Goal: Task Accomplishment & Management: Manage account settings

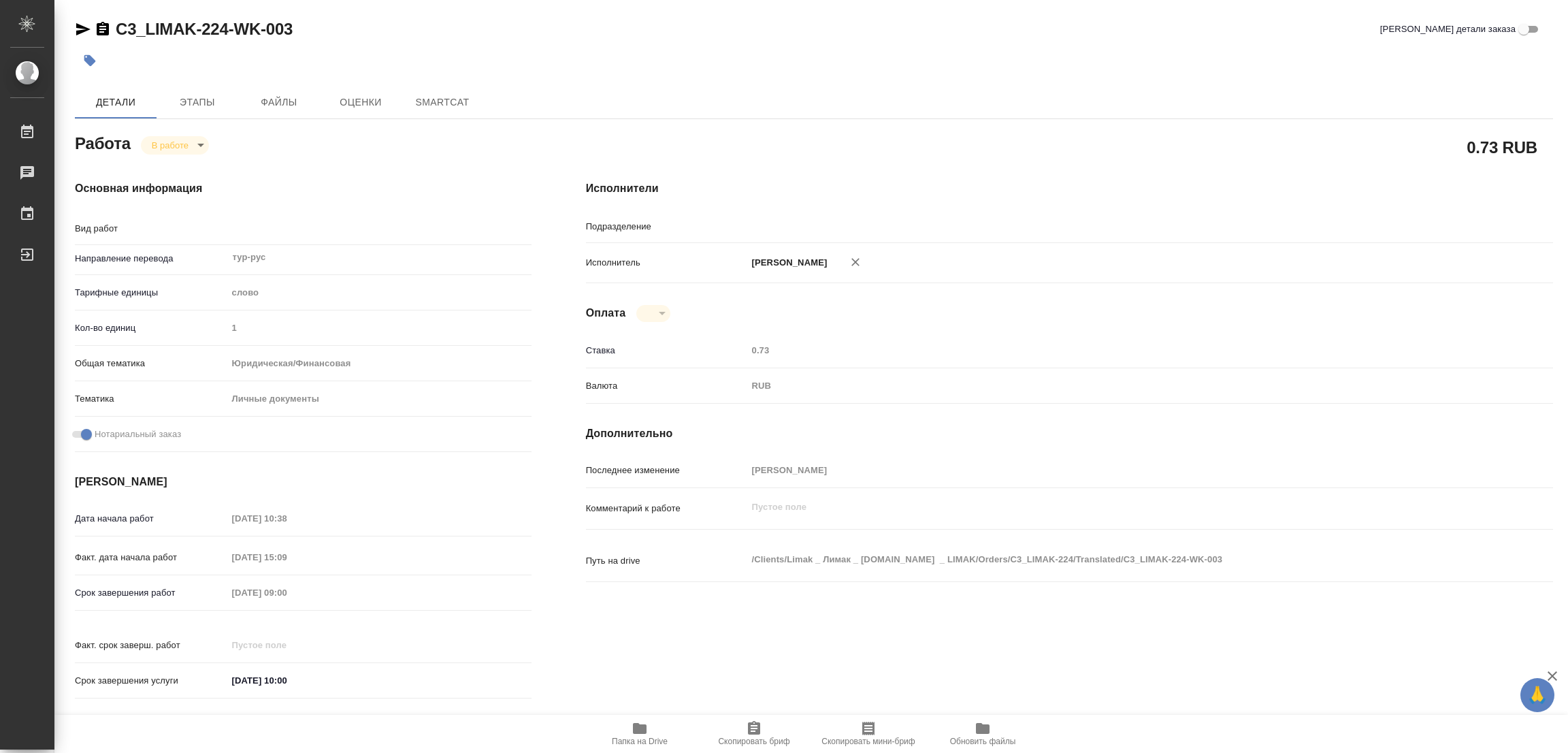
type textarea "x"
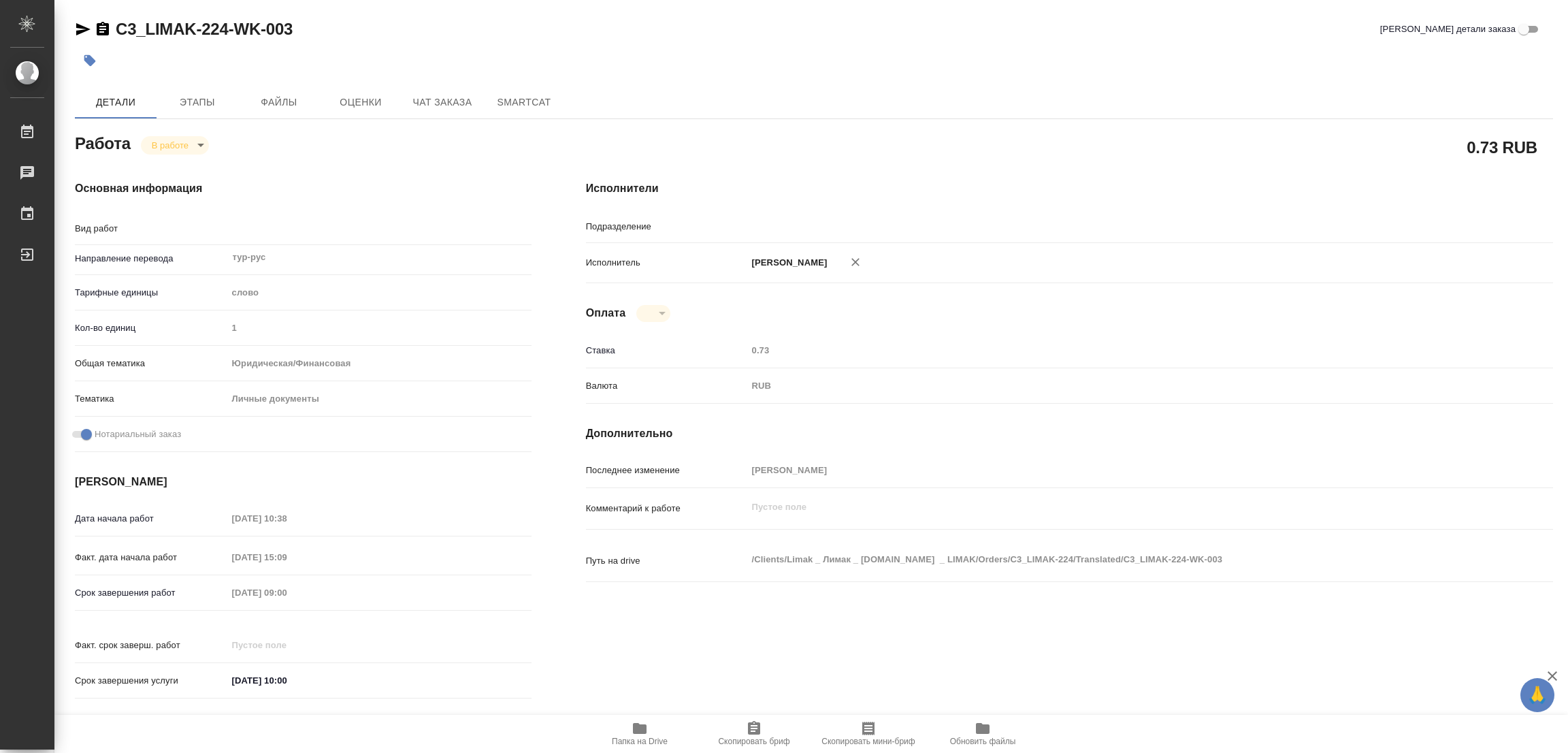
type textarea "x"
type textarea "Перевод"
type textarea "x"
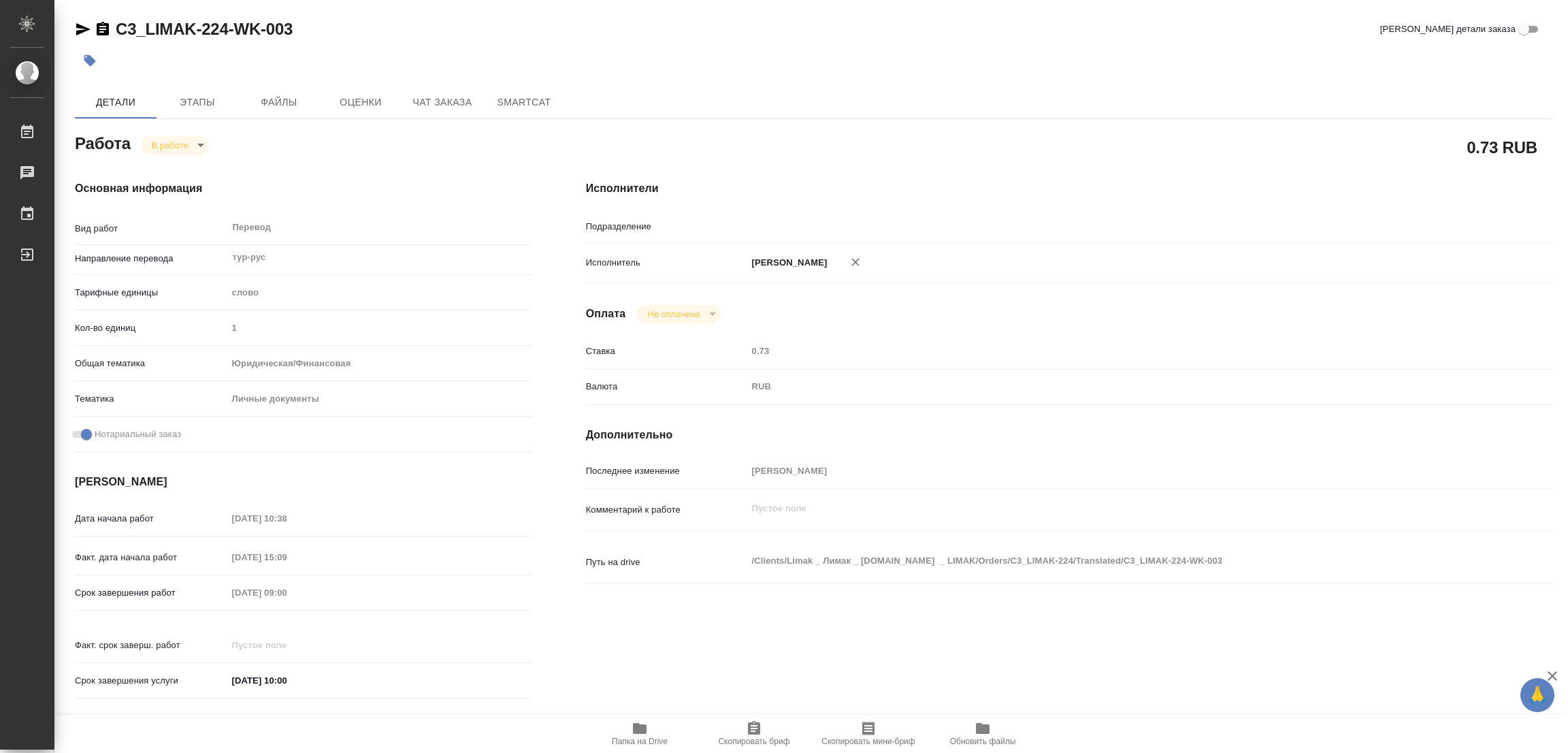
type textarea "x"
type input "Прямая загрузка (шаблонные документы)"
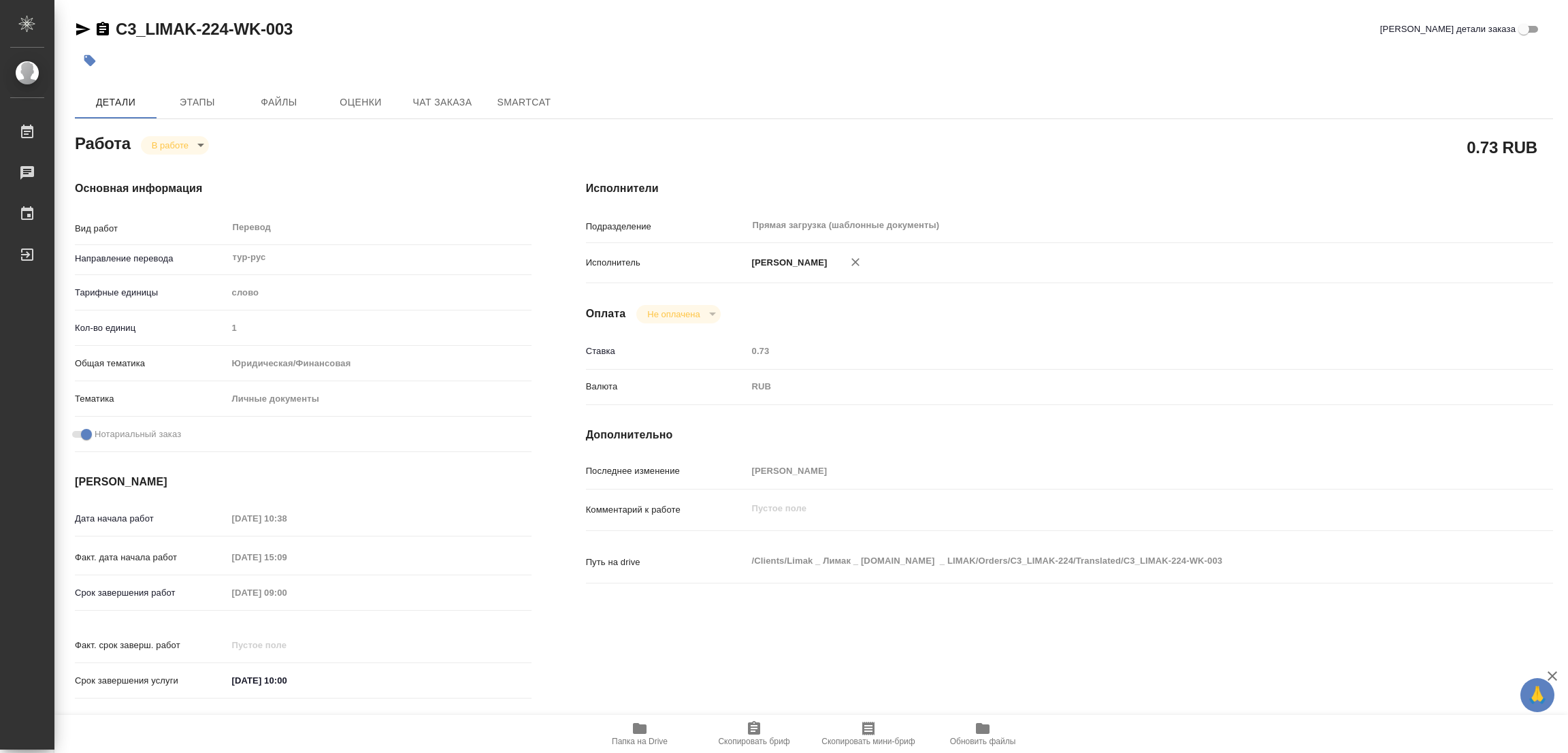
type textarea "x"
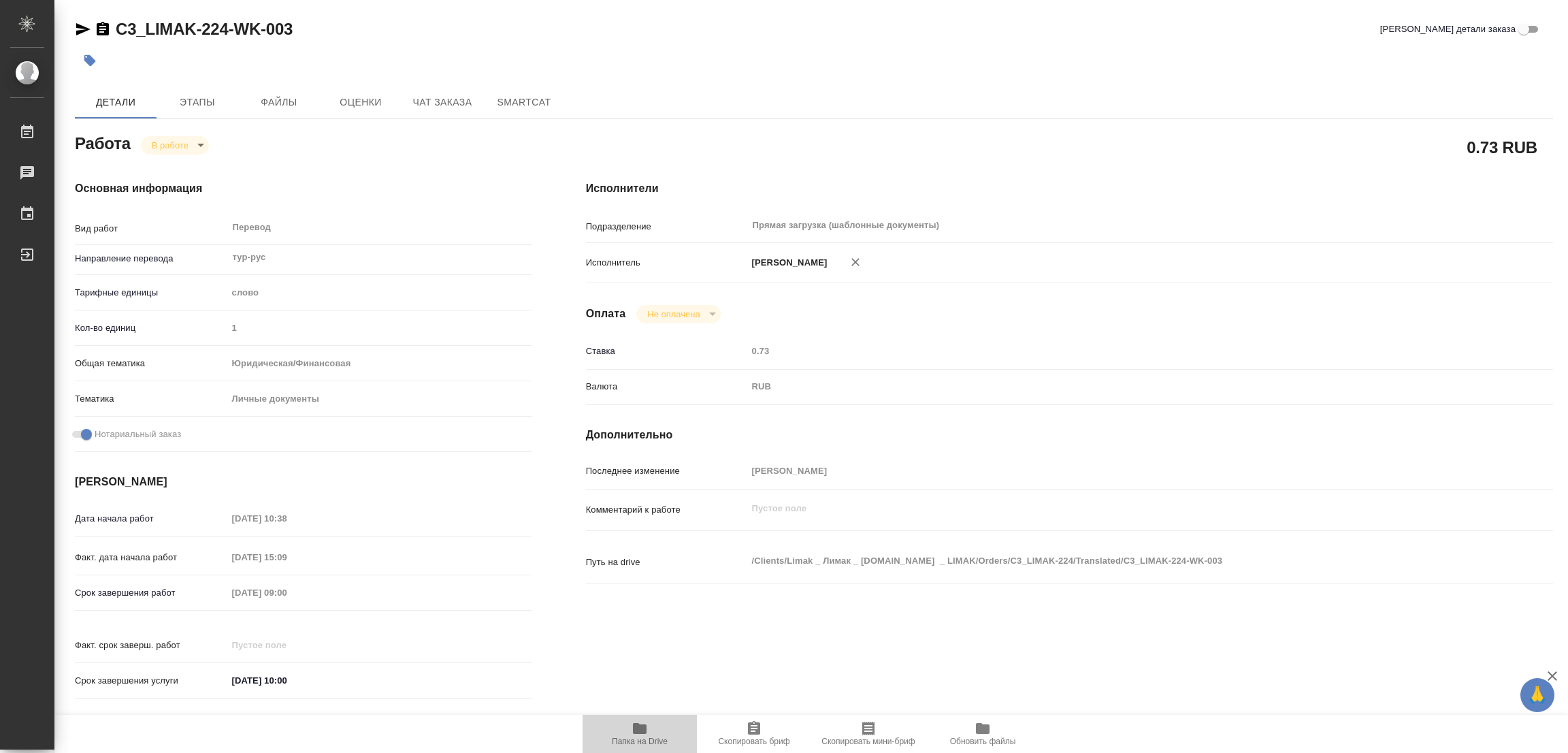
click at [635, 729] on icon "button" at bounding box center [639, 729] width 13 height 11
type textarea "x"
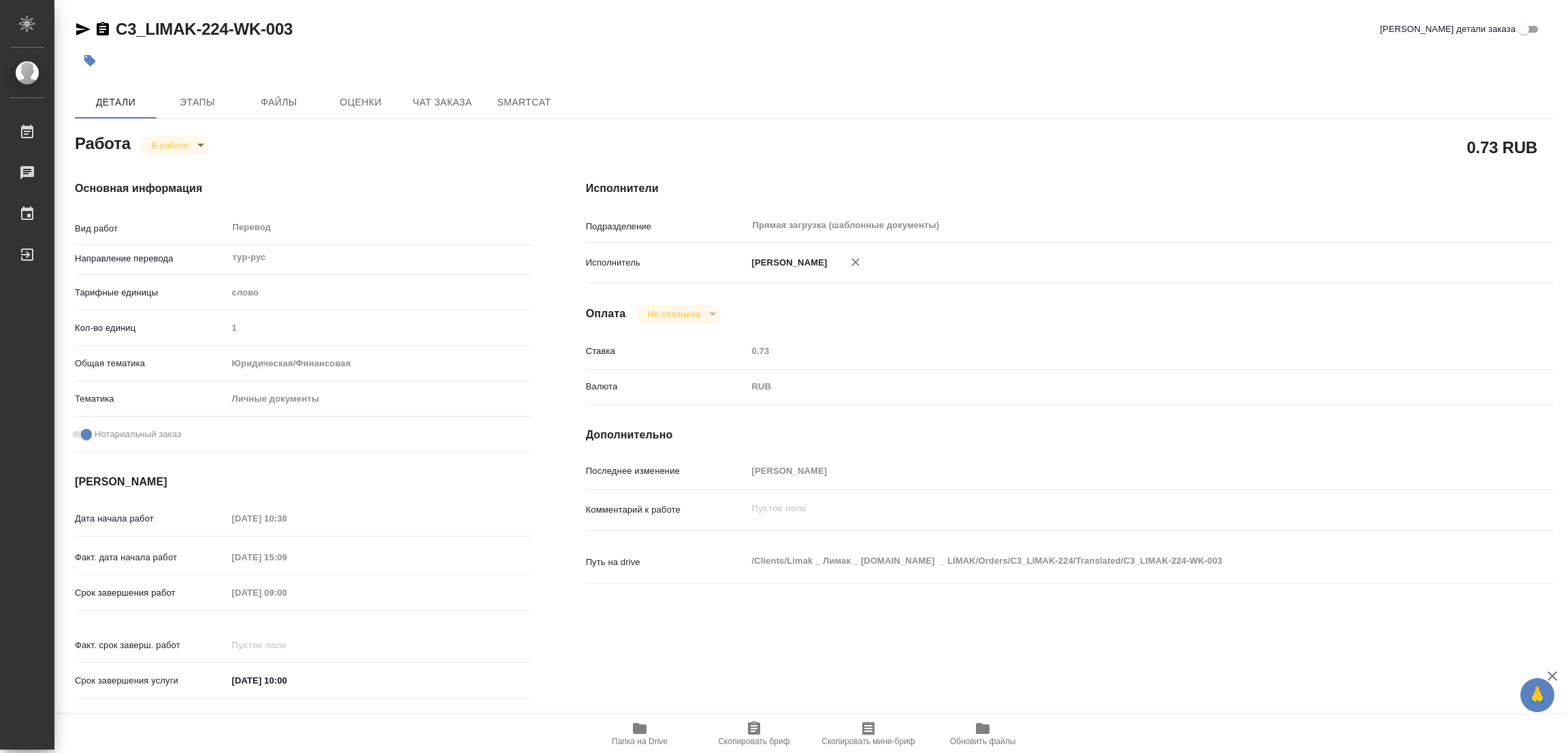
type textarea "x"
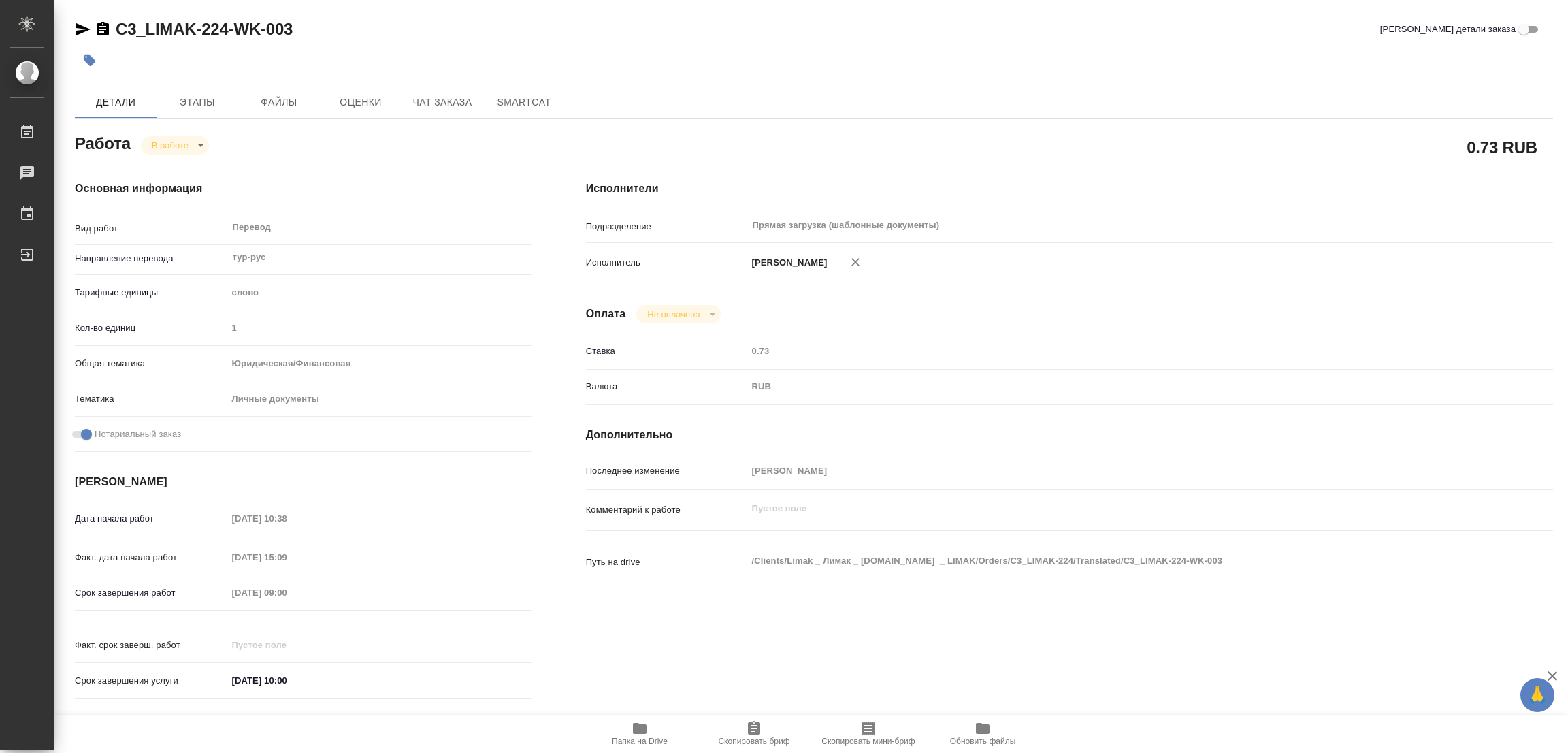
type textarea "x"
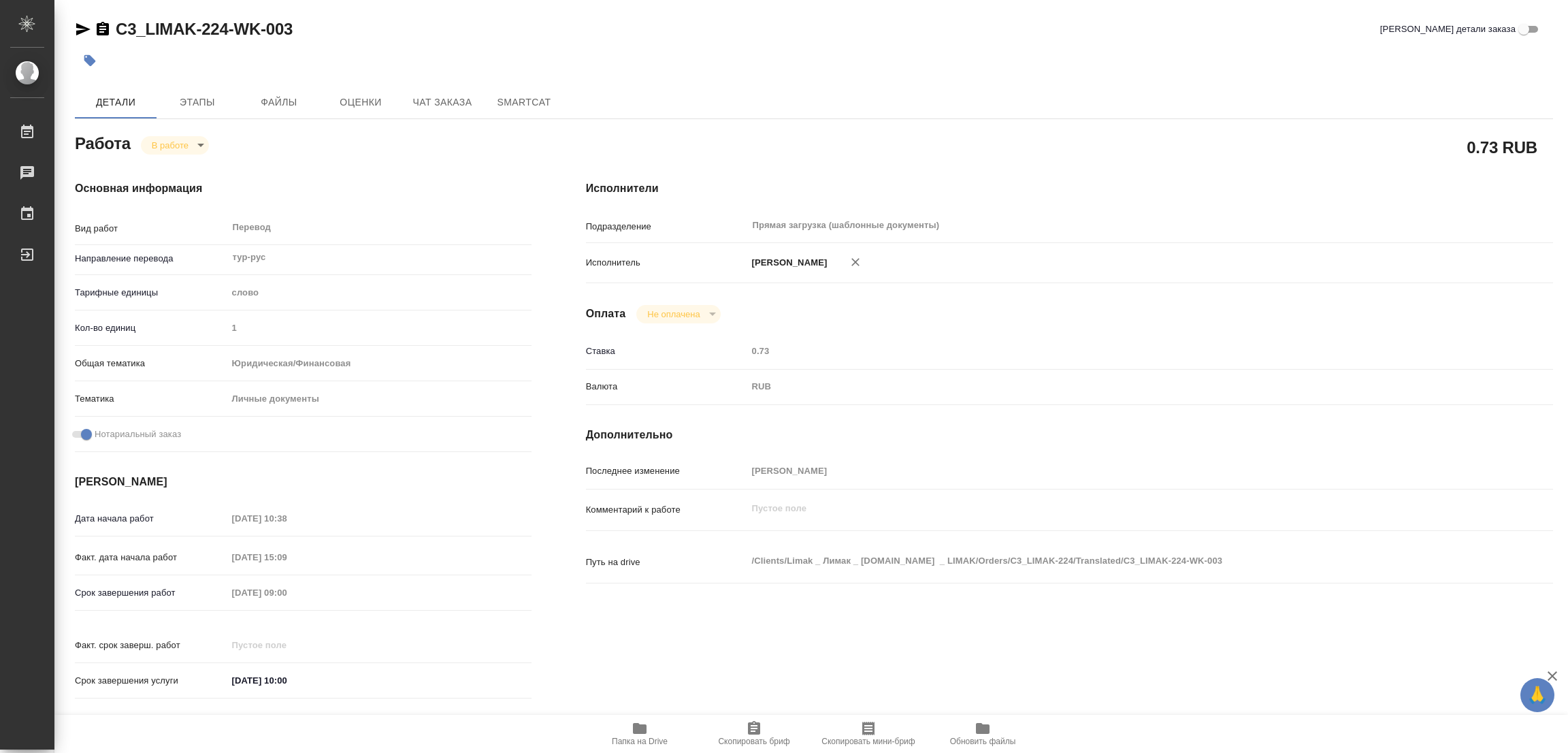
type textarea "x"
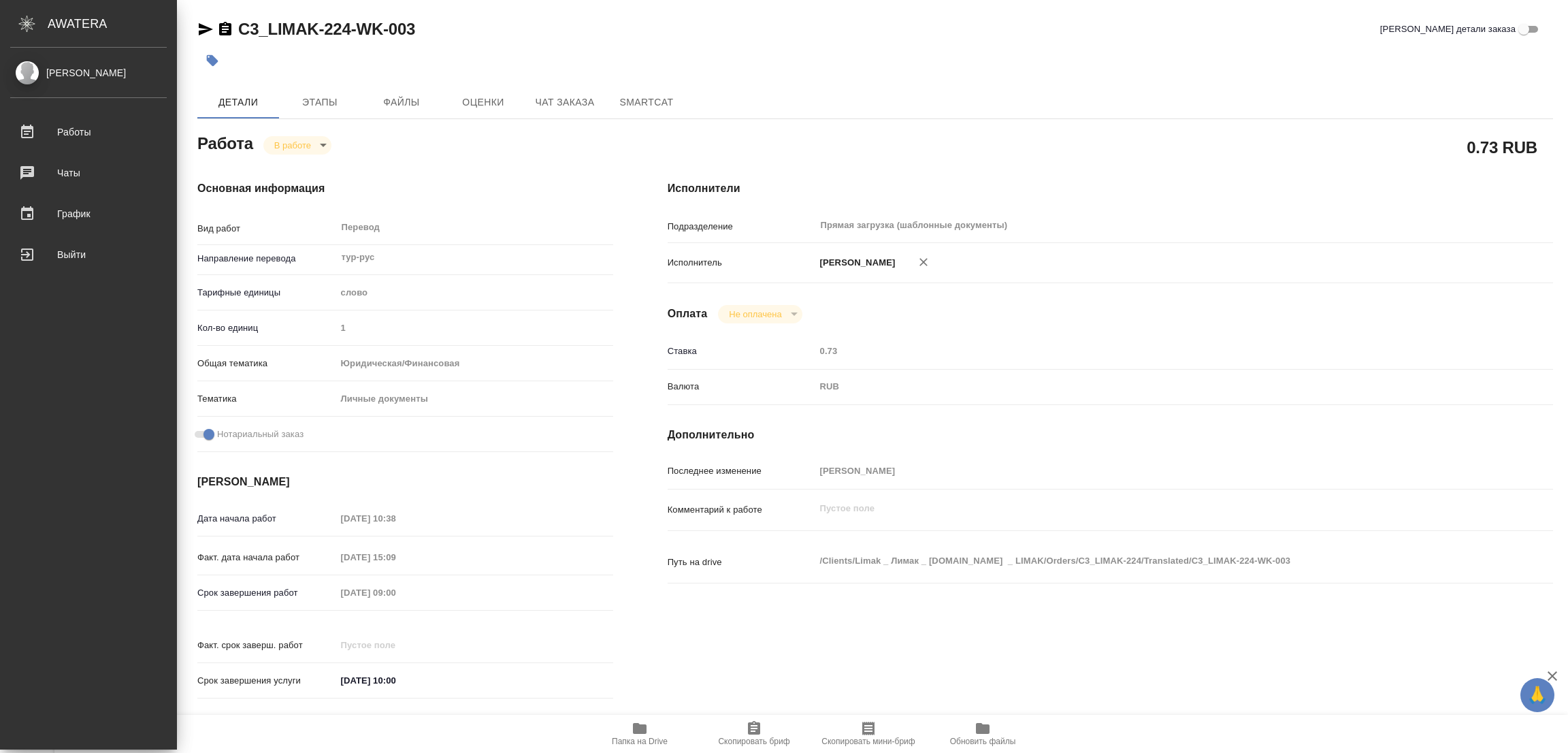
type textarea "x"
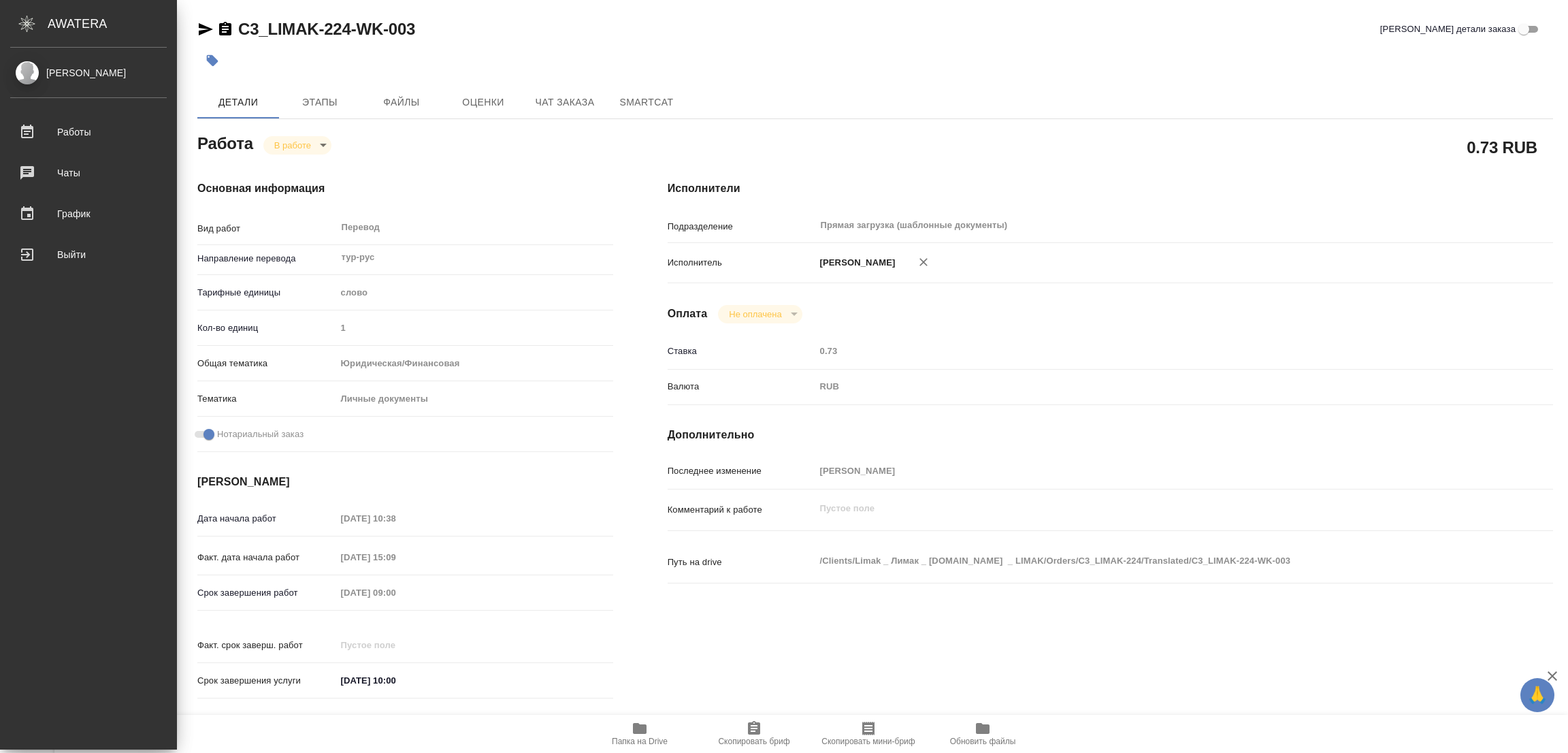
type textarea "x"
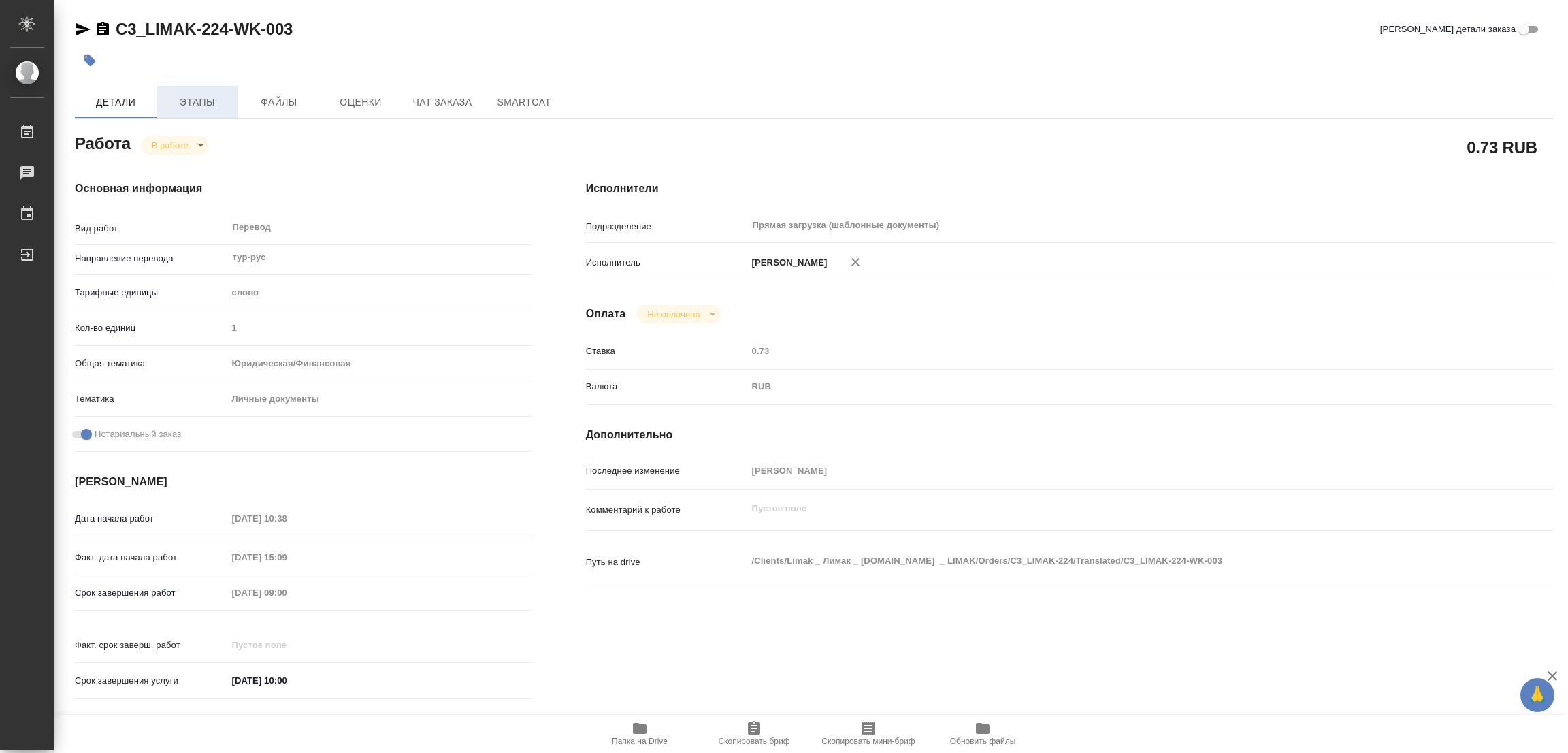
click at [199, 100] on span "Этапы" at bounding box center [197, 102] width 65 height 17
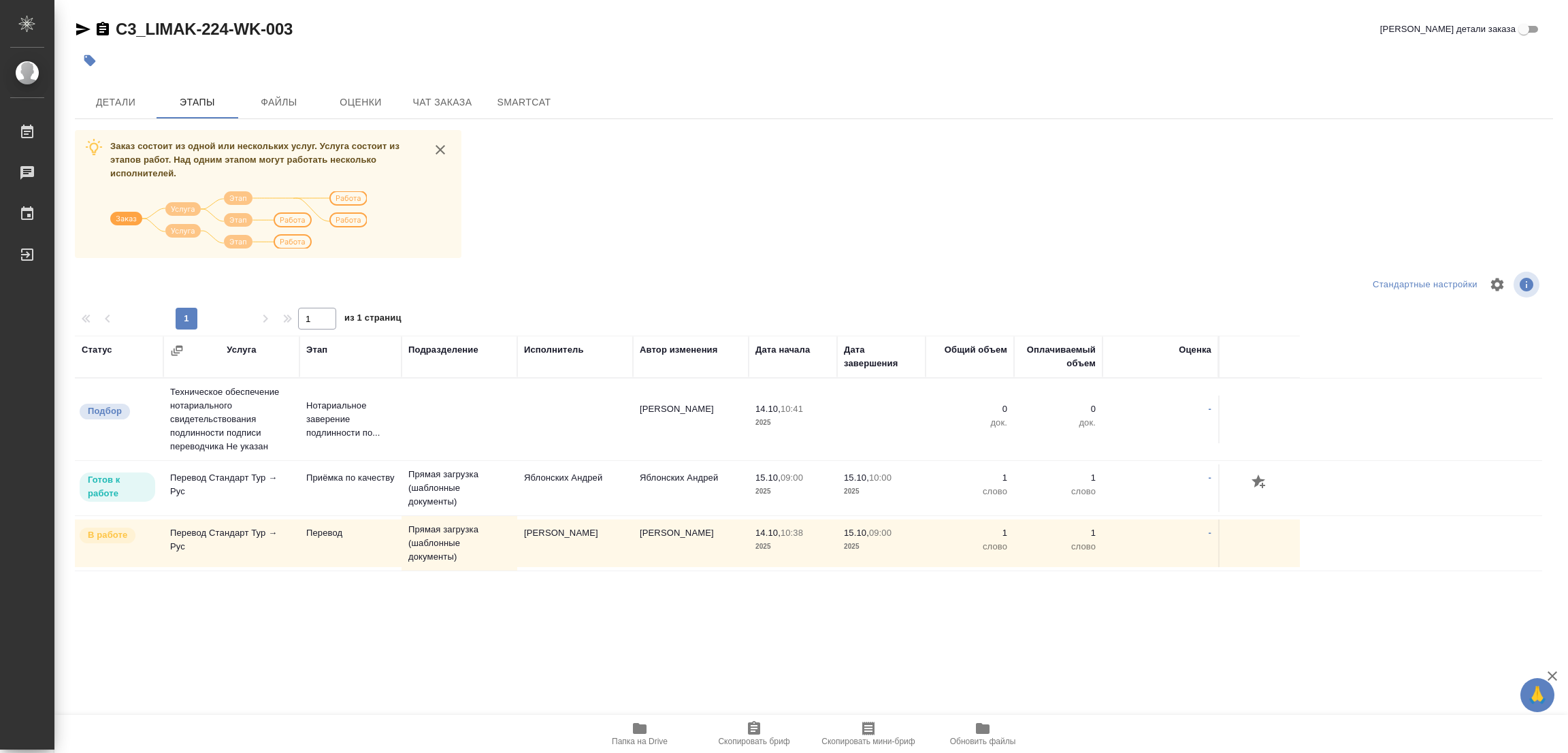
click at [809, 51] on div at bounding box center [567, 60] width 985 height 30
click at [104, 102] on span "Детали" at bounding box center [115, 102] width 65 height 17
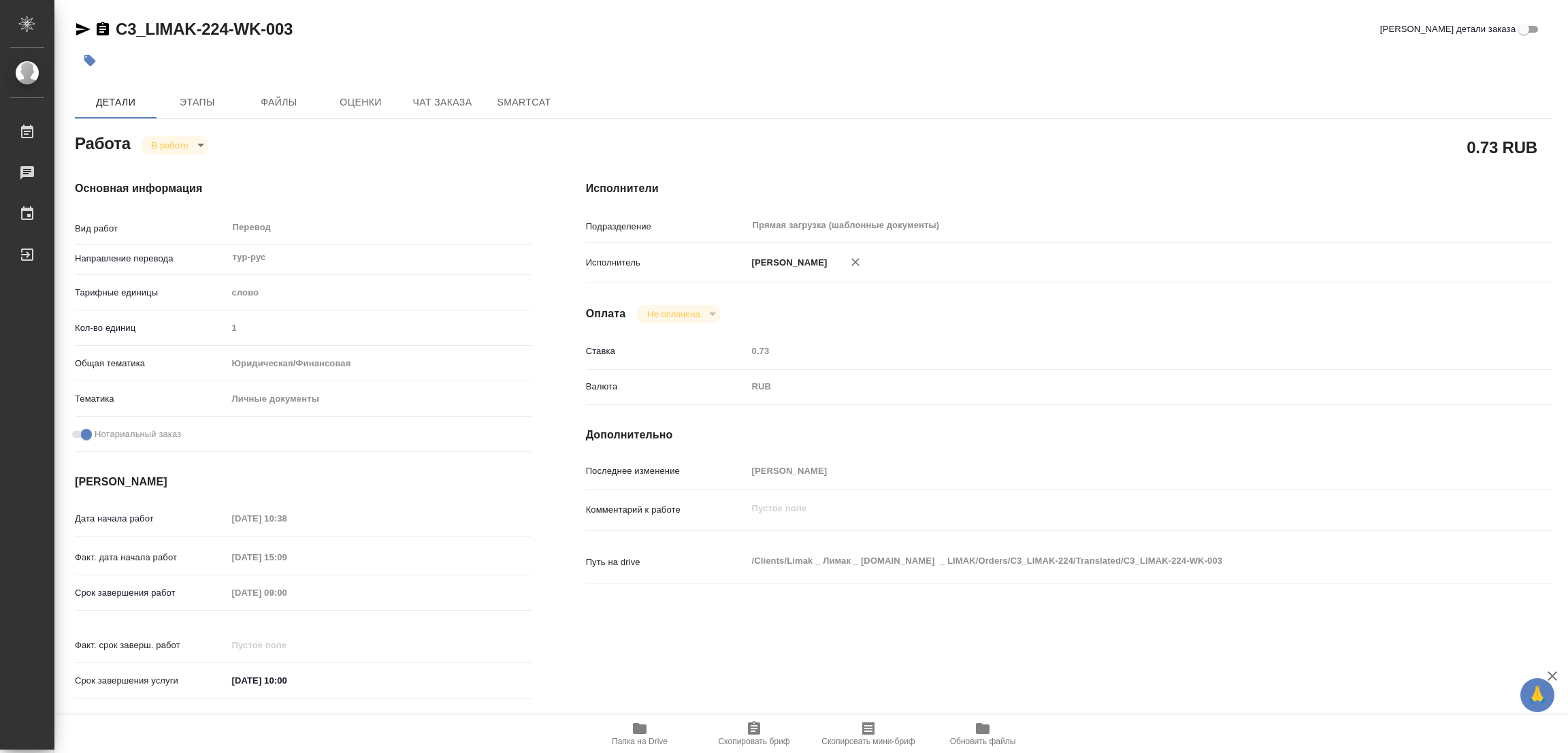
type textarea "x"
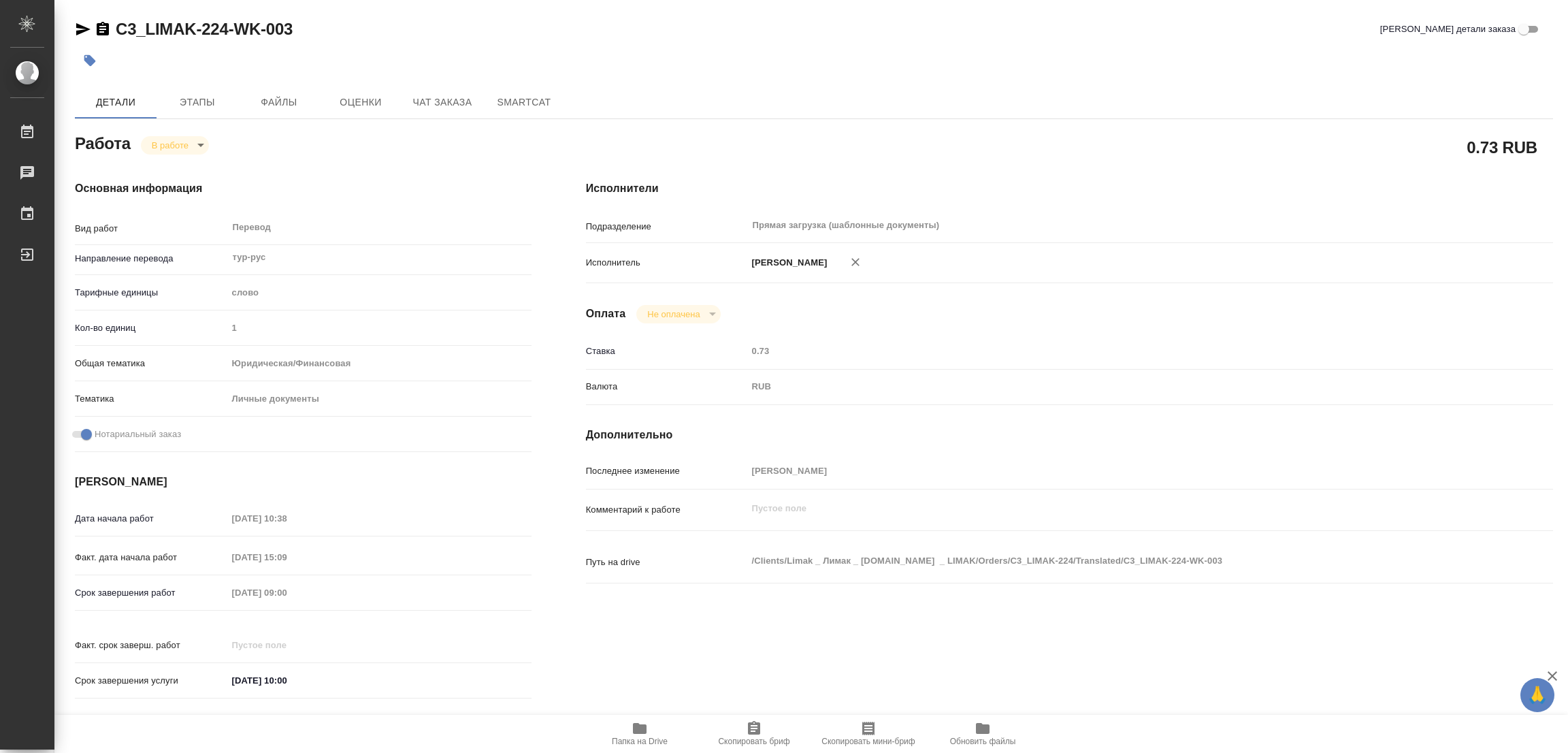
type textarea "x"
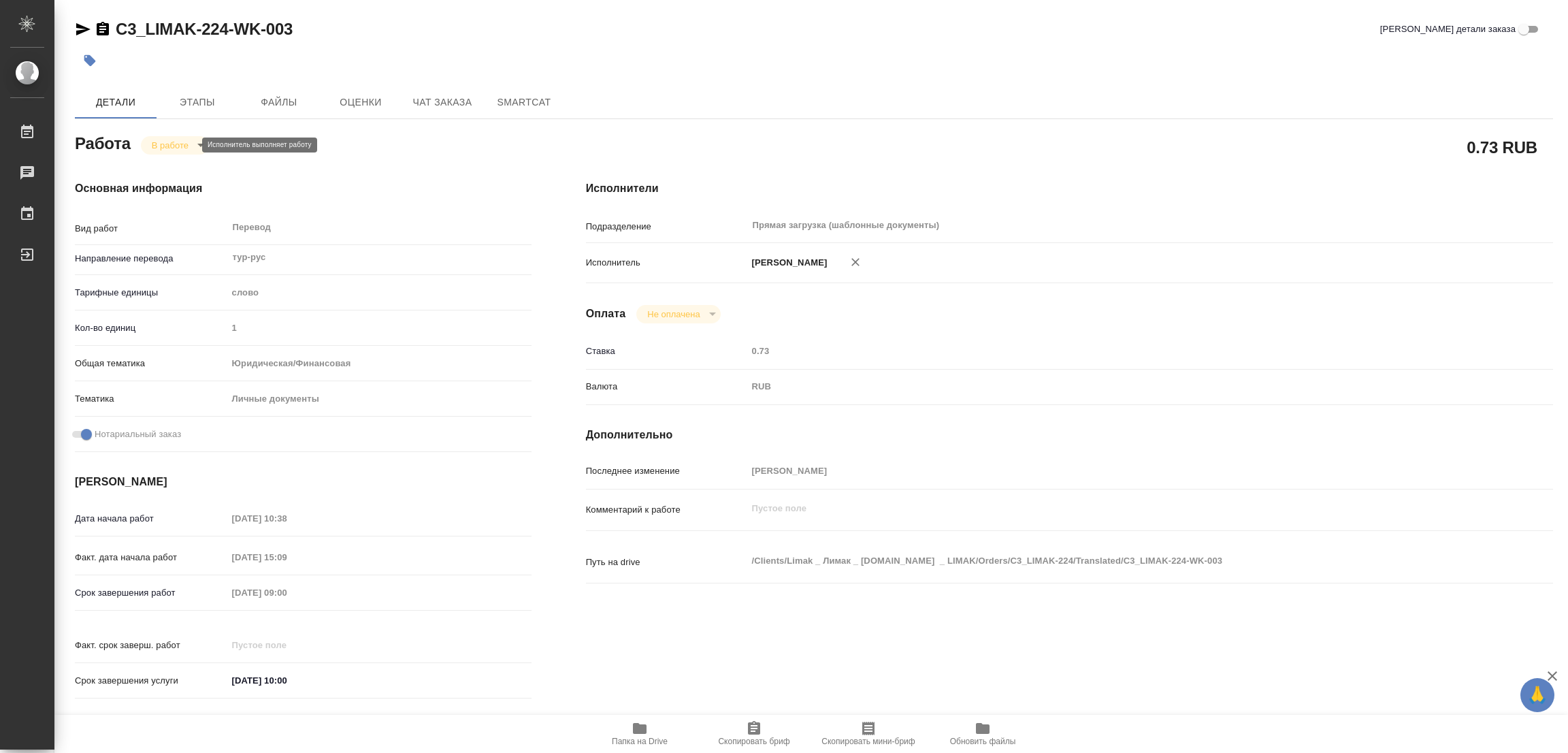
click at [174, 143] on body "🙏 .cls-1 fill:#fff; AWATERA Popova Galina Работы 0 Чаты График Выйти C3_LIMAK-2…" at bounding box center [784, 376] width 1568 height 753
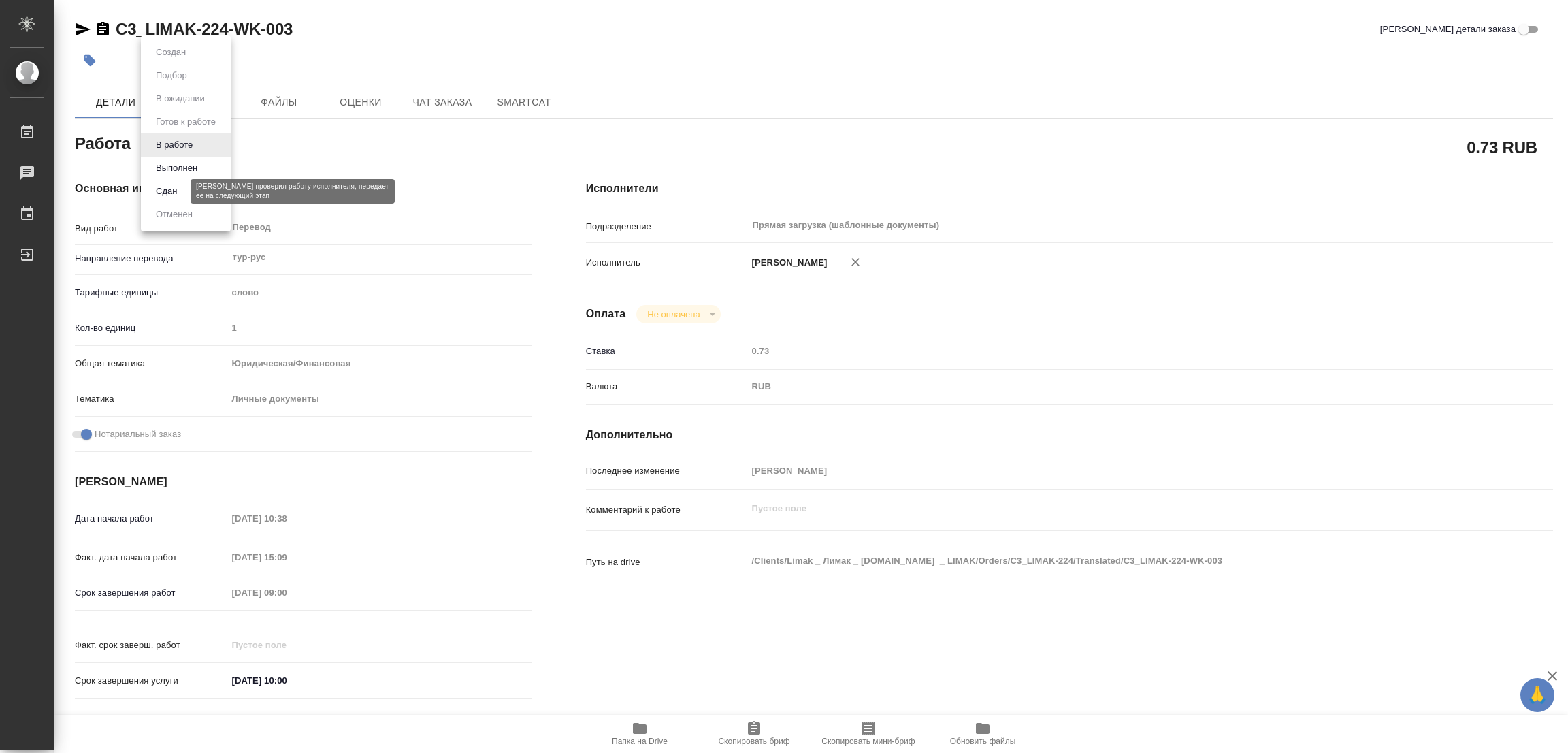
type textarea "x"
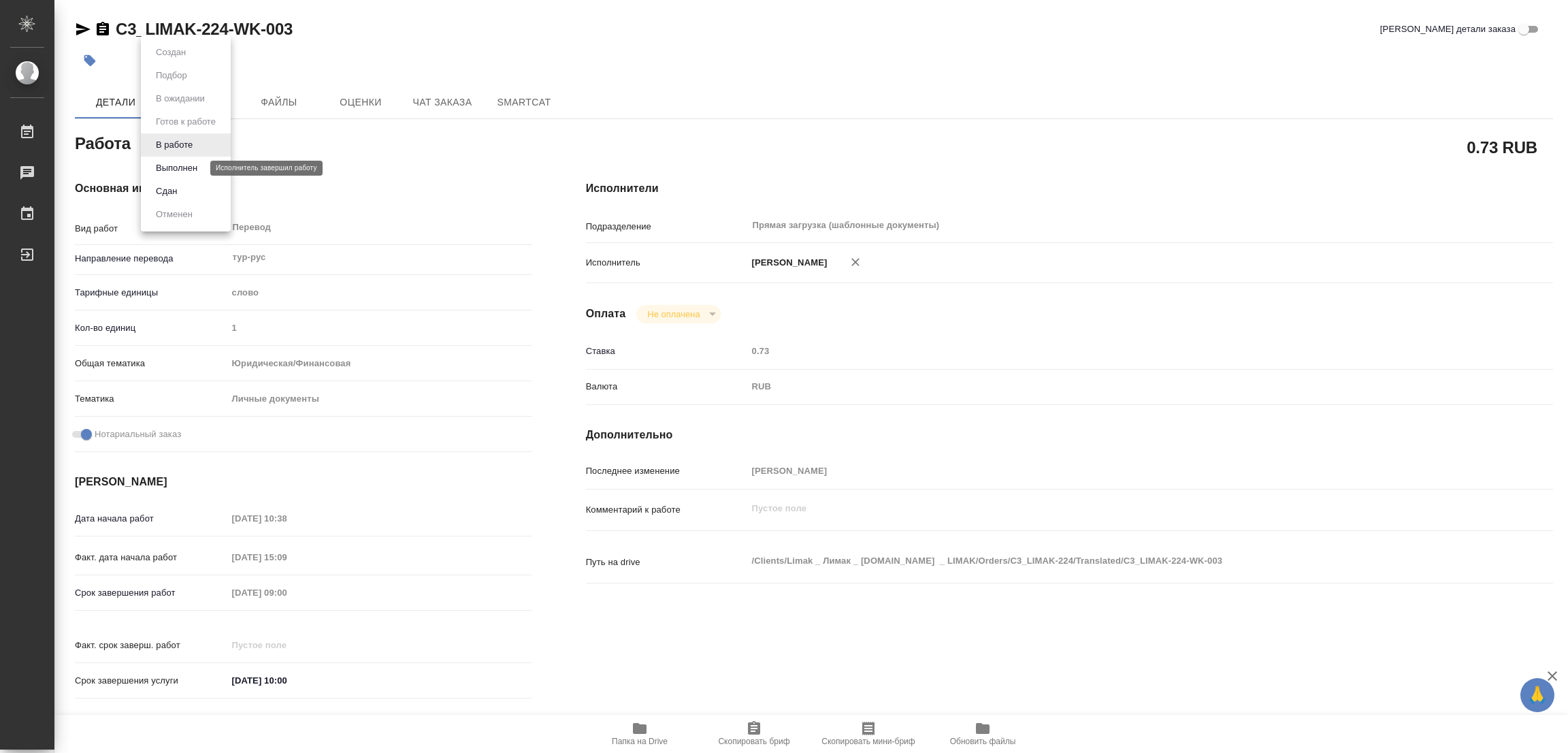
click at [167, 167] on button "Выполнен" at bounding box center [176, 168] width 50 height 15
type textarea "x"
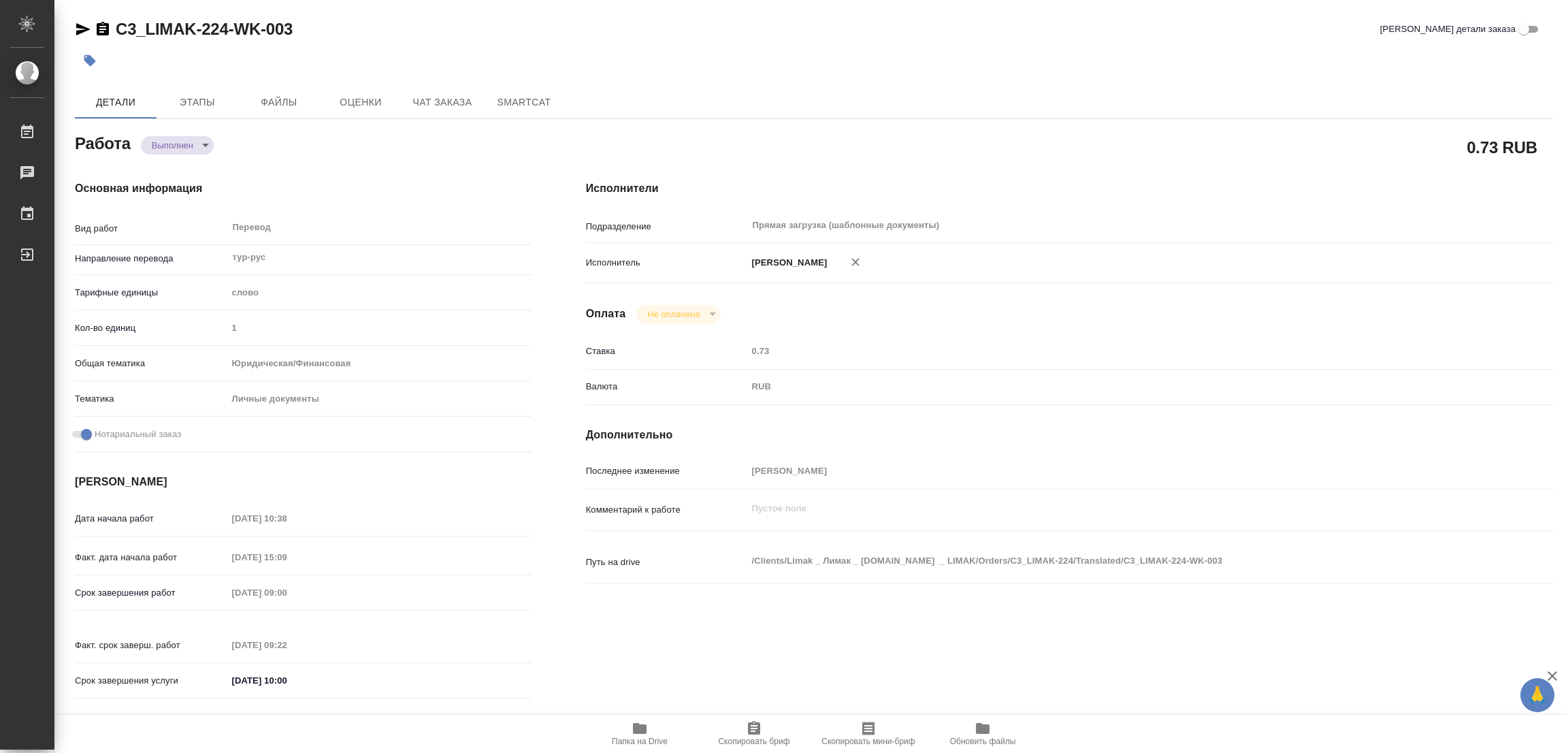
type textarea "x"
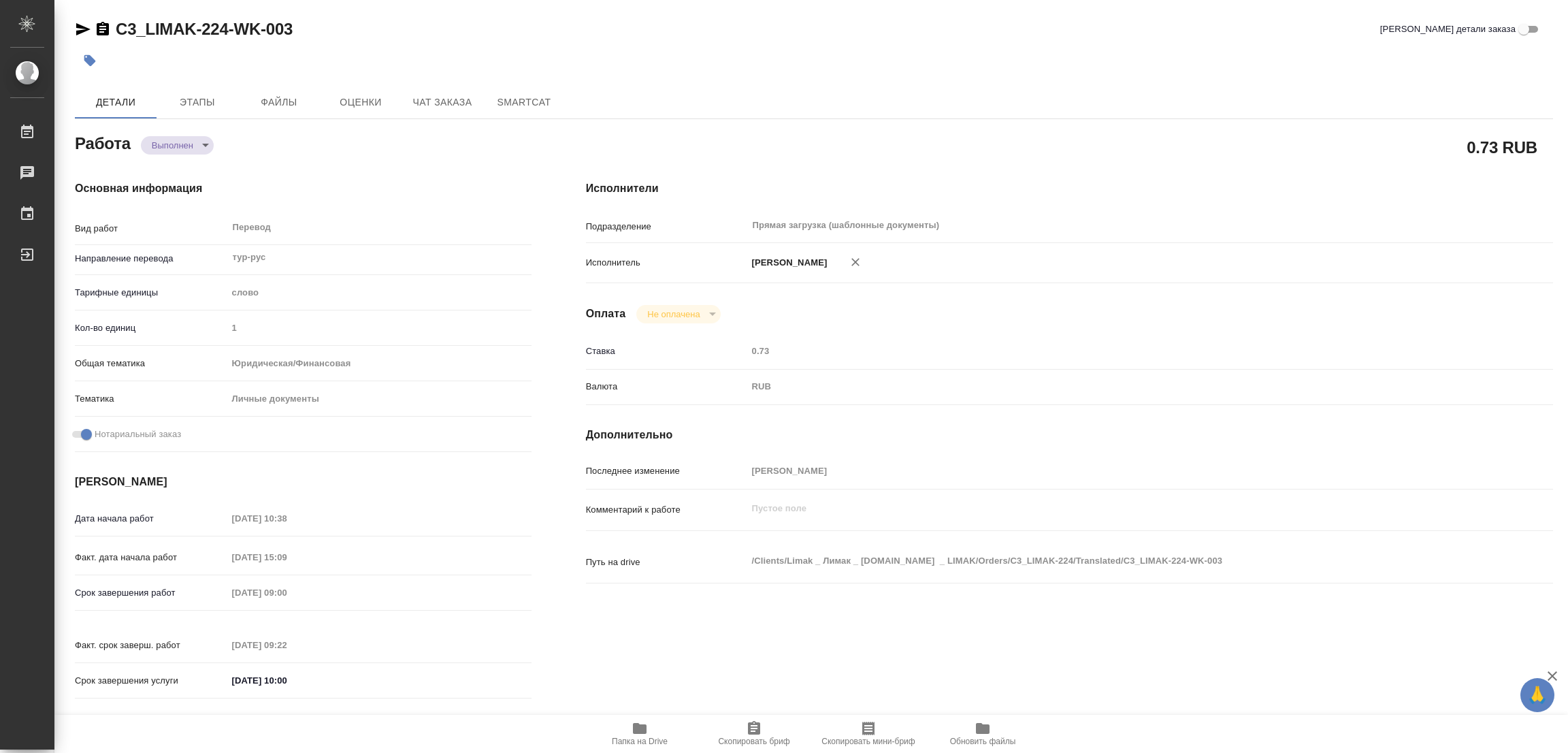
type textarea "x"
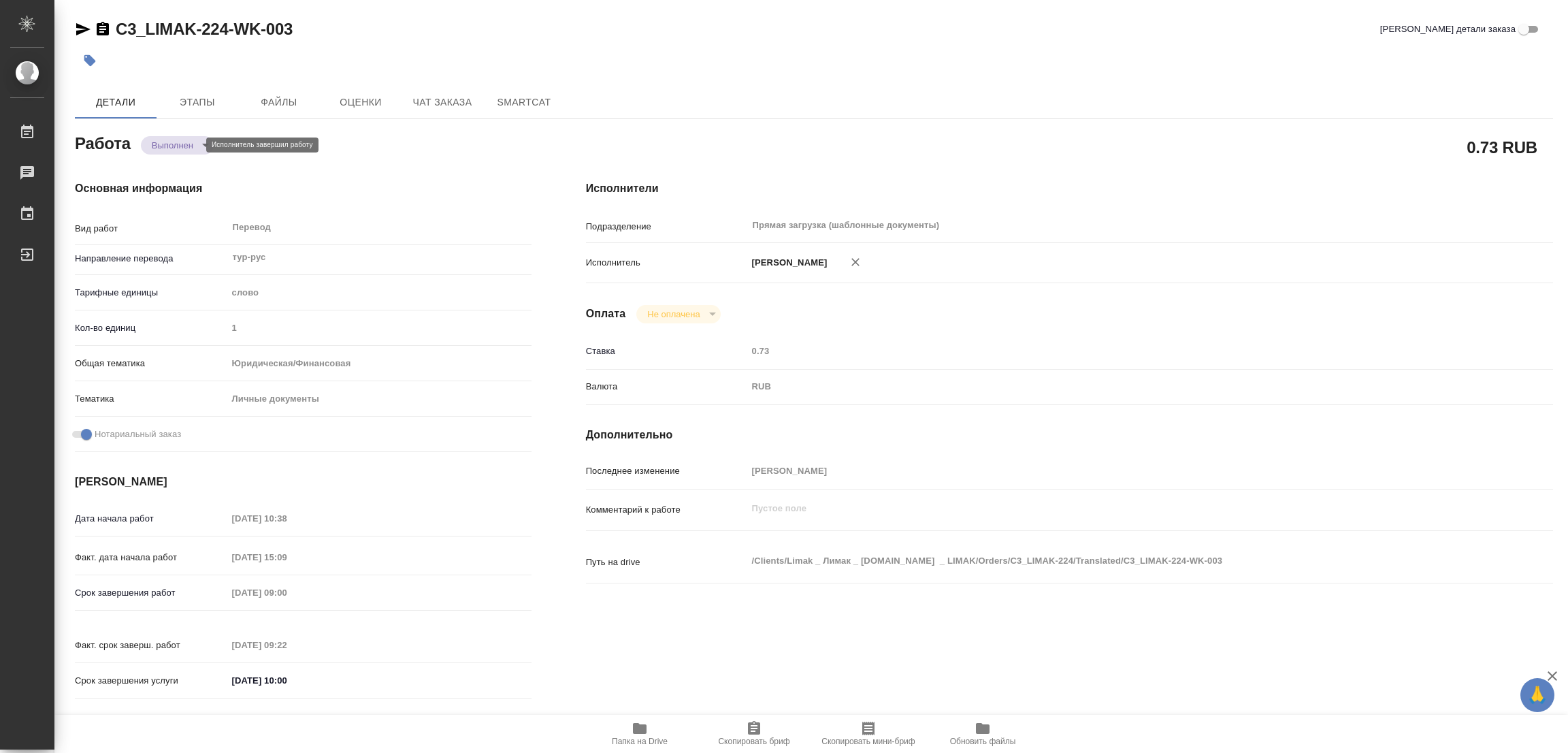
type textarea "x"
click at [88, 57] on icon "button" at bounding box center [90, 61] width 12 height 12
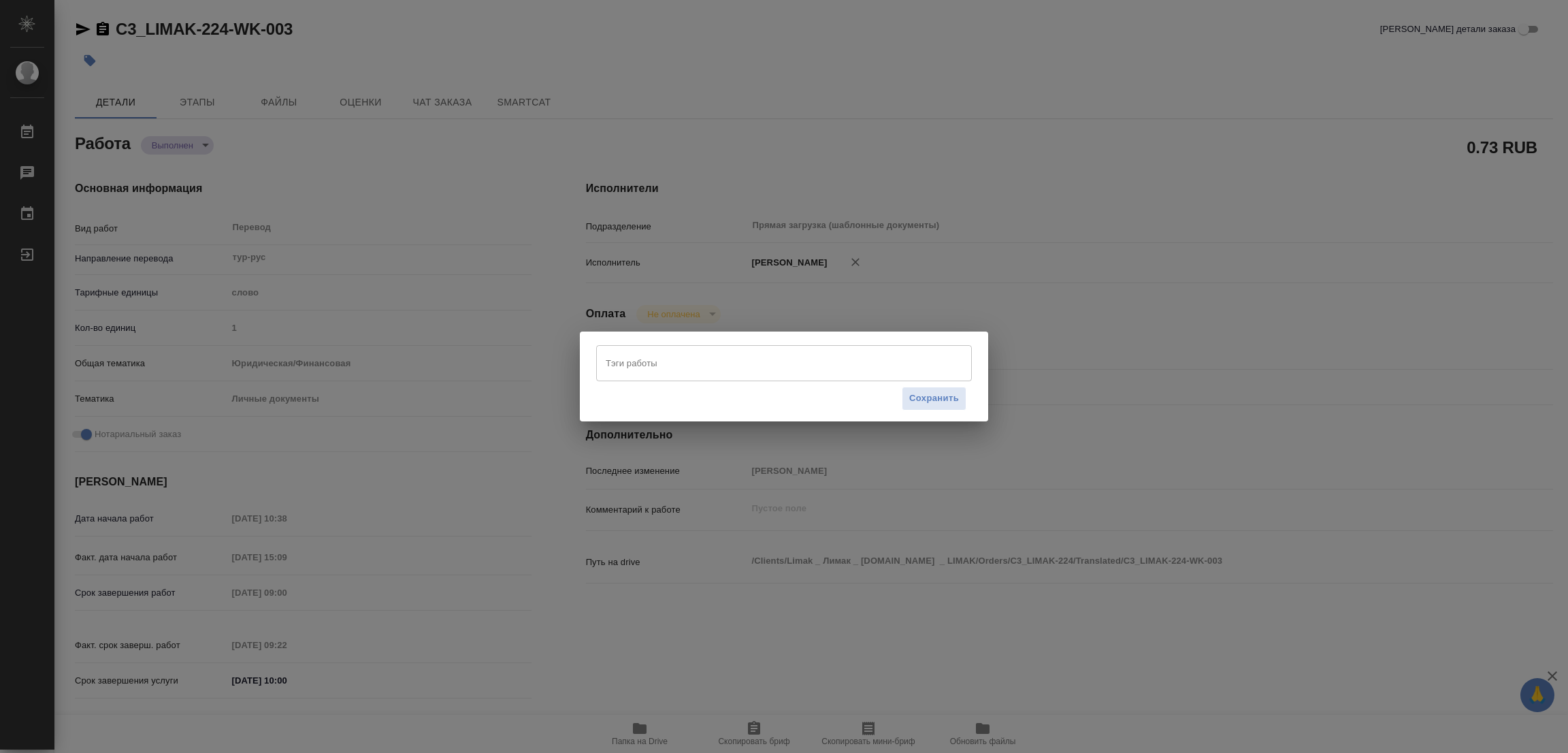
click at [741, 365] on input "Тэги работы" at bounding box center [771, 363] width 337 height 23
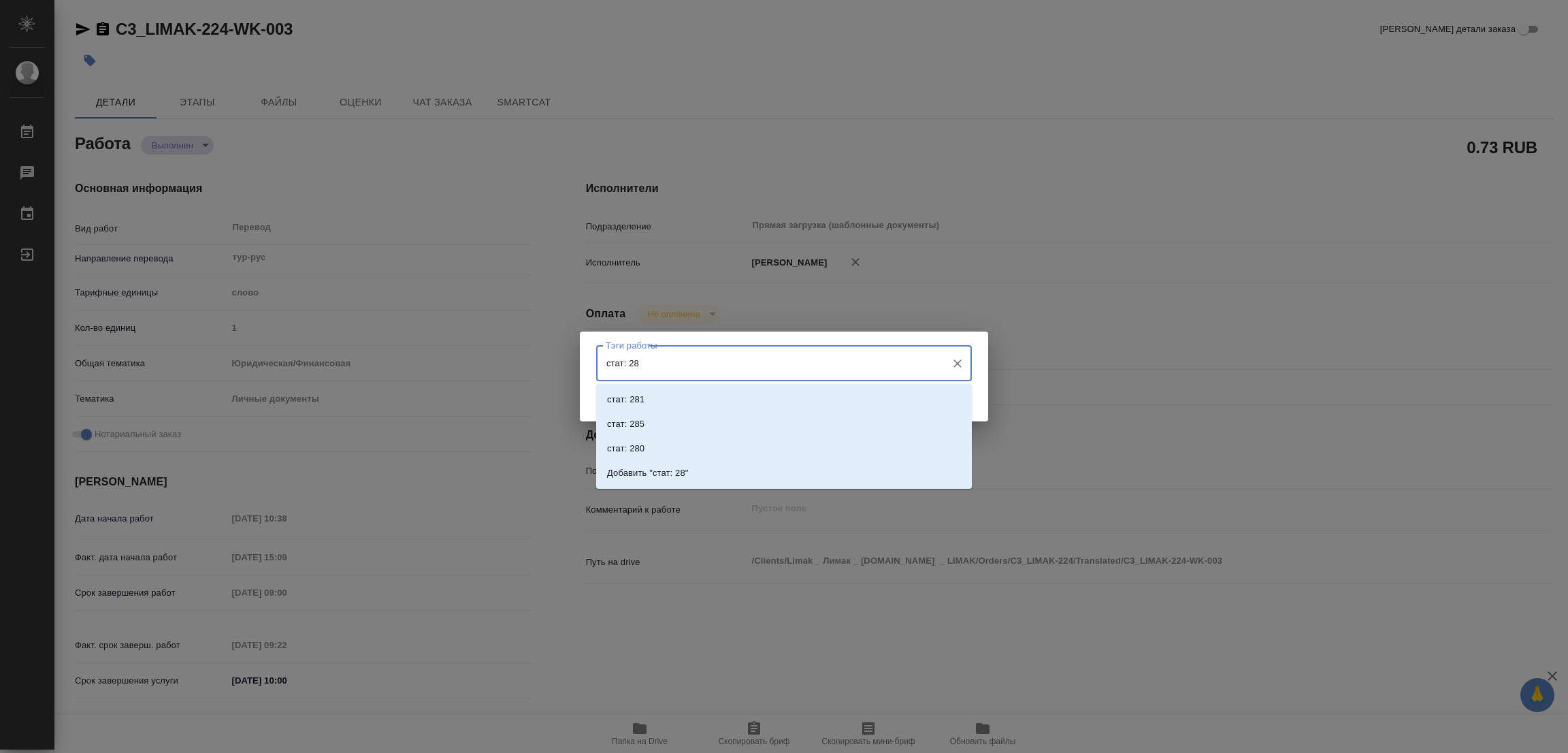
type input "стат: 281"
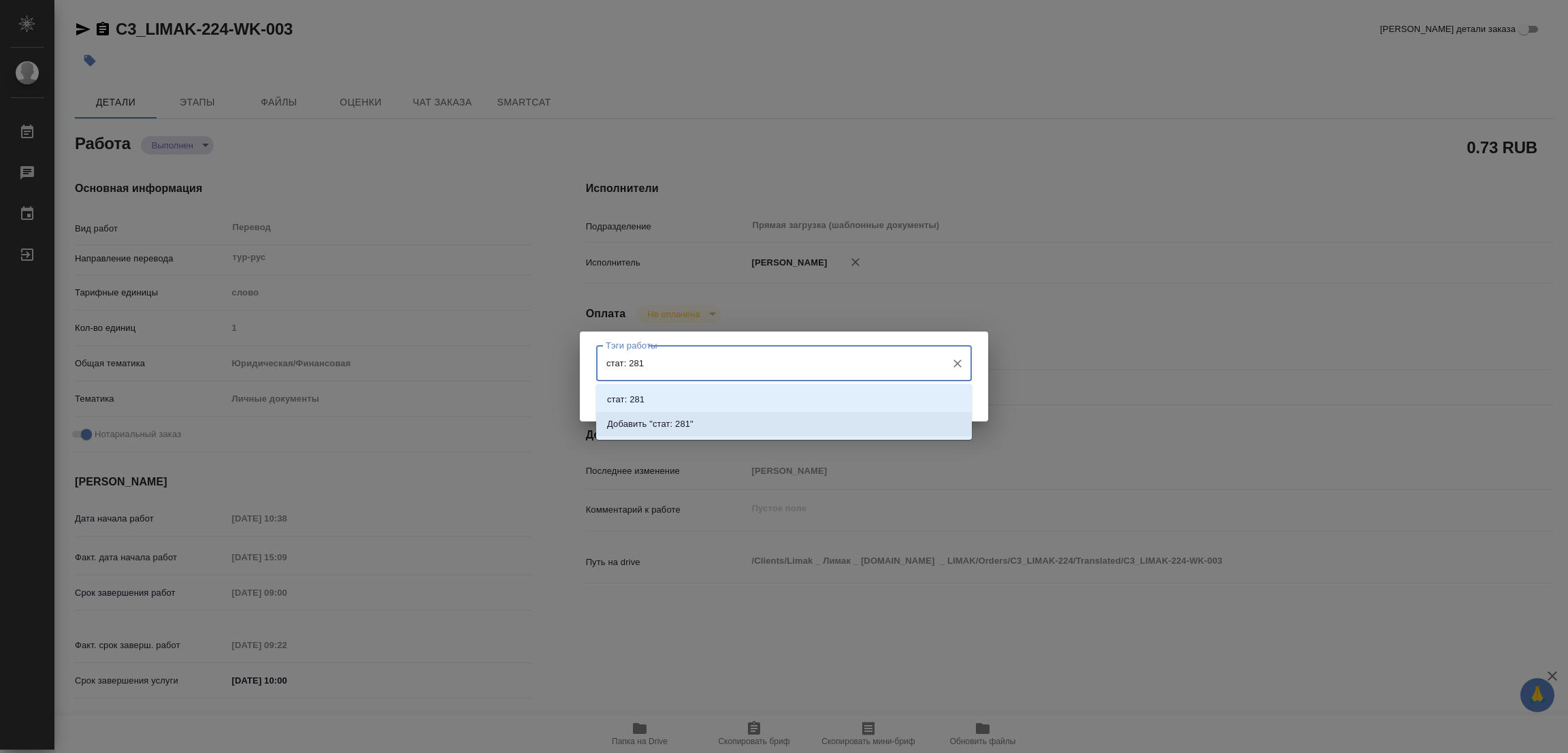
click at [658, 420] on p "Добавить "стат: 281"" at bounding box center [651, 423] width 87 height 13
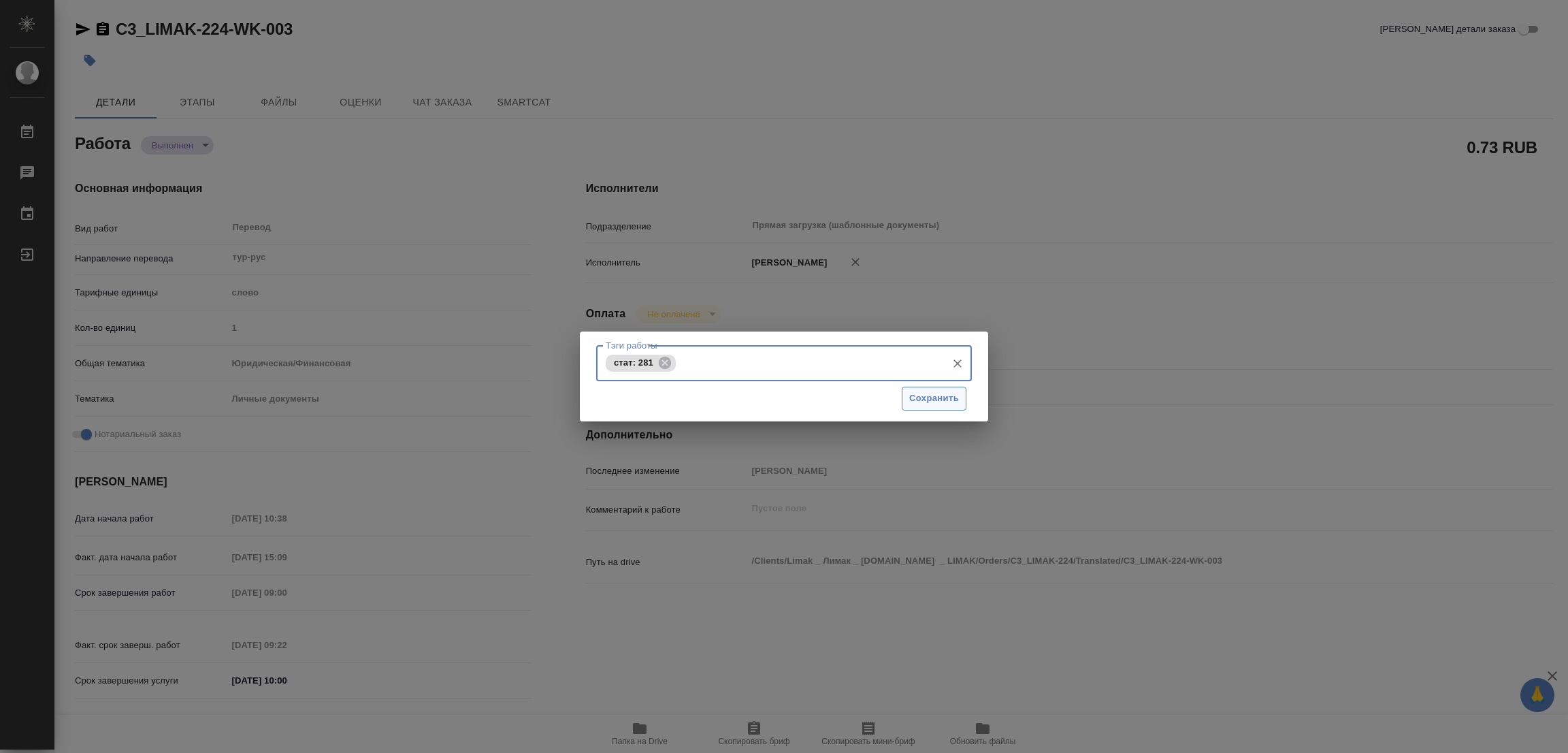
click at [926, 395] on span "Сохранить" at bounding box center [933, 398] width 50 height 15
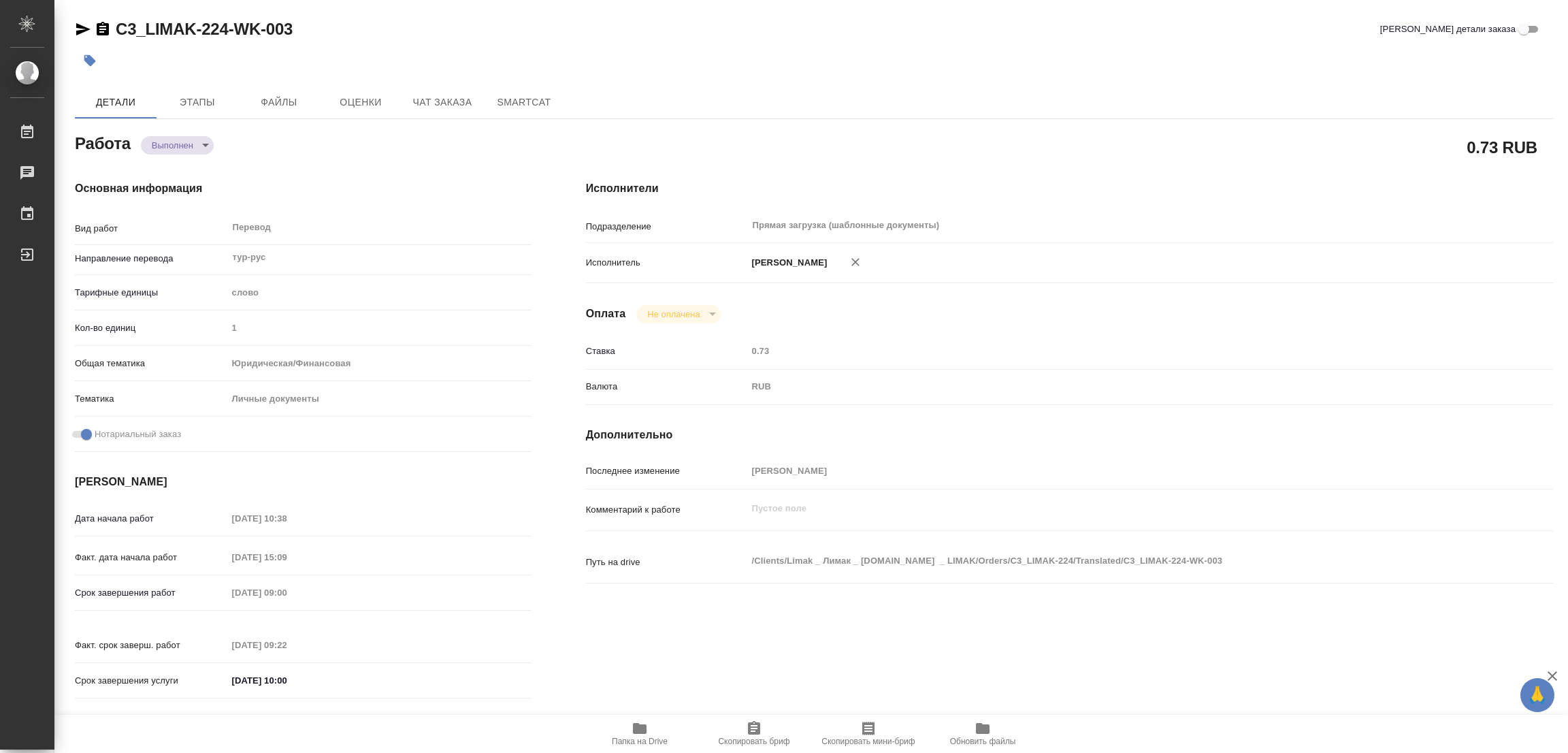
type input "completed"
type textarea "Перевод"
type textarea "x"
type input "тур-рус"
type input "5a8b1489cc6b4906c91bfd90"
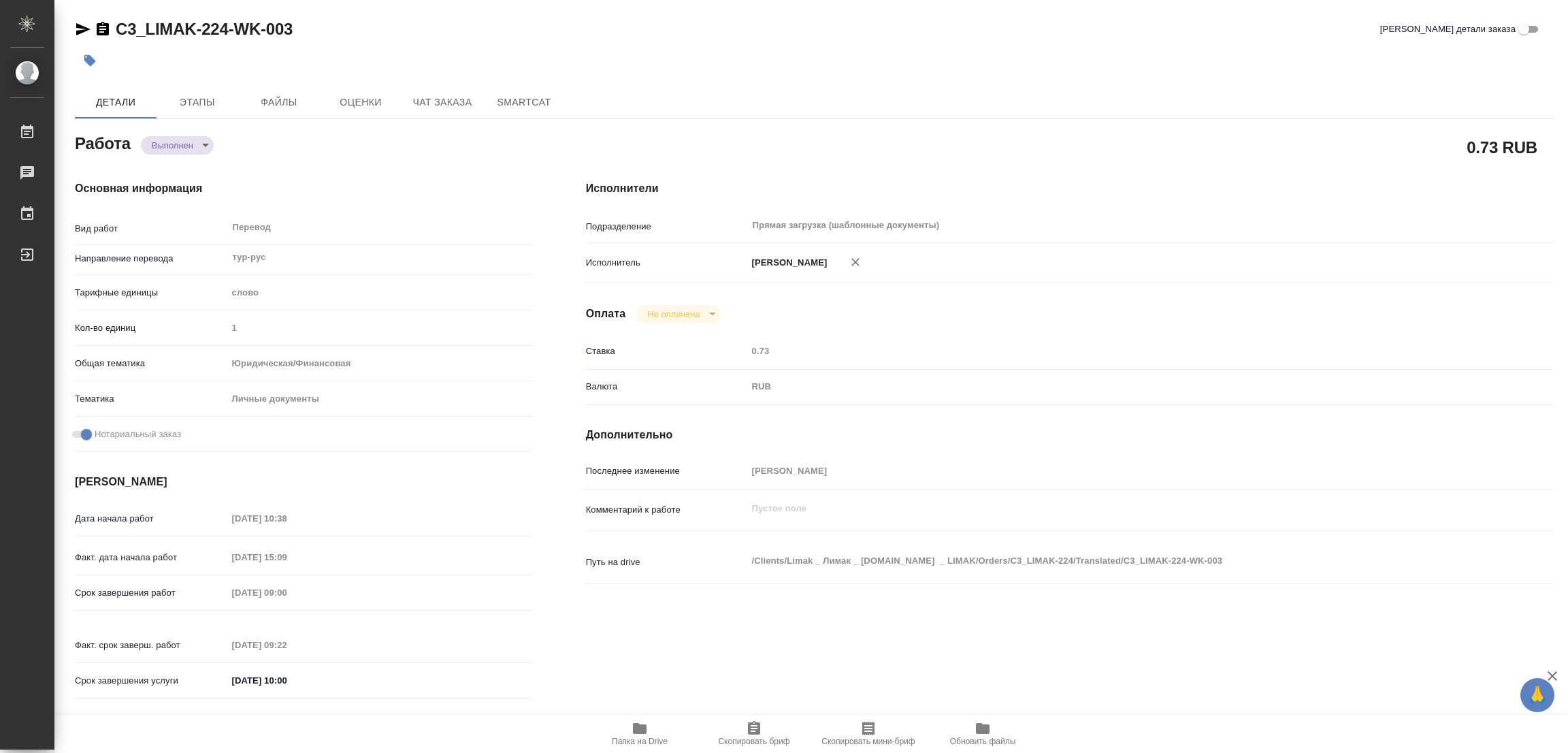
type input "1"
type input "yr-fn"
type input "5a8b8b956a9677013d343cfe"
checkbox input "true"
type input "14.10.2025 10:38"
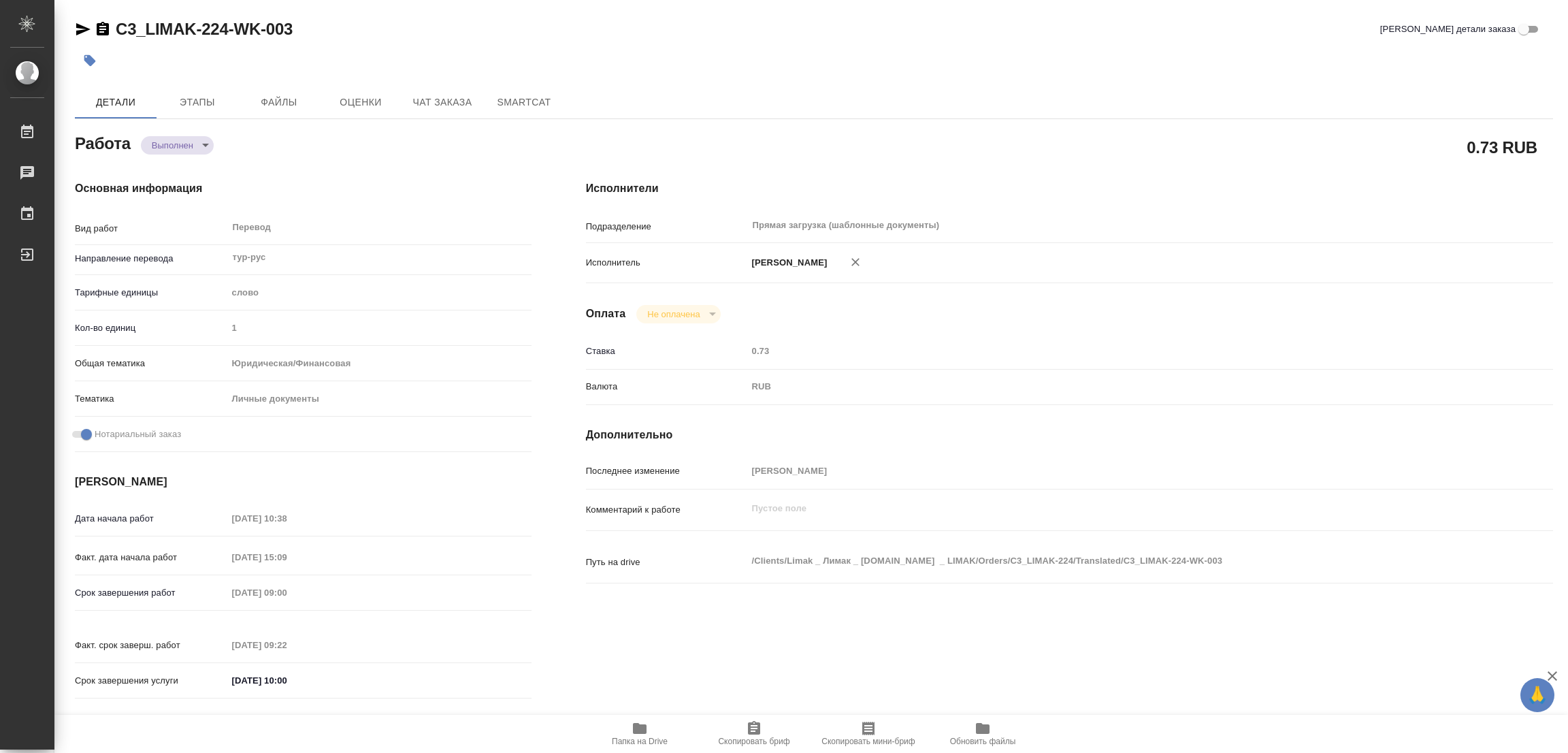
type input "14.10.2025 15:09"
type input "15.10.2025 09:00"
type input "15.10.2025 09:22"
type input "15.10.2025 10:00"
type input "Прямая загрузка (шаблонные документы)"
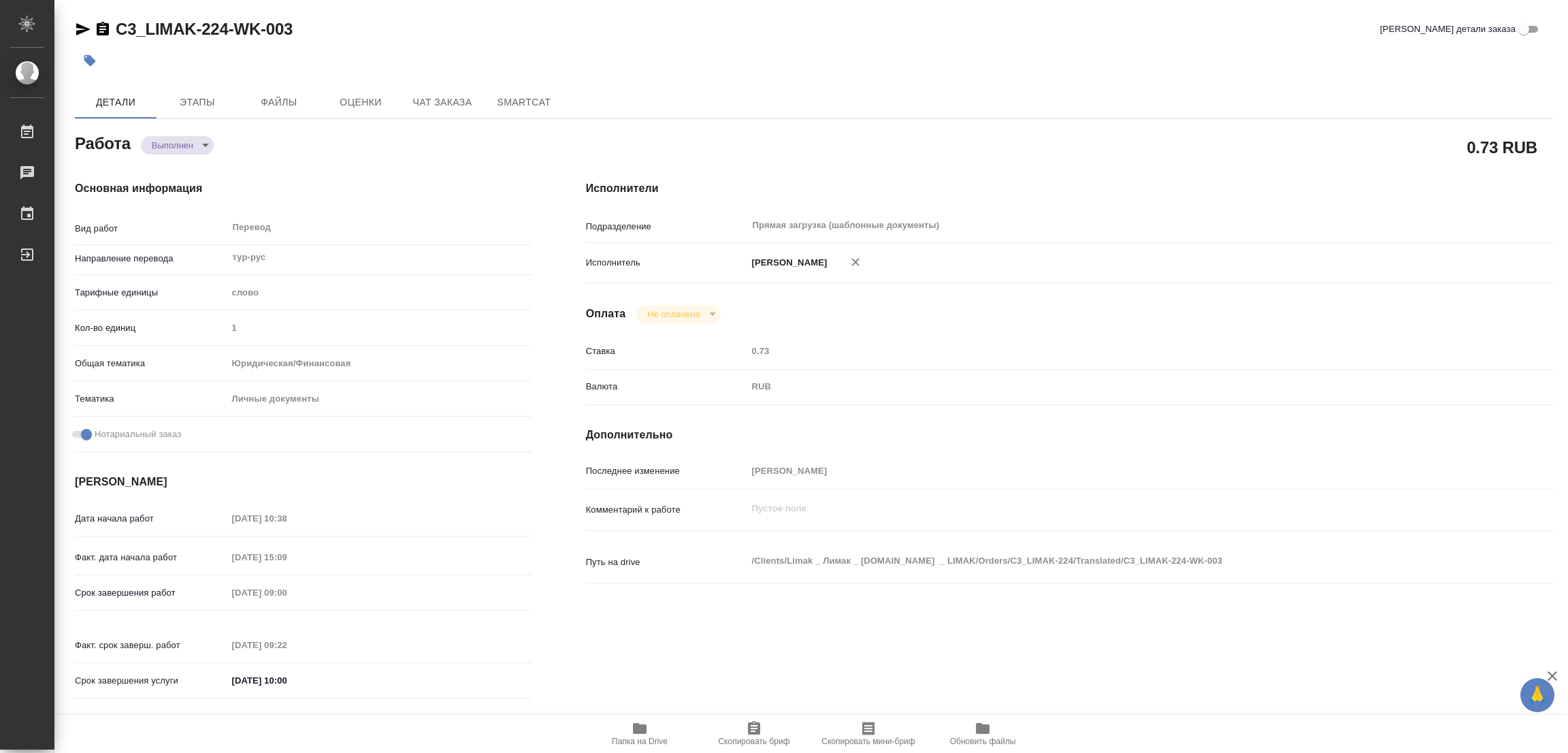
type input "notPayed"
type input "0.73"
type input "RUB"
type input "[PERSON_NAME]"
type textarea "x"
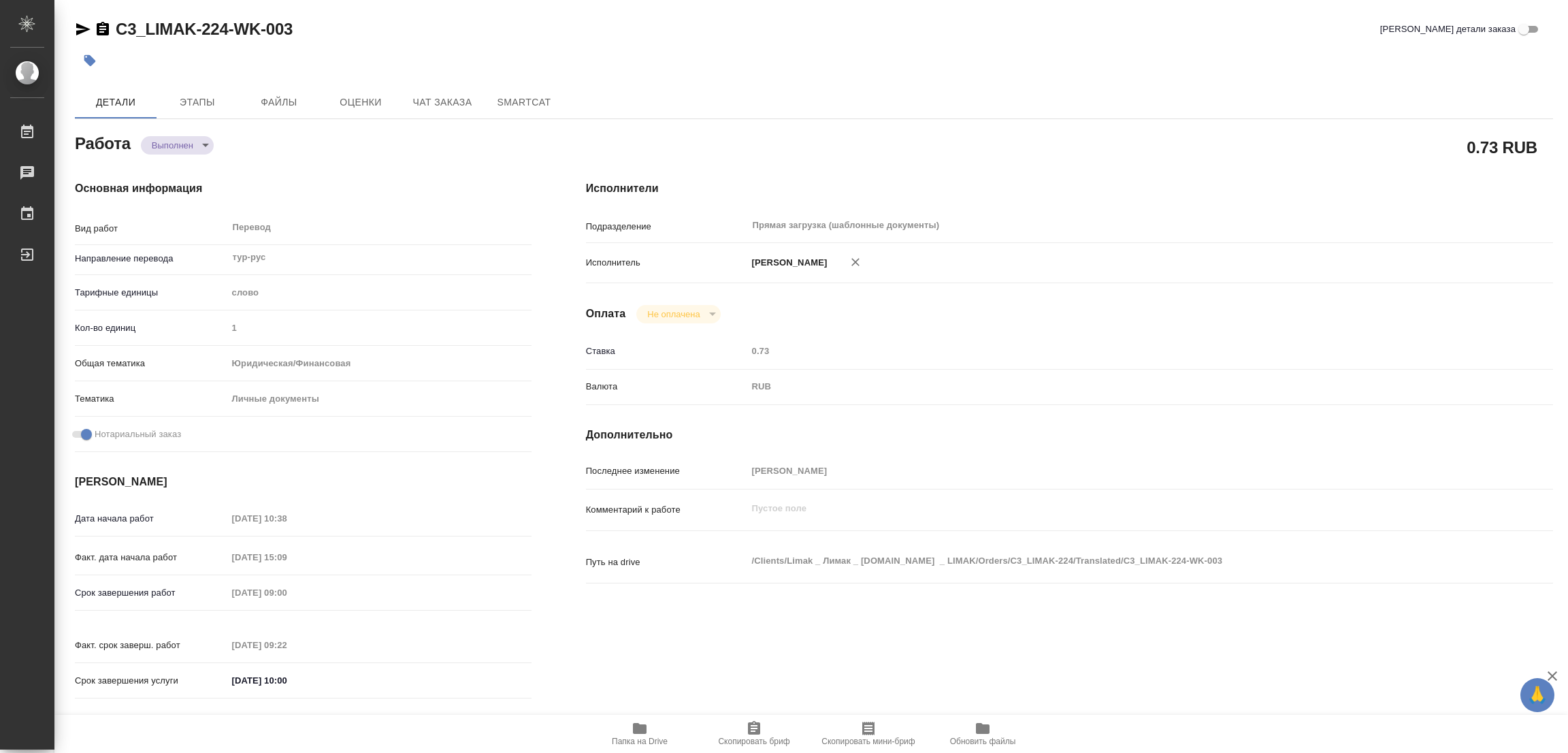
type textarea "/Clients/Limak _ Лимак _ limak.com.tr _ LIMAK/Orders/C3_LIMAK-224/Translated/C3…"
type textarea "x"
type input "C3_LIMAK-224"
type input "Перевод Стандарт"
type input "Редактура, Постредактура машинного перевода, Приёмка по качеству, Корректура, П…"
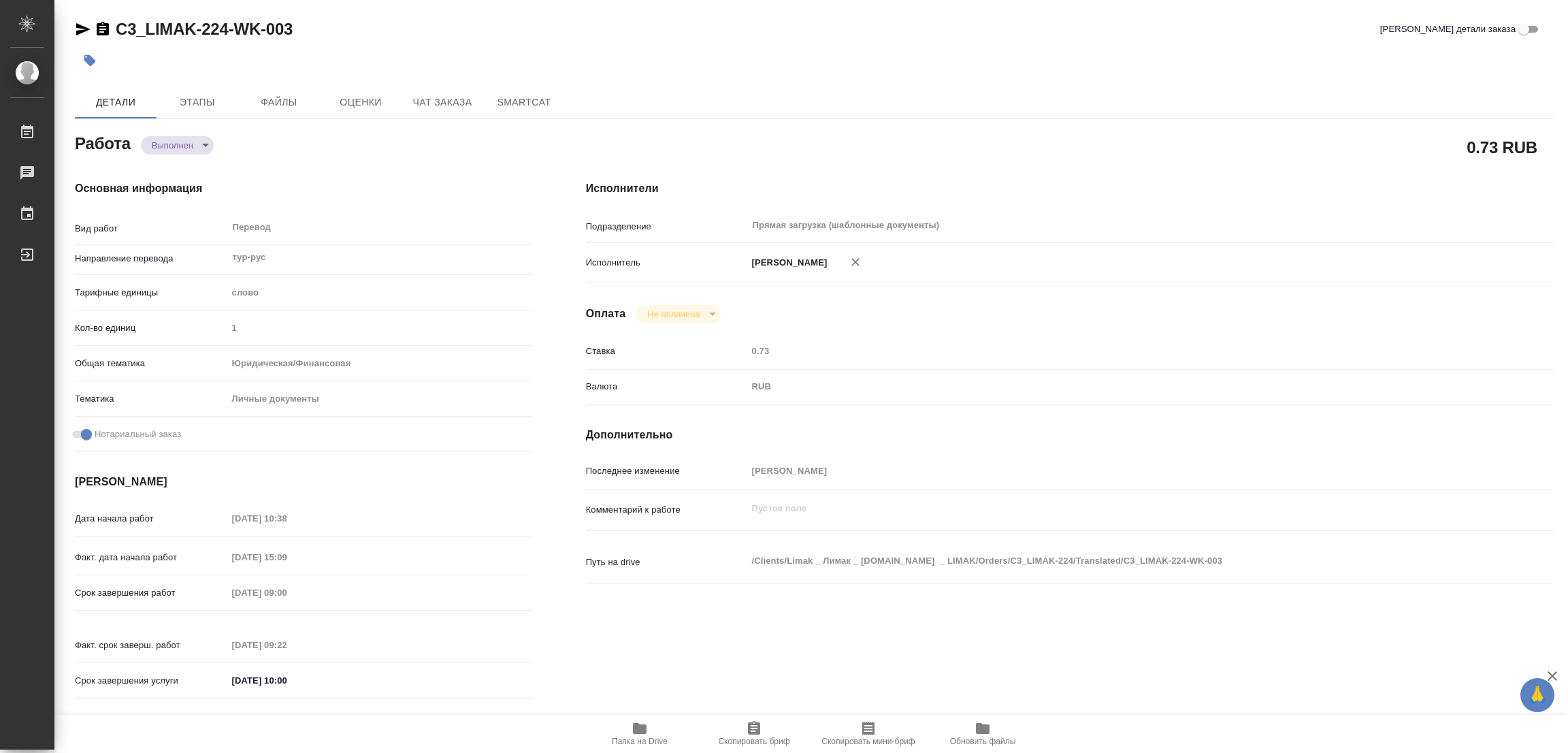
type input "Галишева Мария"
type input "Отдел верстки и дизайна"
type input "/Clients/Limak _ Лимак _ limak.com.tr _ LIMAK/Orders/C3_LIMAK-224"
type textarea "x"
type textarea "перевод тур-рус под нот"
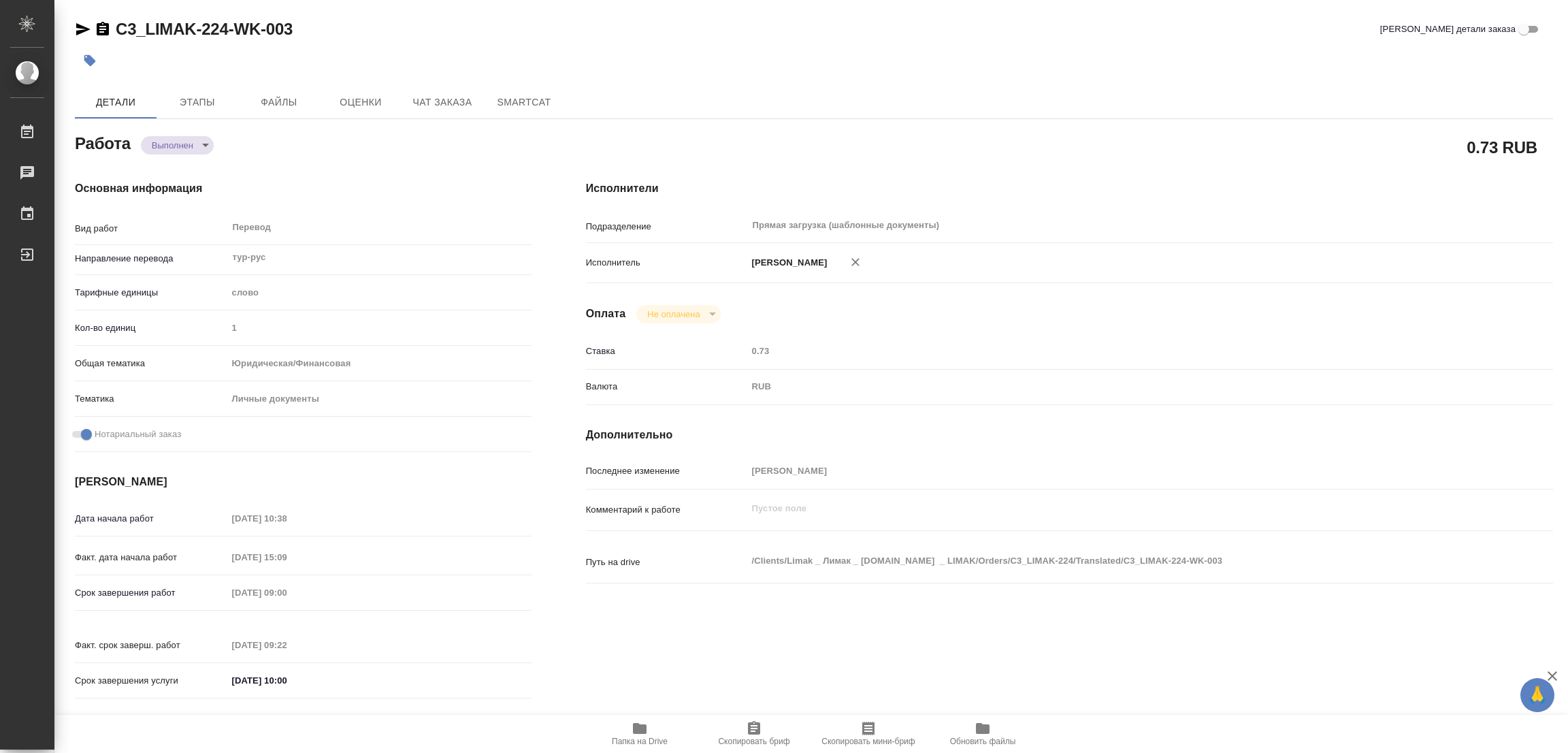
type textarea "x"
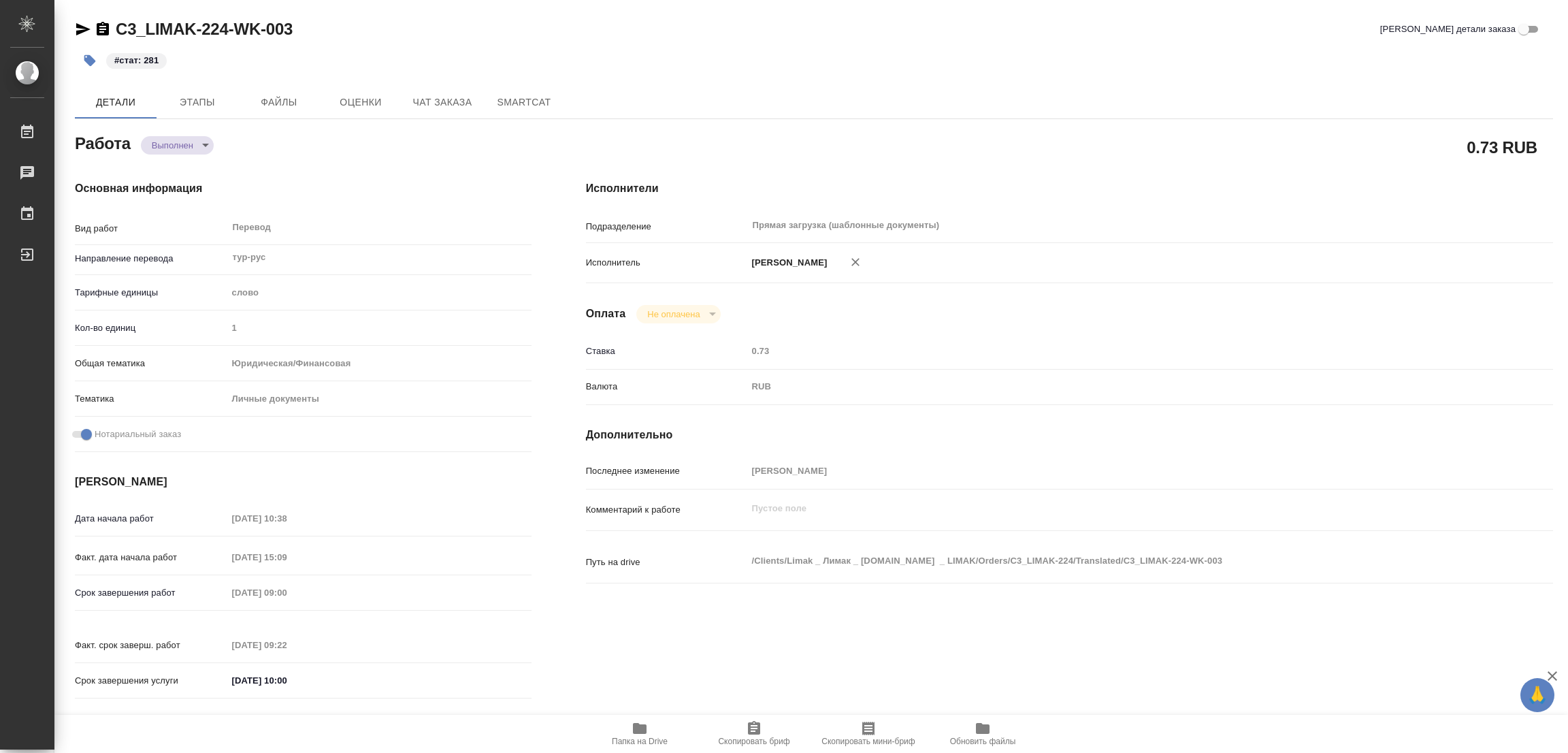
type textarea "x"
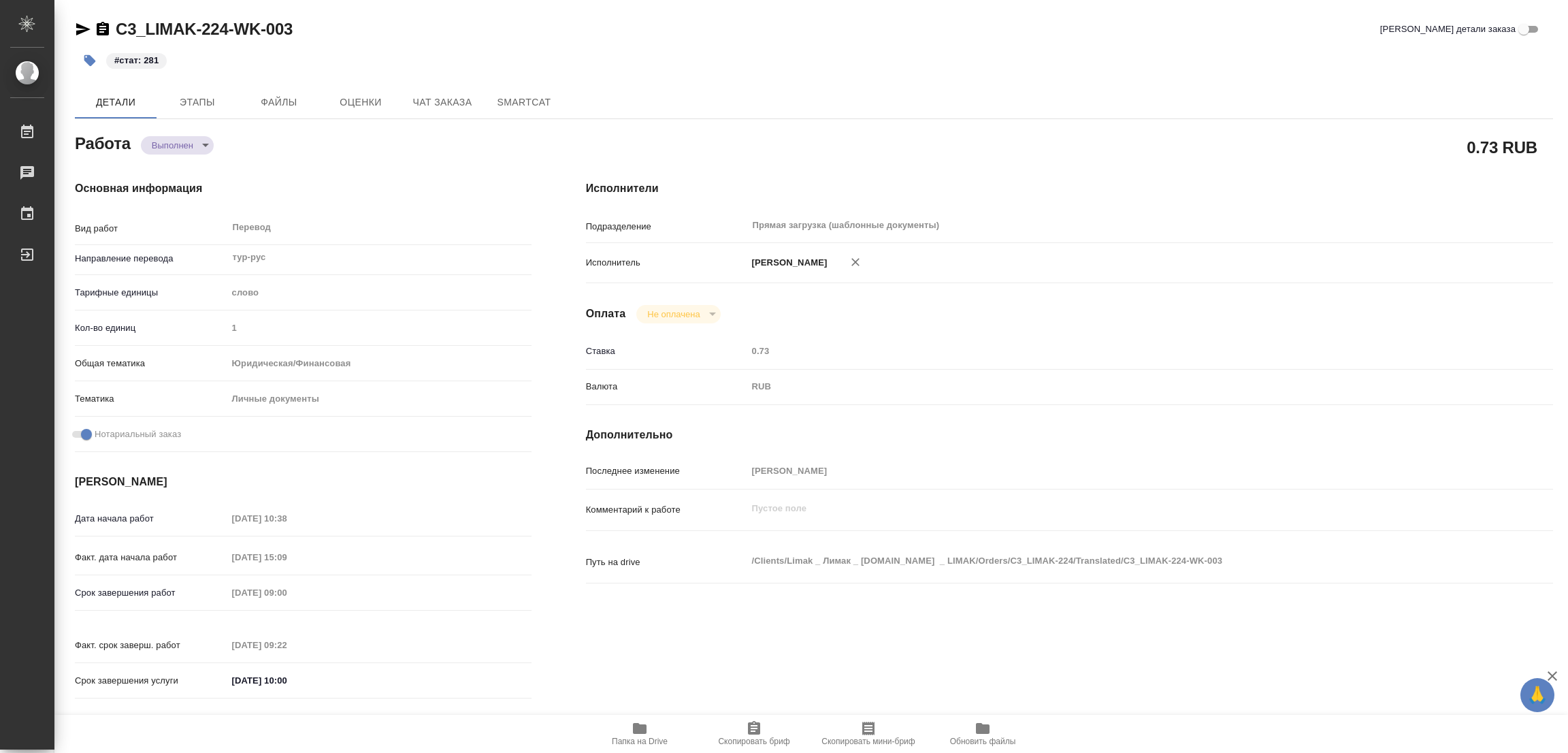
type textarea "x"
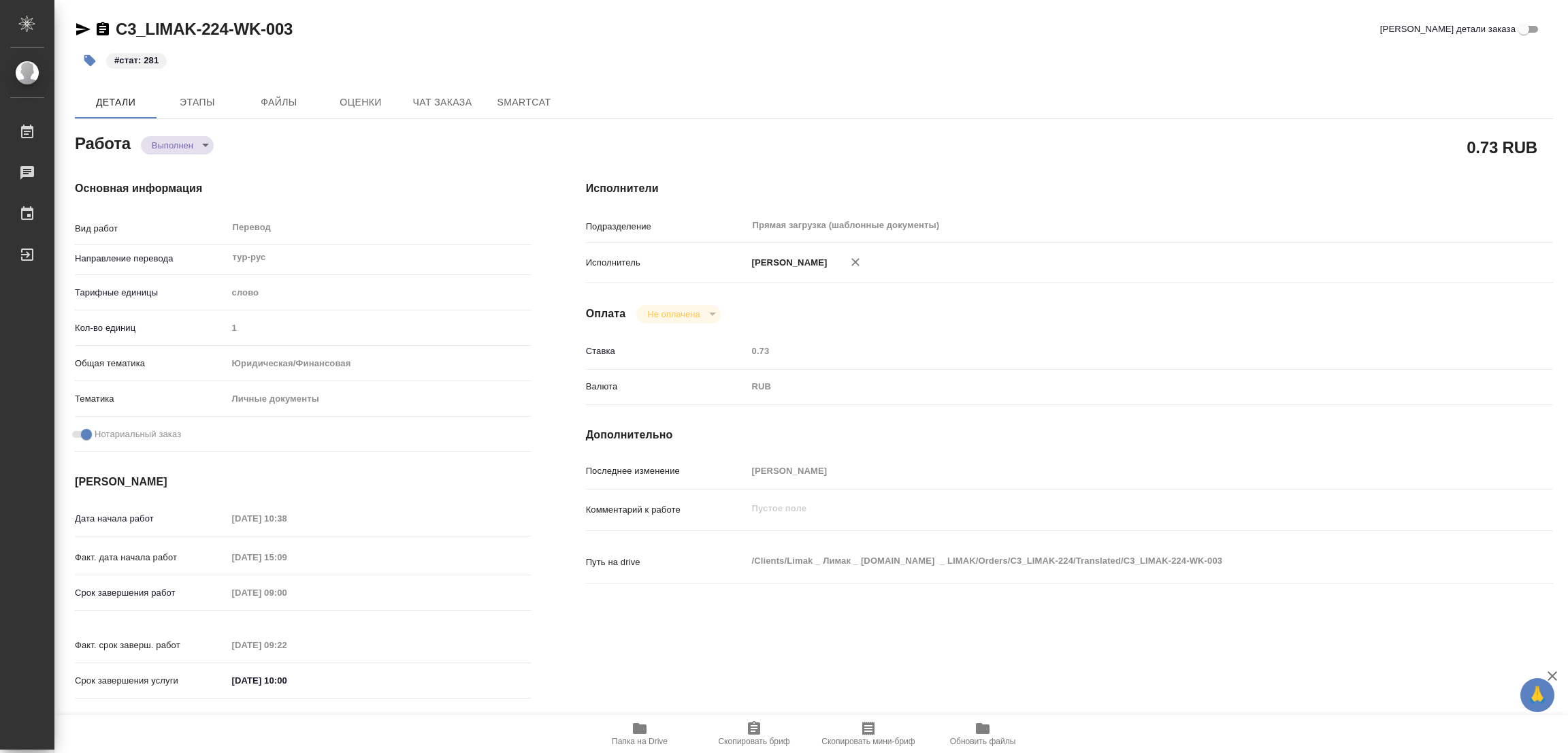
type textarea "x"
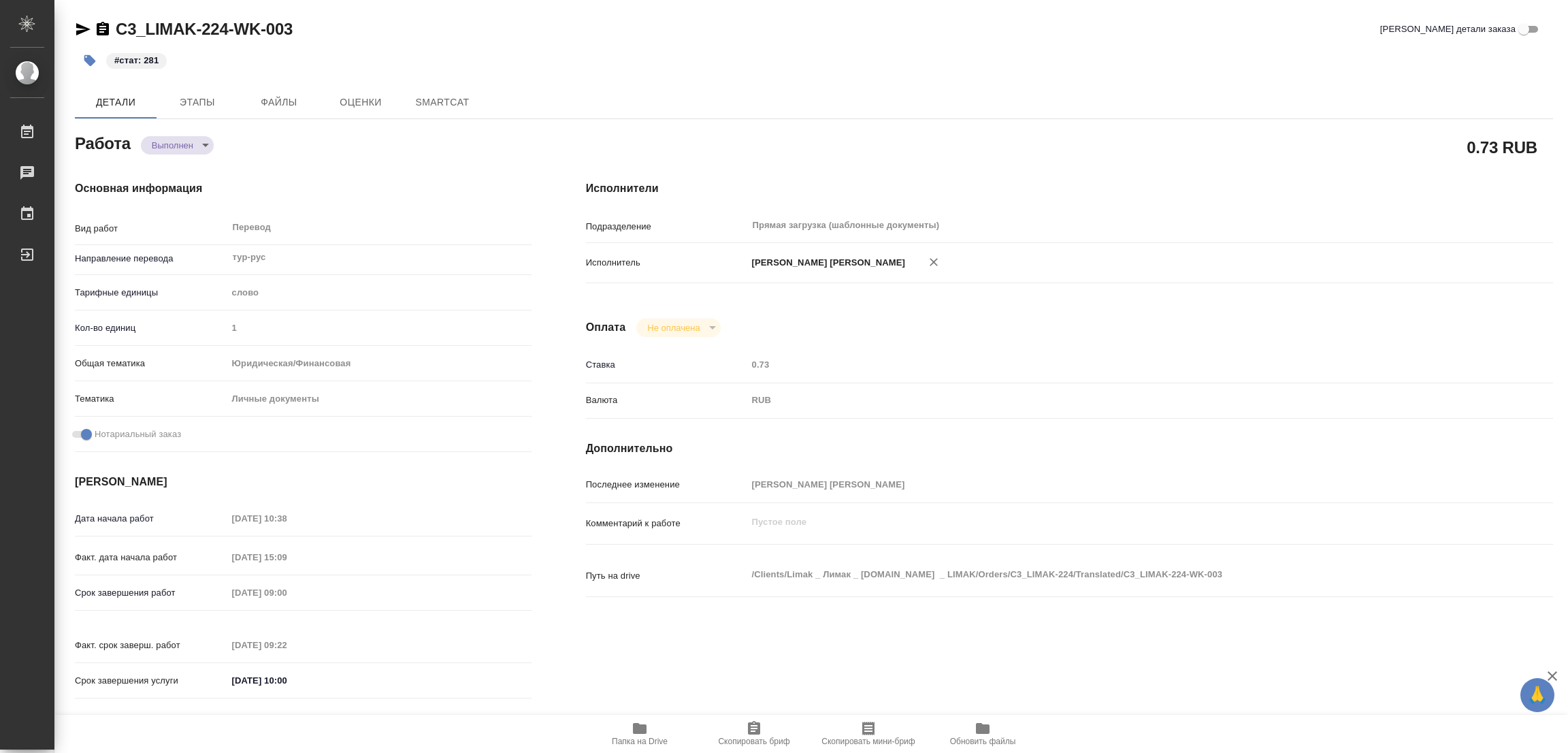
type textarea "x"
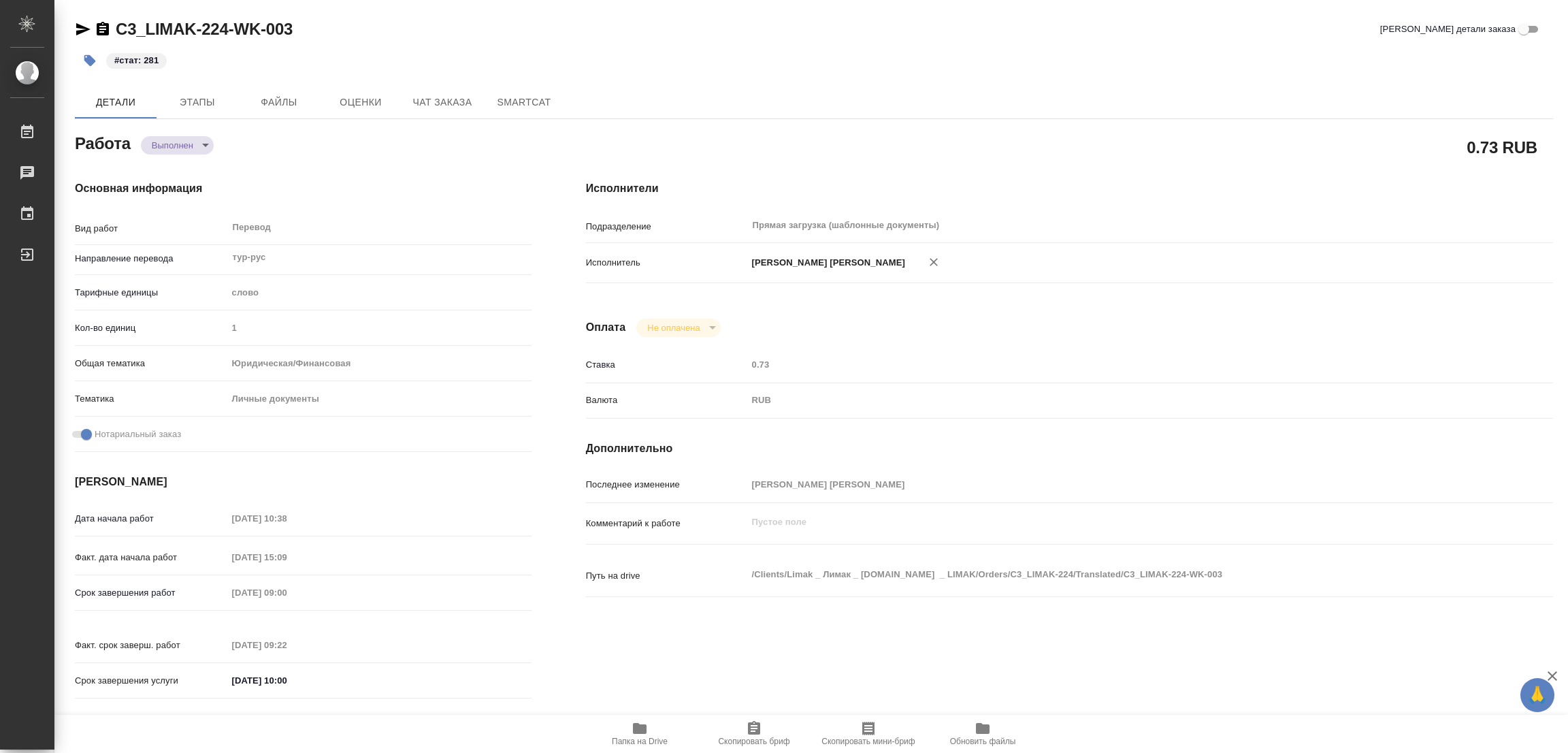
type textarea "x"
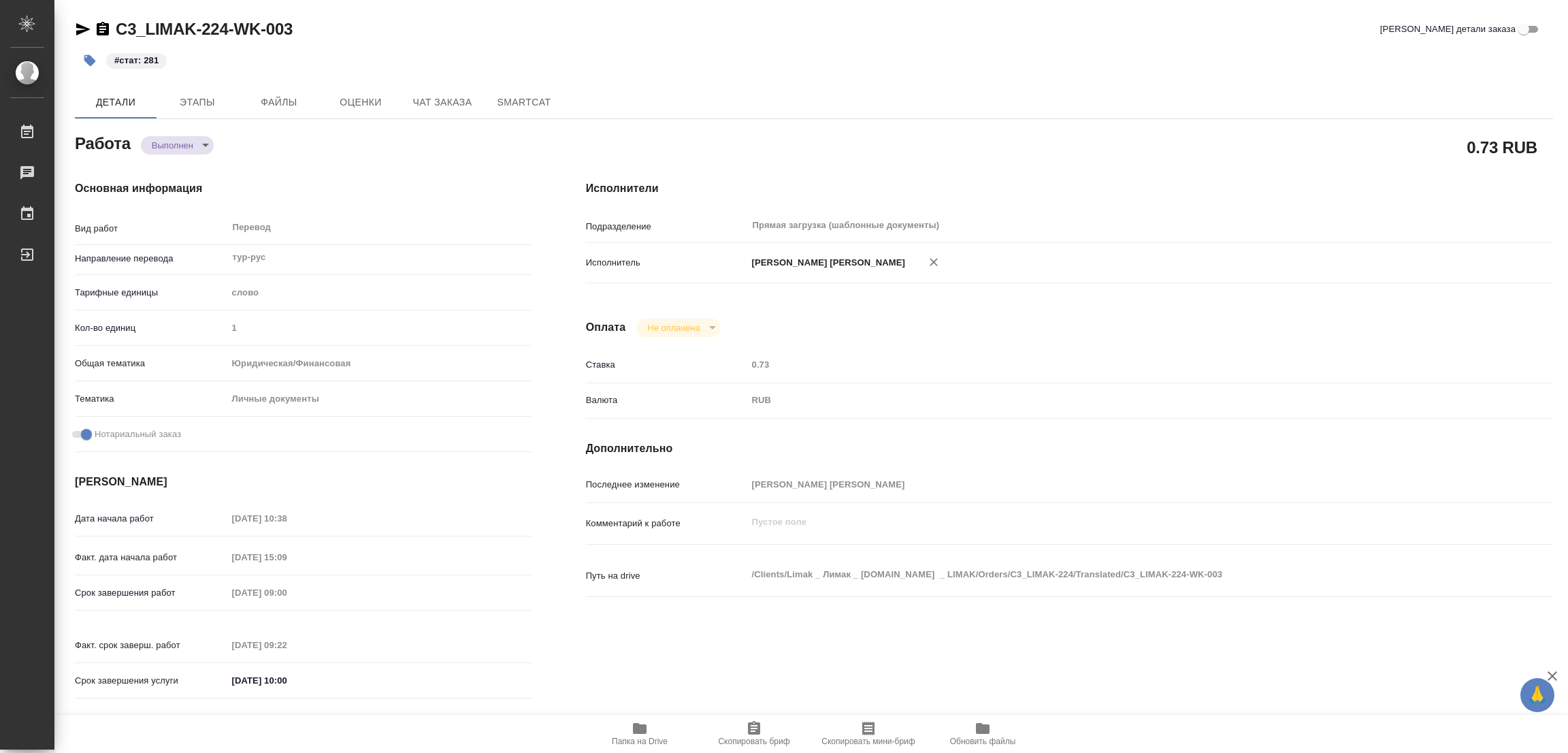
type textarea "x"
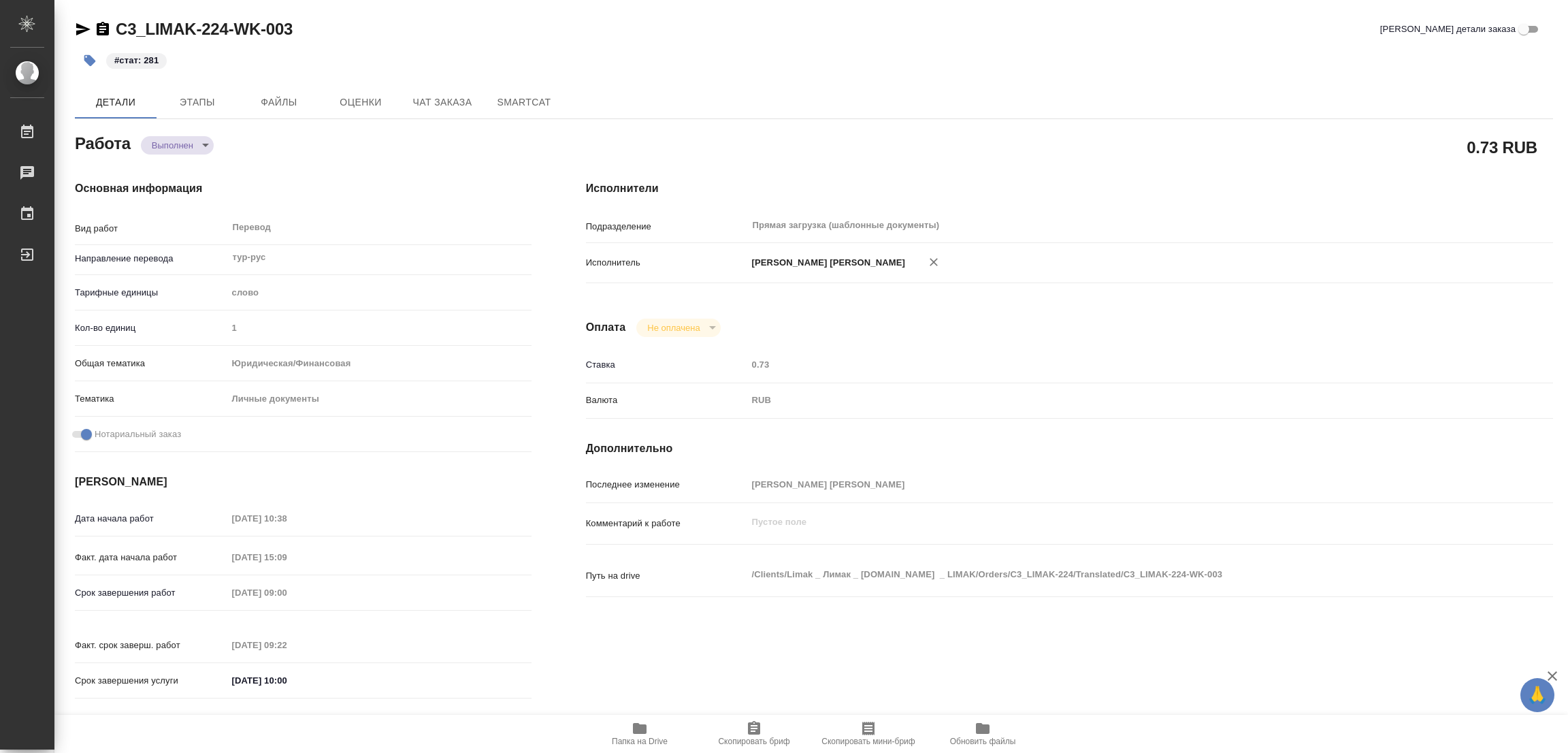
type textarea "x"
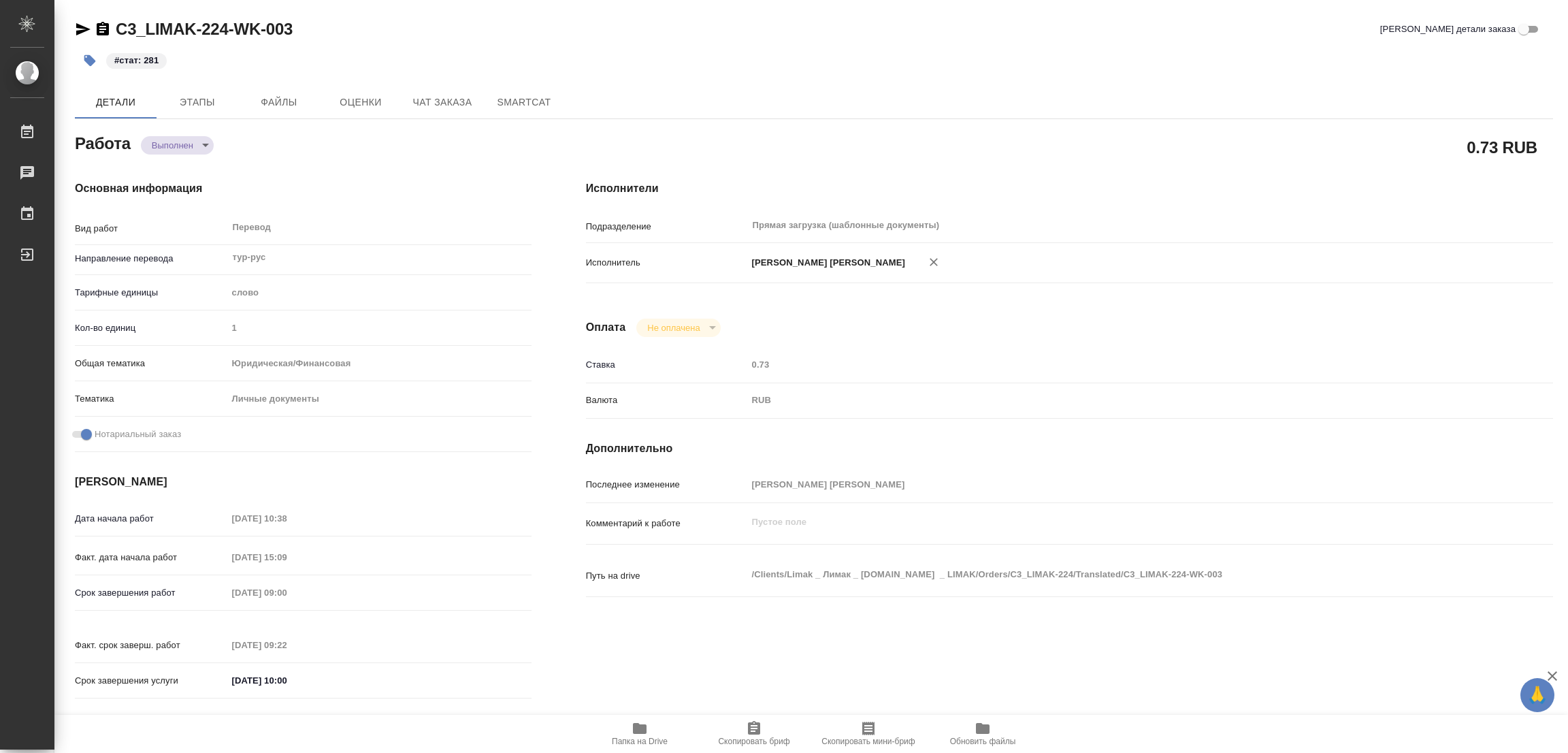
type textarea "x"
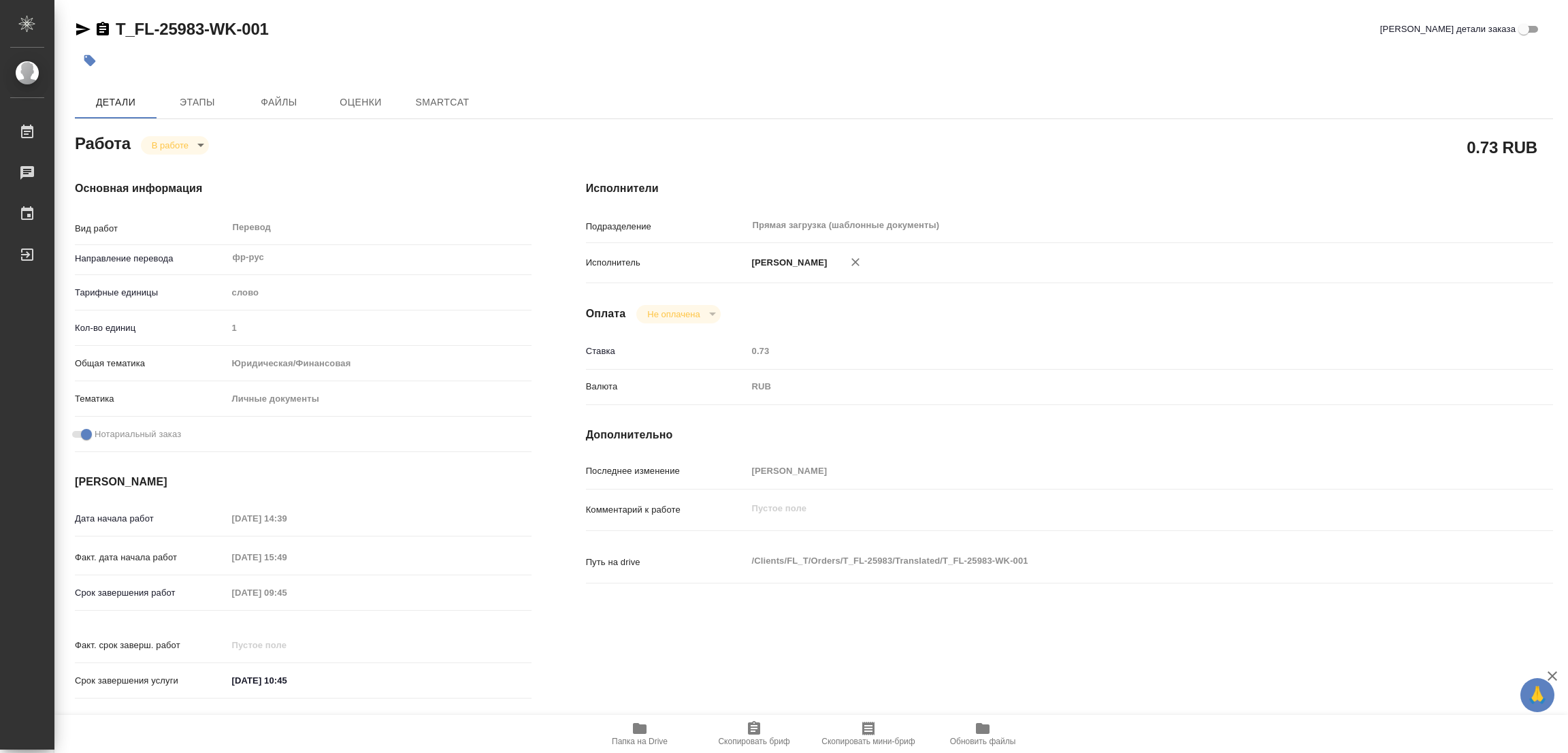
type textarea "x"
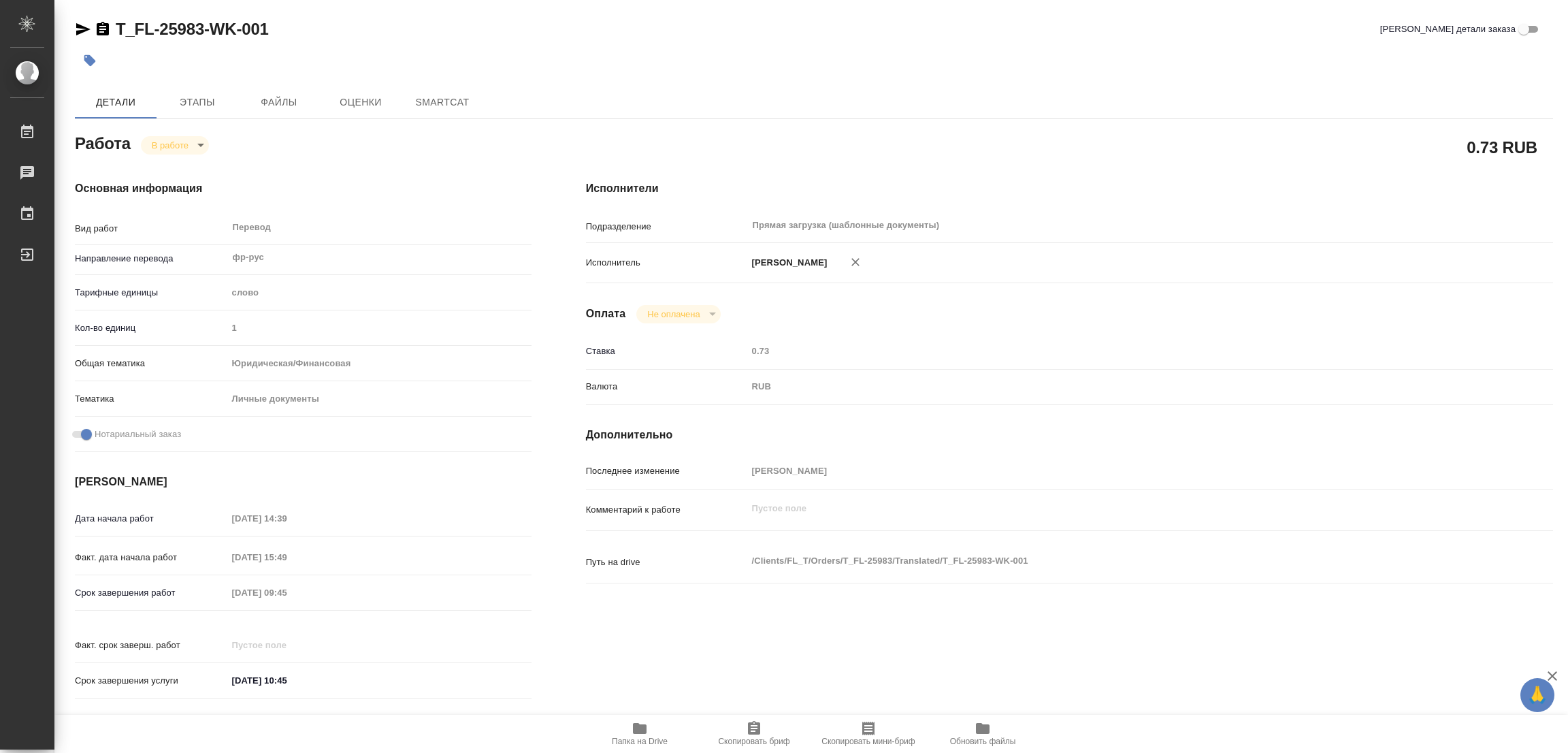
type textarea "x"
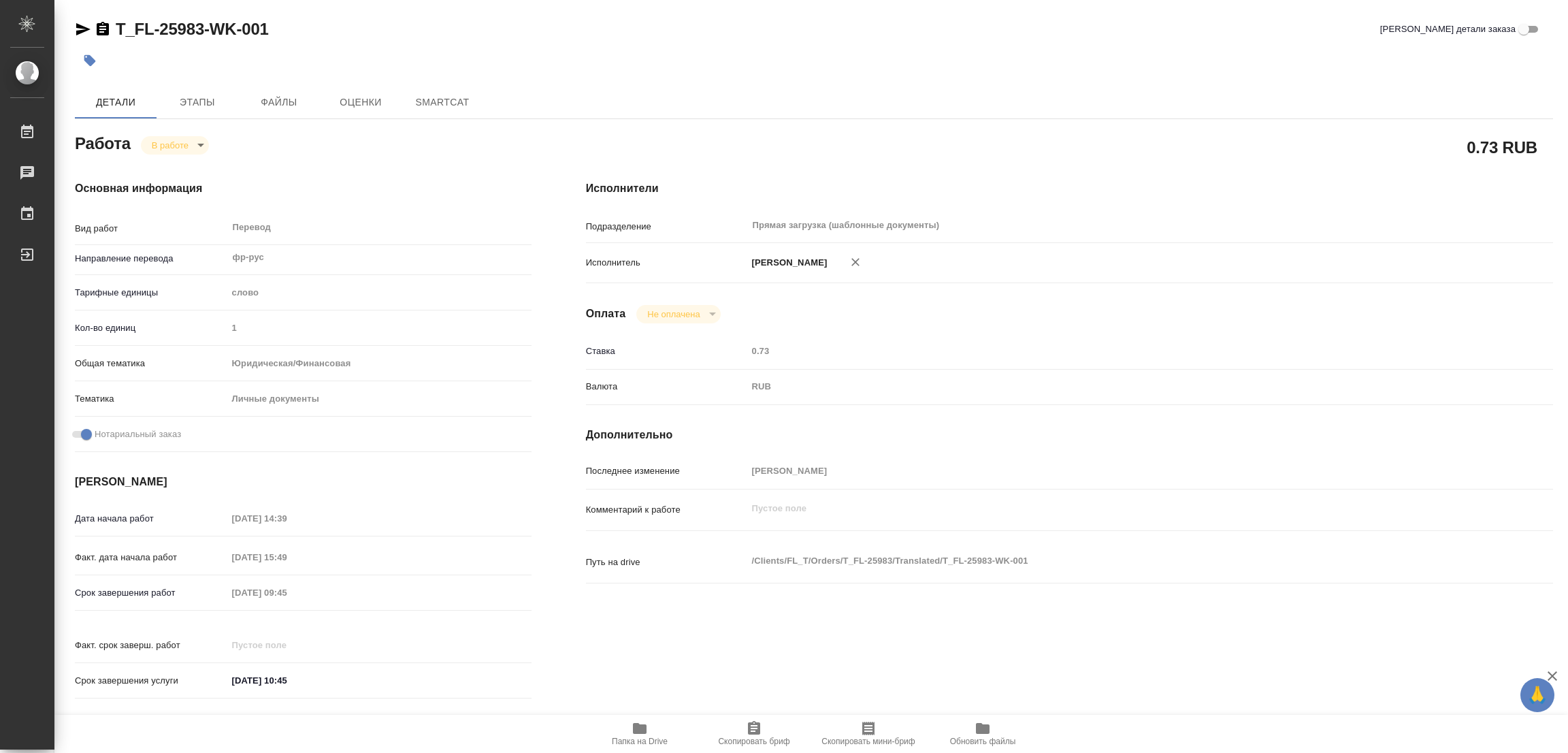
type textarea "x"
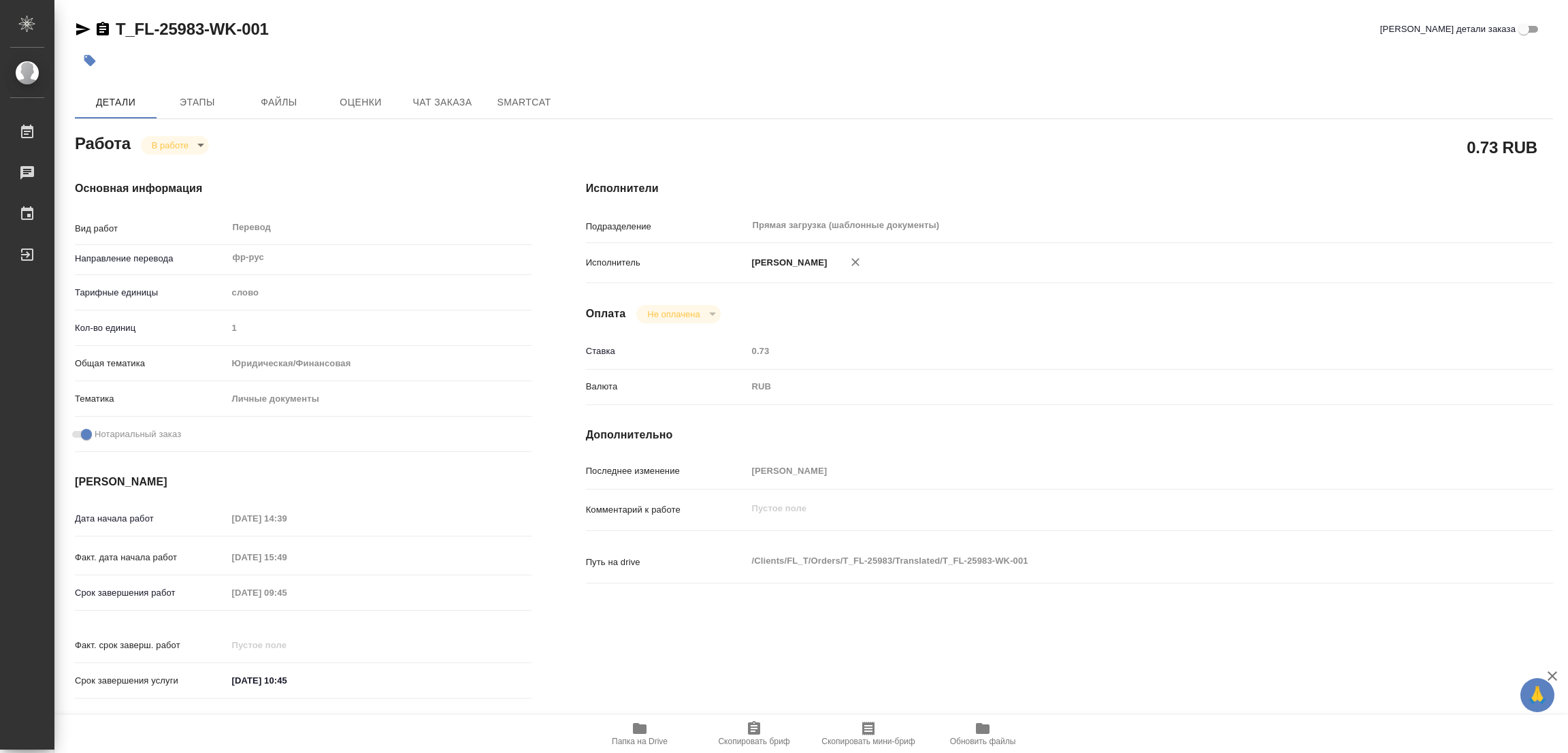
type textarea "x"
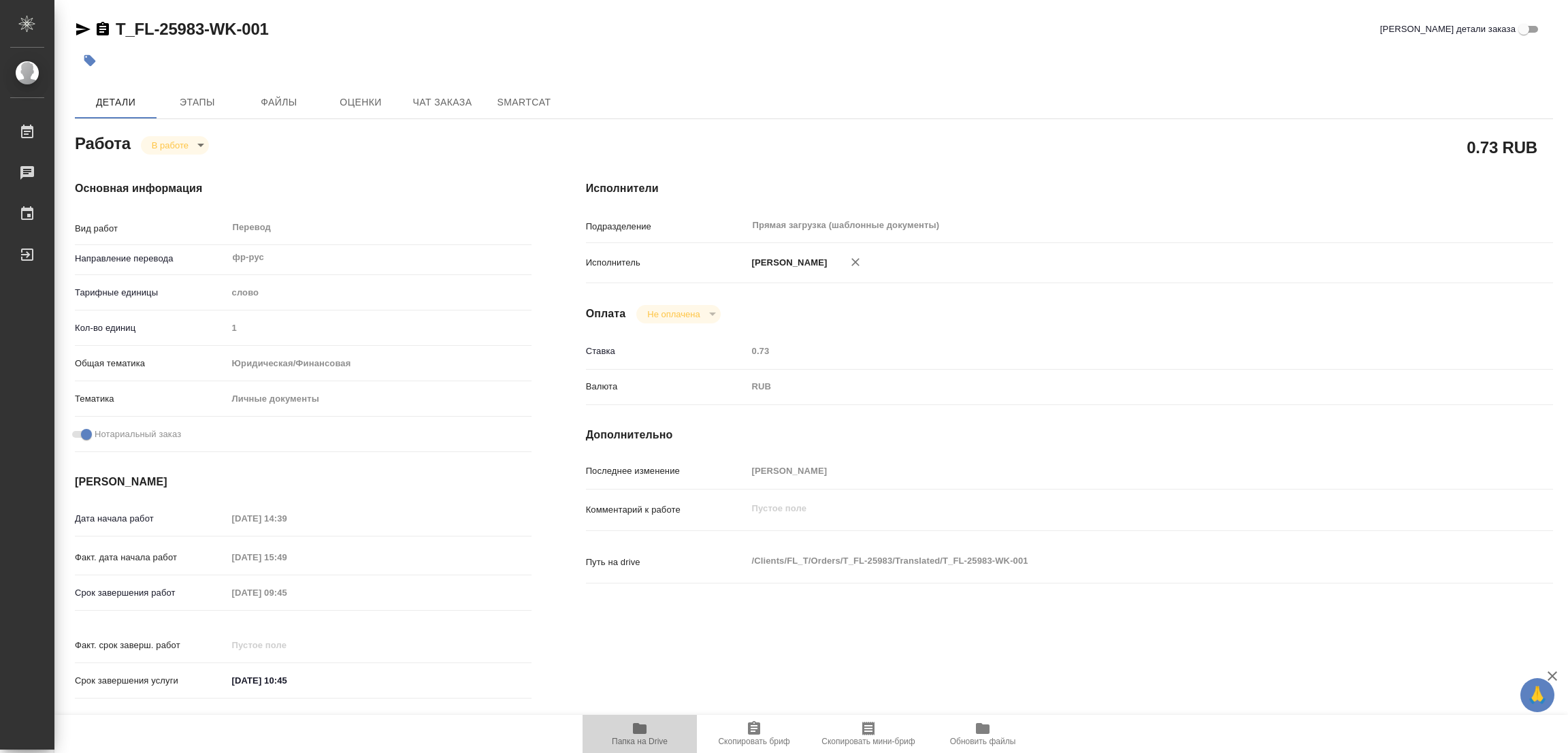
type textarea "x"
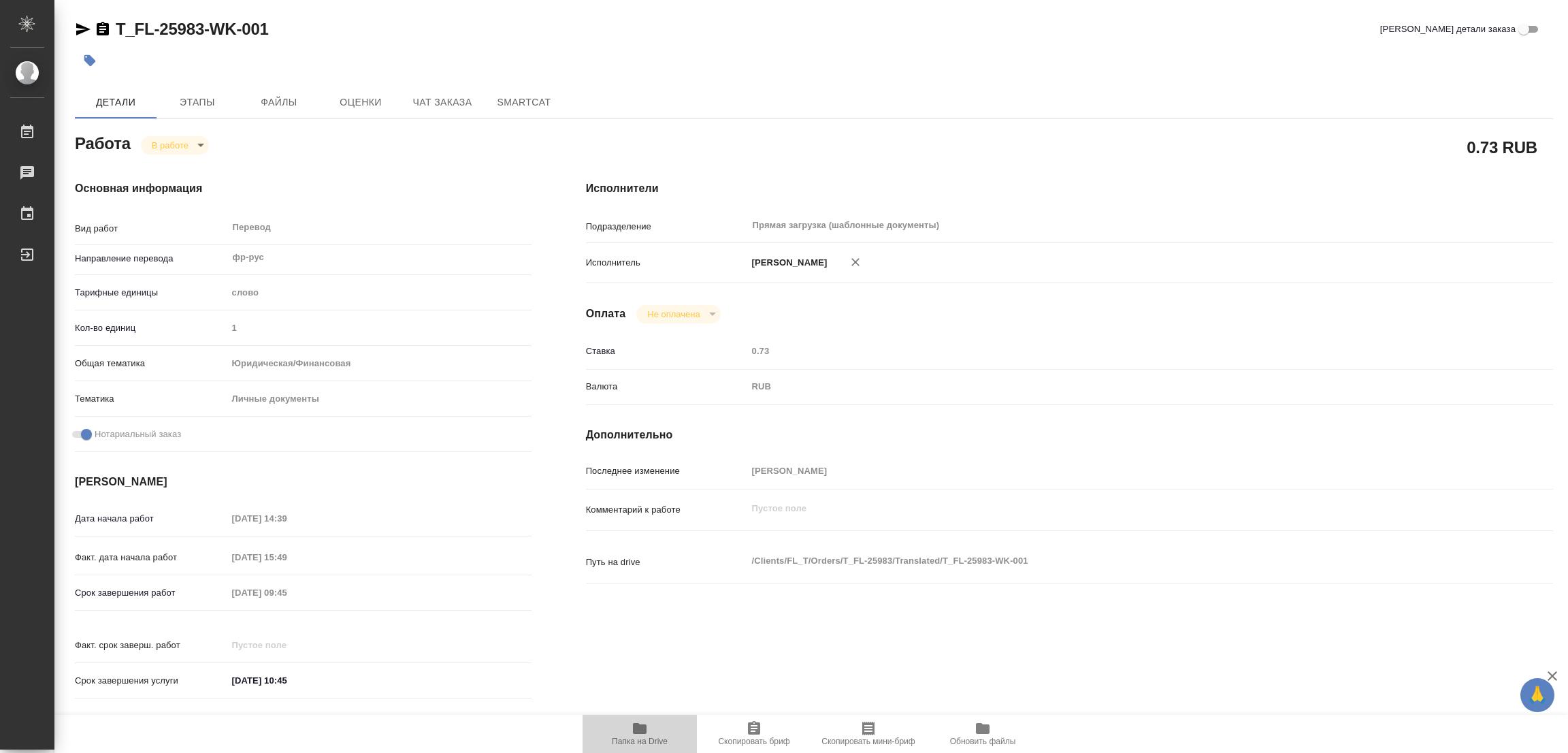
click at [640, 733] on icon "button" at bounding box center [639, 729] width 13 height 11
click at [179, 102] on span "Этапы" at bounding box center [197, 102] width 65 height 17
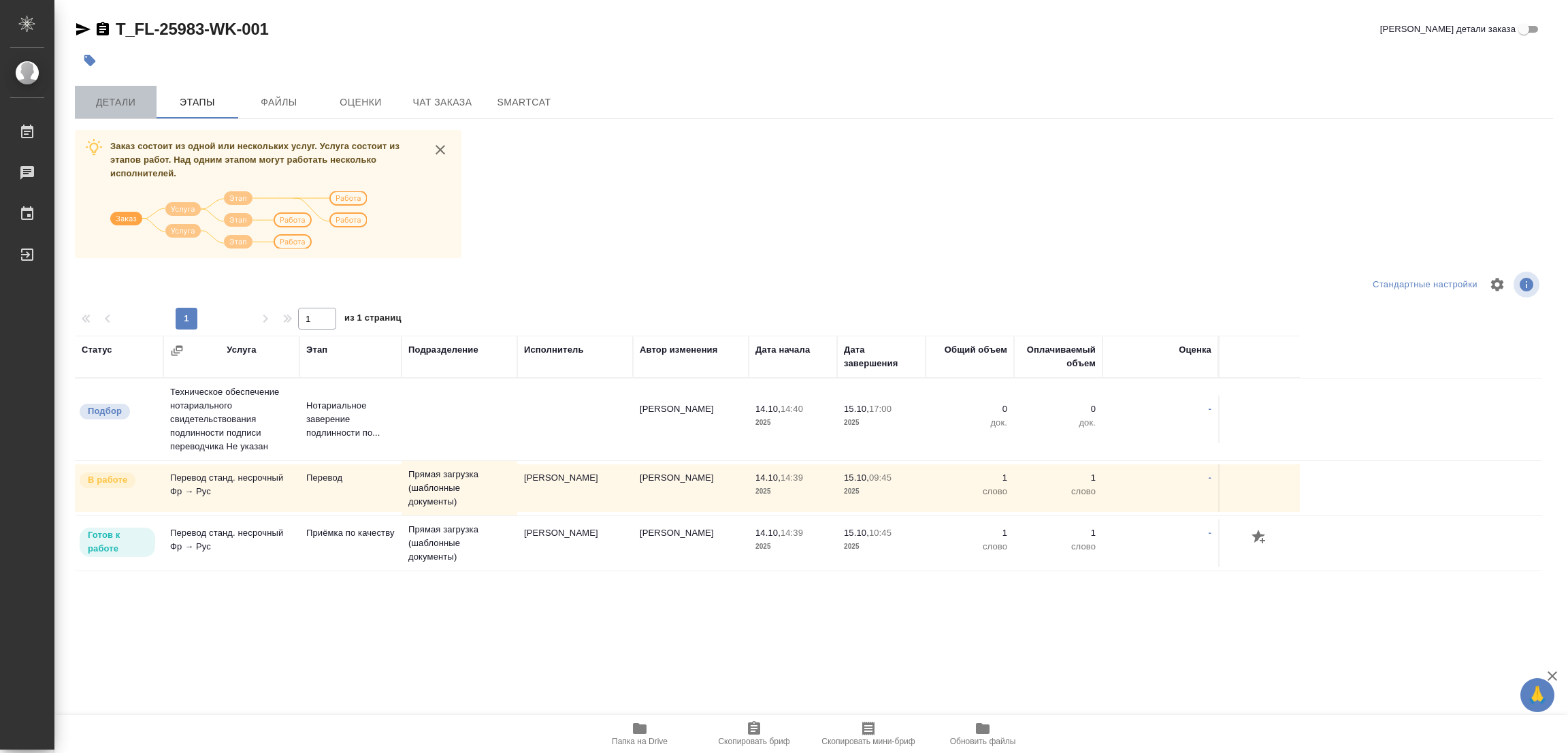
click at [107, 102] on span "Детали" at bounding box center [115, 102] width 65 height 17
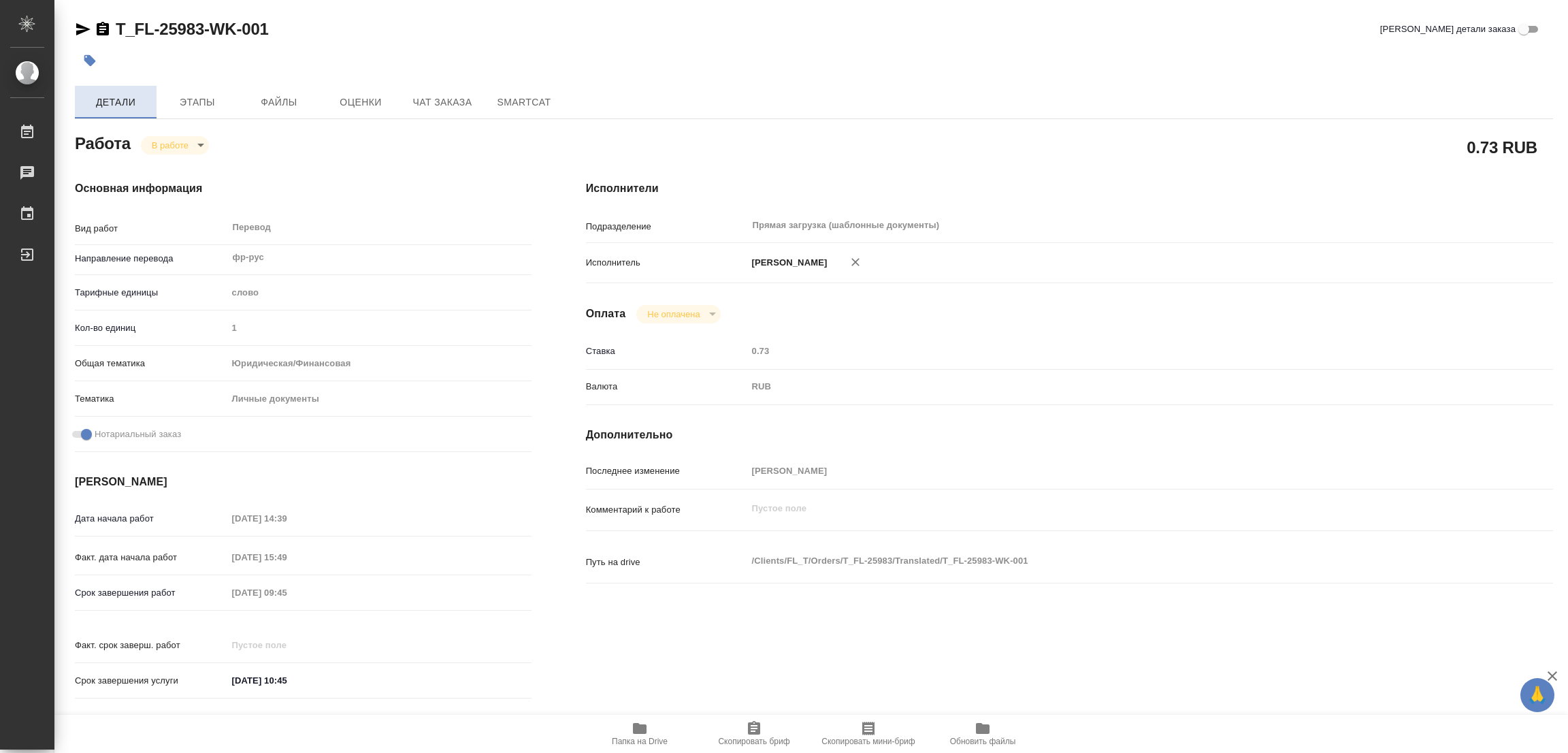
type textarea "x"
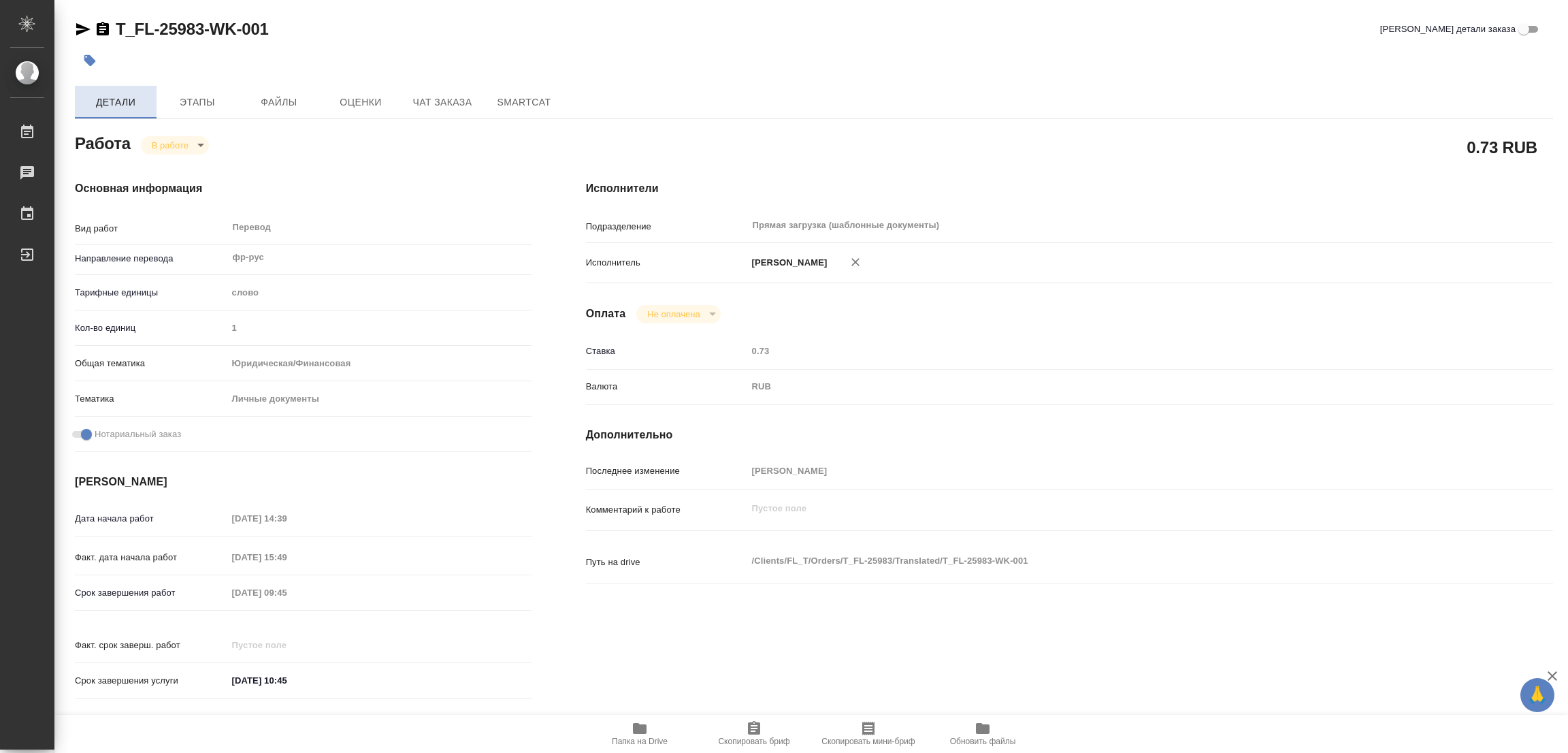
type textarea "x"
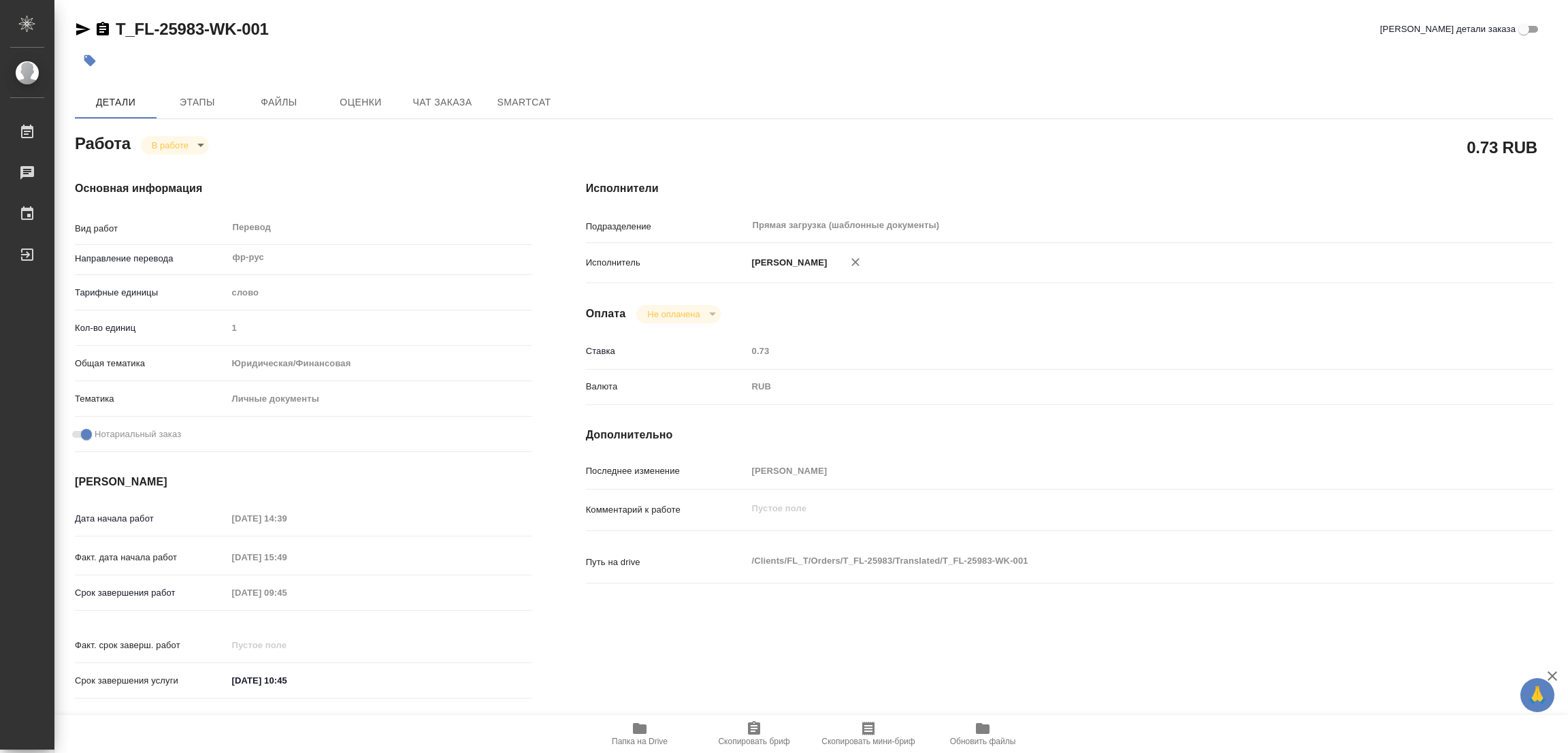
type textarea "x"
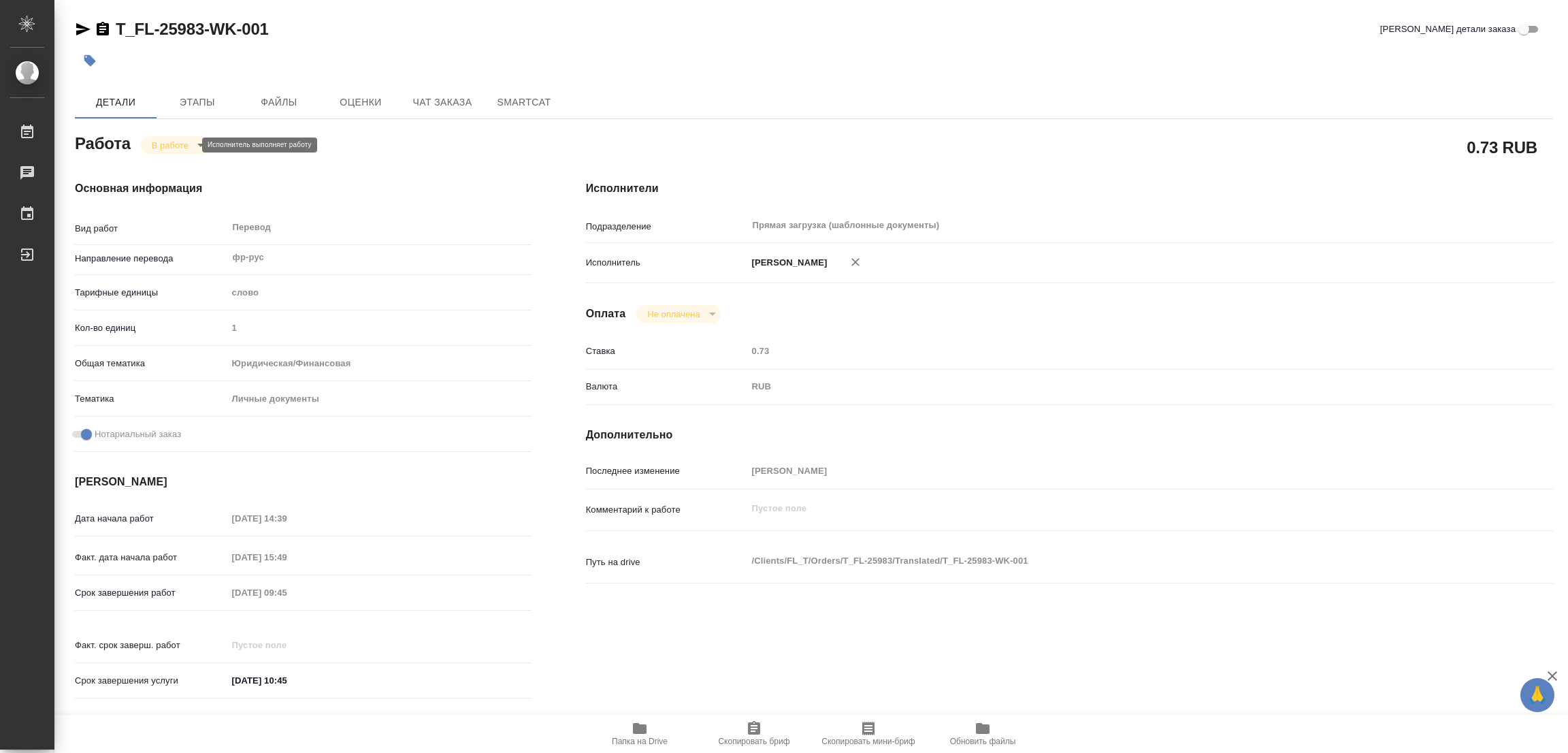
click at [166, 143] on body "🙏 .cls-1 fill:#fff; AWATERA Popova Galina Работы 0 Чаты График Выйти T_FL-25983…" at bounding box center [784, 376] width 1568 height 753
click at [167, 164] on button "Выполнен" at bounding box center [176, 168] width 50 height 15
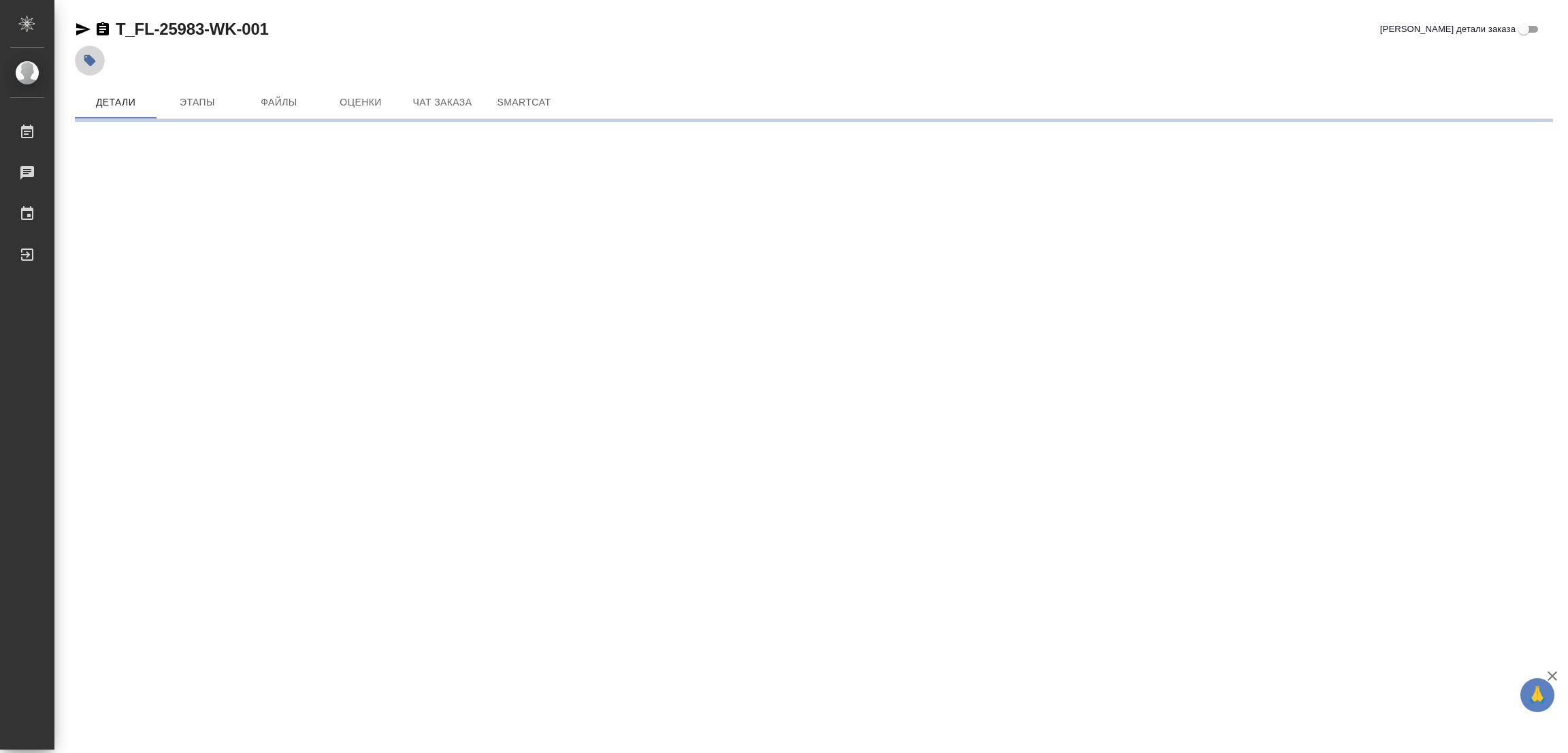
click at [90, 59] on icon "button" at bounding box center [90, 61] width 12 height 12
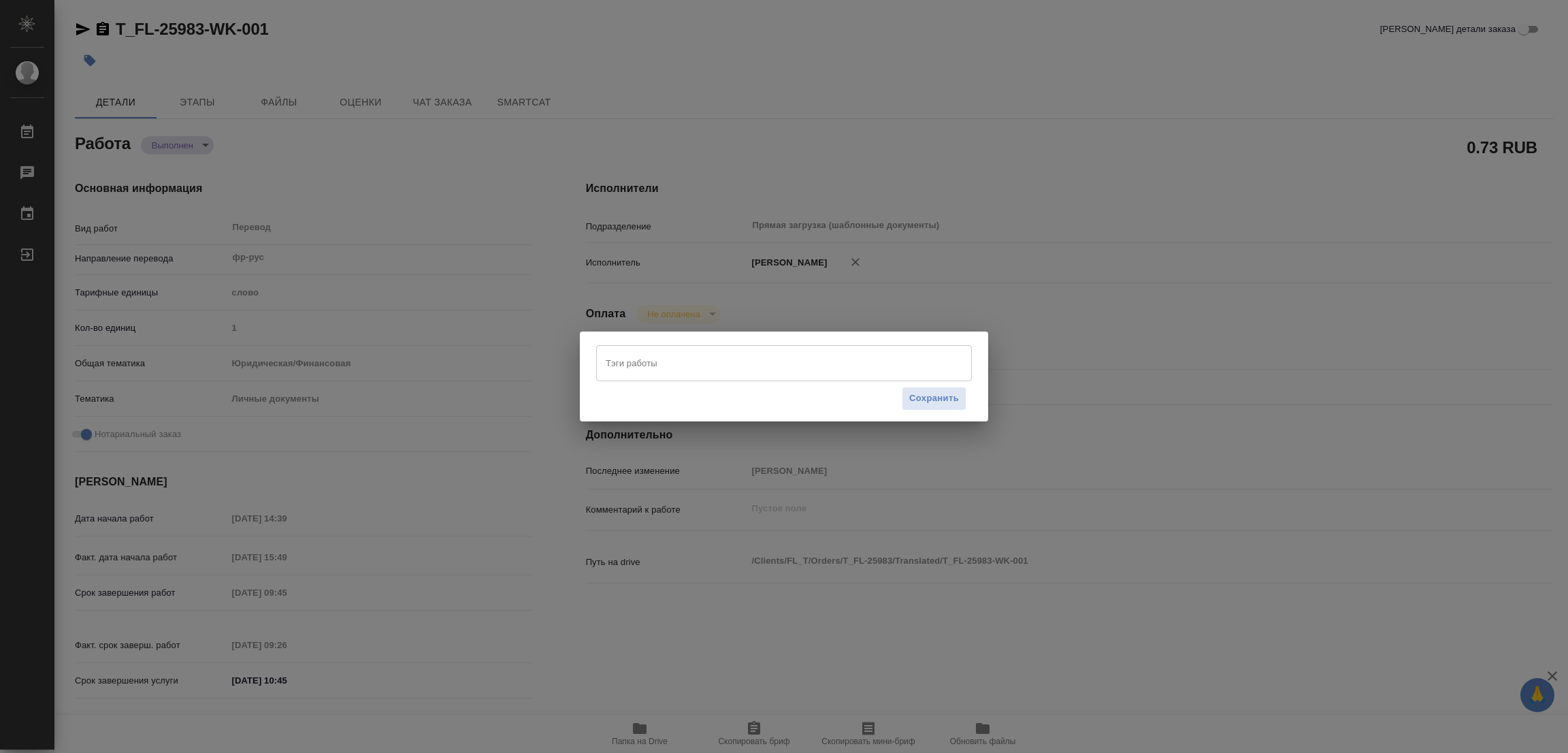
type textarea "x"
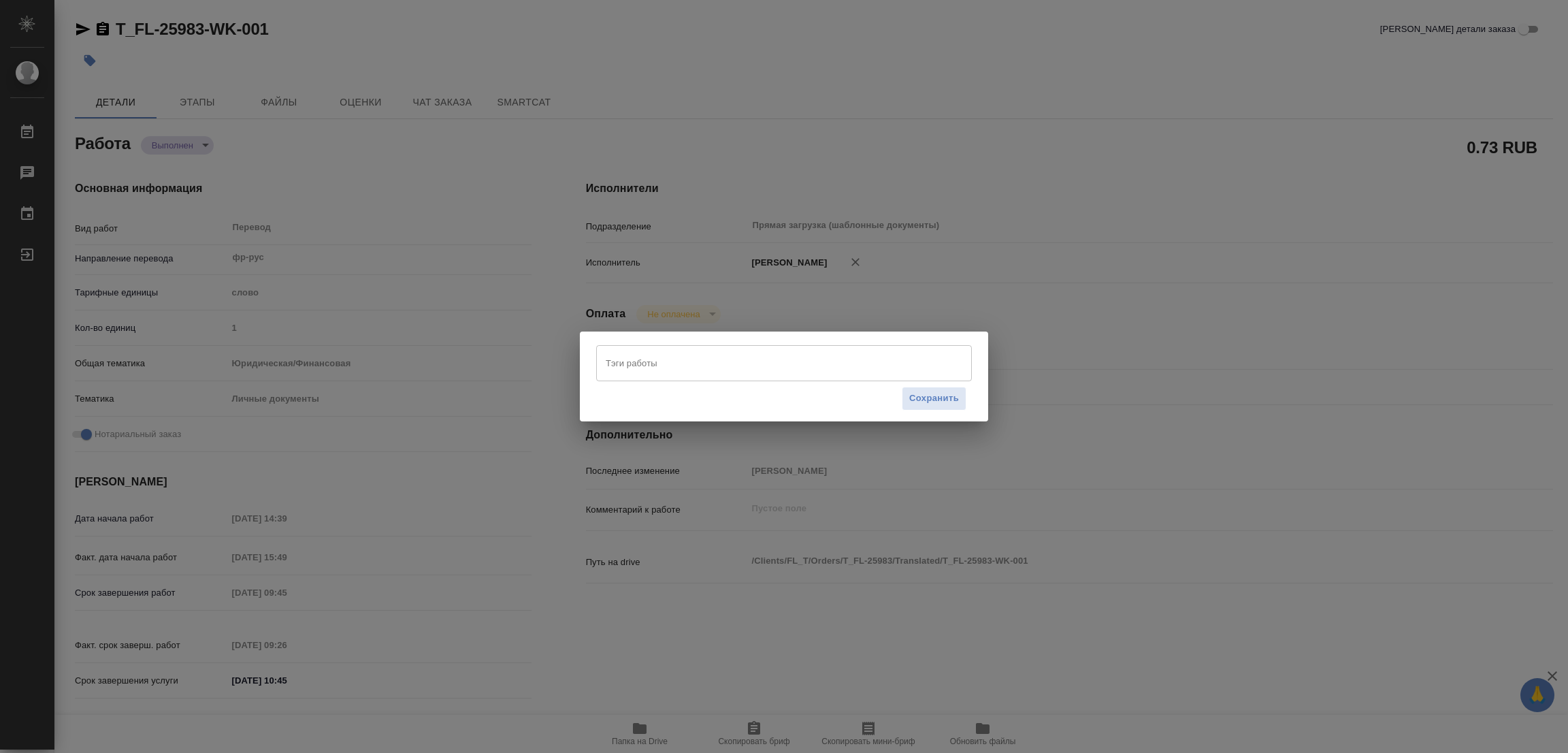
type textarea "x"
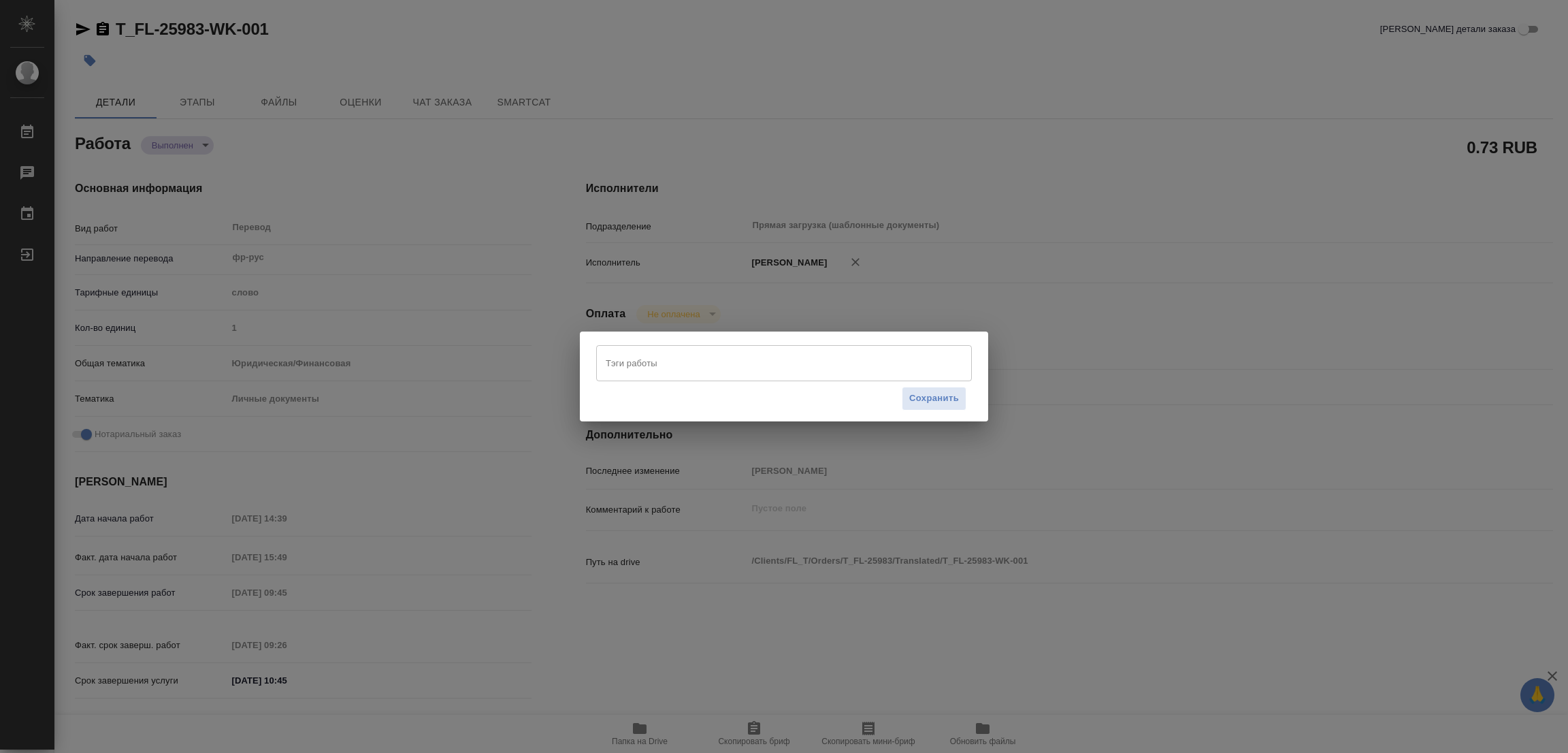
type textarea "x"
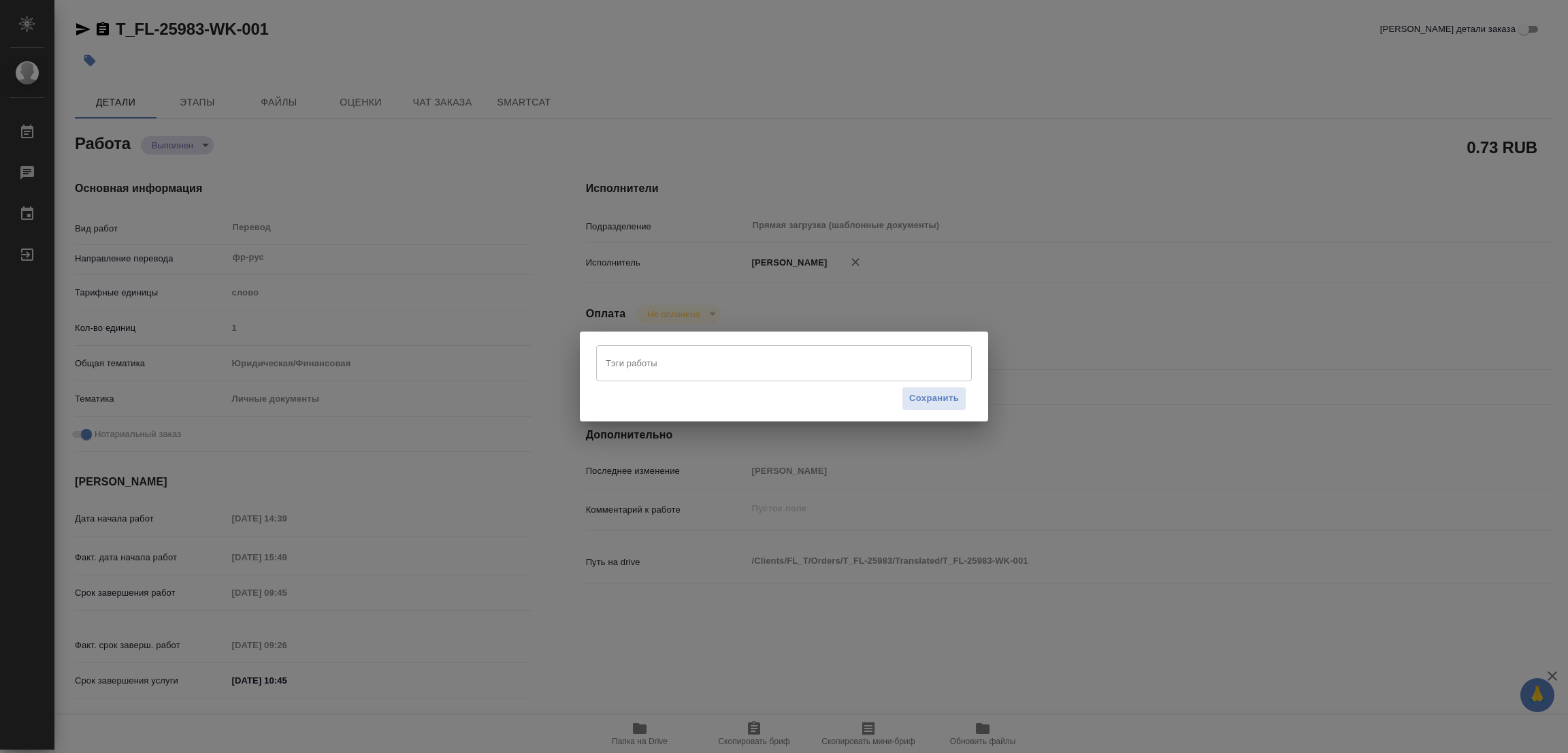
click at [657, 363] on input "Тэги работы" at bounding box center [771, 363] width 337 height 23
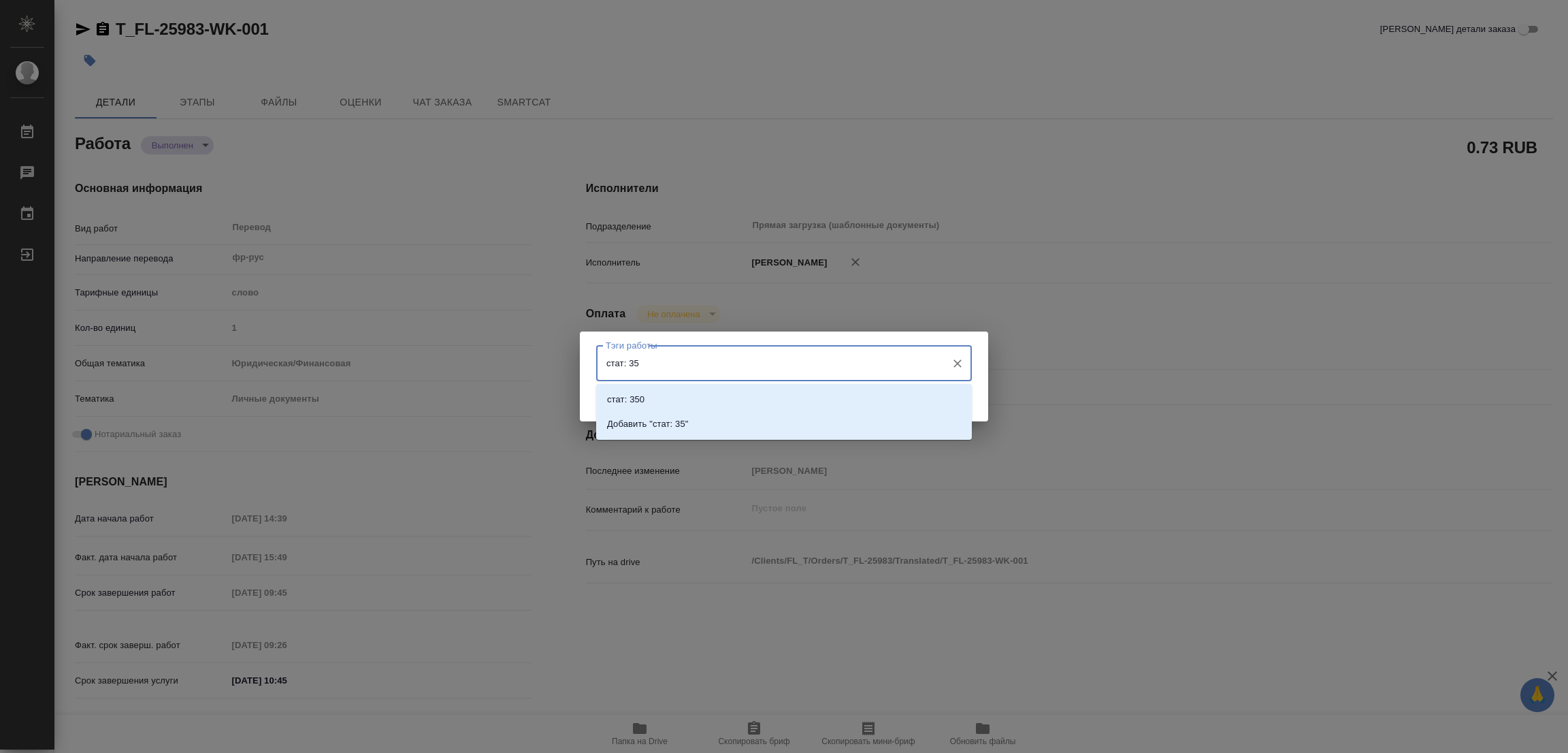
type input "стат: 350"
click at [679, 422] on p "Добавить "стат: 350"" at bounding box center [651, 423] width 87 height 13
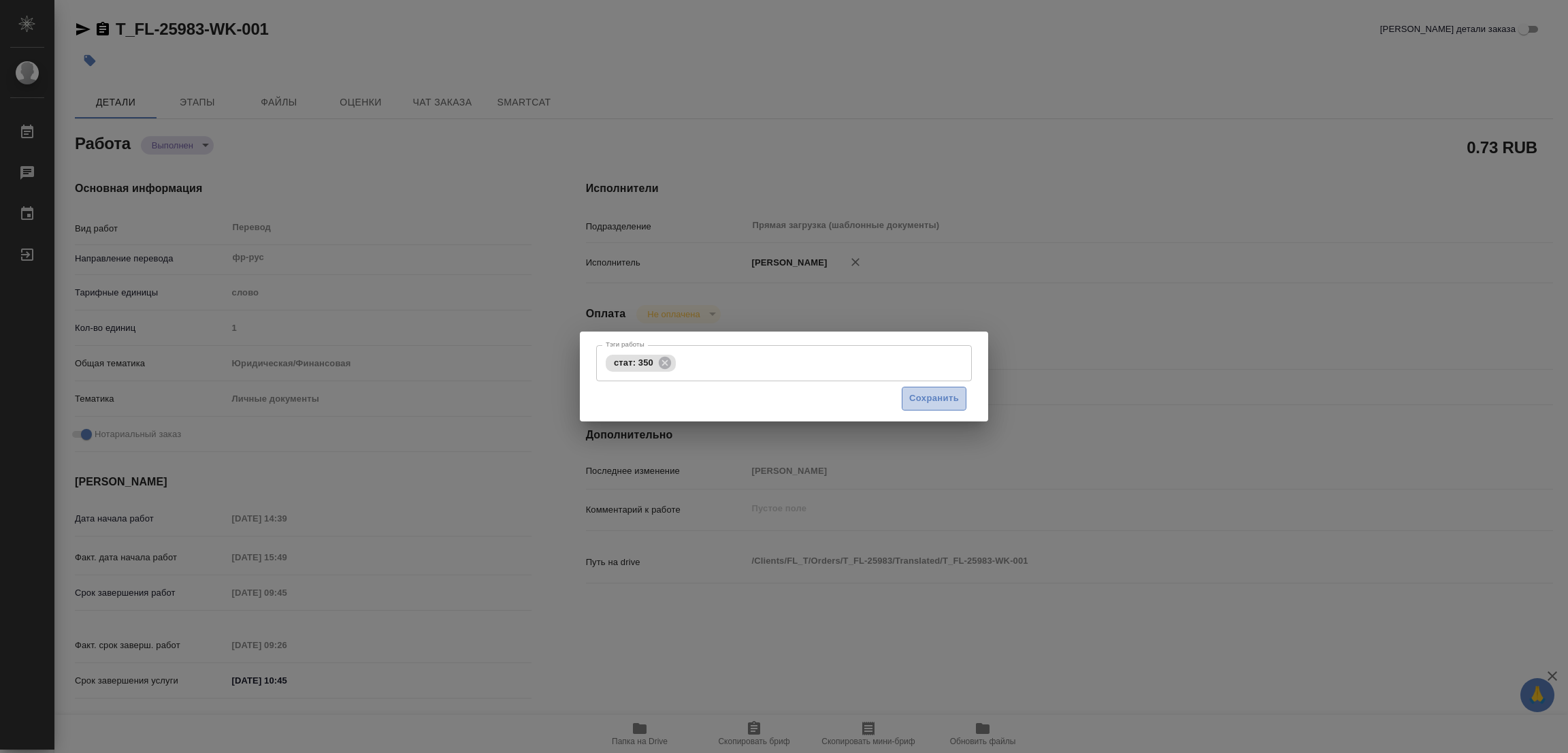
click at [926, 397] on span "Сохранить" at bounding box center [933, 398] width 50 height 15
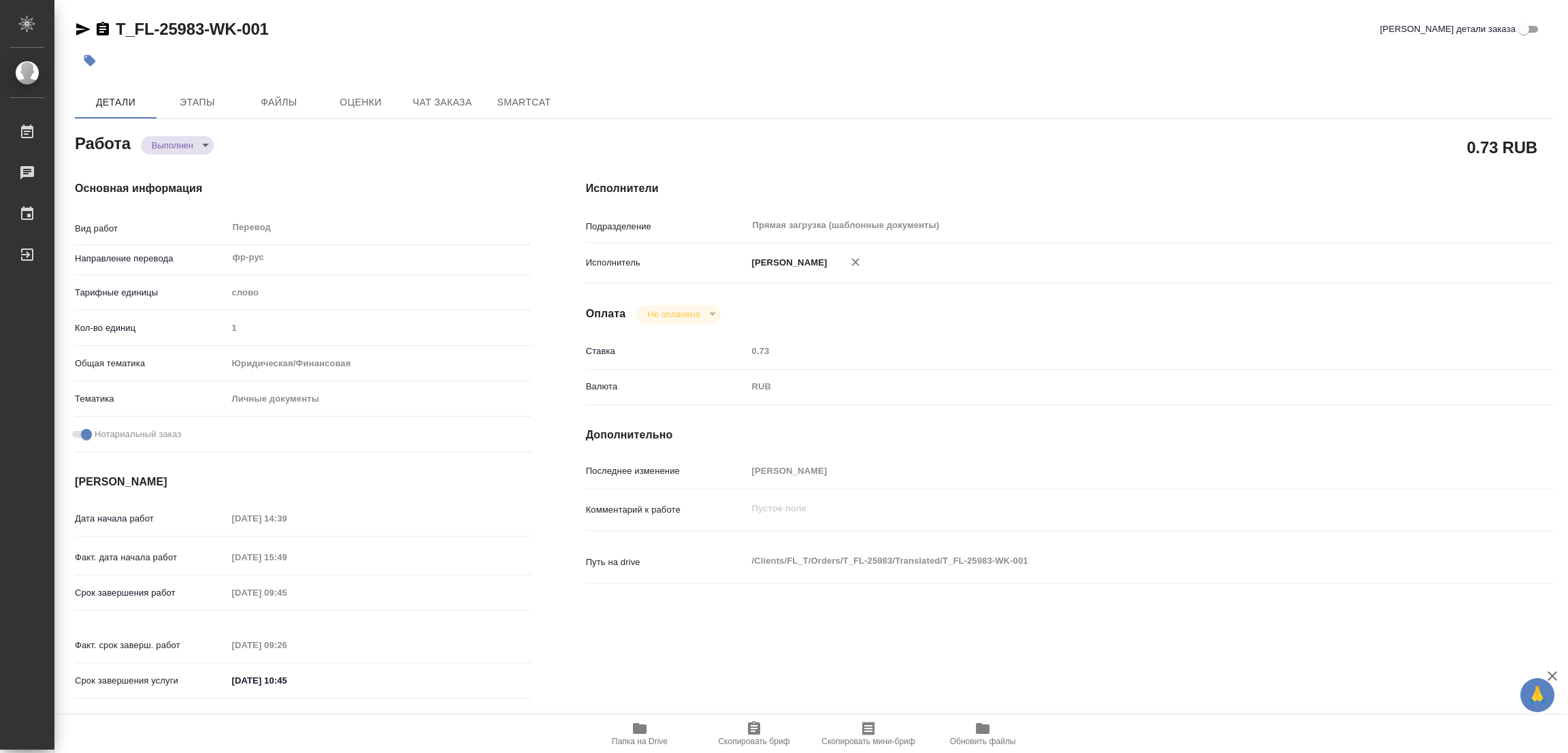
type input "completed"
type textarea "Перевод"
type textarea "x"
type input "фр-рус"
type input "5a8b1489cc6b4906c91bfd90"
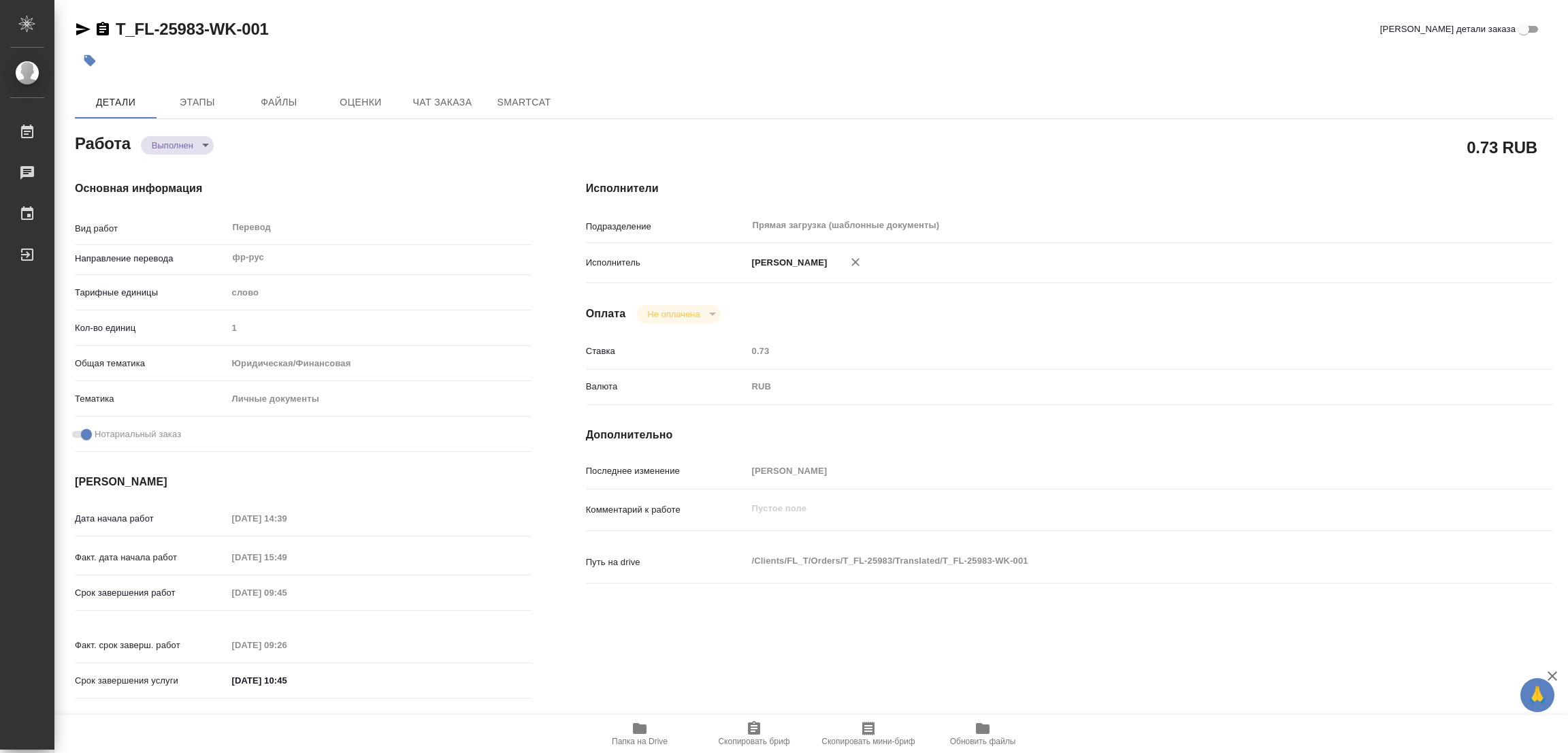
type input "1"
type input "yr-fn"
type input "5a8b8b956a9677013d343cfe"
checkbox input "true"
type input "14.10.2025 14:39"
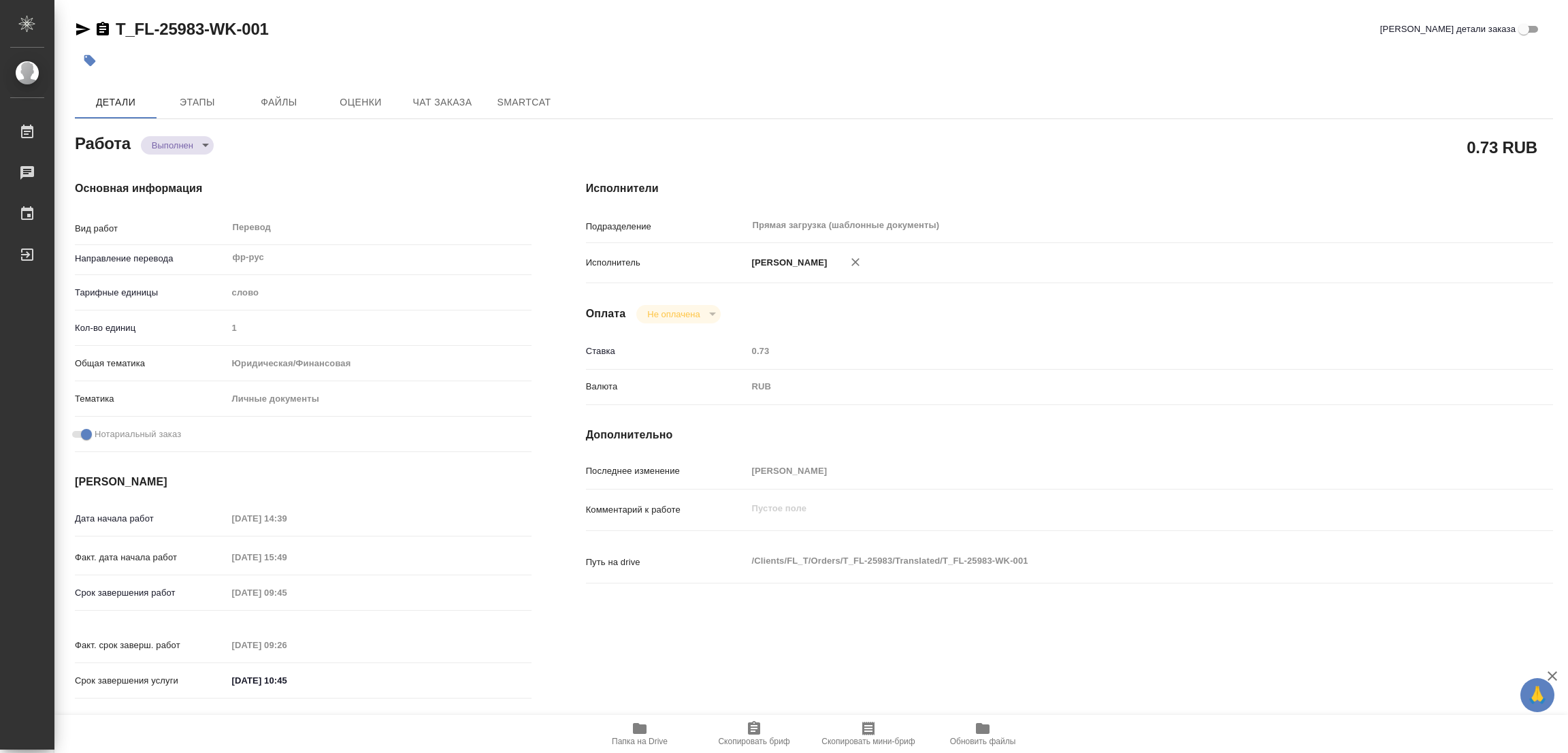
type input "14.10.2025 15:49"
type input "15.10.2025 09:45"
type input "15.10.2025 09:26"
type input "15.10.2025 10:45"
type input "Прямая загрузка (шаблонные документы)"
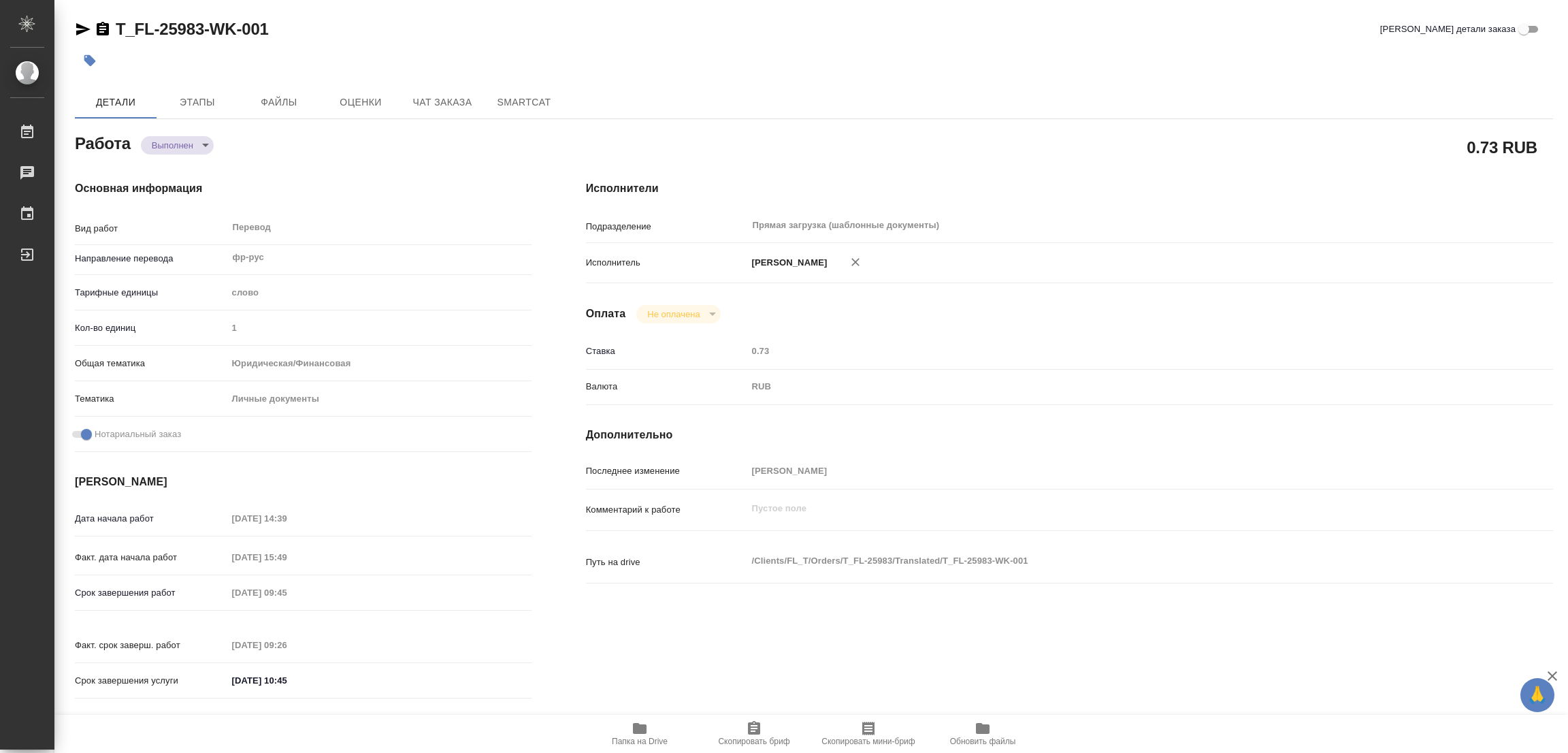
type input "notPayed"
type input "0.73"
type input "RUB"
type input "[PERSON_NAME]"
type textarea "x"
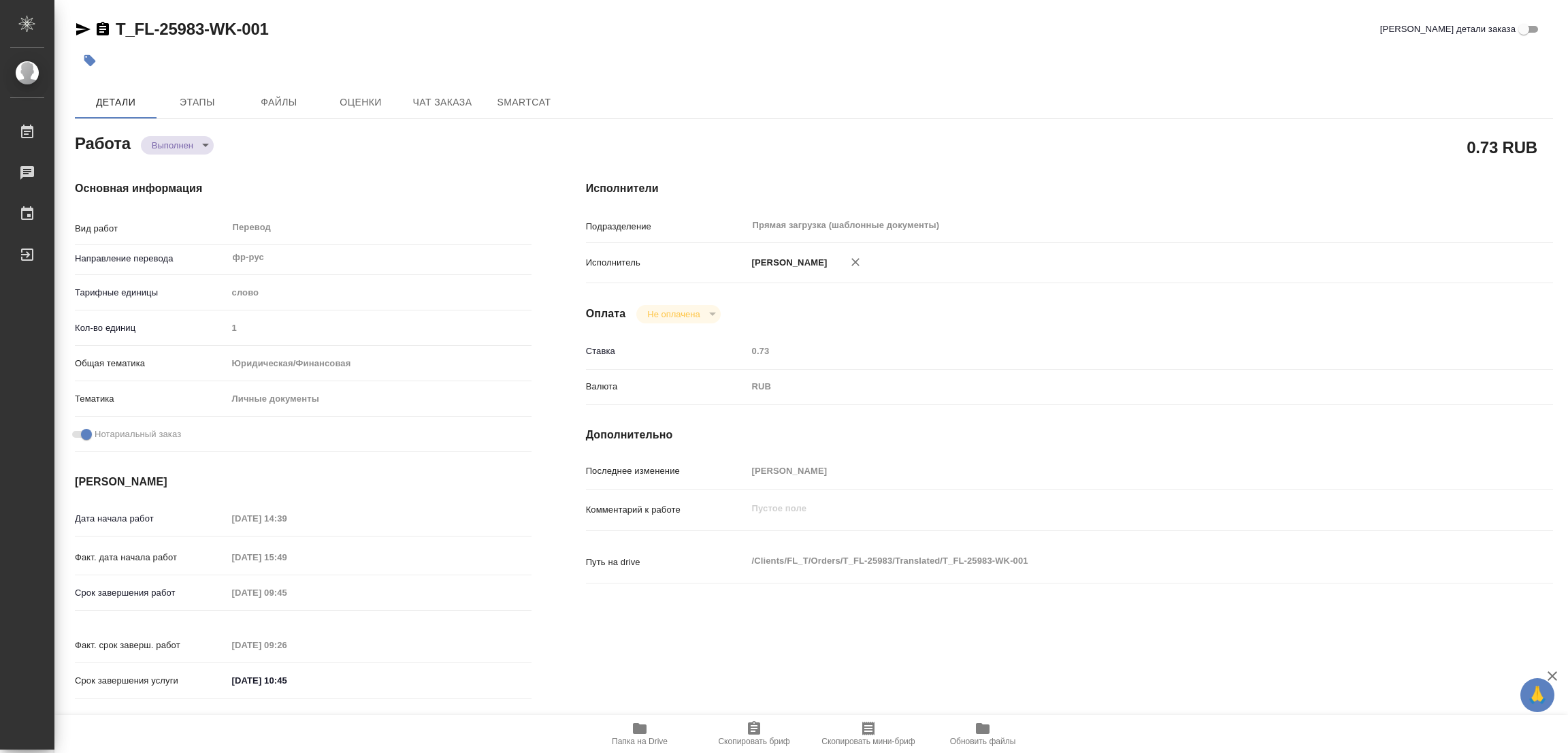
type textarea "/Clients/FL_T/Orders/T_FL-25983/Translated/T_FL-25983-WK-001"
type textarea "x"
type input "T_FL-25983"
type input "Перевод станд. несрочный"
type input "Приёмка по качеству, Перевод, Редактура, Постредактура машинного перевода, Корр…"
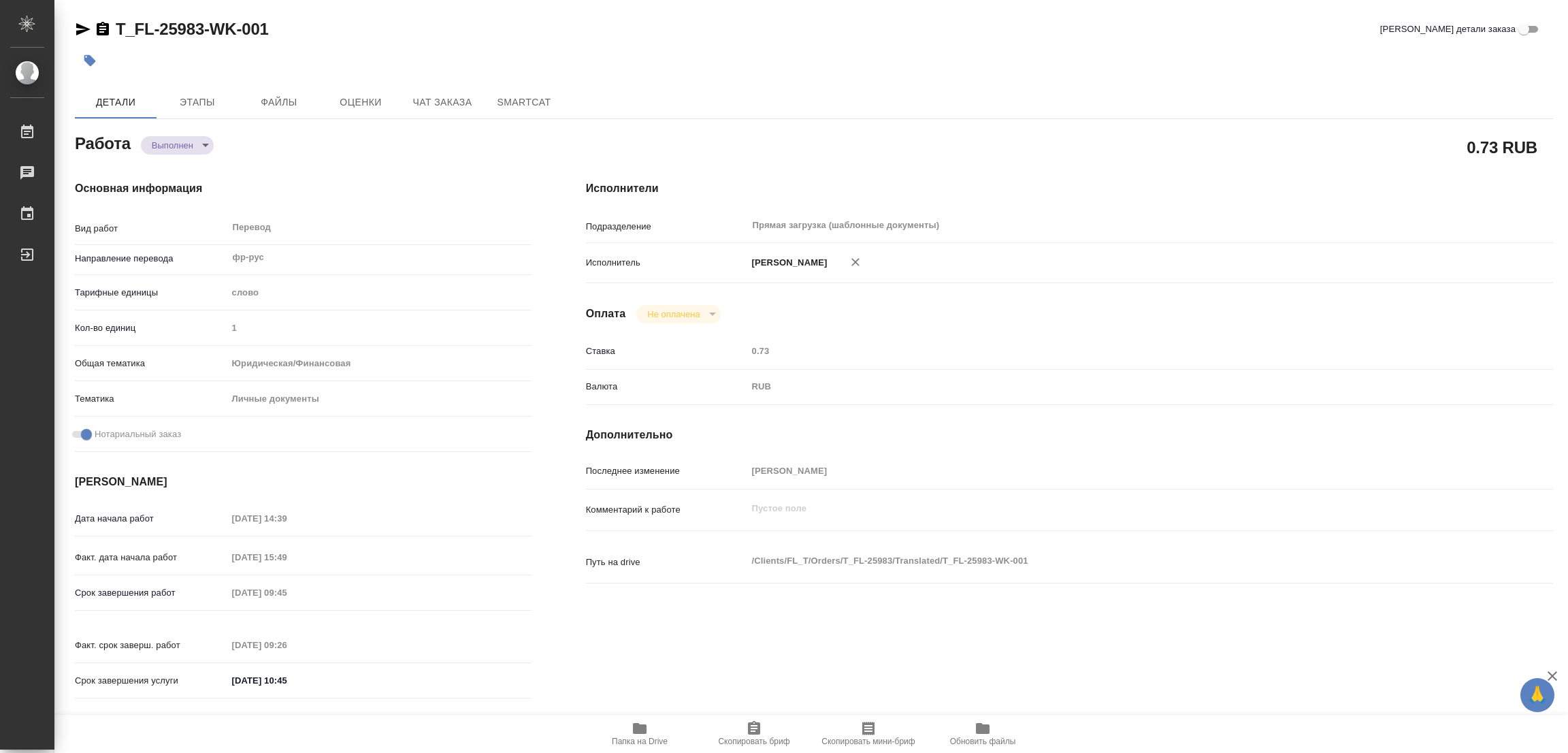
type input "Прохорова Анастасия"
type input "/Clients/FL_T/Orders/T_FL-25983"
type textarea "x"
type textarea "паспорт фр-рус под нот для МВД"
type textarea "x"
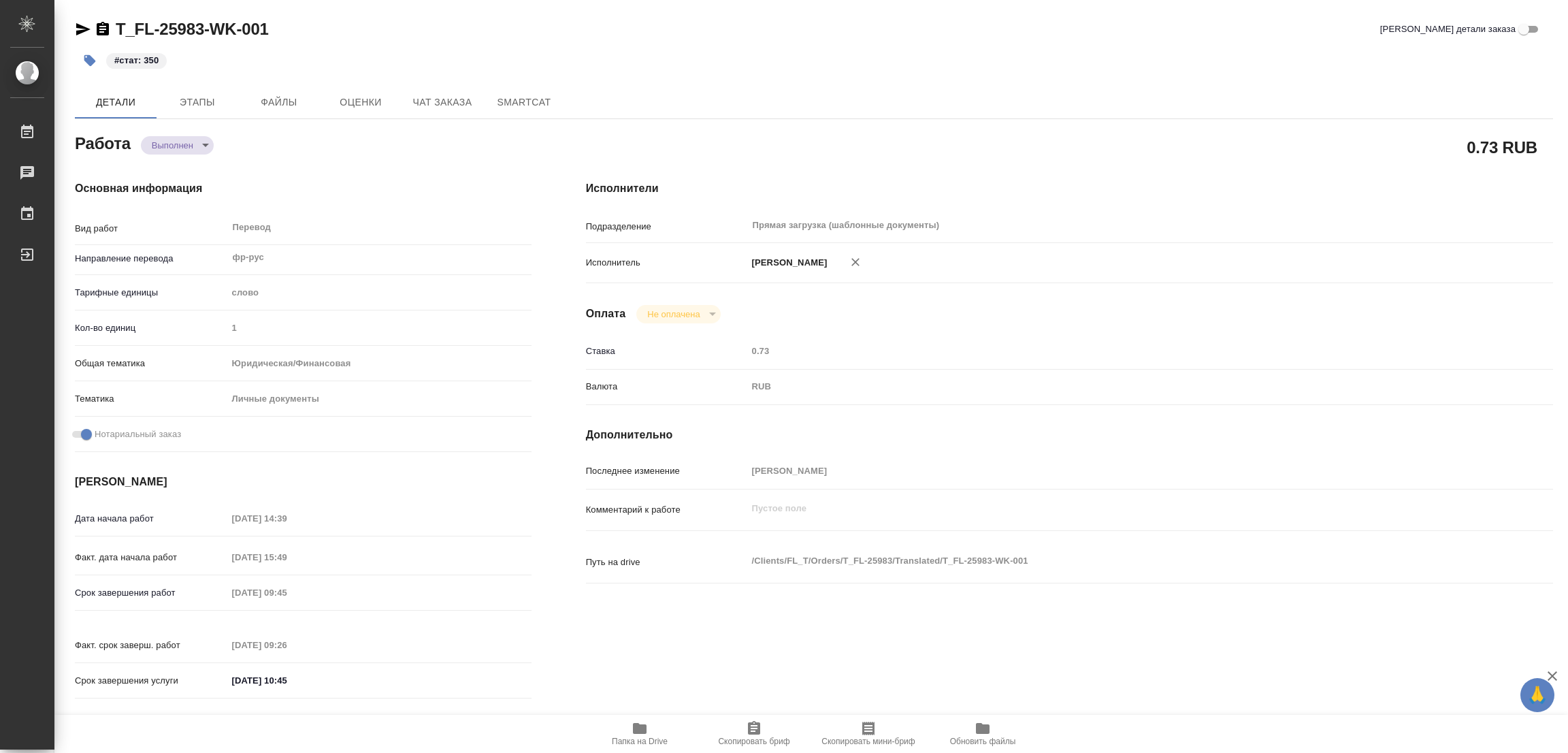
type textarea "x"
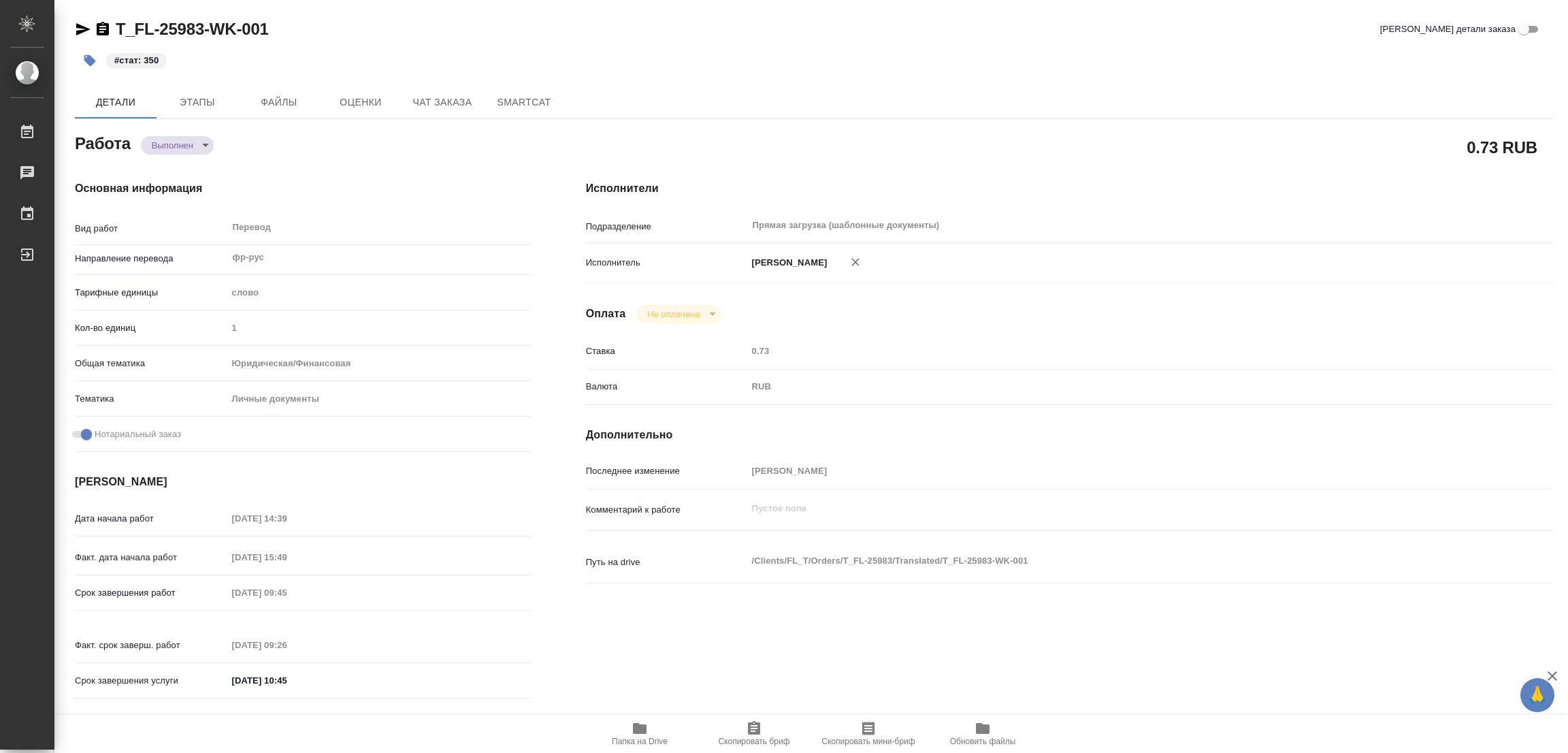
type textarea "x"
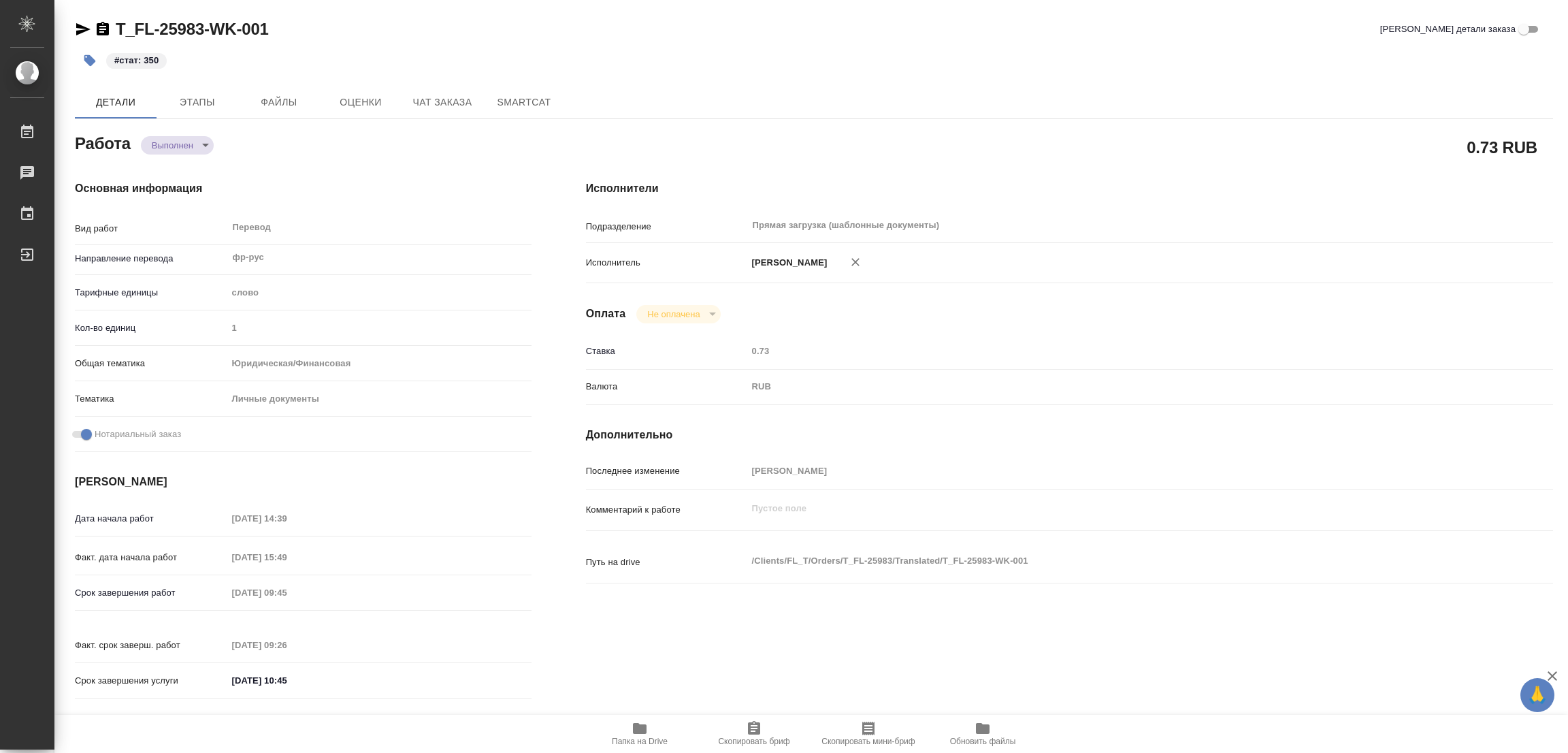
type textarea "x"
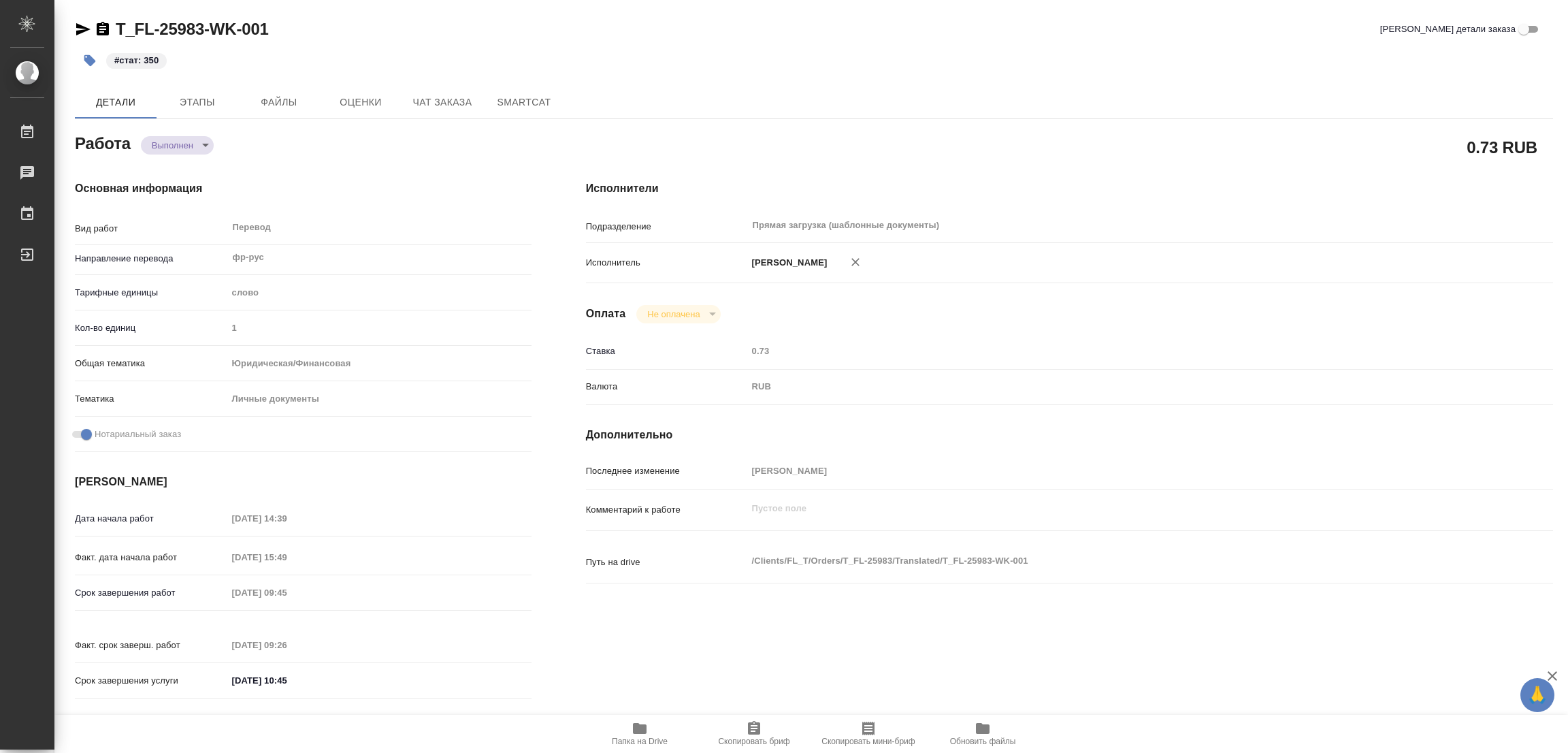
click at [623, 24] on div "T_FL-25983-WK-001 Кратко детали заказа" at bounding box center [814, 29] width 1478 height 22
type textarea "x"
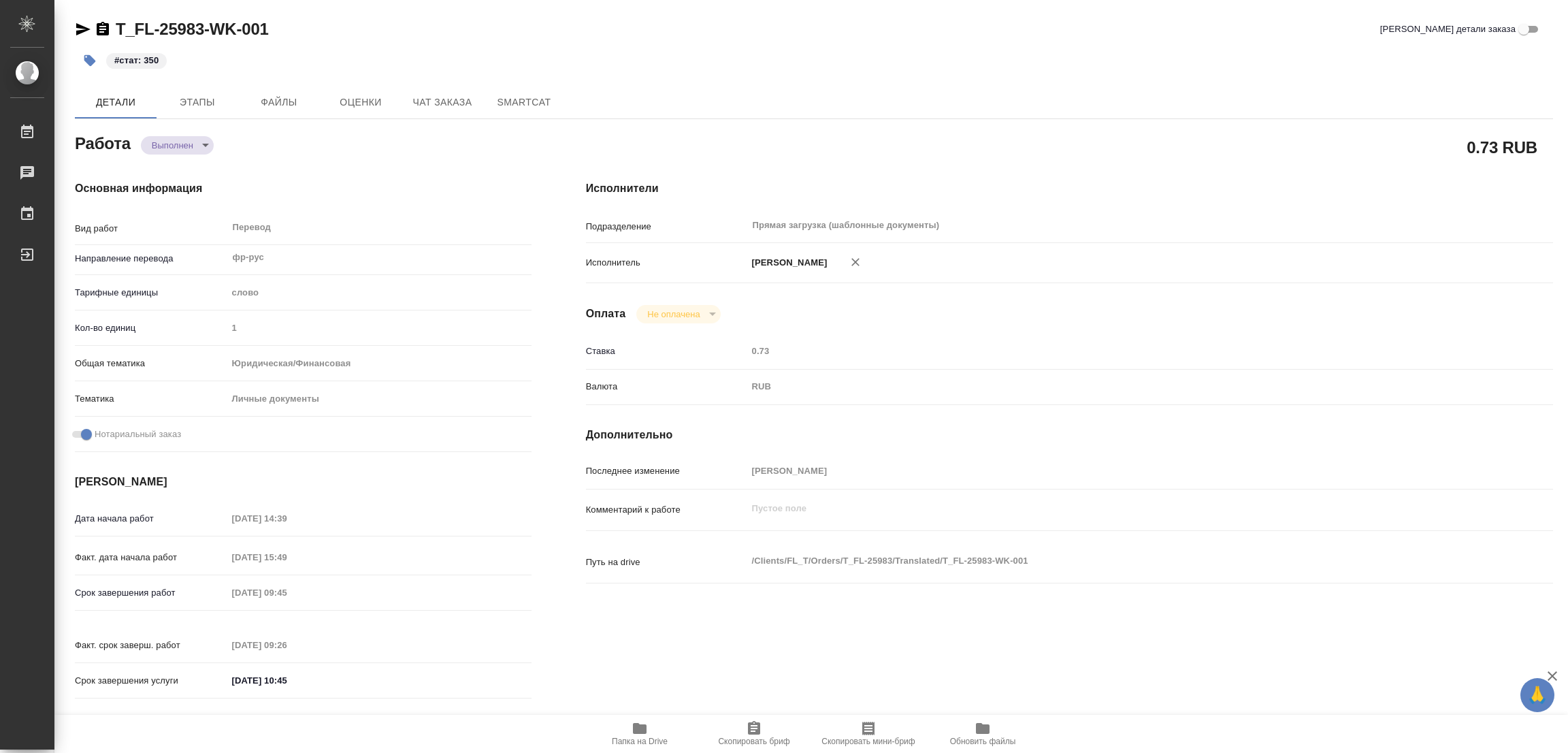
type textarea "x"
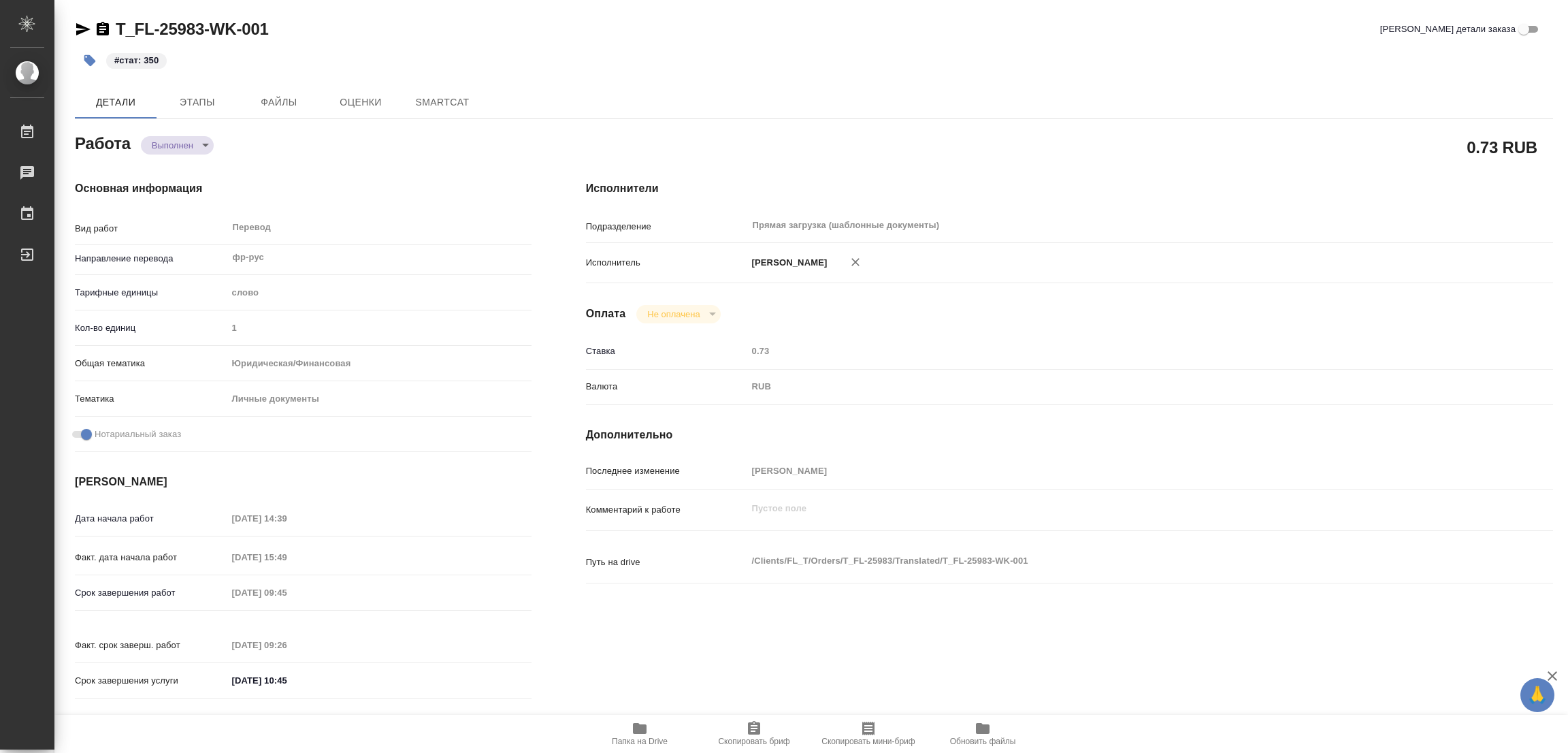
type textarea "x"
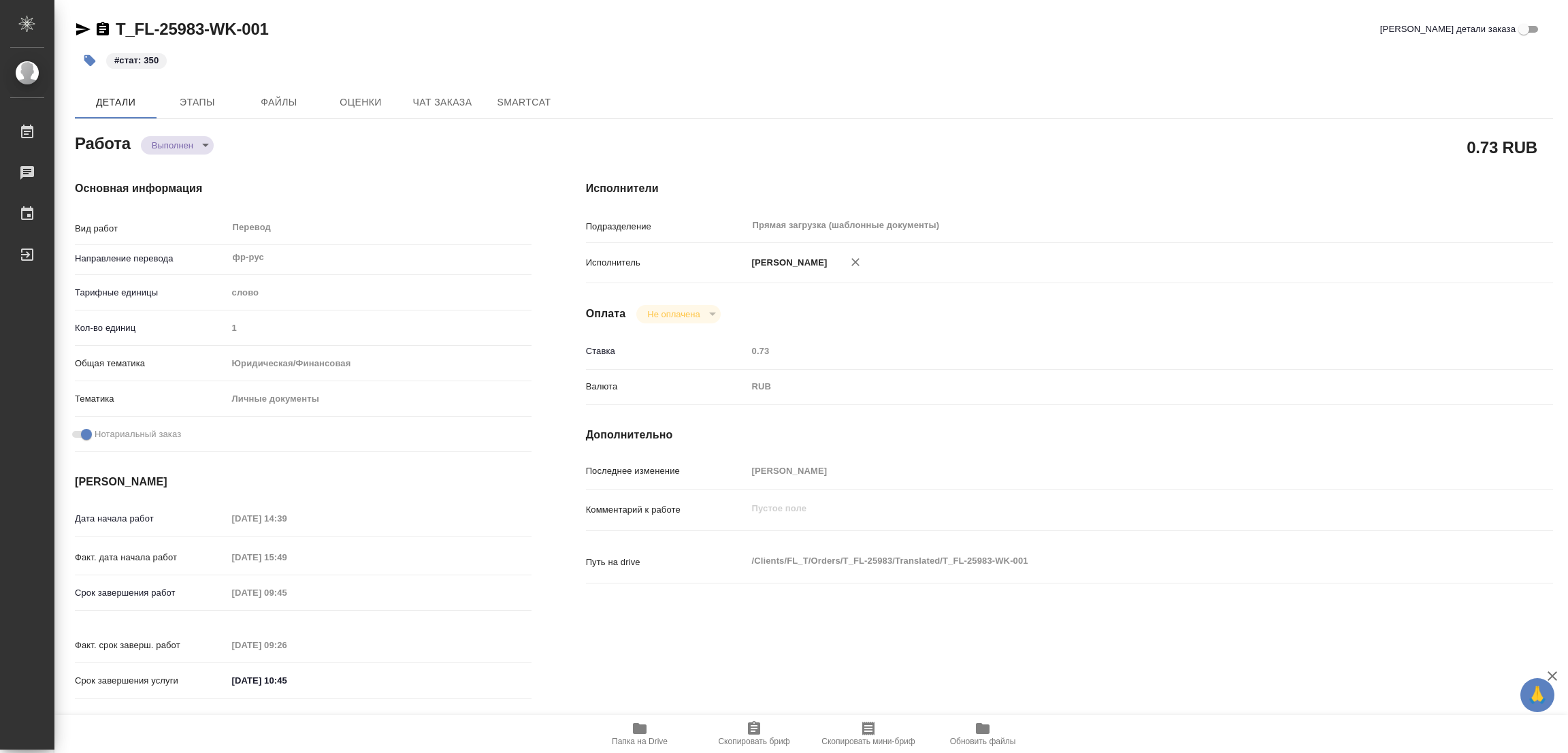
type textarea "x"
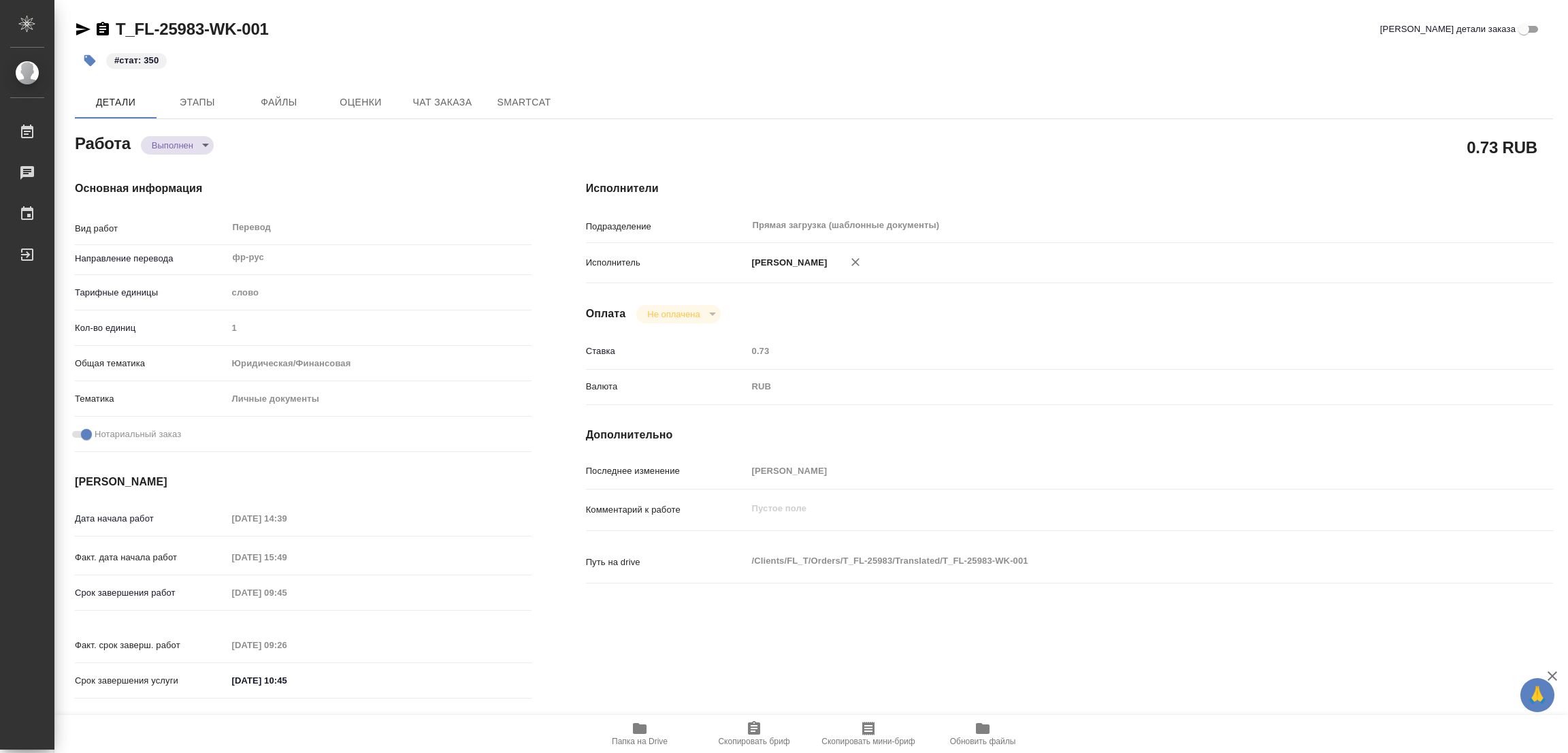
type textarea "x"
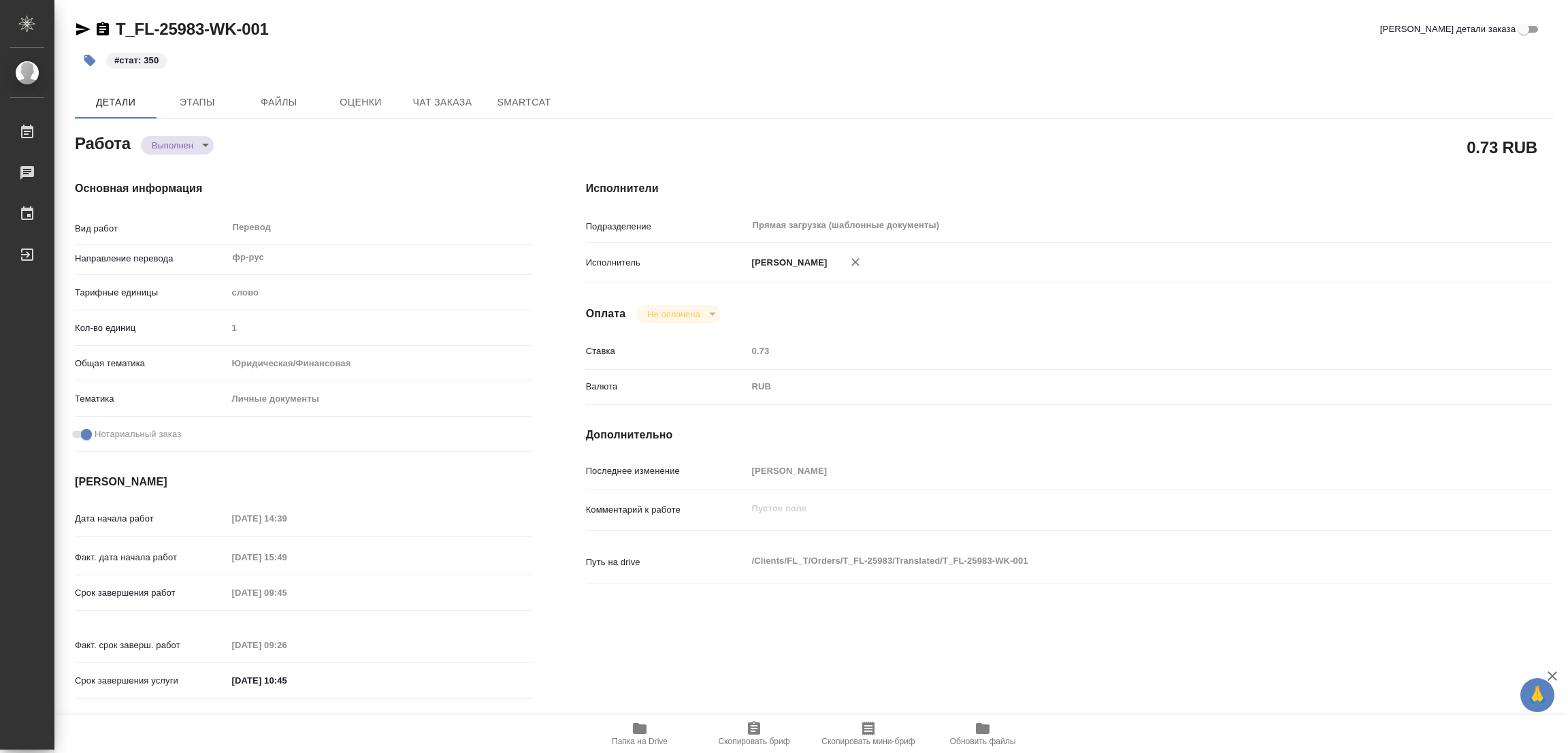
type textarea "x"
drag, startPoint x: 803, startPoint y: 58, endPoint x: 631, endPoint y: 4, distance: 180.3
click at [803, 59] on div "#стат: 350" at bounding box center [567, 60] width 985 height 30
type textarea "x"
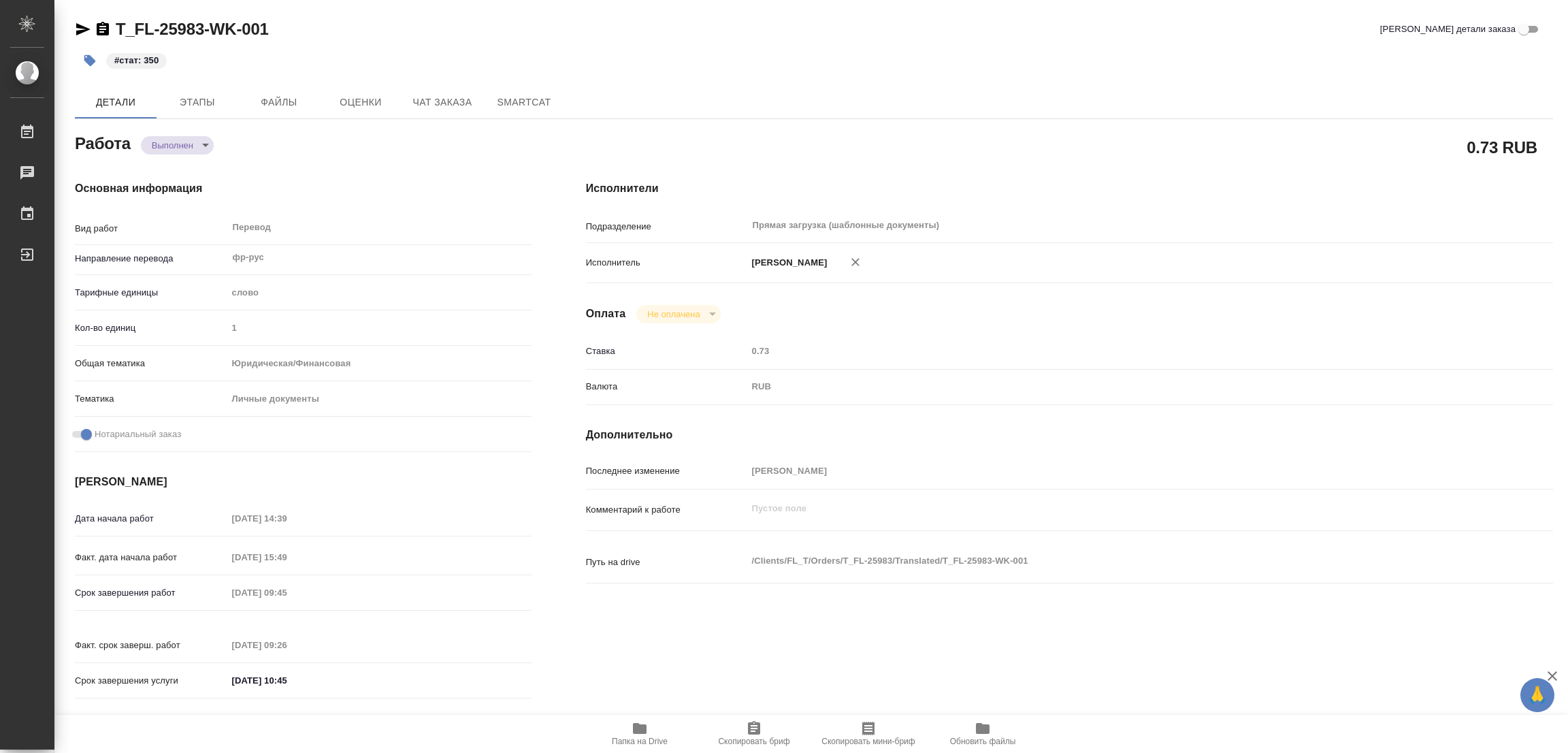
type textarea "x"
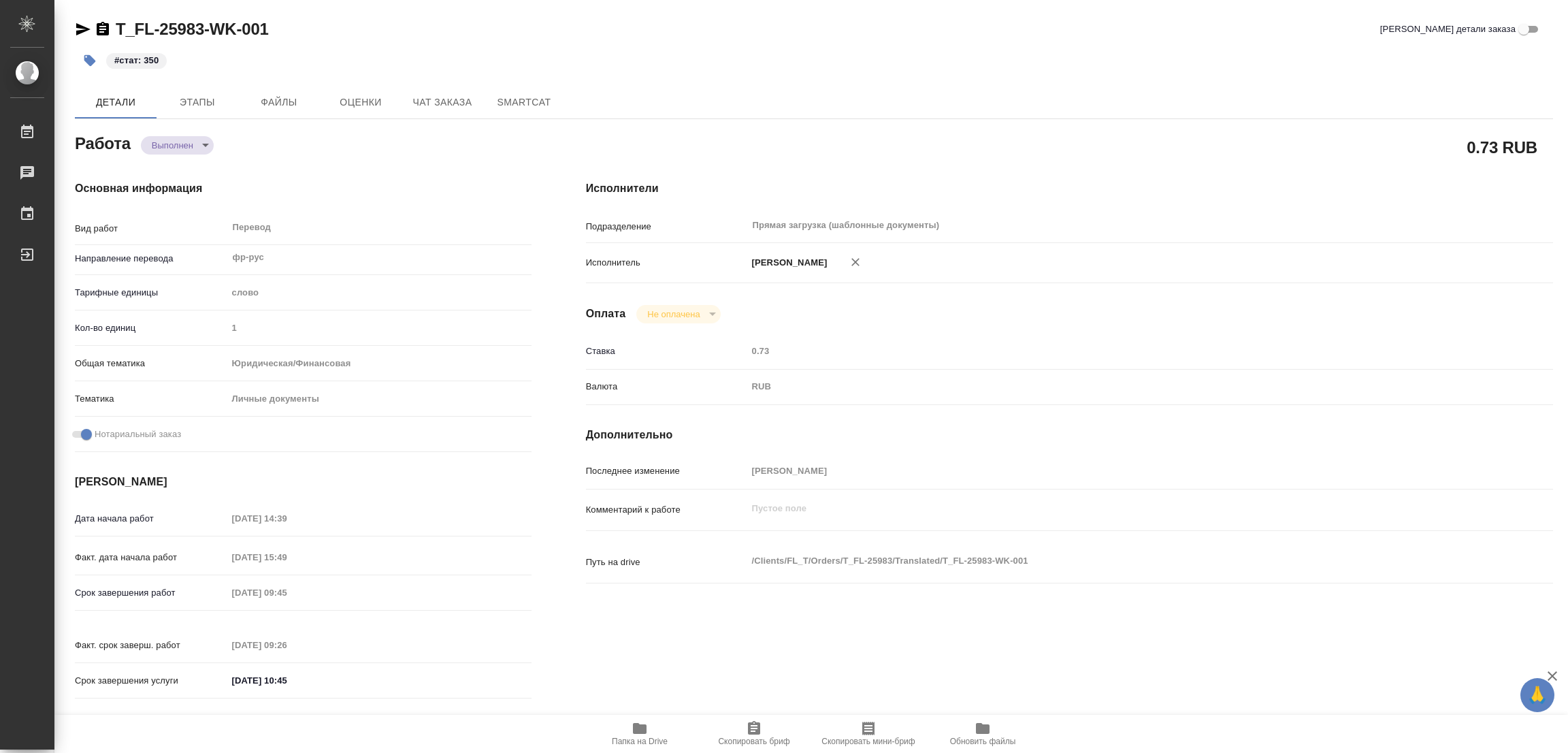
type textarea "x"
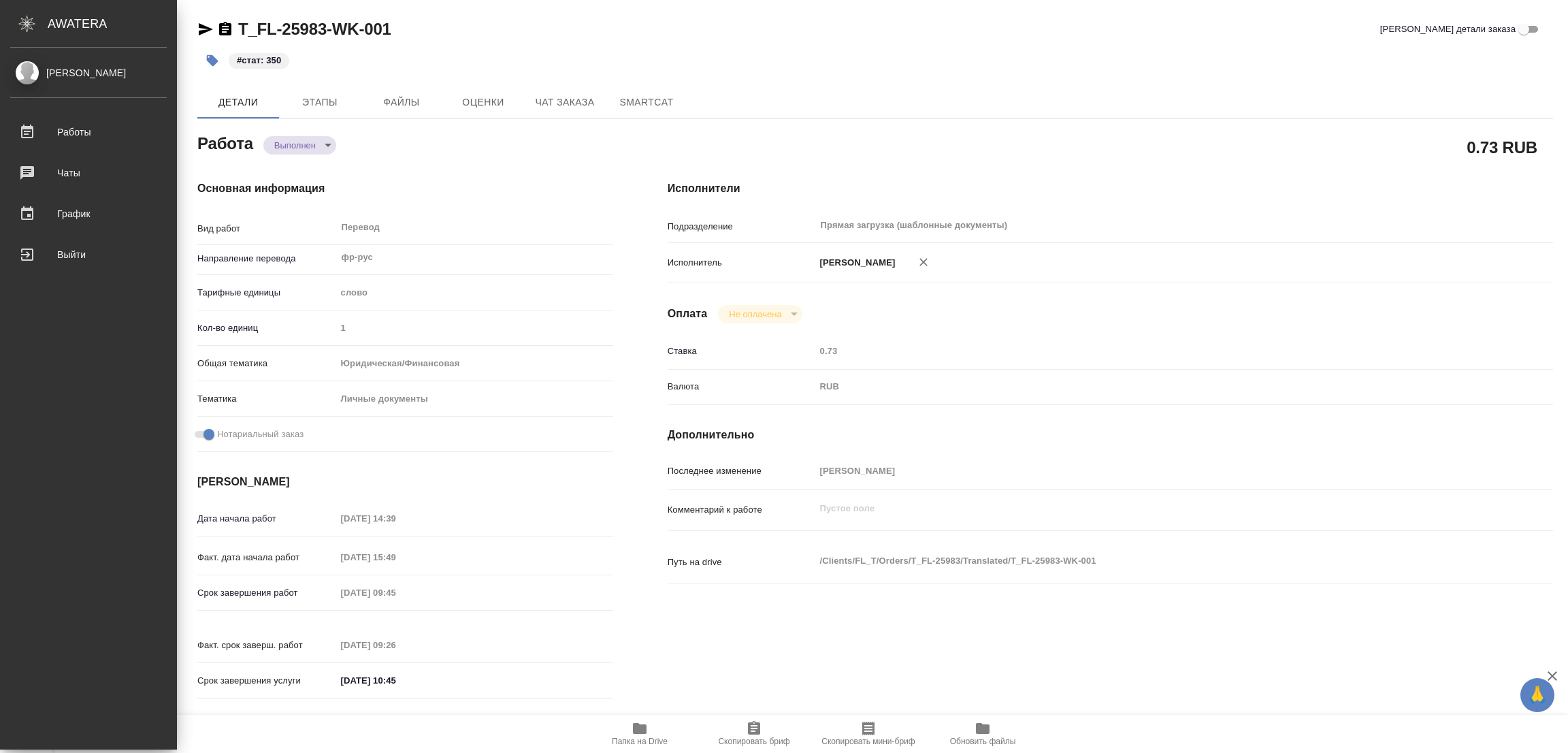
type textarea "x"
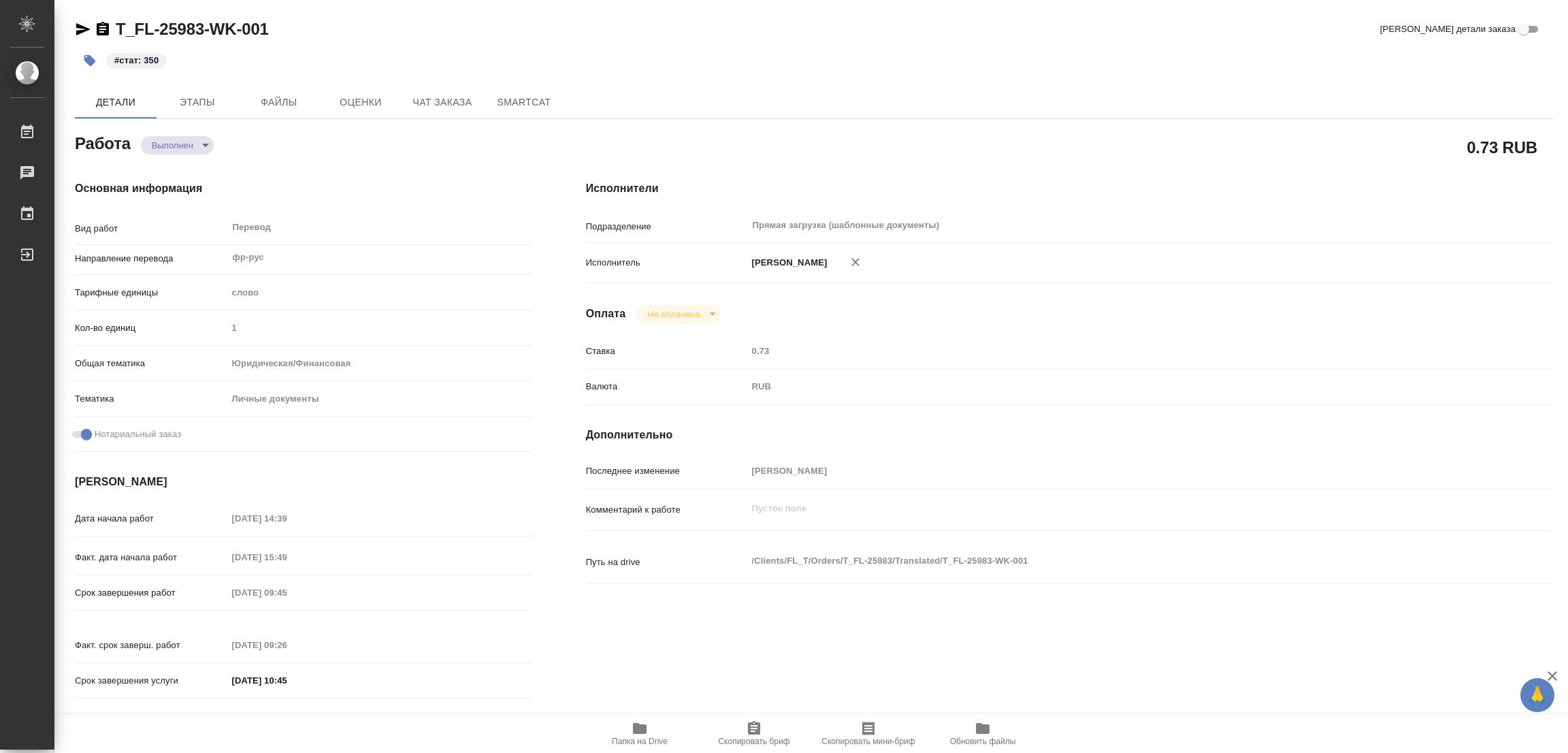
type textarea "x"
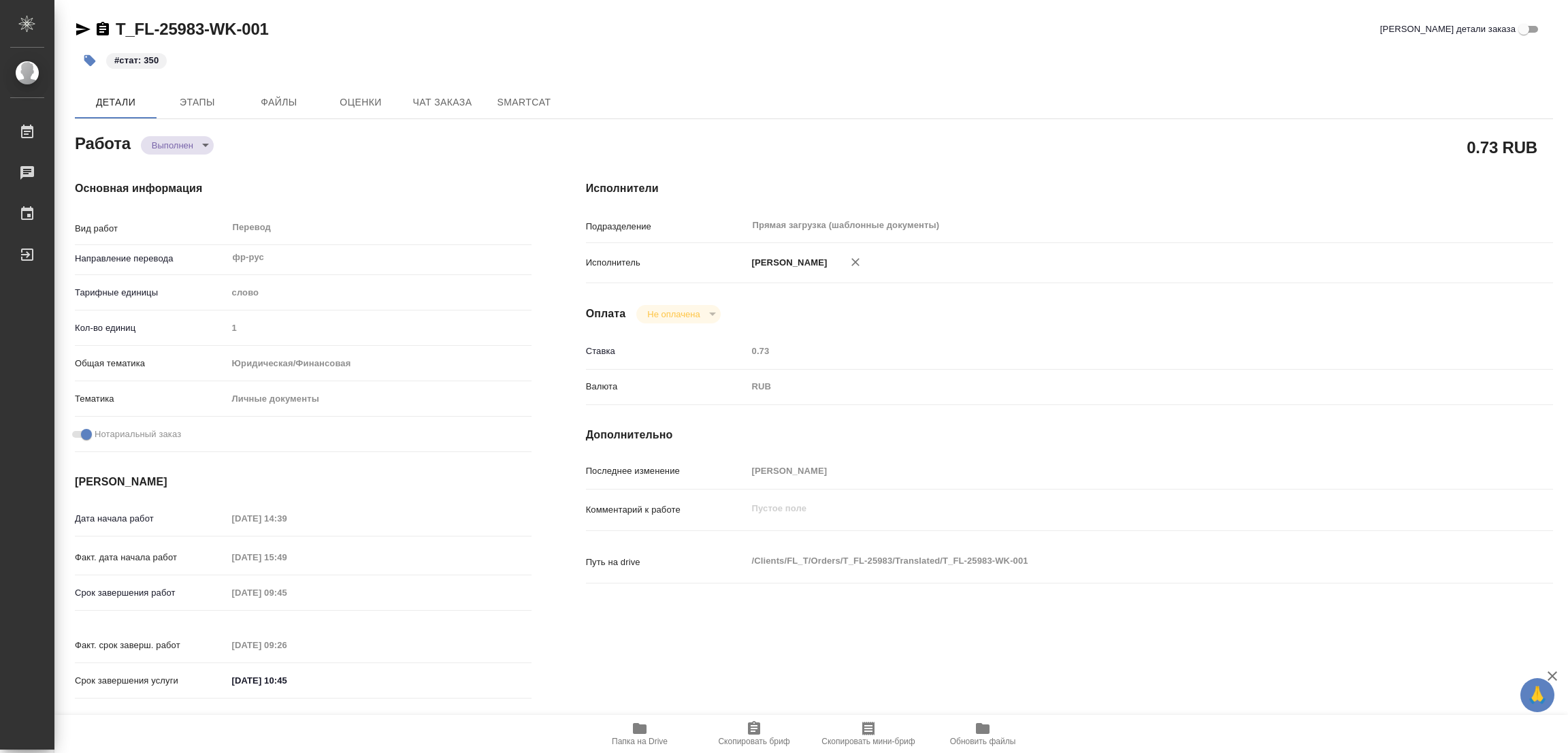
click at [1019, 45] on div "#стат: 350" at bounding box center [567, 60] width 985 height 30
type textarea "x"
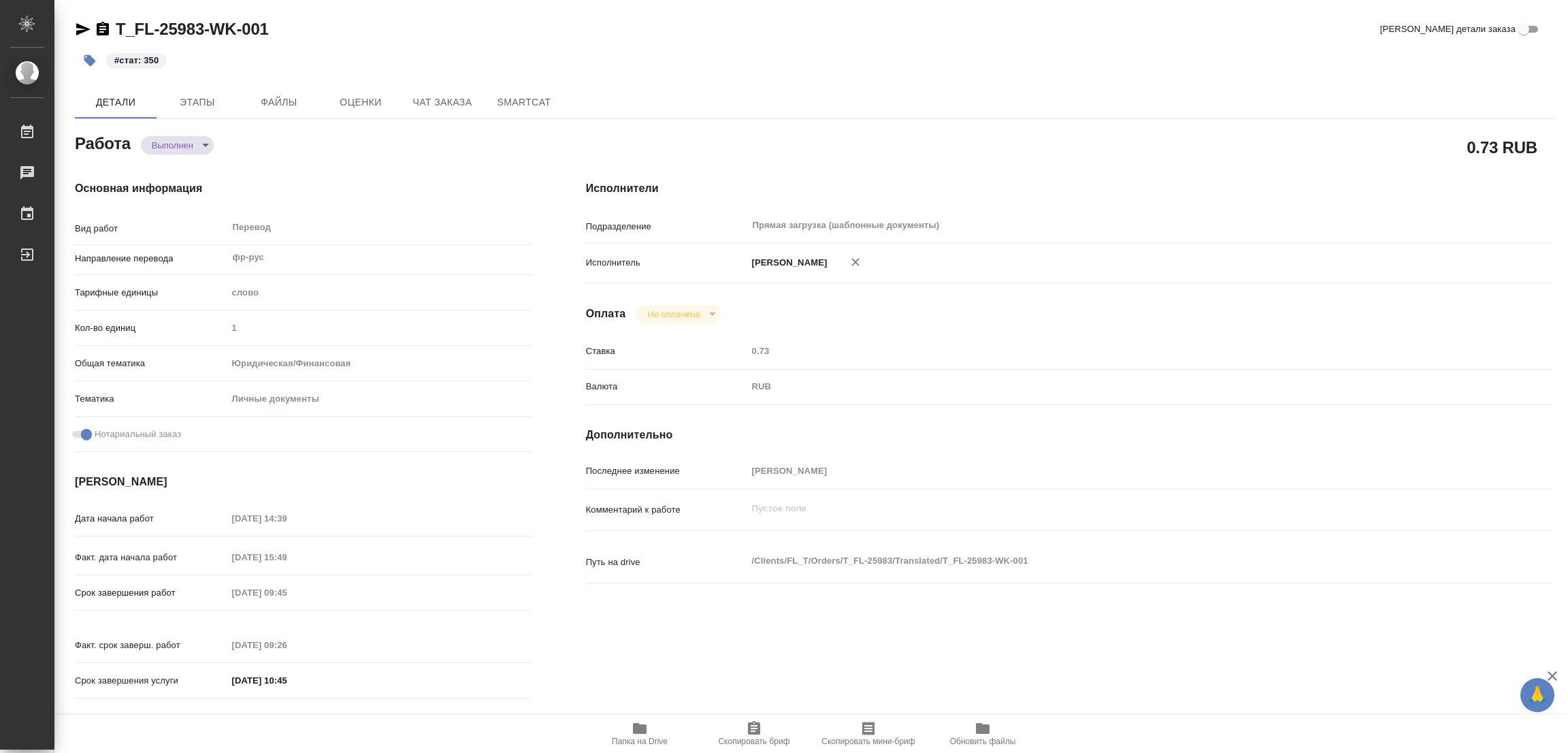
type textarea "x"
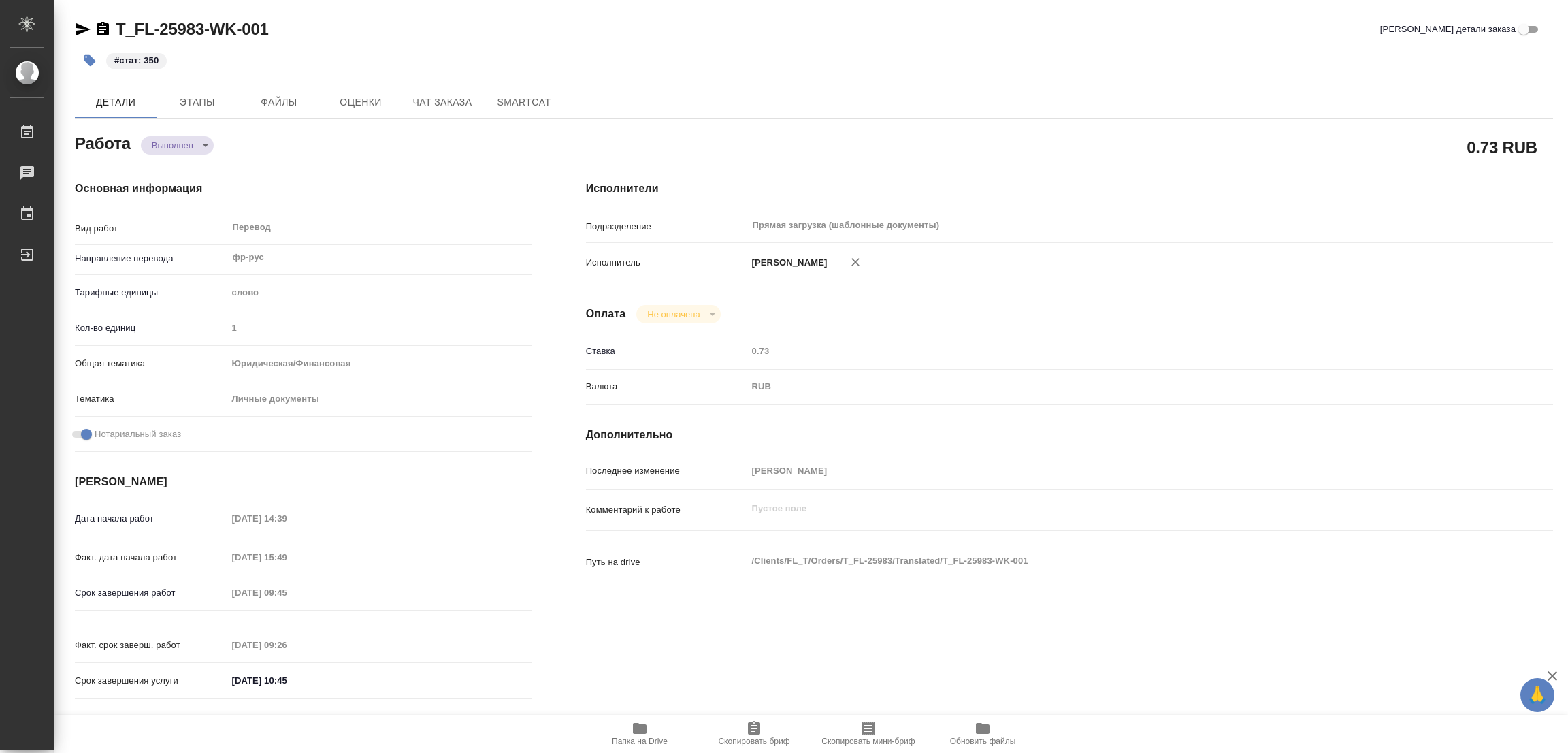
type textarea "x"
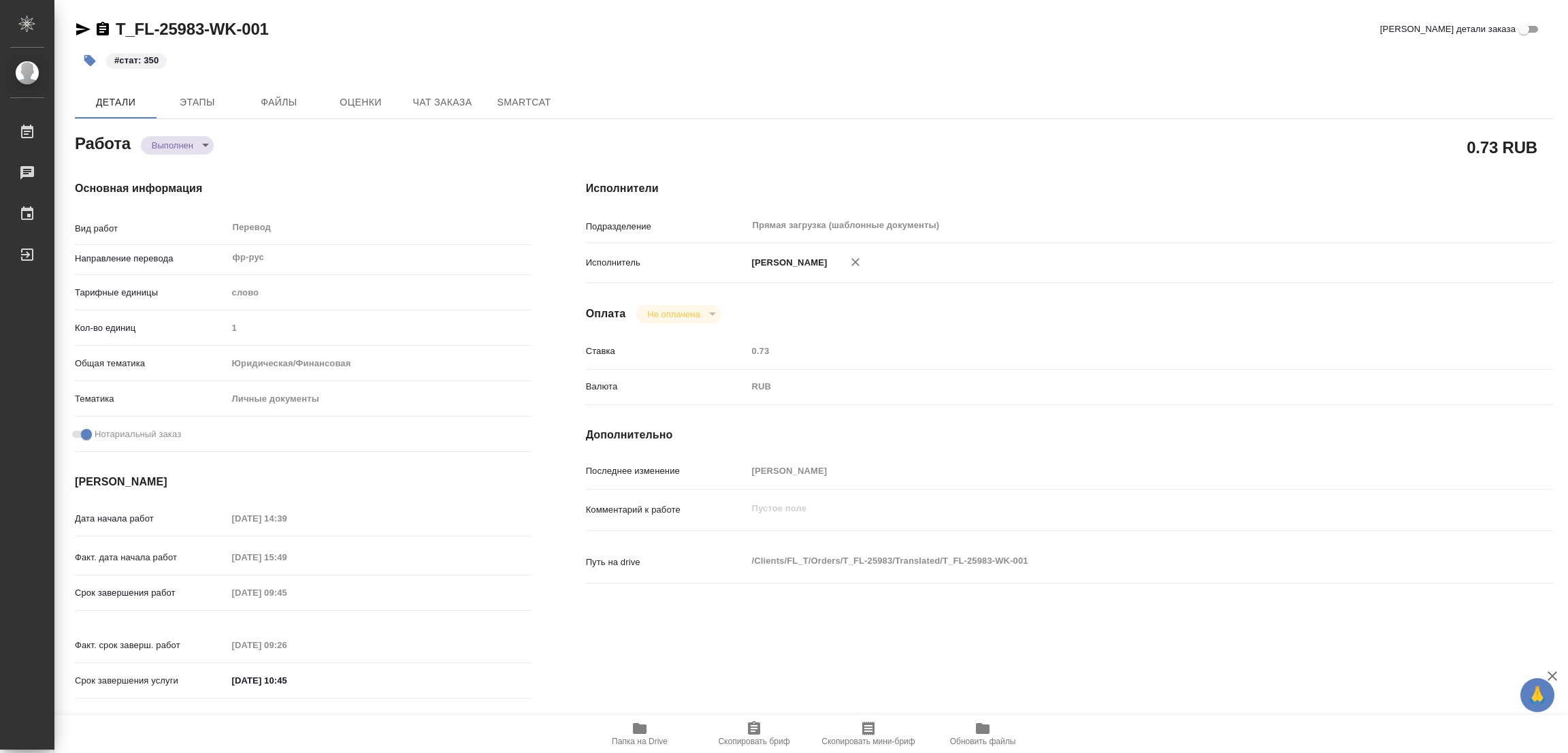
type textarea "x"
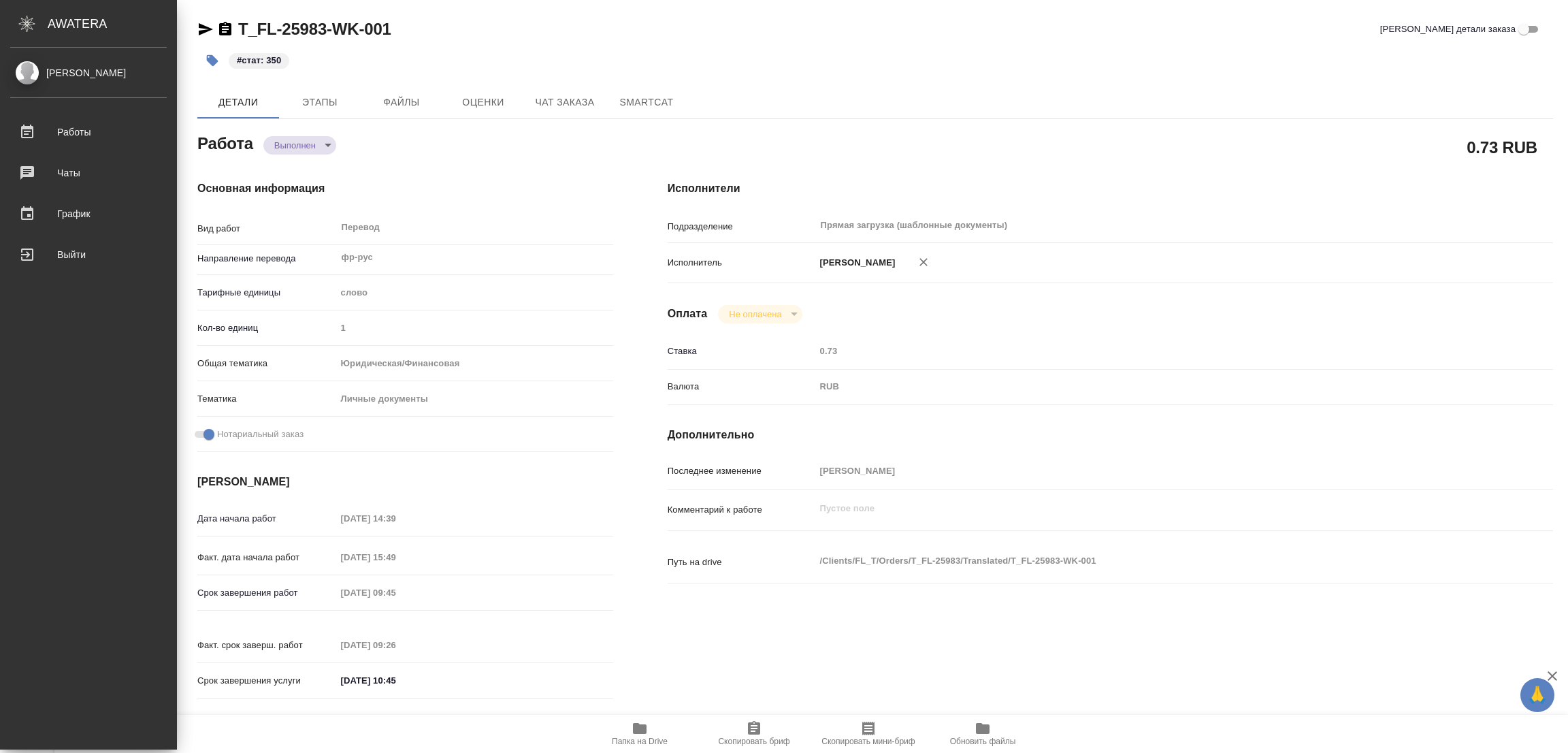
type textarea "x"
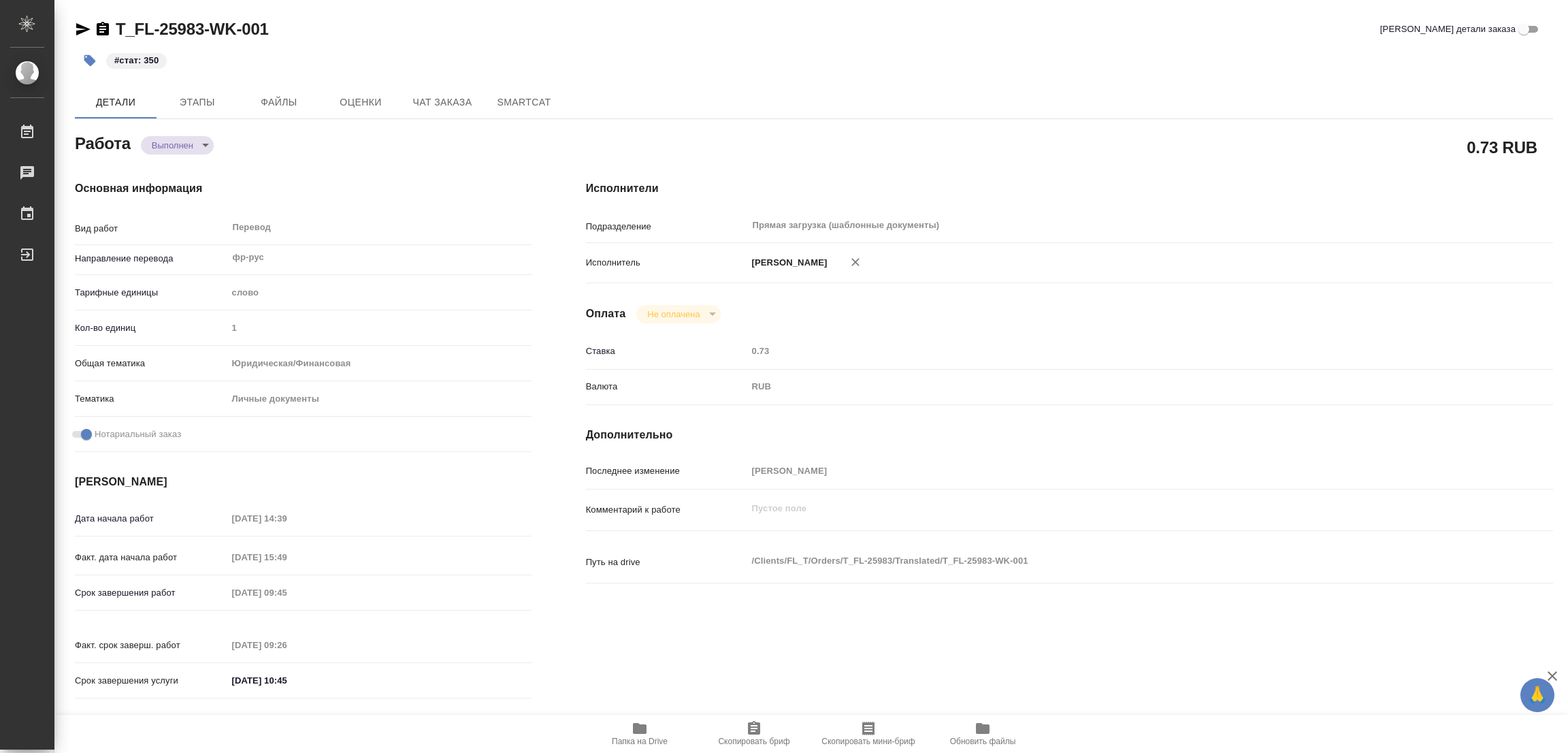
click at [917, 45] on div "#стат: 350" at bounding box center [567, 60] width 985 height 30
type textarea "x"
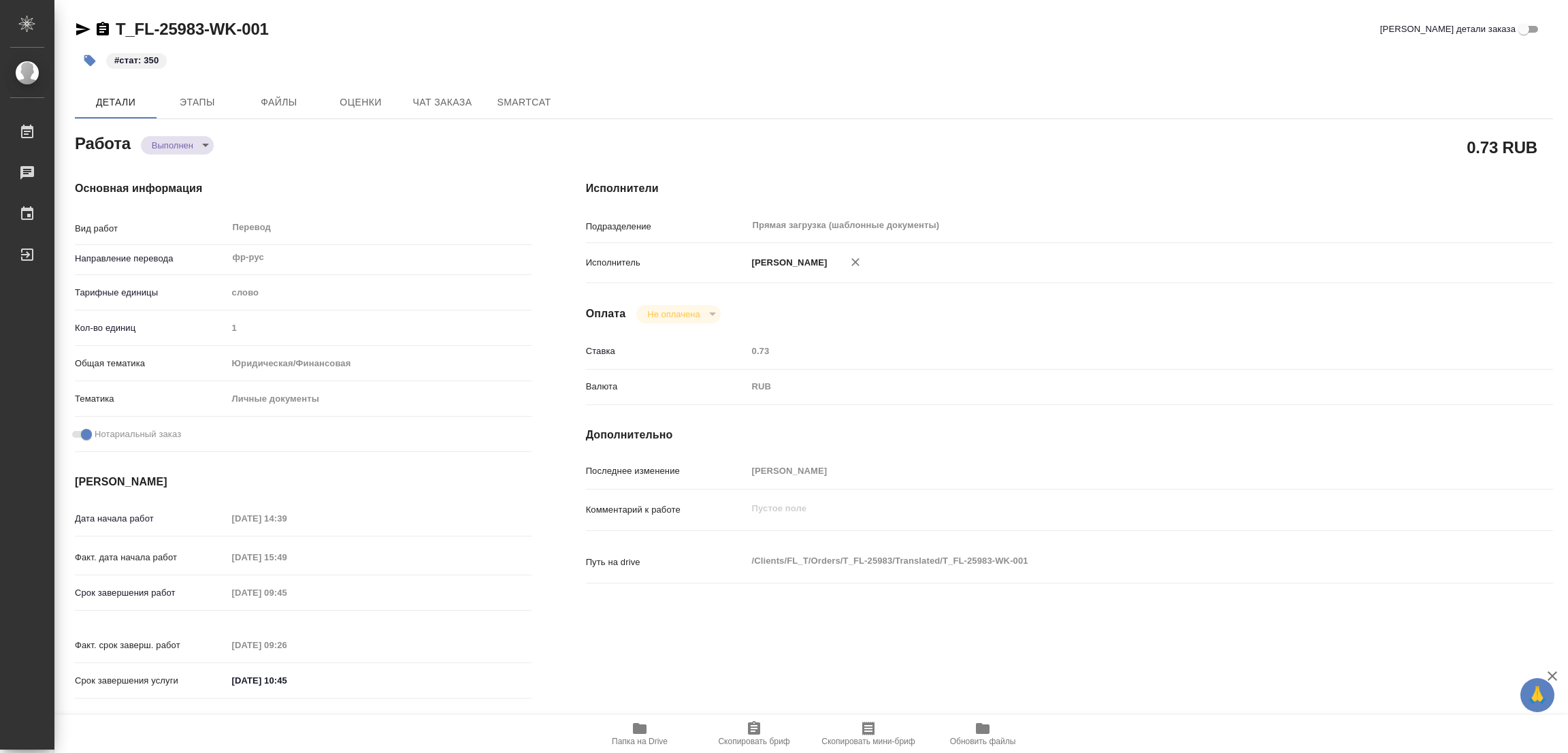
type textarea "x"
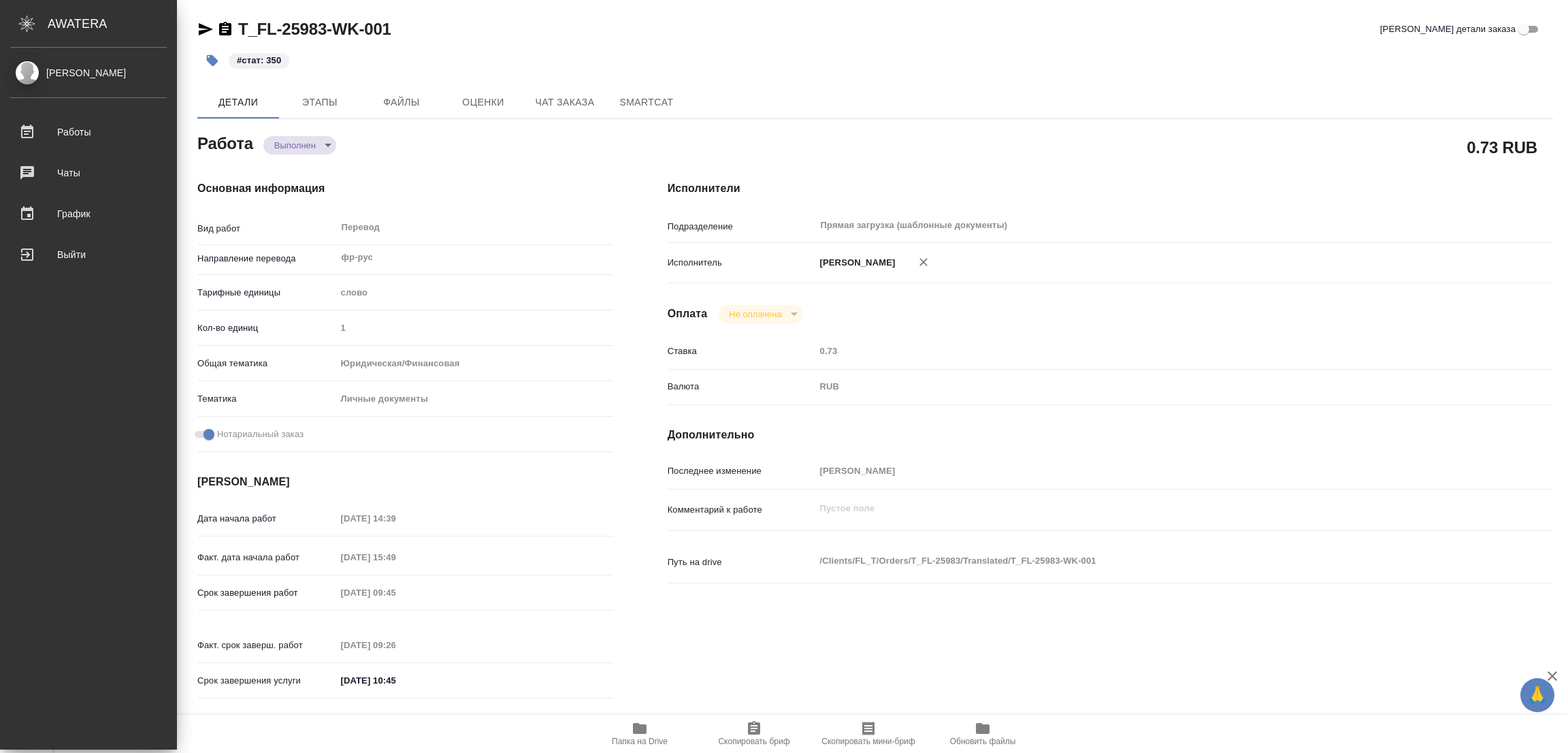
type textarea "x"
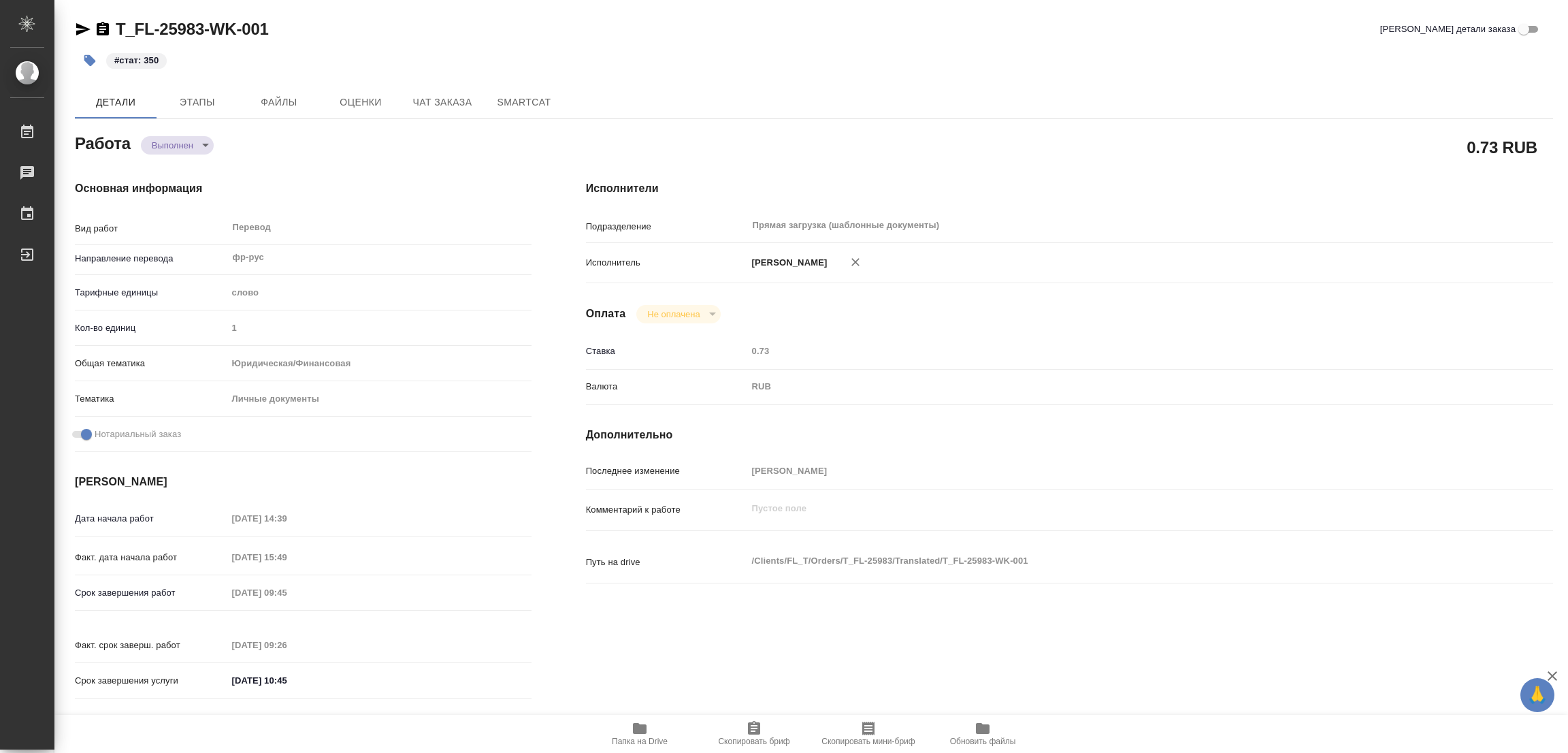
click at [944, 36] on div "T_FL-25983-WK-001 Кратко детали заказа" at bounding box center [814, 29] width 1478 height 22
type textarea "x"
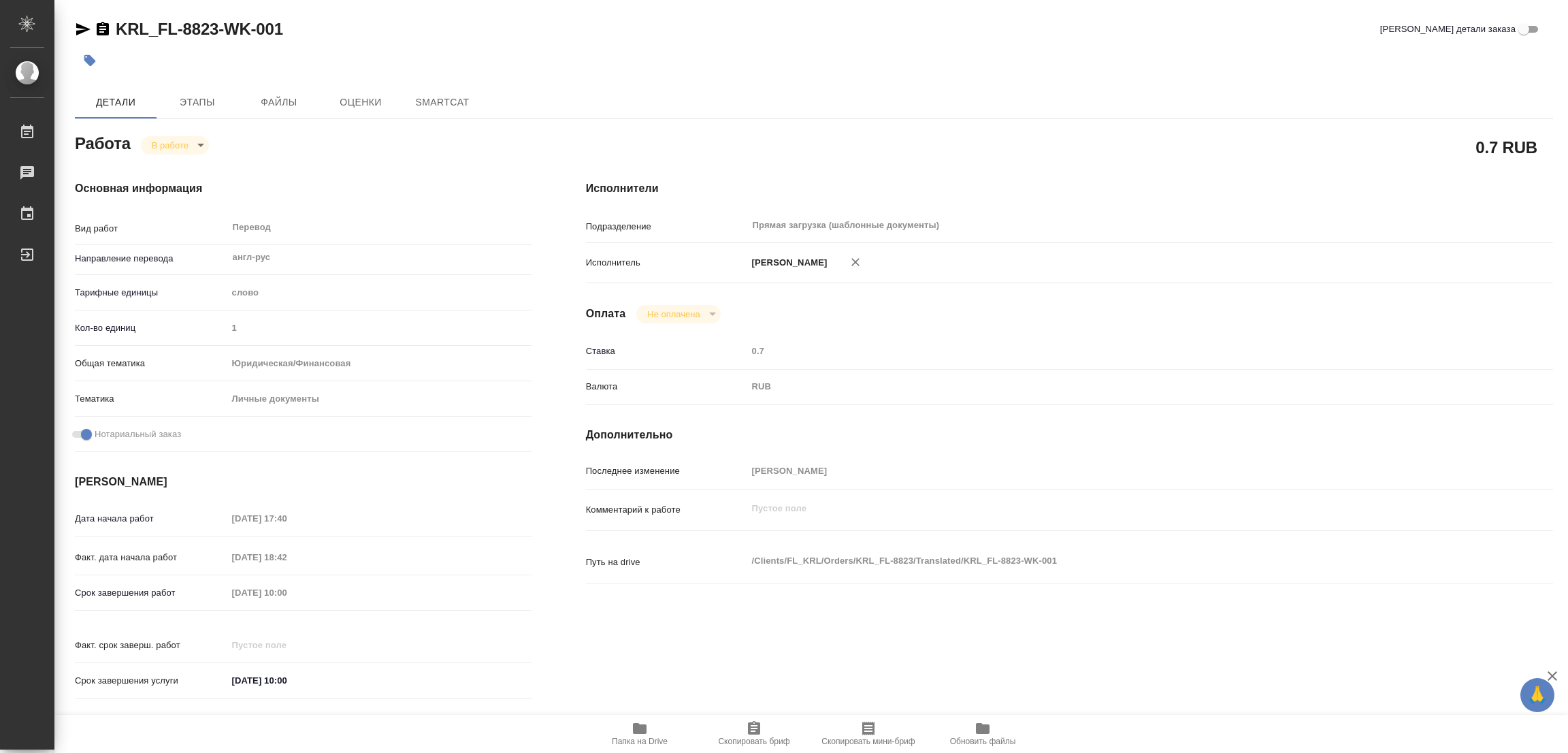
type textarea "x"
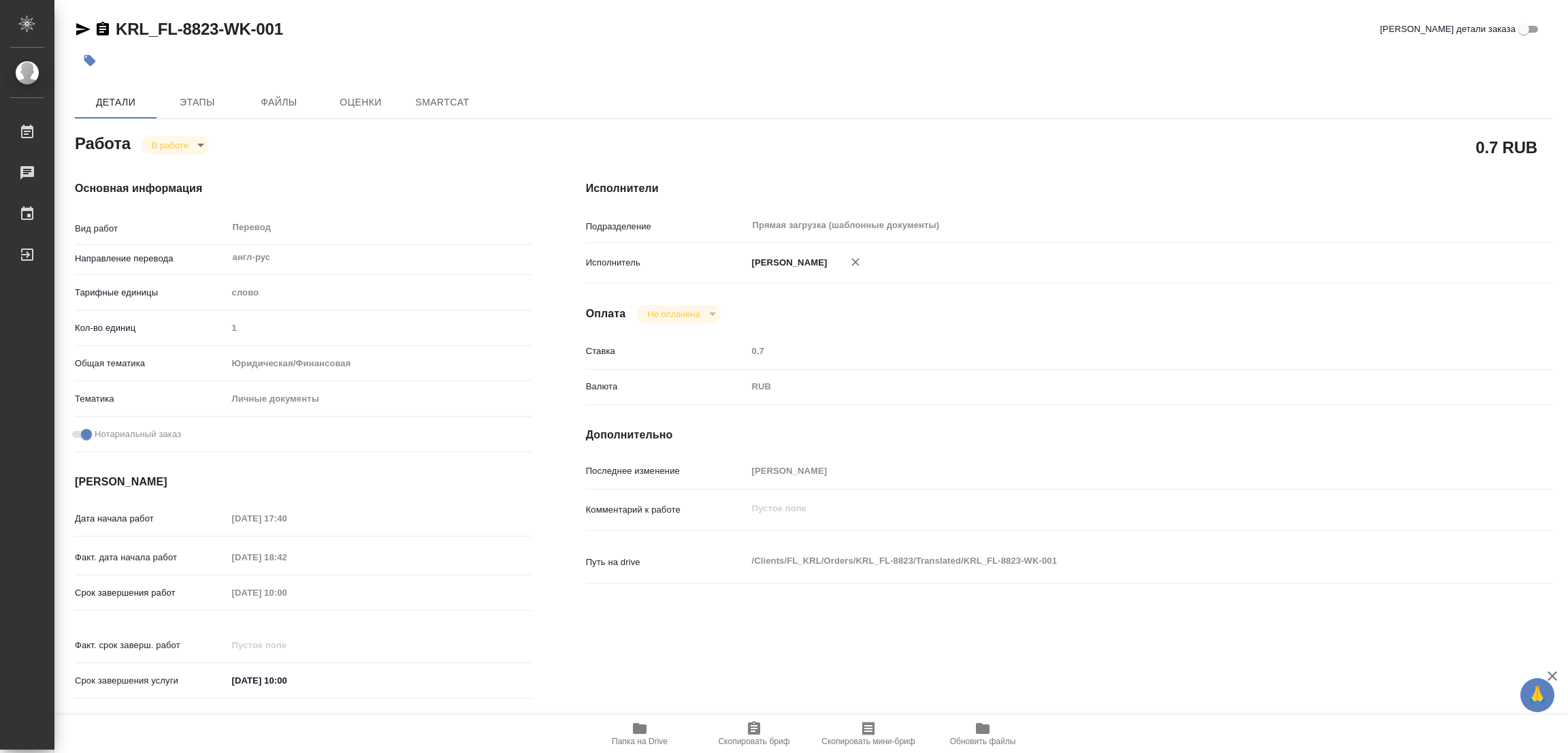
type textarea "x"
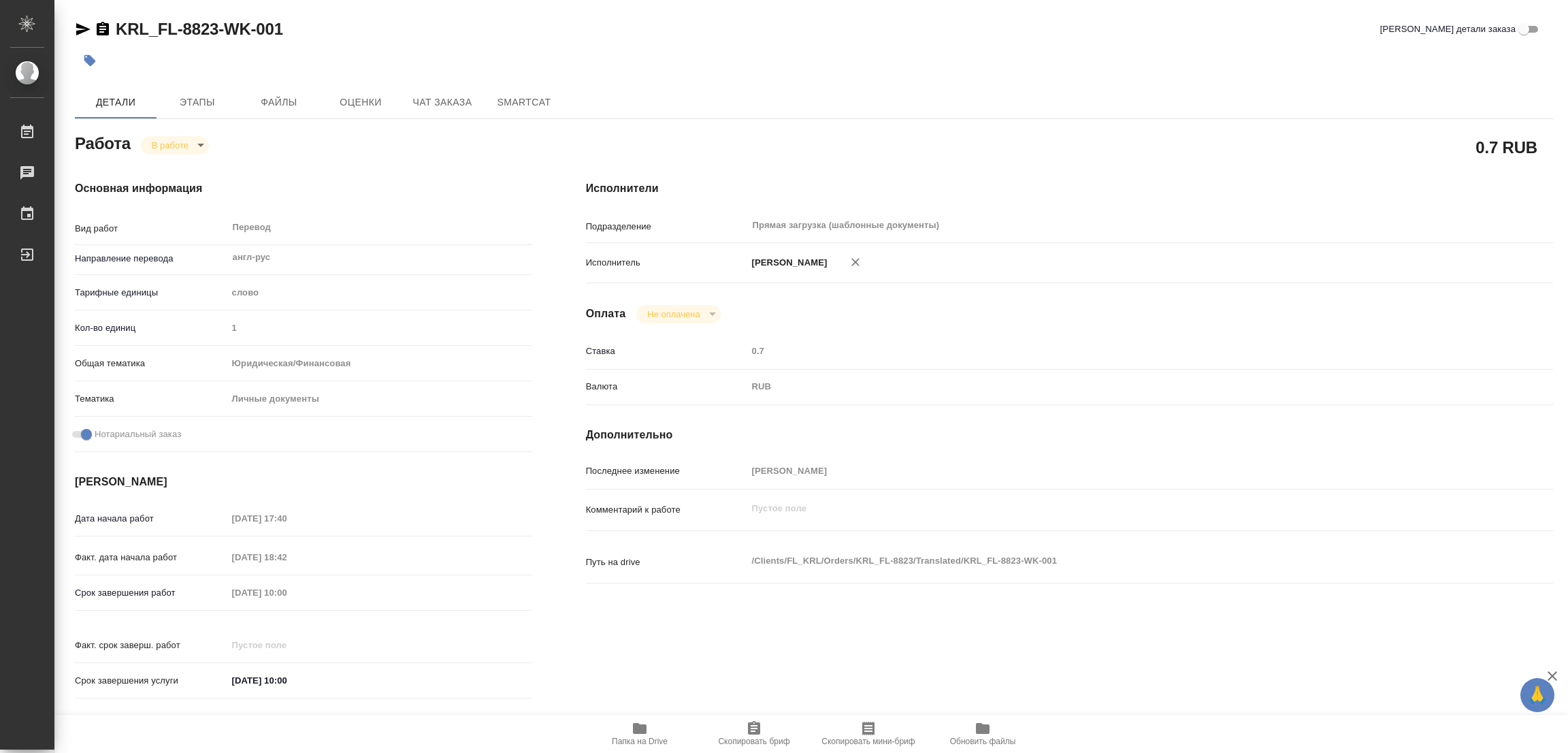
type textarea "x"
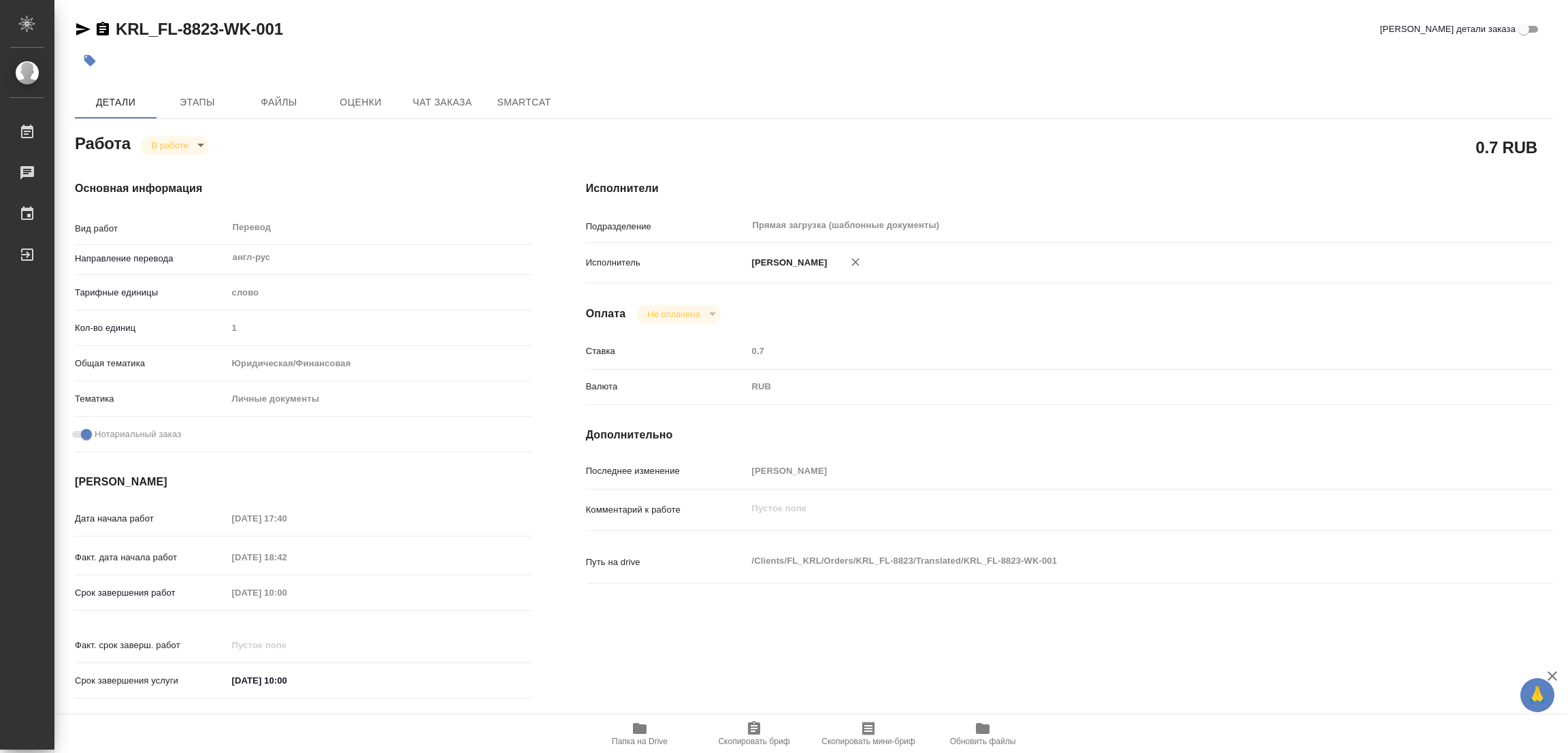
type textarea "x"
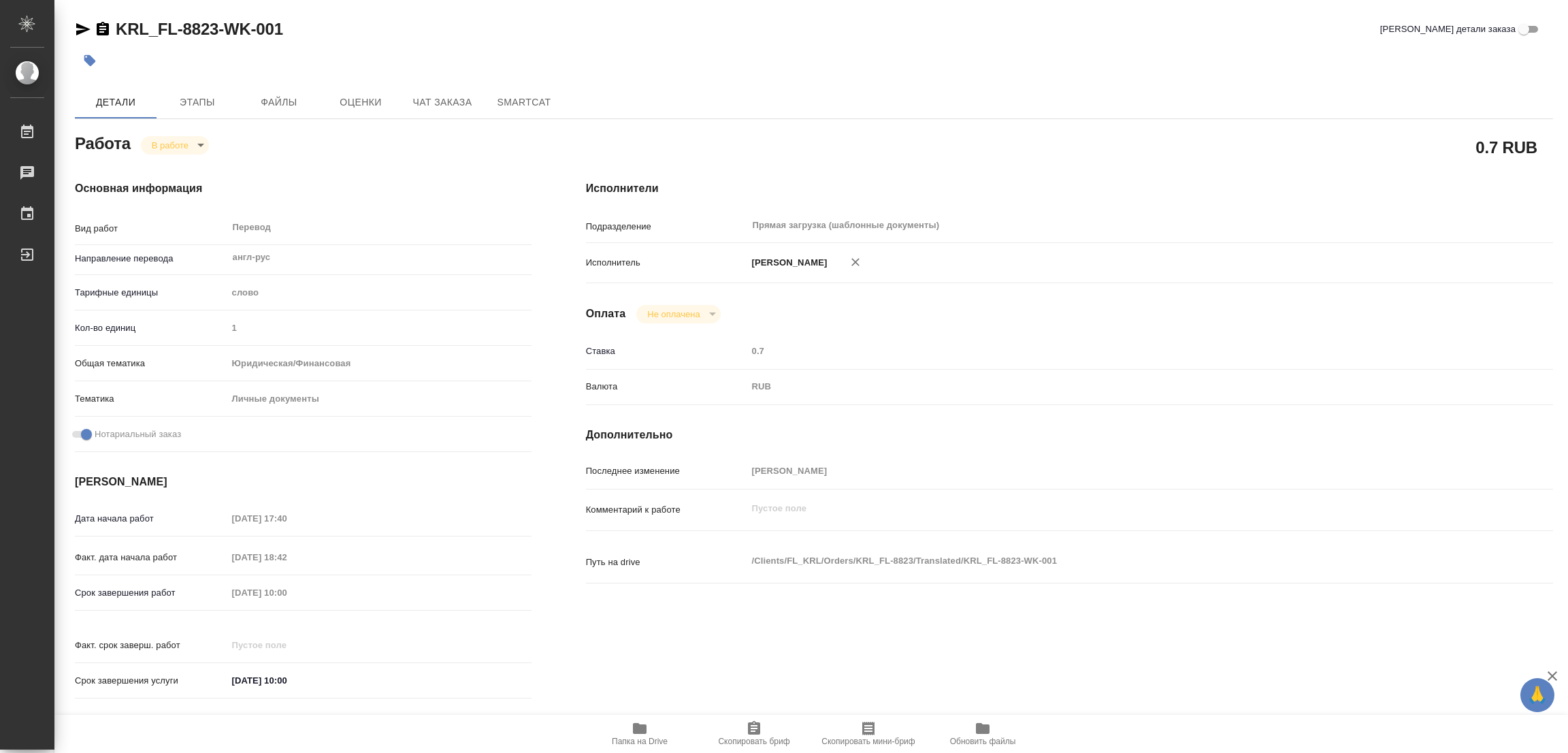
type textarea "x"
click at [632, 735] on icon "button" at bounding box center [640, 728] width 16 height 16
type textarea "x"
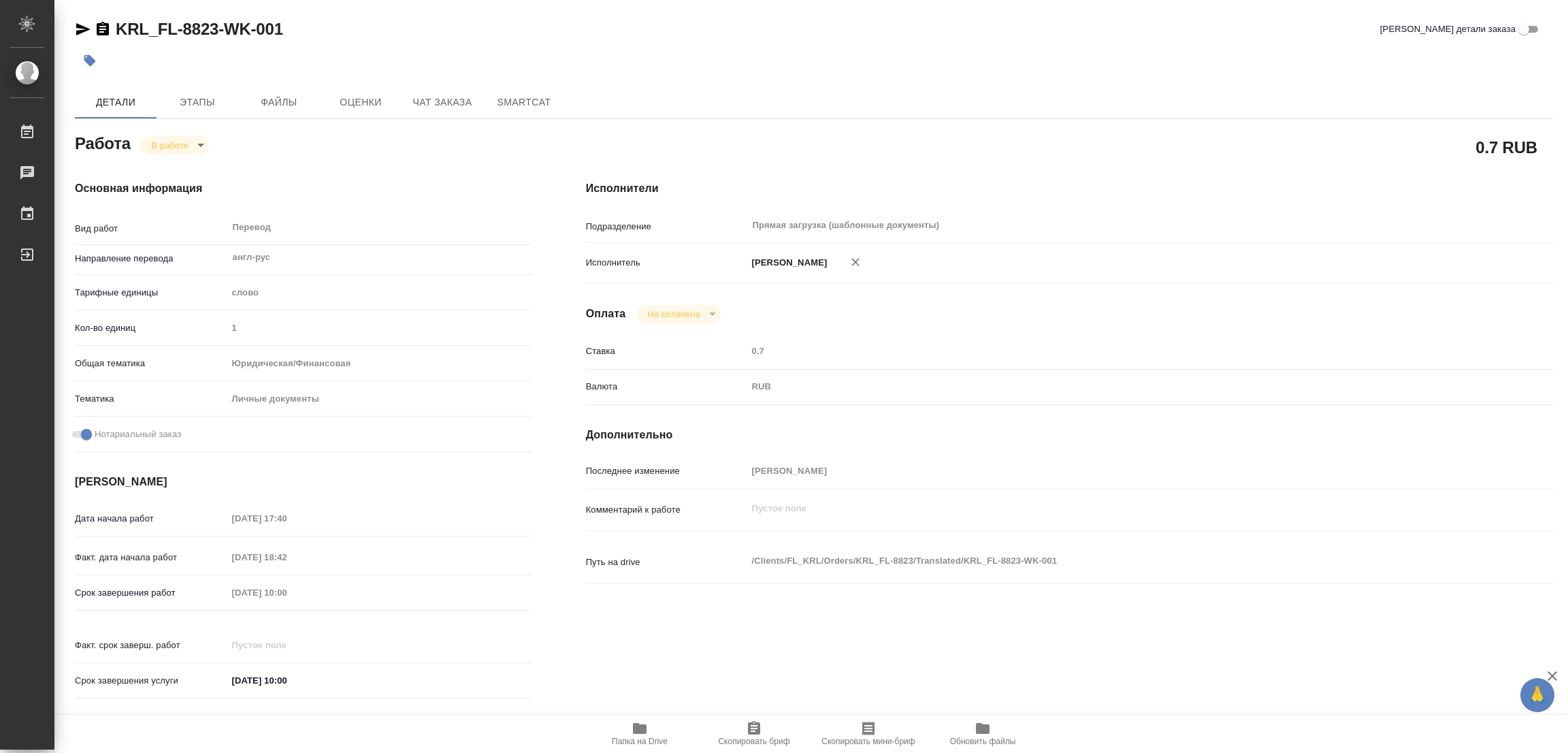
type textarea "x"
click at [205, 104] on span "Этапы" at bounding box center [197, 102] width 65 height 17
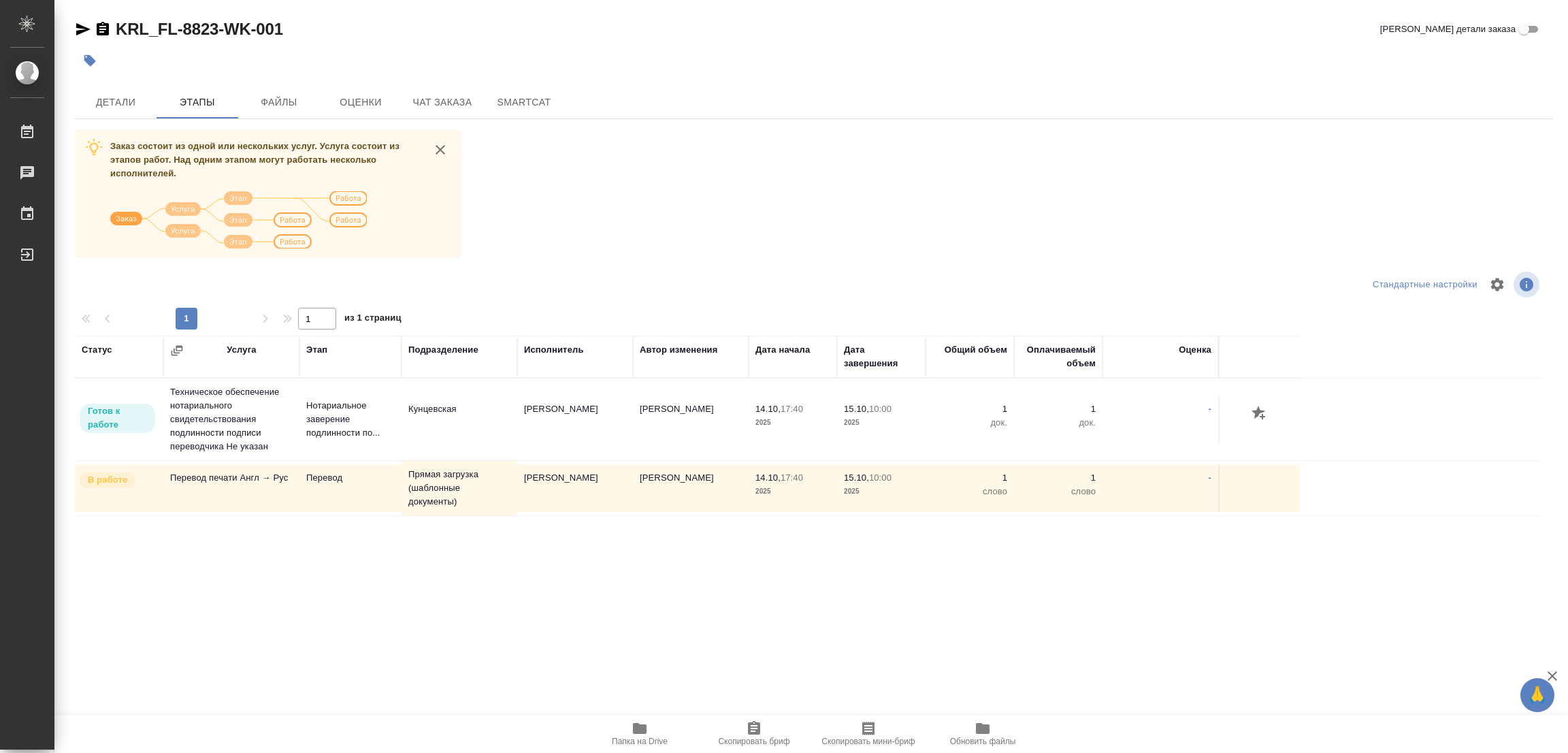
click at [725, 189] on div "Заказ состоит из одной или нескольких услуг. Услуга состоит из этапов работ. На…" at bounding box center [814, 386] width 1478 height 512
click at [640, 245] on div "Заказ состоит из одной или нескольких услуг. Услуга состоит из этапов работ. На…" at bounding box center [814, 386] width 1478 height 512
click at [113, 99] on span "Детали" at bounding box center [115, 102] width 65 height 17
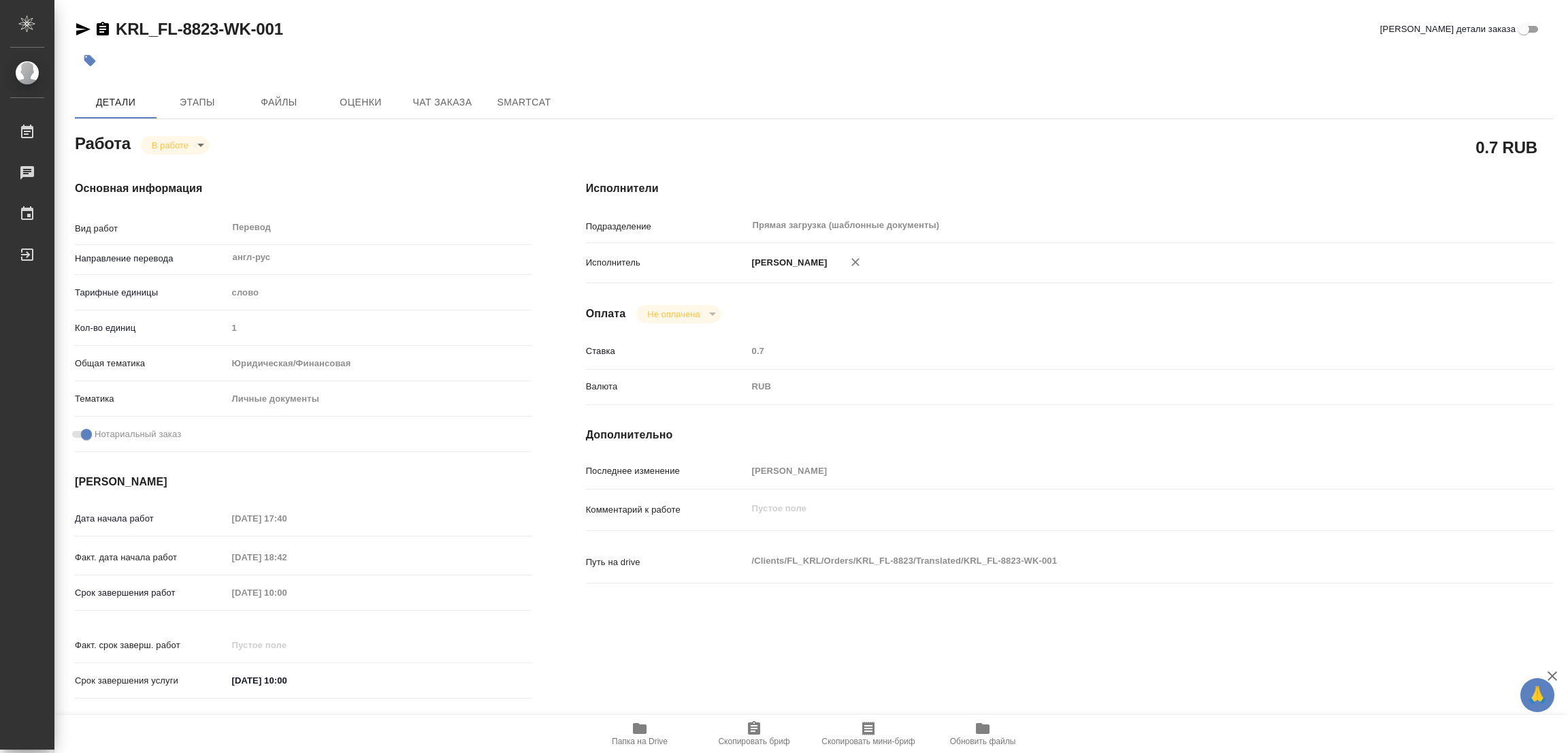
type textarea "x"
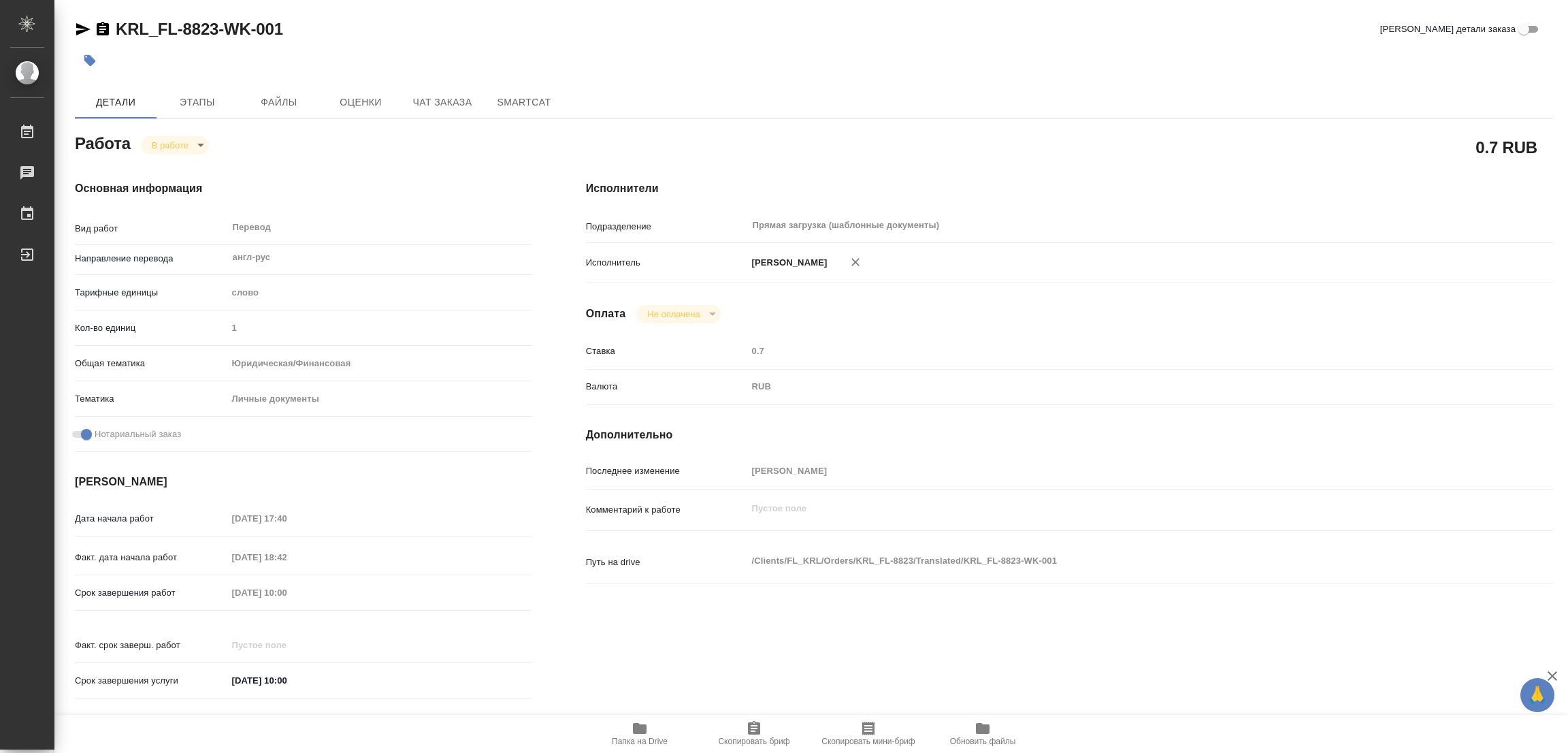
type textarea "x"
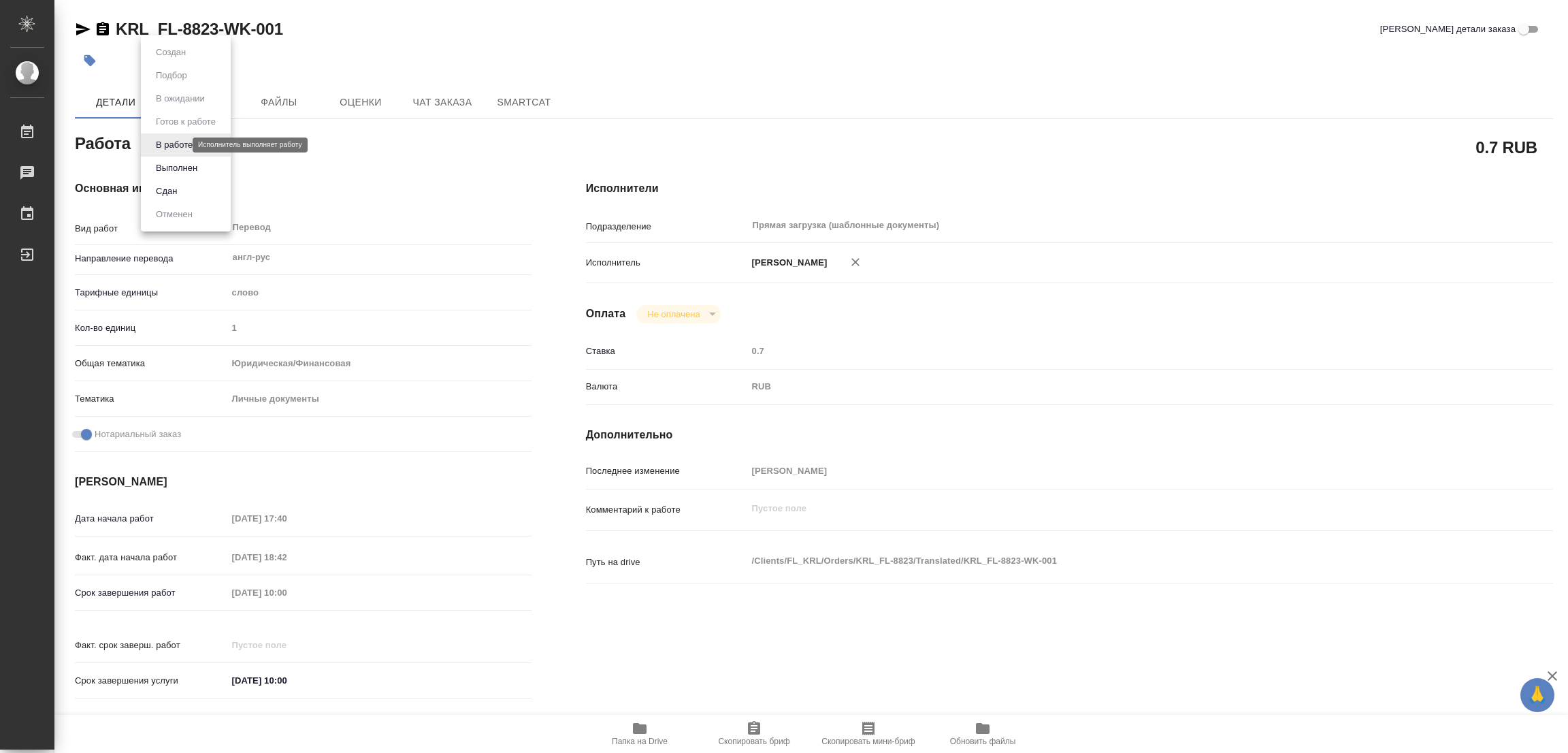
click at [173, 142] on body "🙏 .cls-1 fill:#fff; AWATERA Popova Galina Работы 0 Чаты График Выйти KRL_FL-882…" at bounding box center [784, 376] width 1568 height 753
type textarea "x"
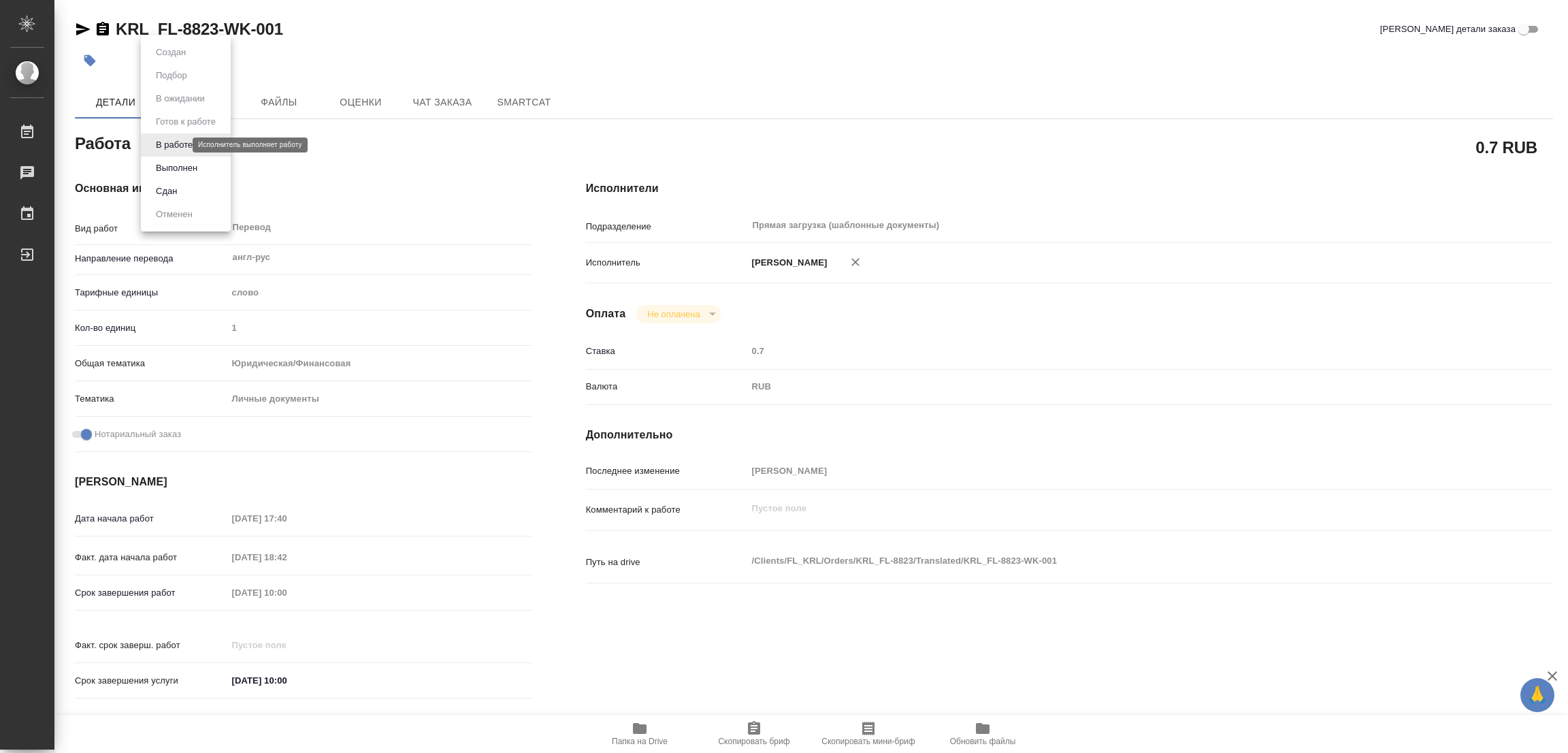
type textarea "x"
click at [173, 161] on button "Выполнен" at bounding box center [176, 168] width 50 height 15
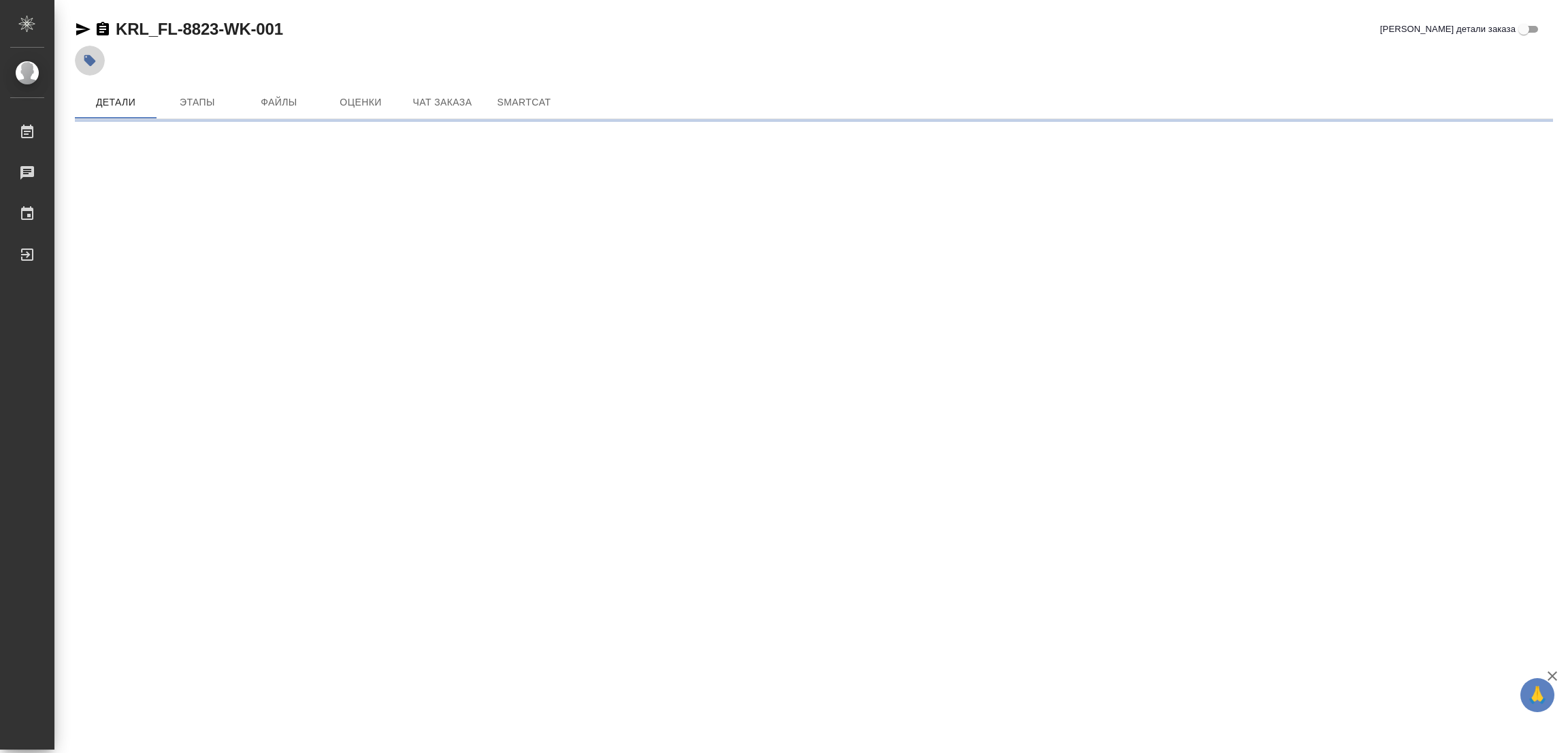
click at [92, 62] on icon "button" at bounding box center [90, 61] width 12 height 12
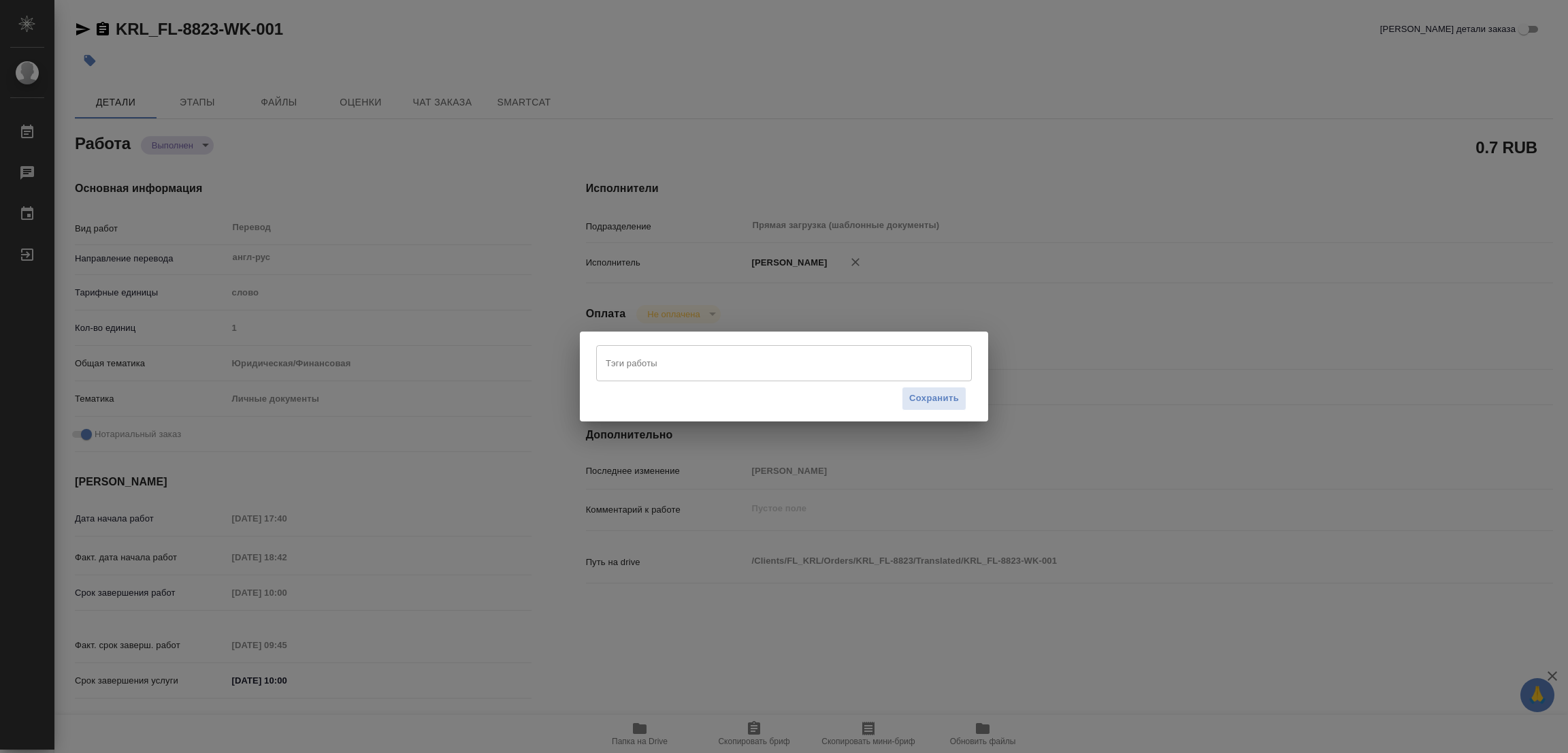
type textarea "x"
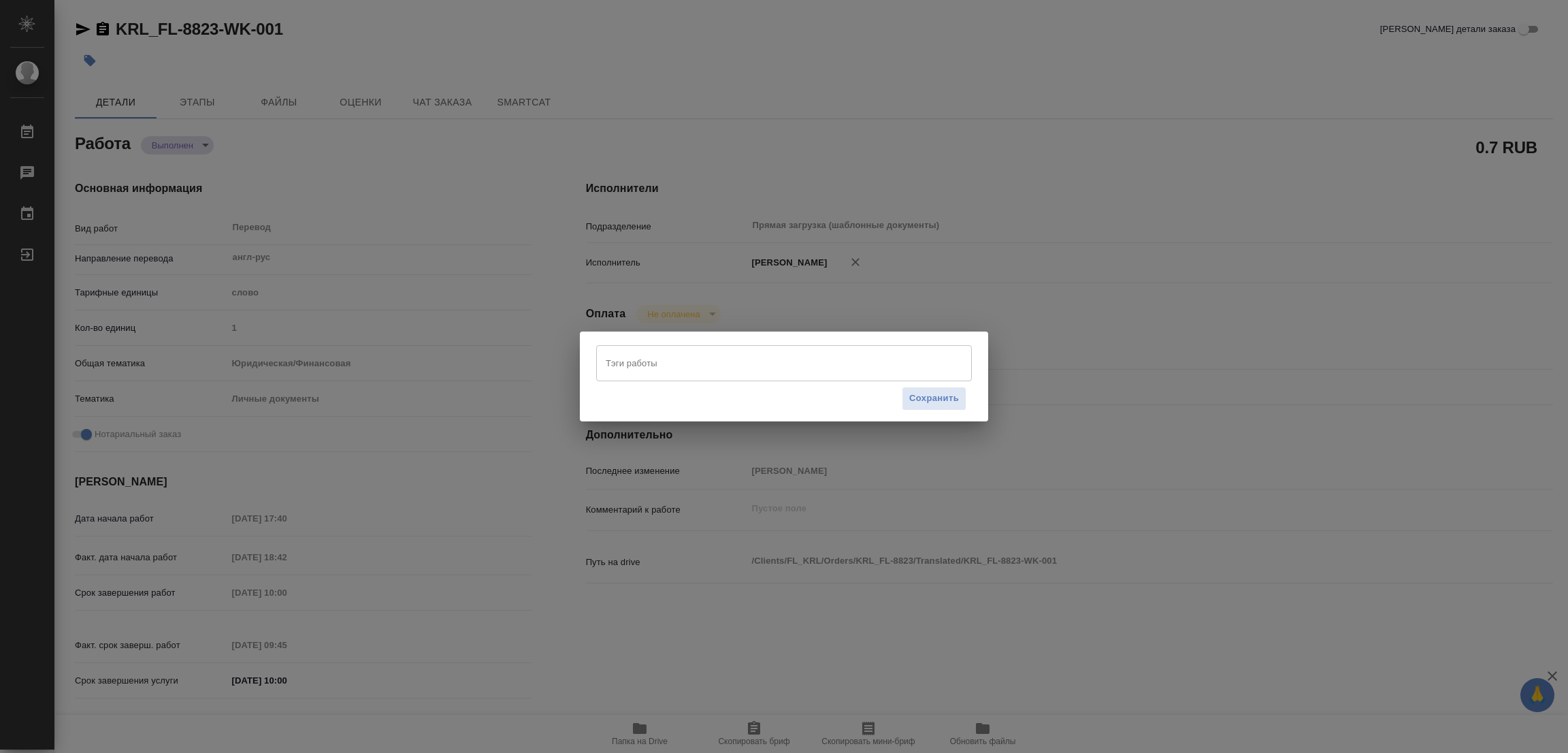
type textarea "x"
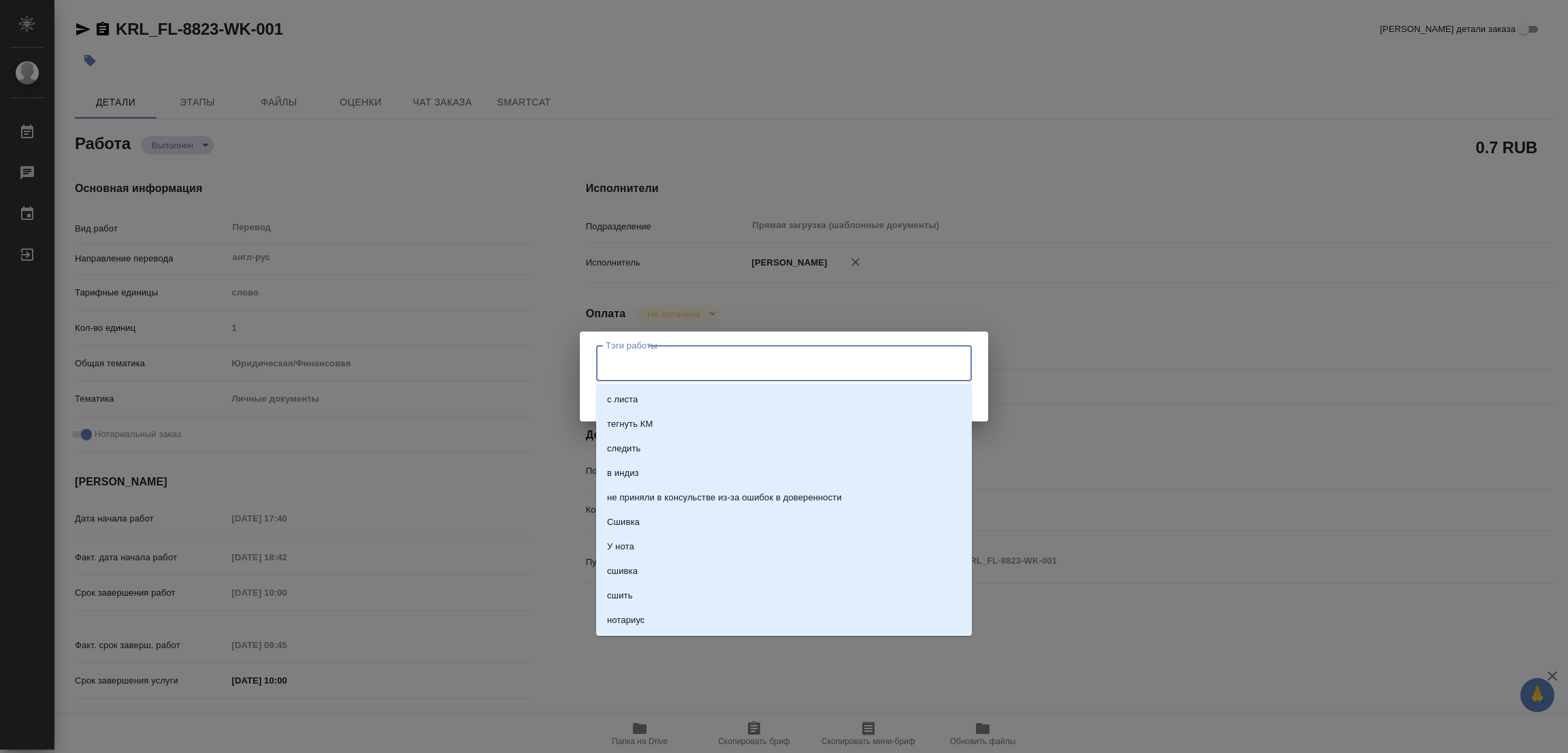
click at [668, 360] on input "Тэги работы" at bounding box center [771, 363] width 337 height 23
type textarea "x"
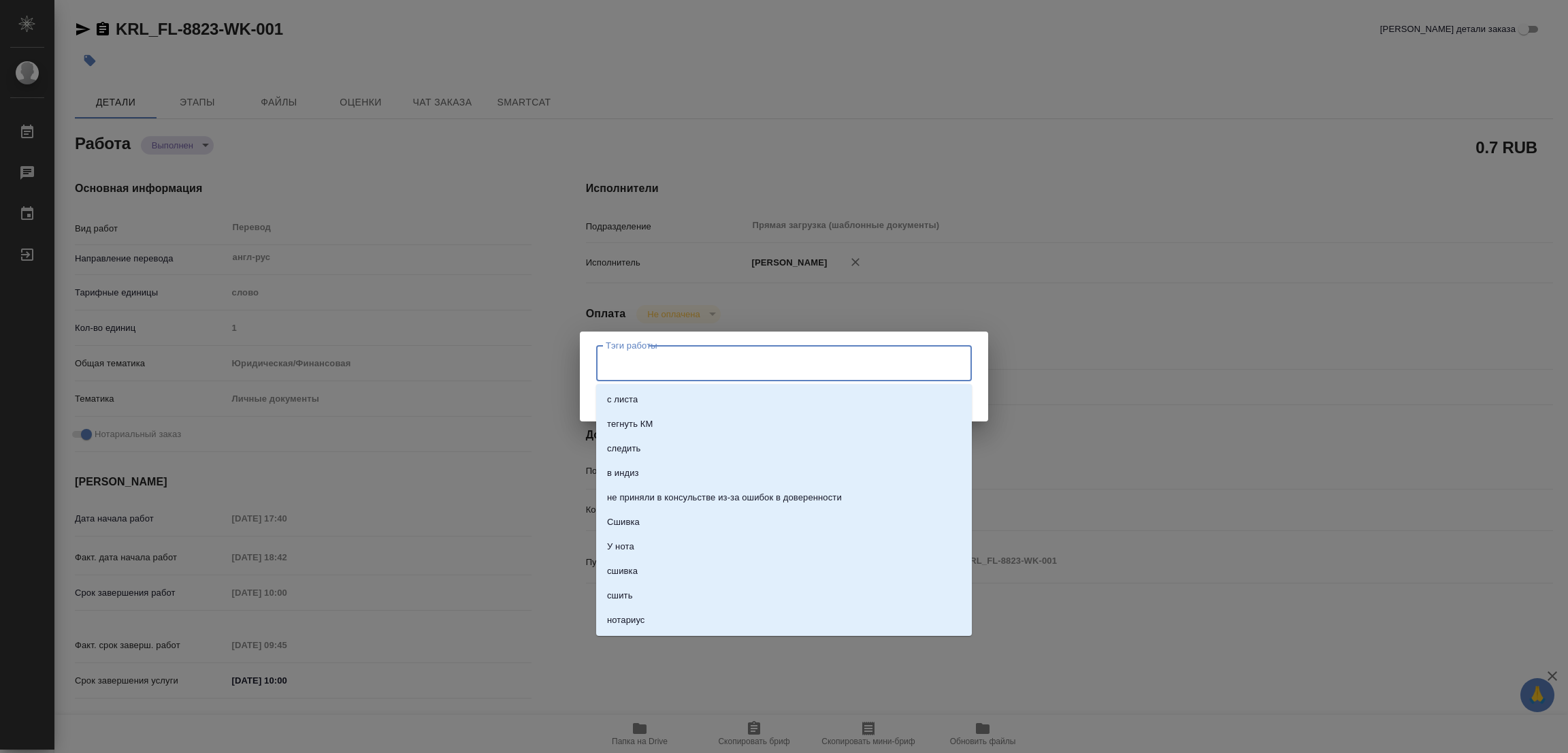
type textarea "x"
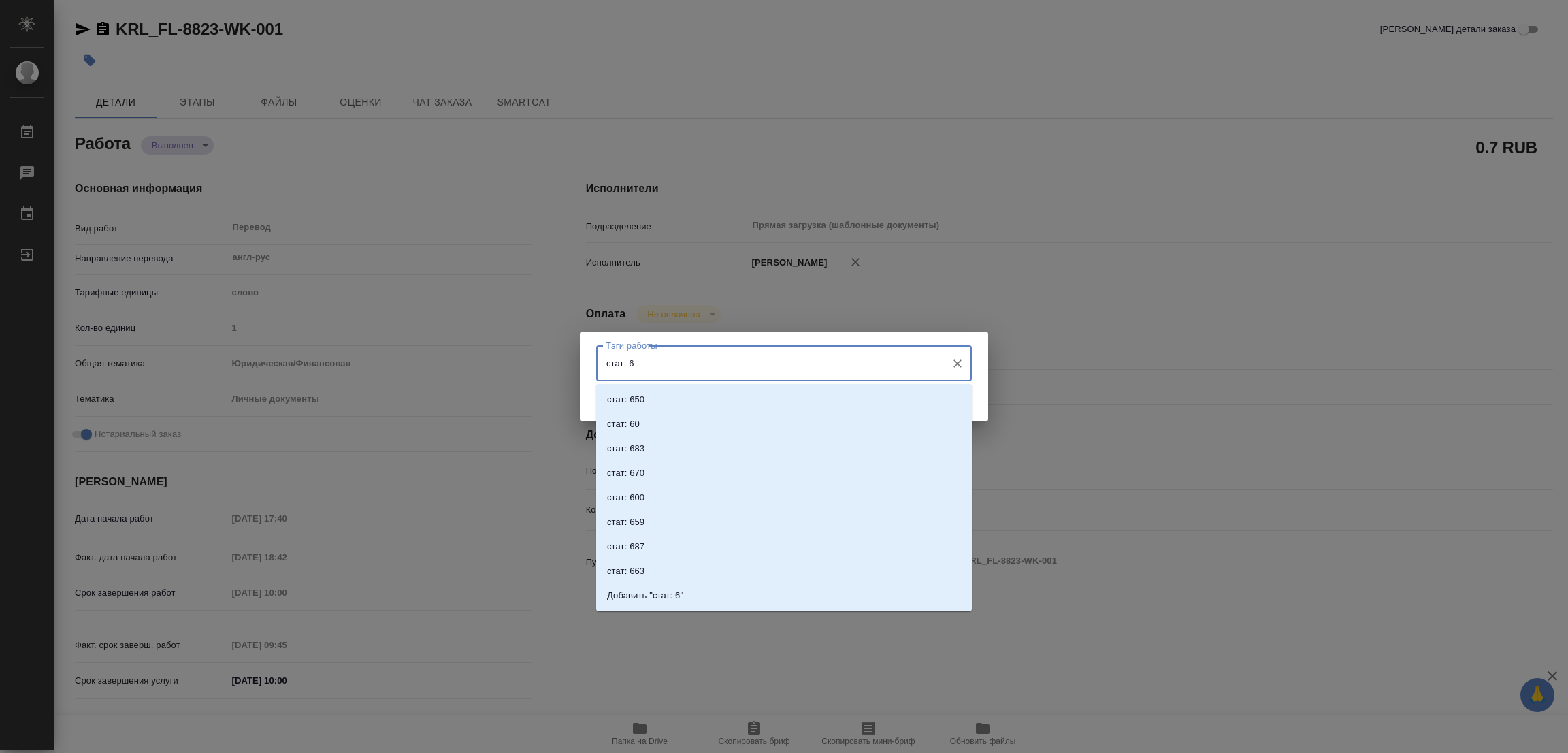
type input "стат: 60"
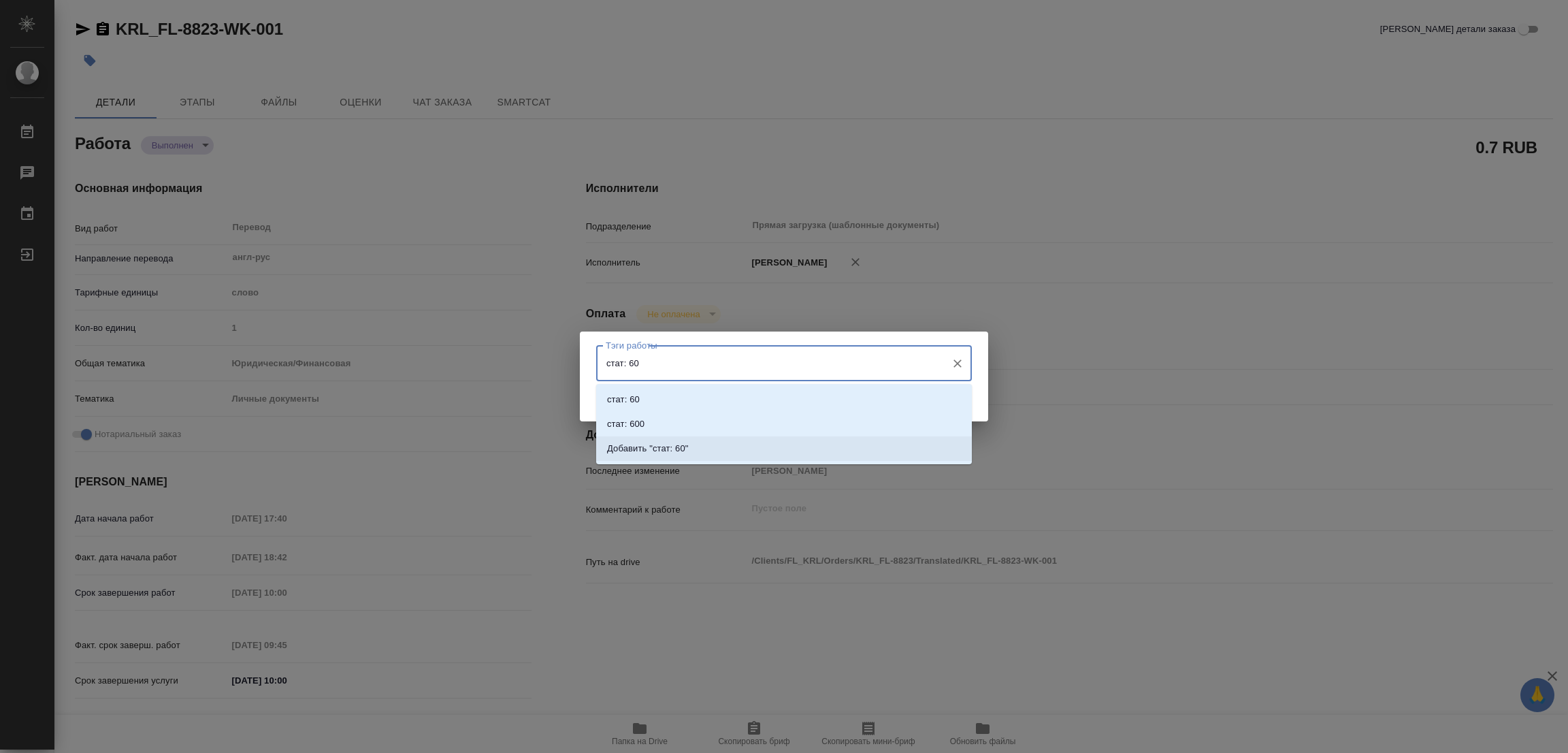
click at [665, 449] on p "Добавить "стат: 60"" at bounding box center [648, 448] width 82 height 13
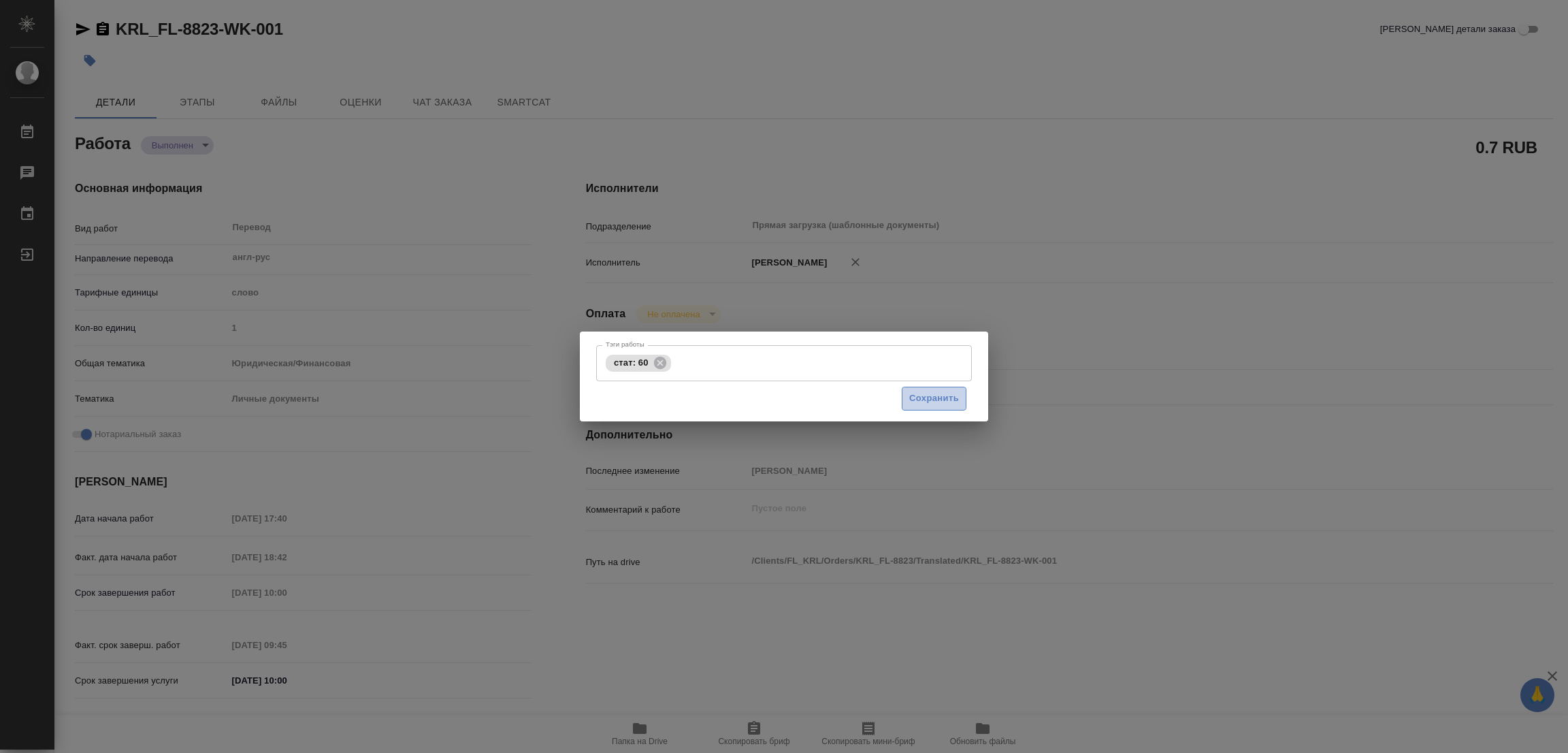
click at [928, 397] on span "Сохранить" at bounding box center [933, 398] width 50 height 15
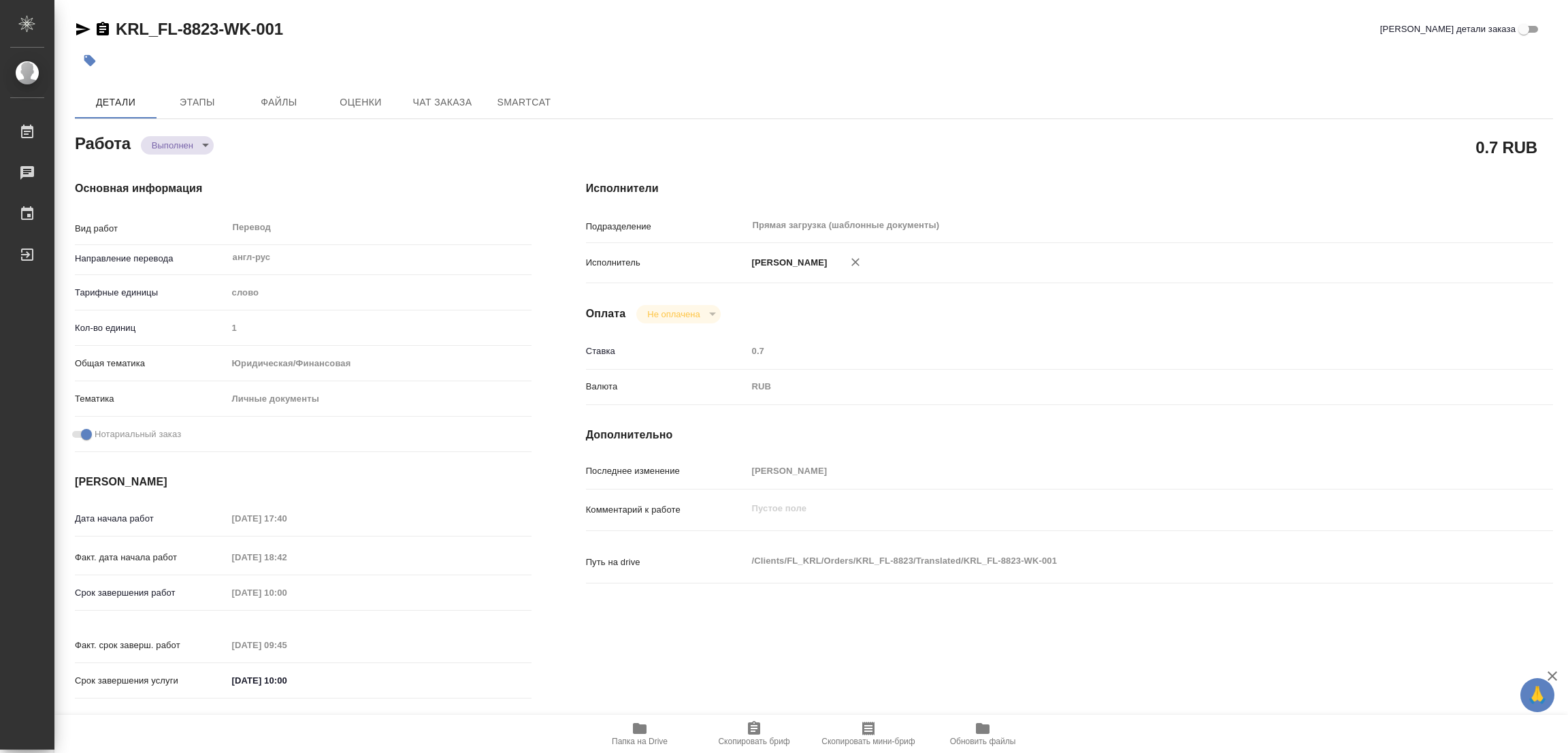
type input "completed"
type textarea "Перевод"
type textarea "x"
type input "англ-рус"
type input "5a8b1489cc6b4906c91bfd90"
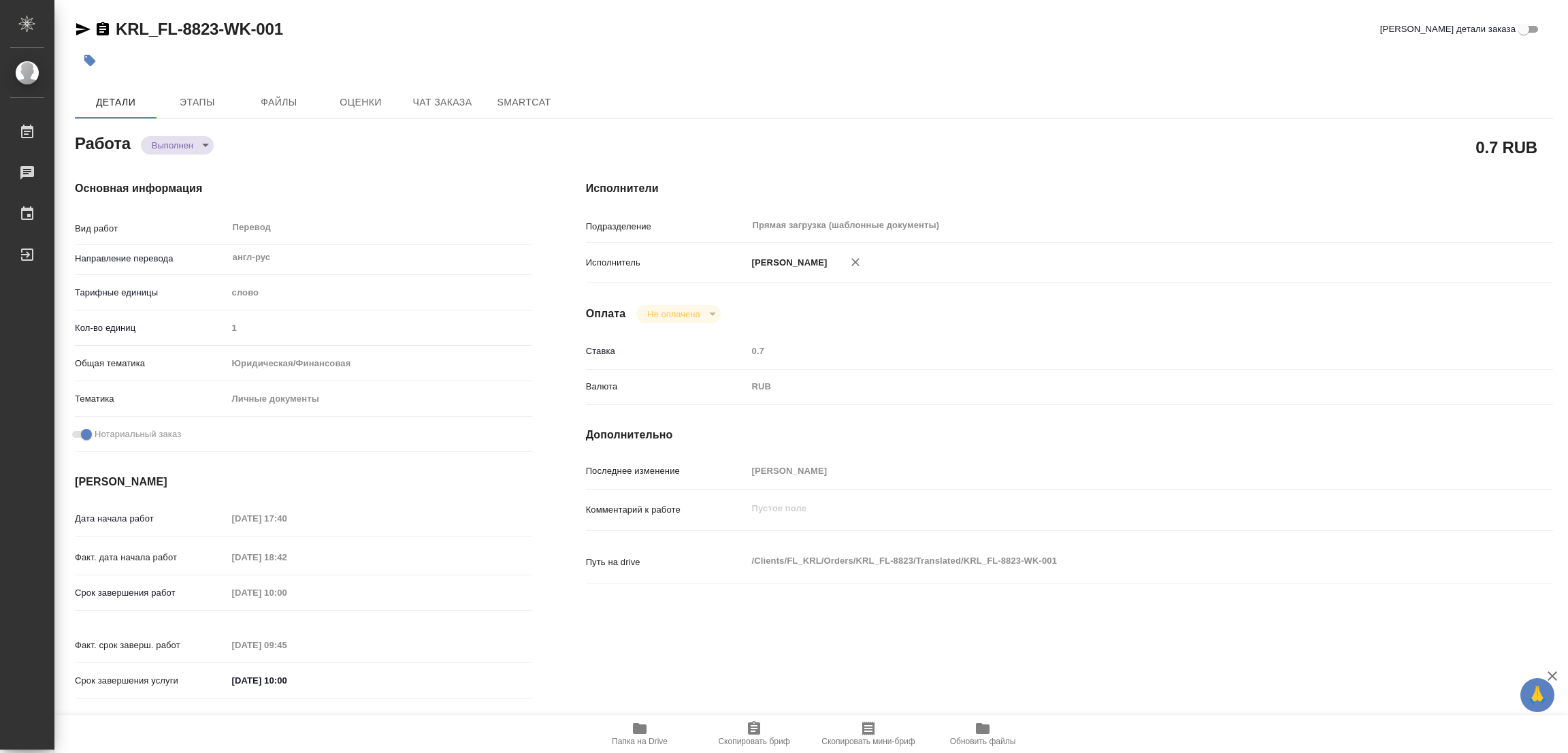
type input "1"
type input "yr-fn"
type input "5a8b8b956a9677013d343cfe"
checkbox input "true"
type input "14.10.2025 17:40"
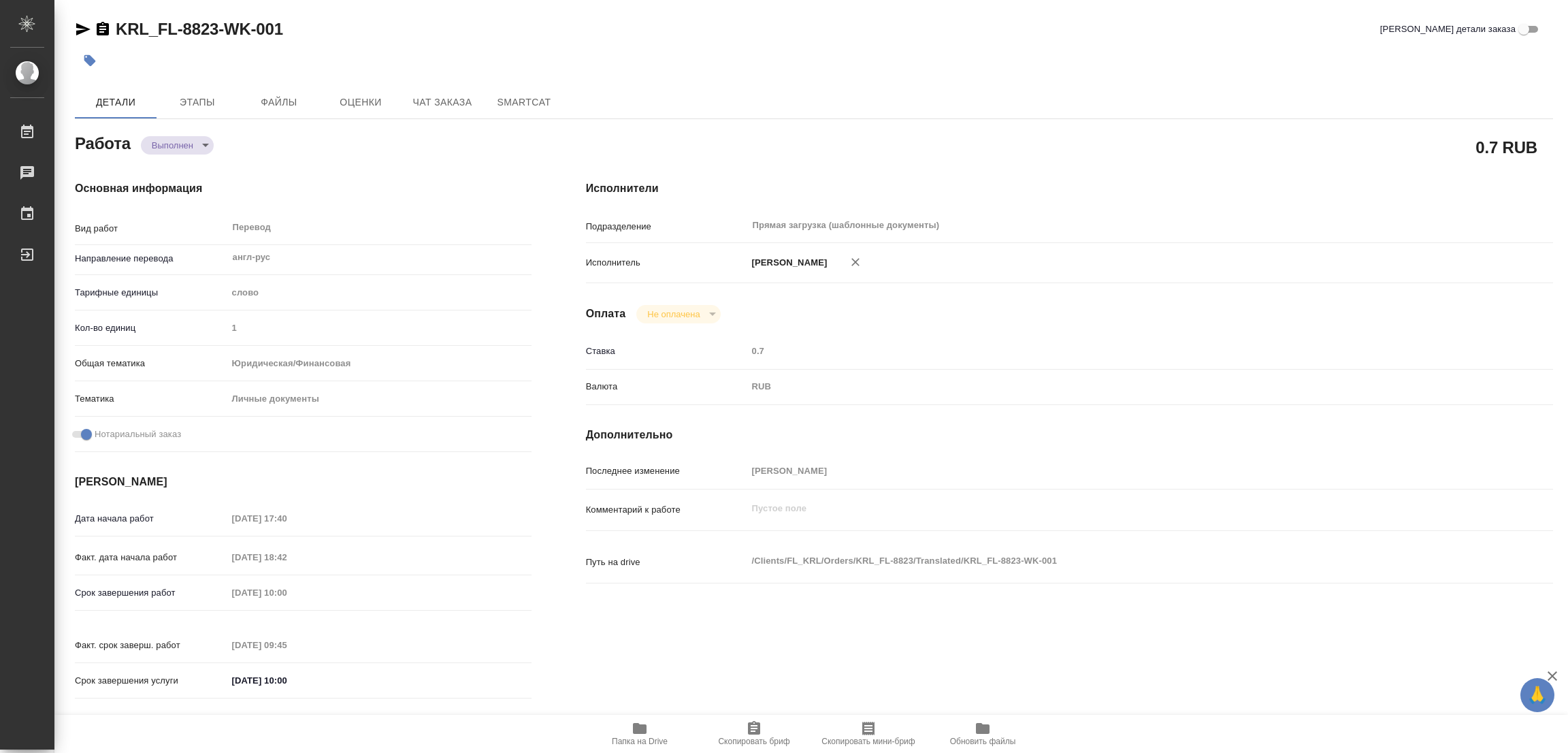
type input "14.10.2025 18:42"
type input "15.10.2025 10:00"
type input "15.10.2025 09:45"
type input "15.10.2025 10:00"
type input "Прямая загрузка (шаблонные документы)"
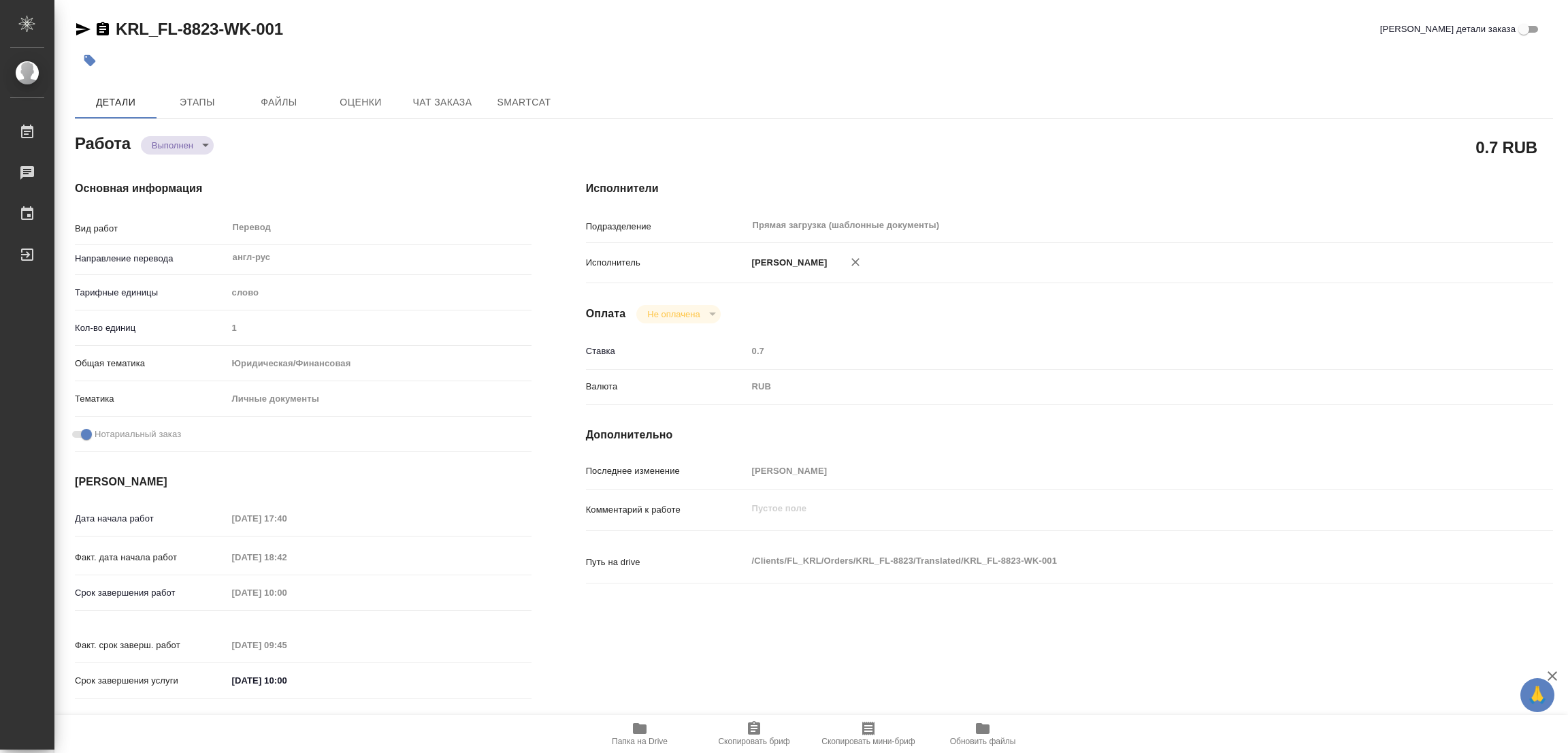
type input "notPayed"
type input "0.7"
type input "RUB"
type input "[PERSON_NAME]"
type textarea "x"
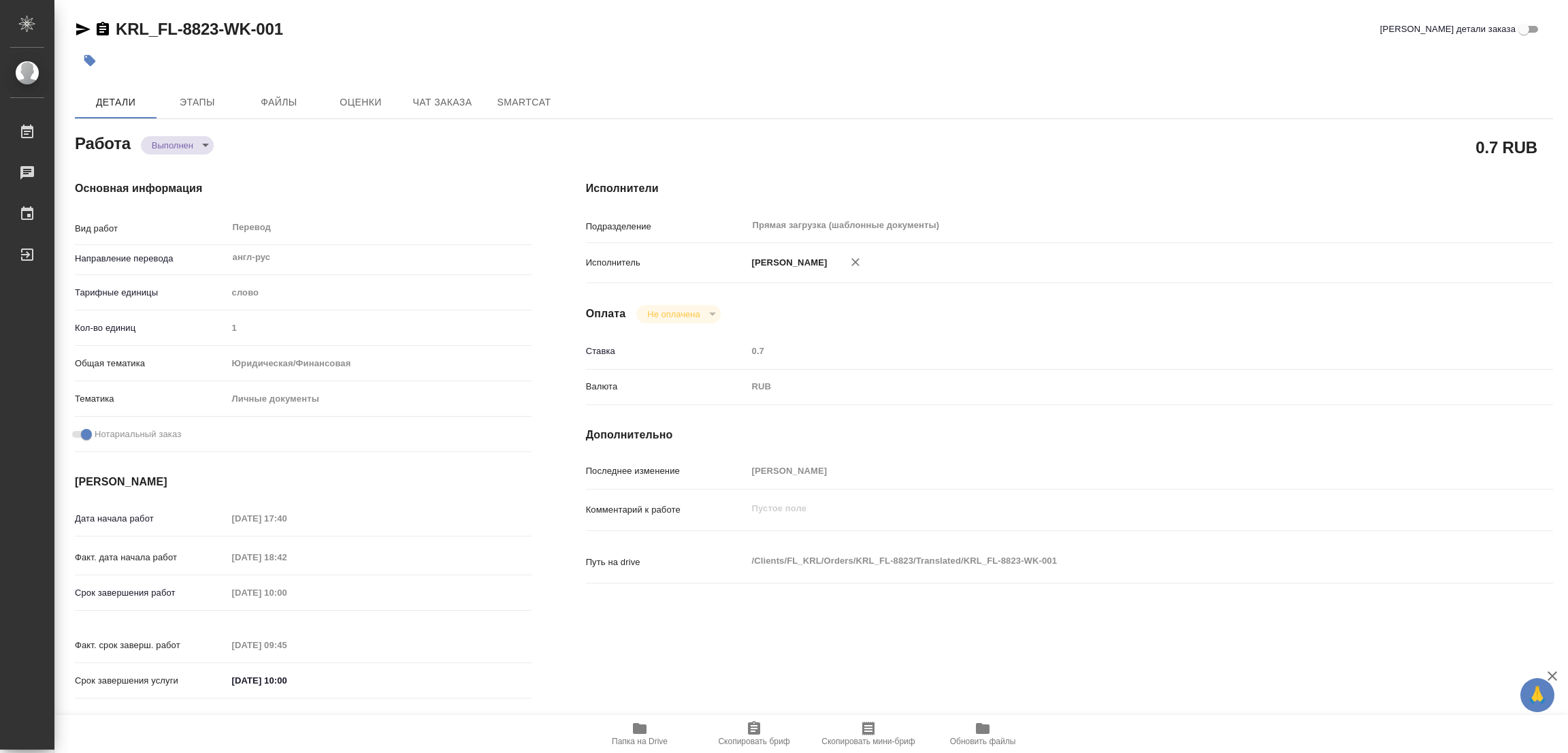
type textarea "/Clients/FL_KRL/Orders/KRL_FL-8823/Translated/KRL_FL-8823-WK-001"
type textarea "x"
type input "KRL_FL-8823"
type input "Перевод печати"
type input "Перевод, Приёмка по качеству"
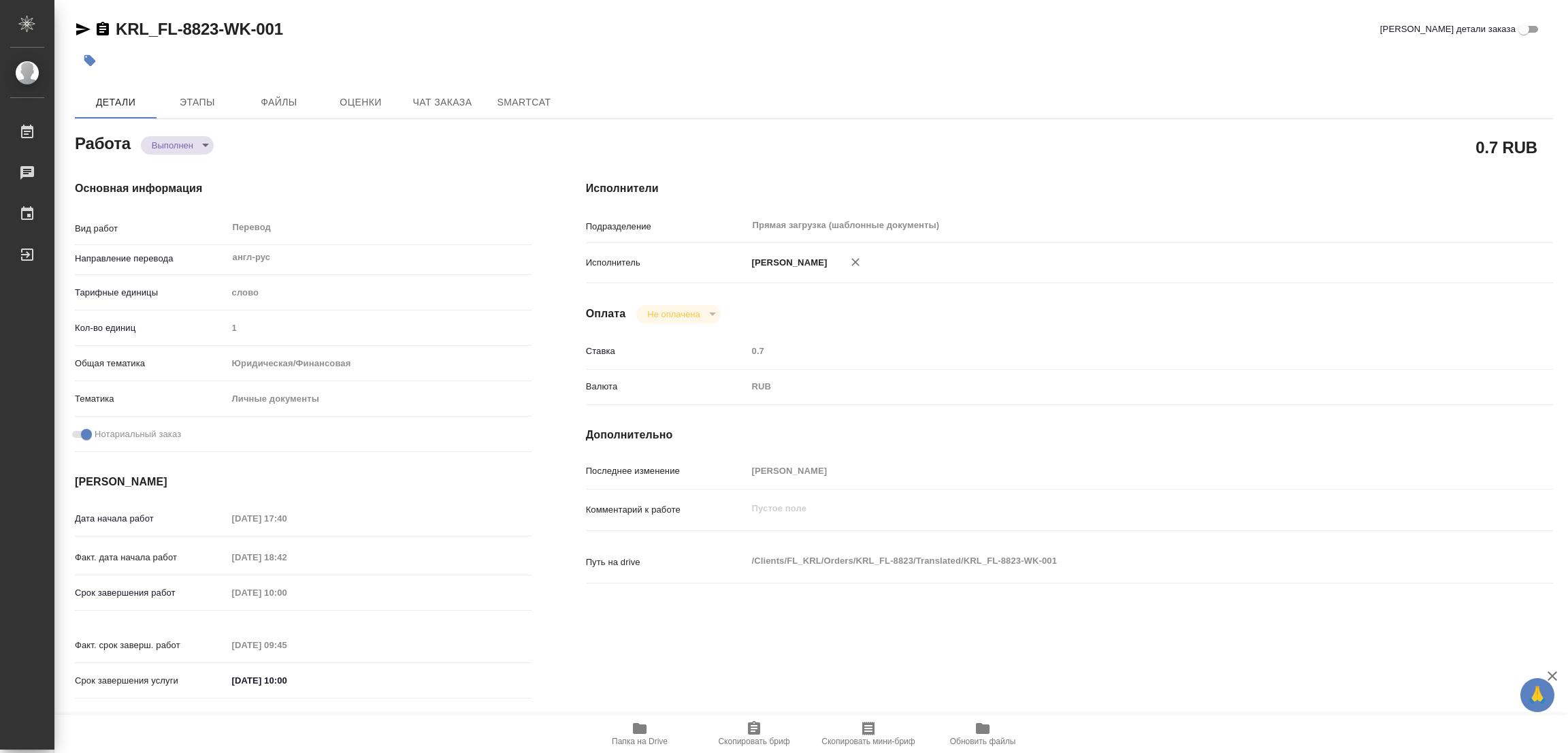
type input "Касымов Тимур"
type input "/Clients/FL_KRL/Orders/KRL_FL-8823"
type textarea "x"
type textarea "НОТ Нужен перевод печати."
type textarea "x"
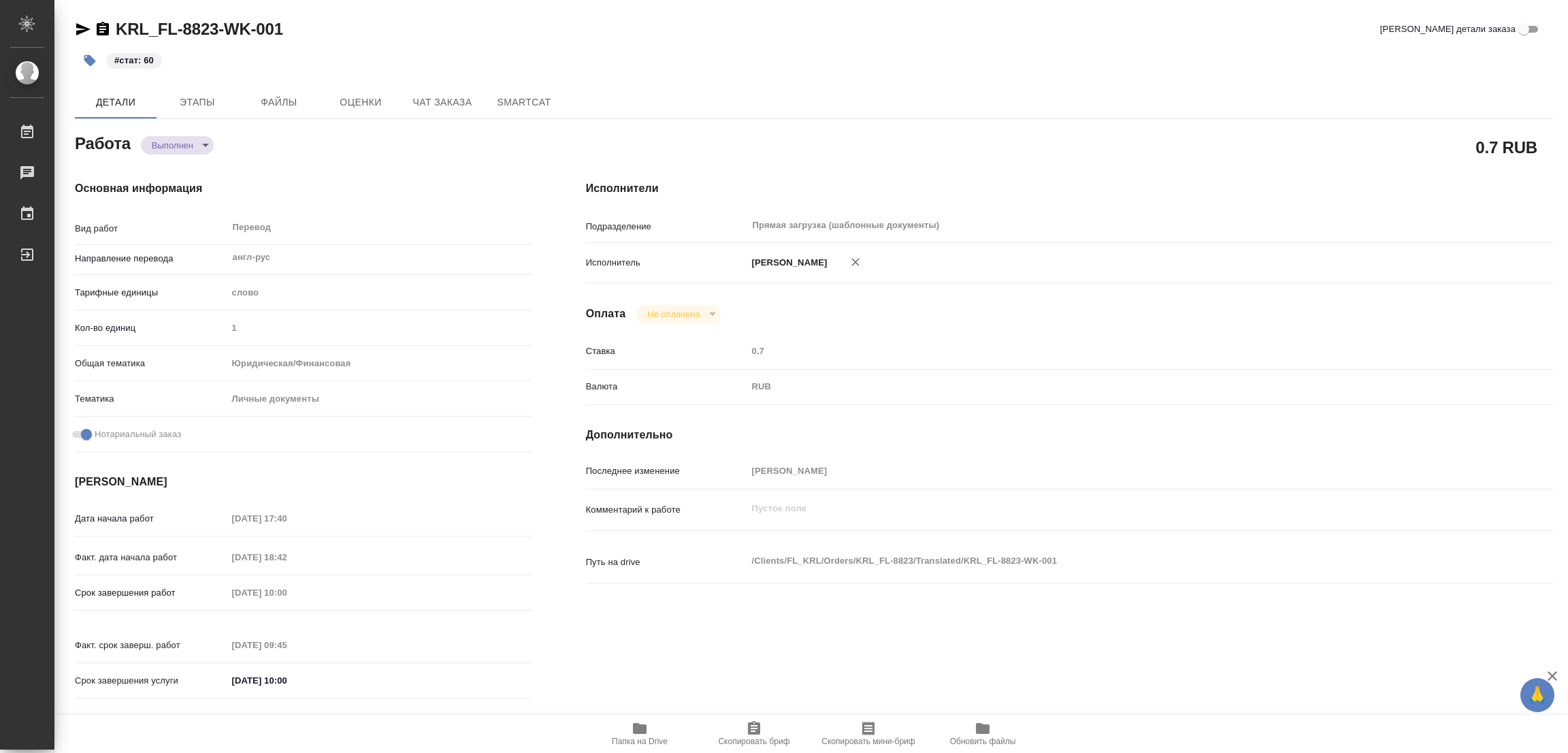
type textarea "x"
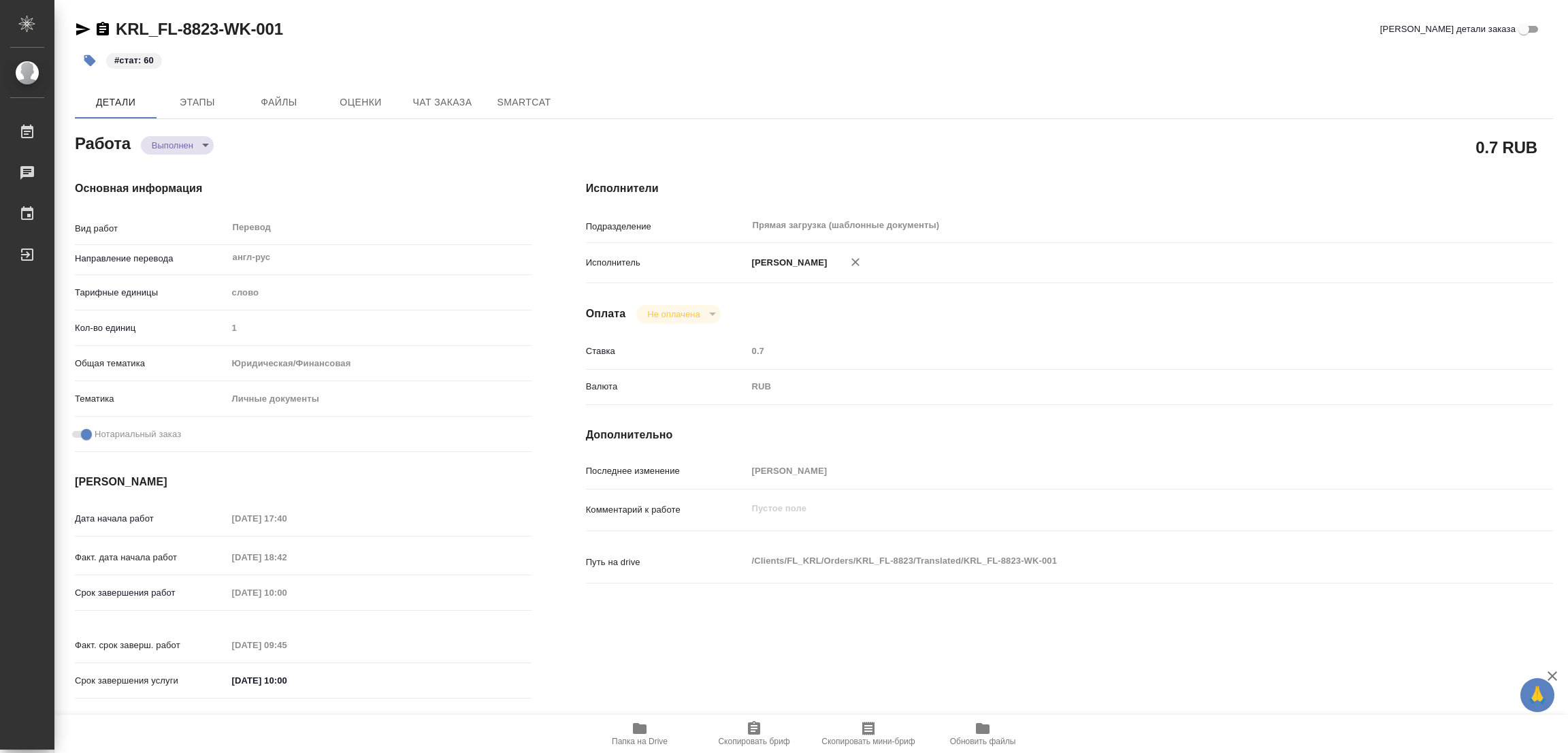
type textarea "x"
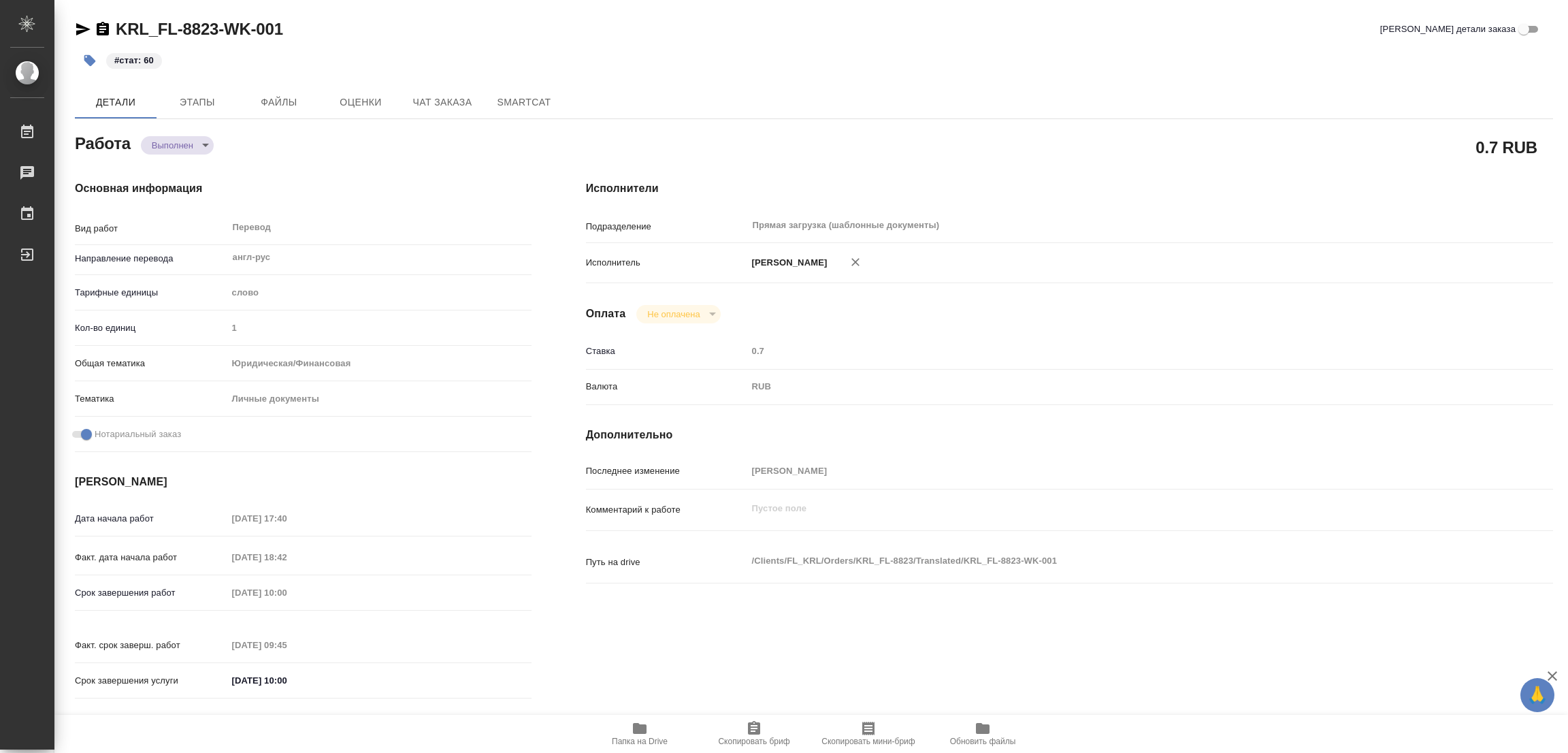
type textarea "x"
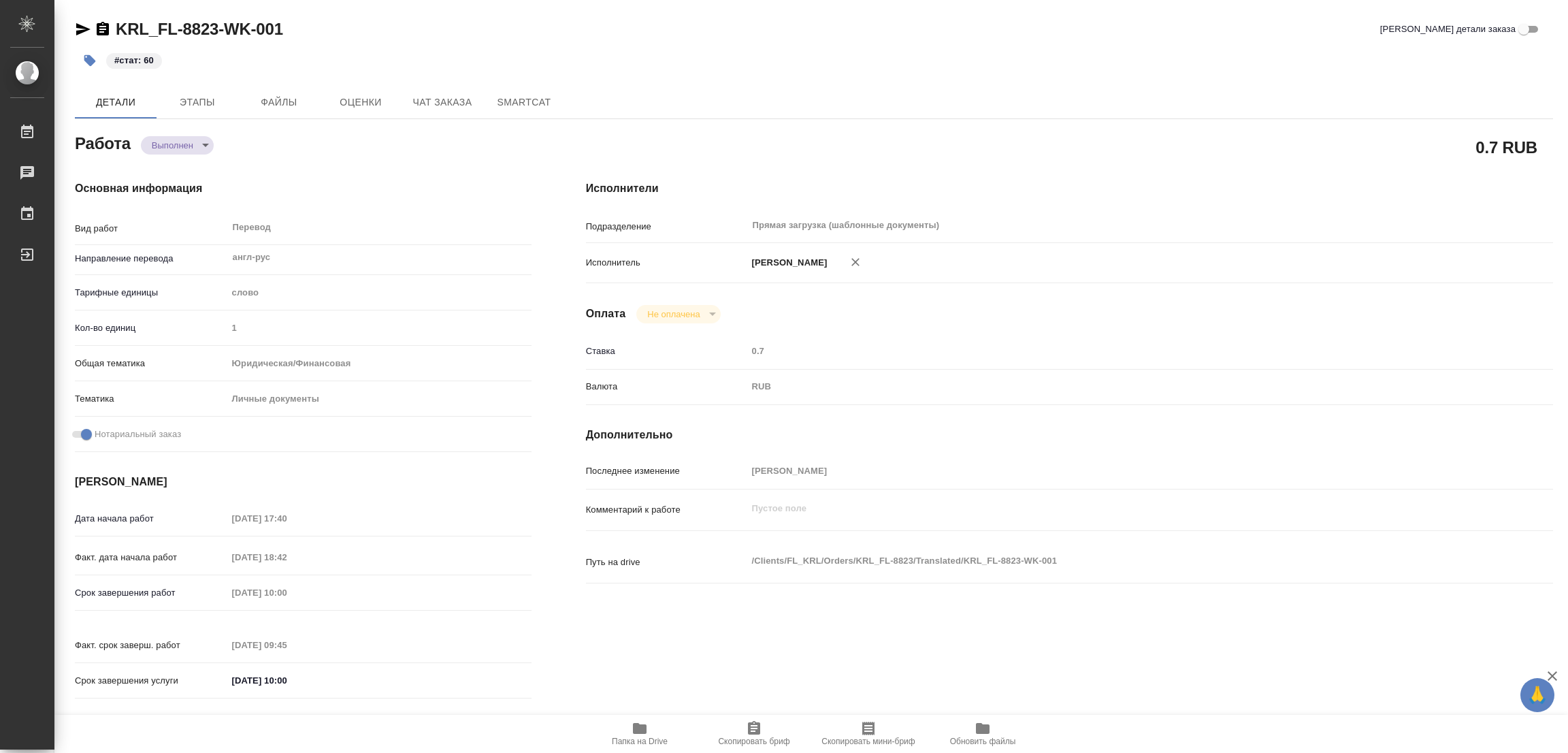
type textarea "x"
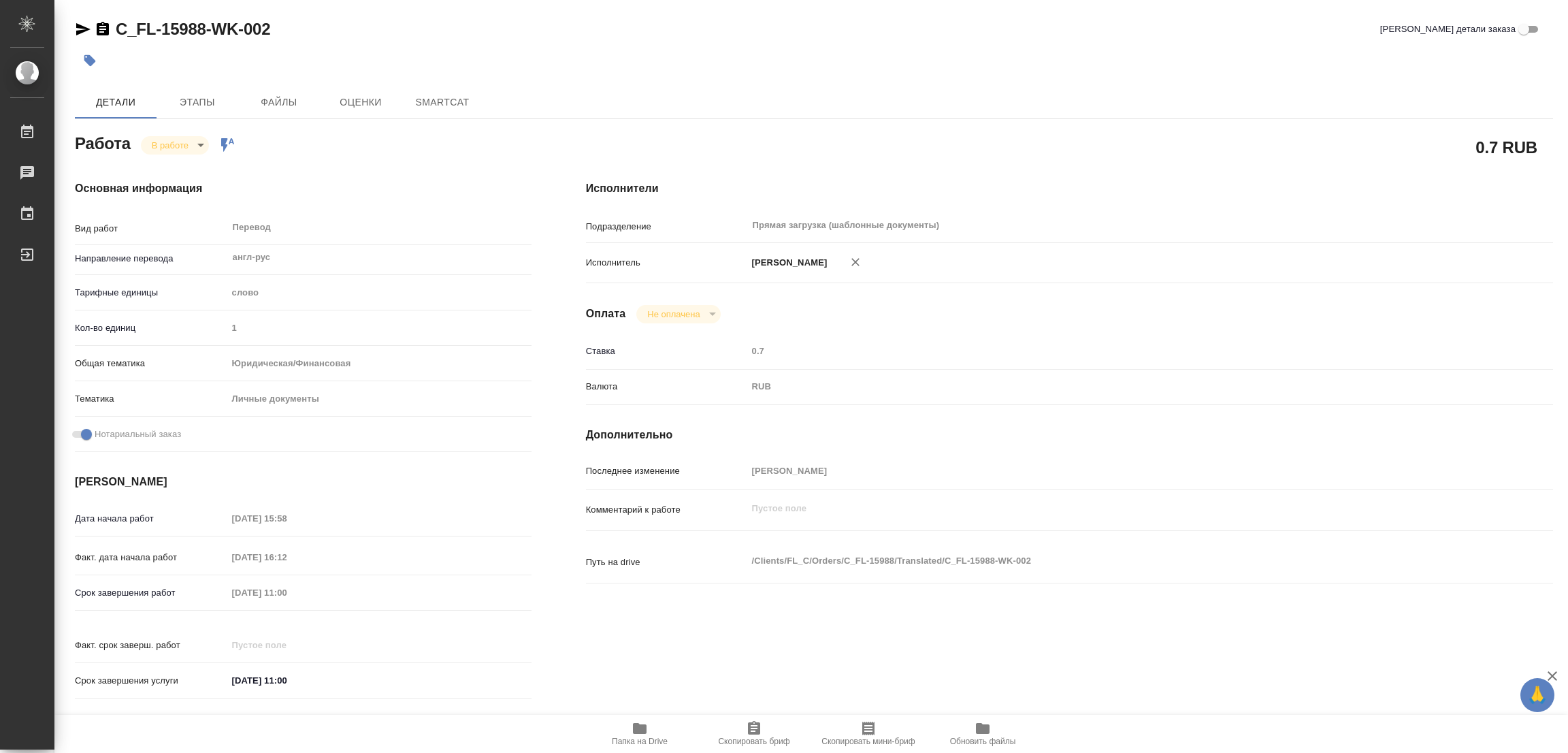
type textarea "x"
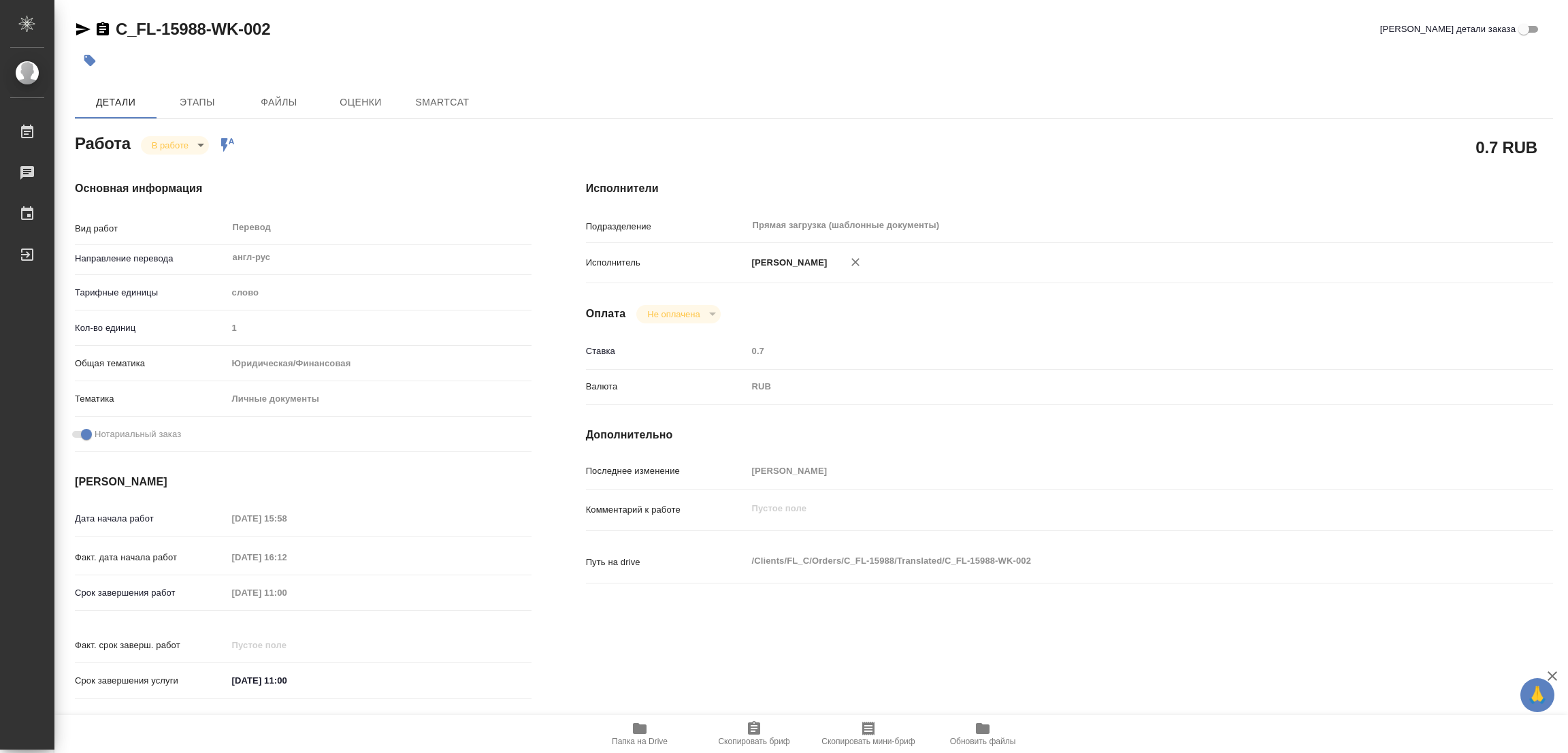
type textarea "x"
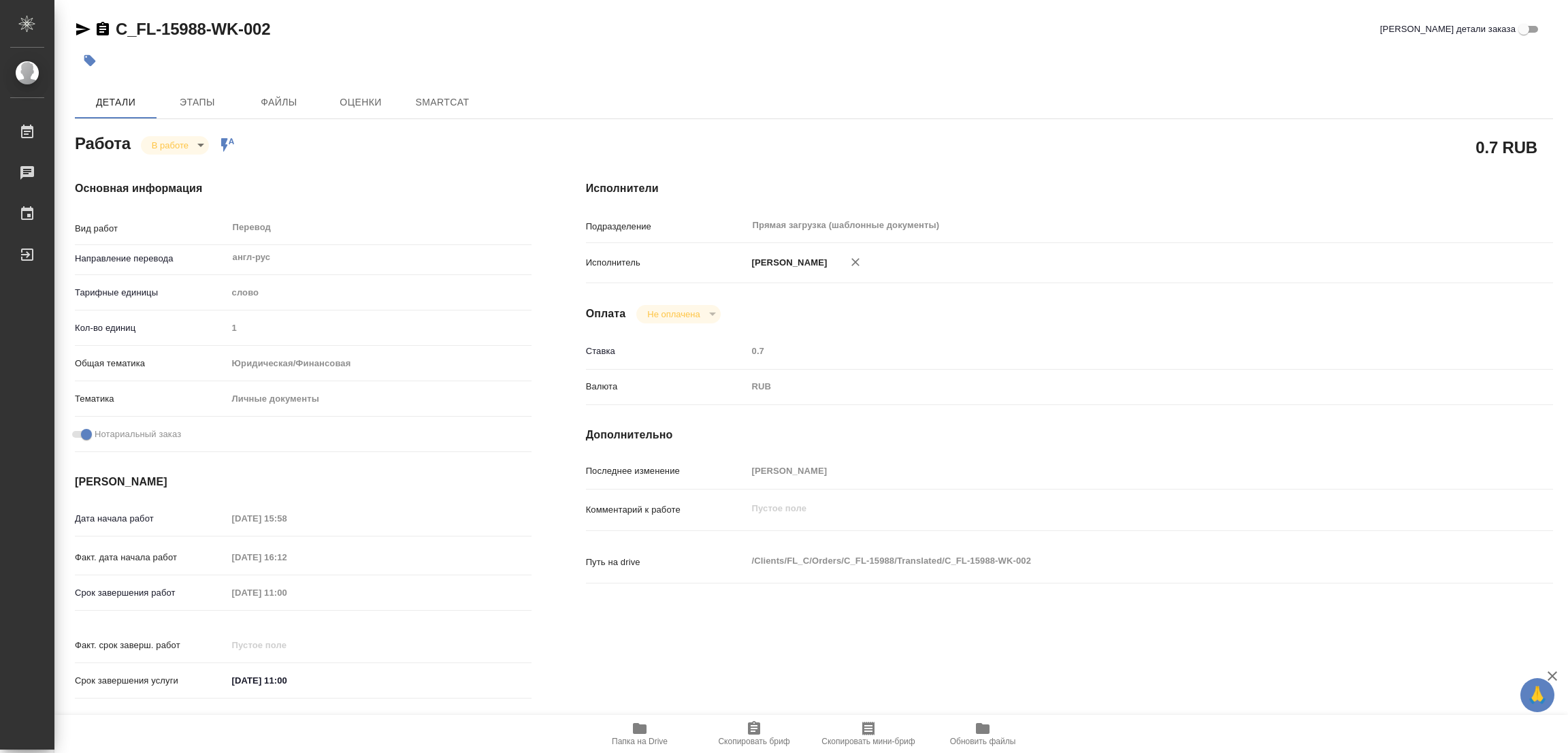
type textarea "x"
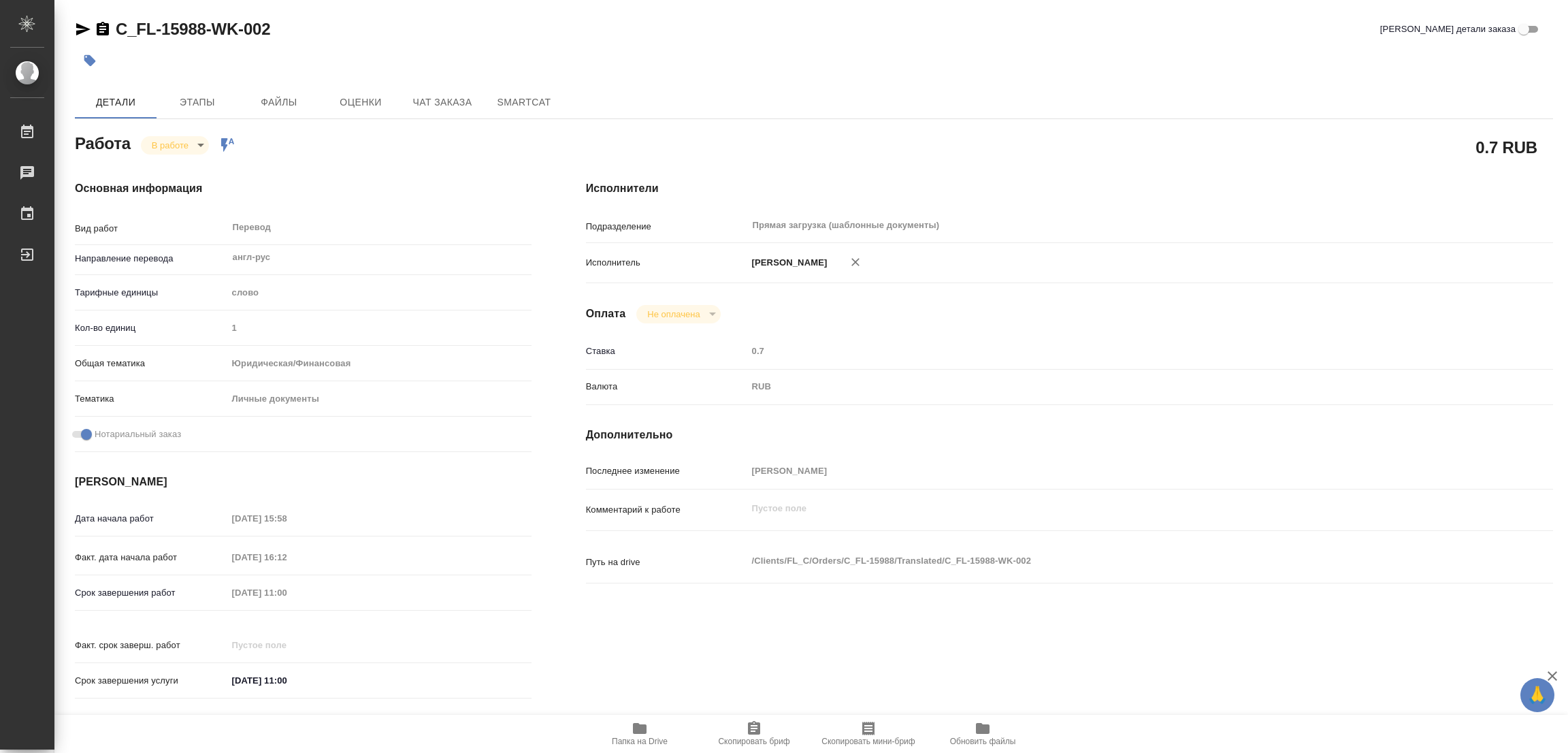
type textarea "x"
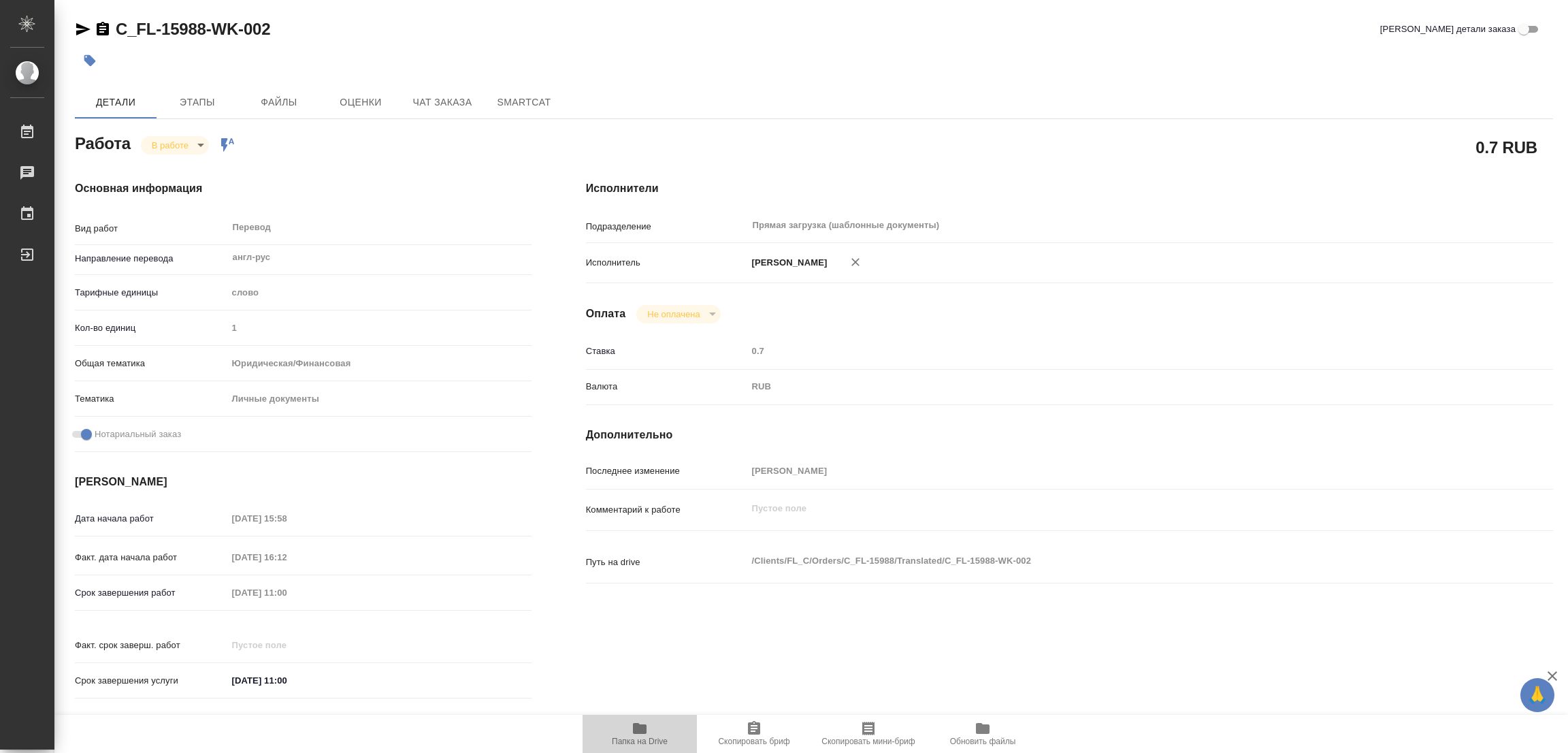
type textarea "x"
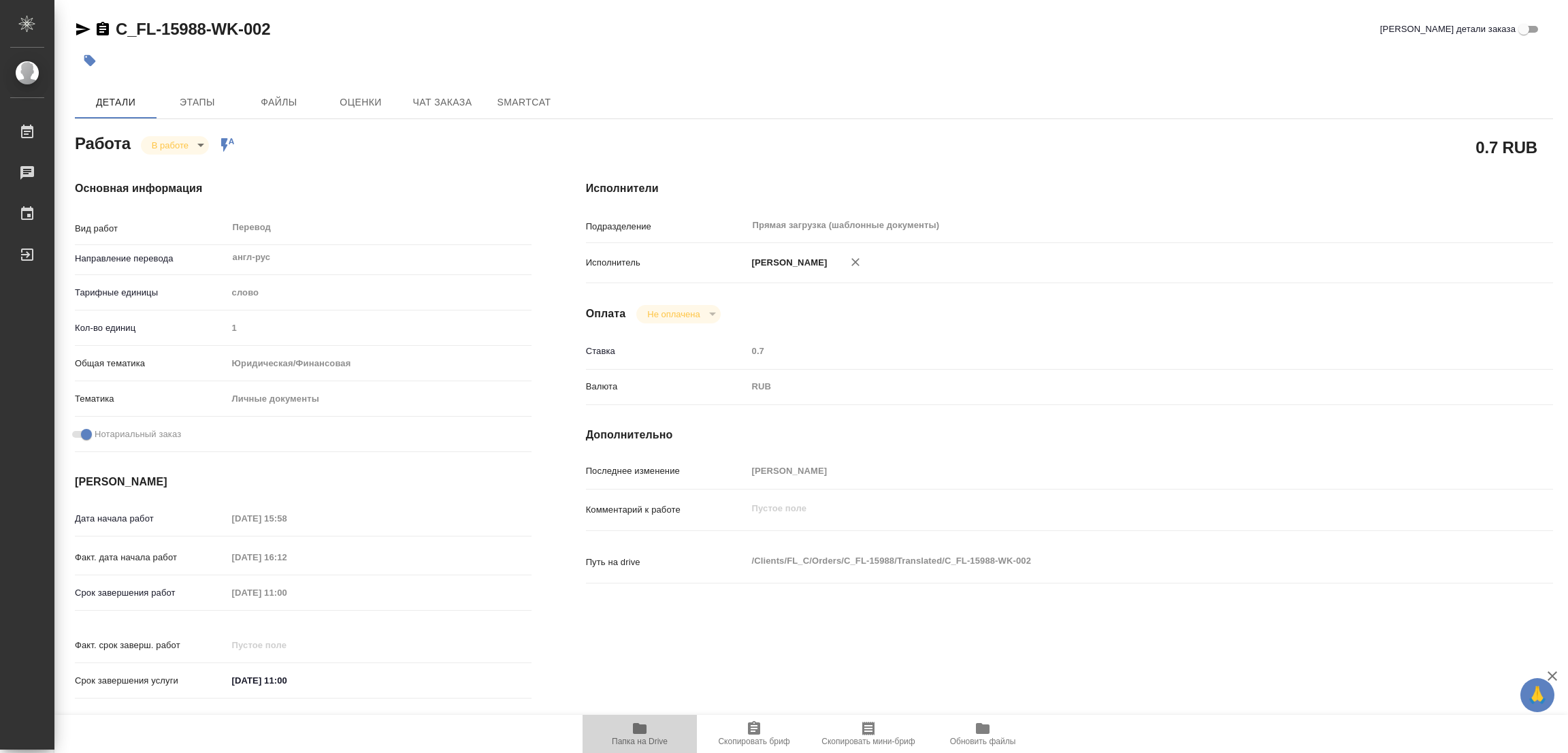
click at [626, 724] on span "Папка на Drive" at bounding box center [640, 733] width 98 height 26
type textarea "x"
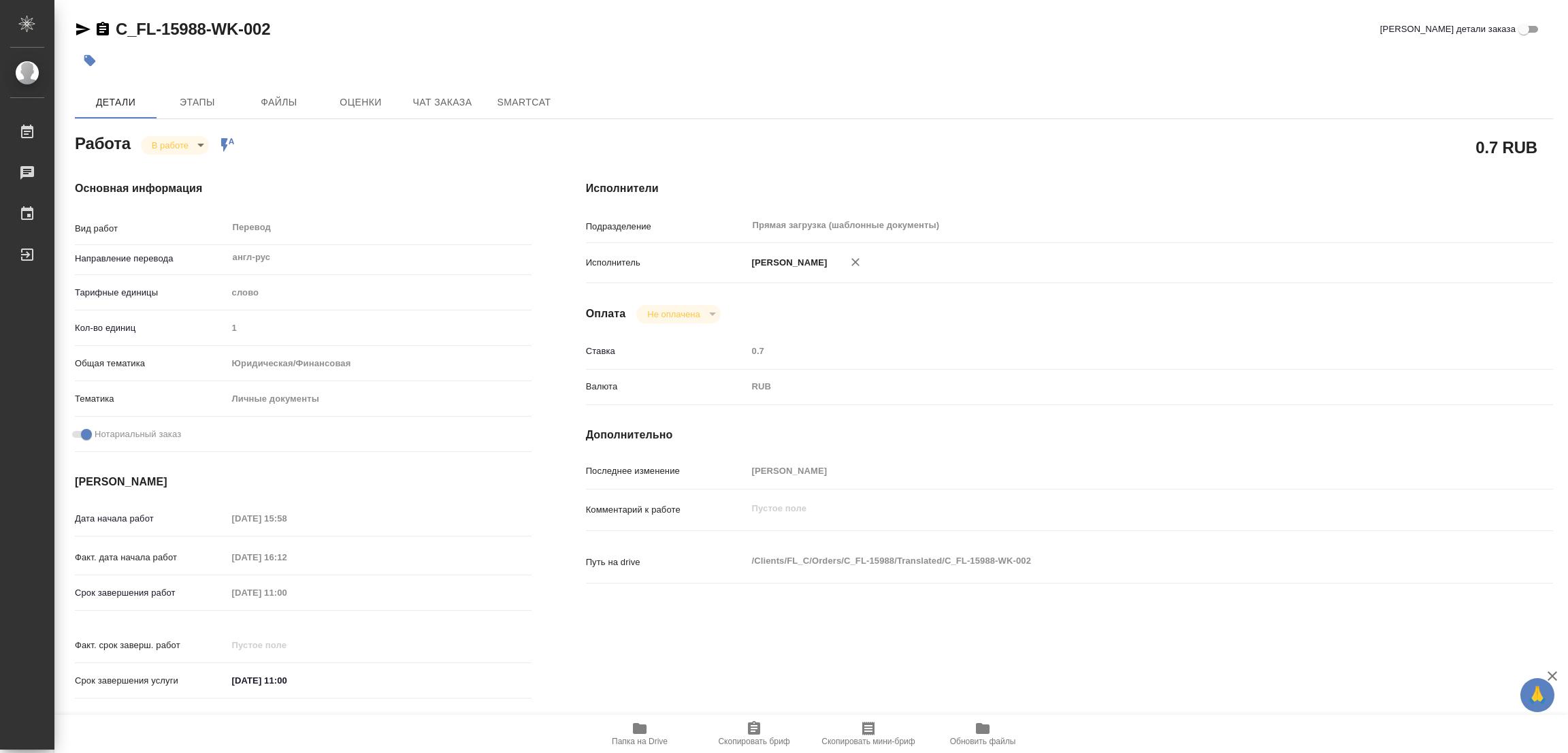
type textarea "x"
click at [188, 104] on span "Этапы" at bounding box center [197, 102] width 65 height 17
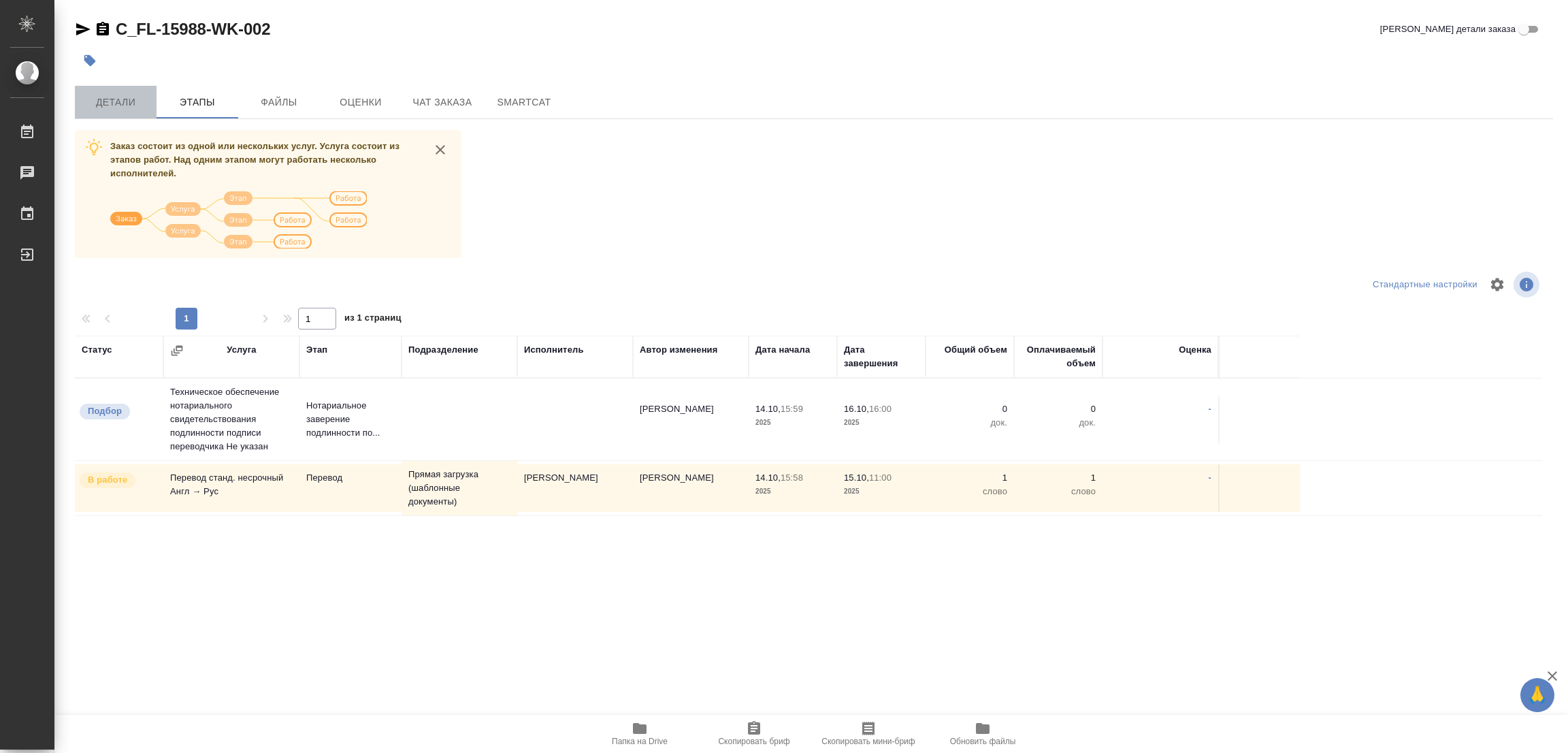
click at [130, 99] on span "Детали" at bounding box center [115, 102] width 65 height 17
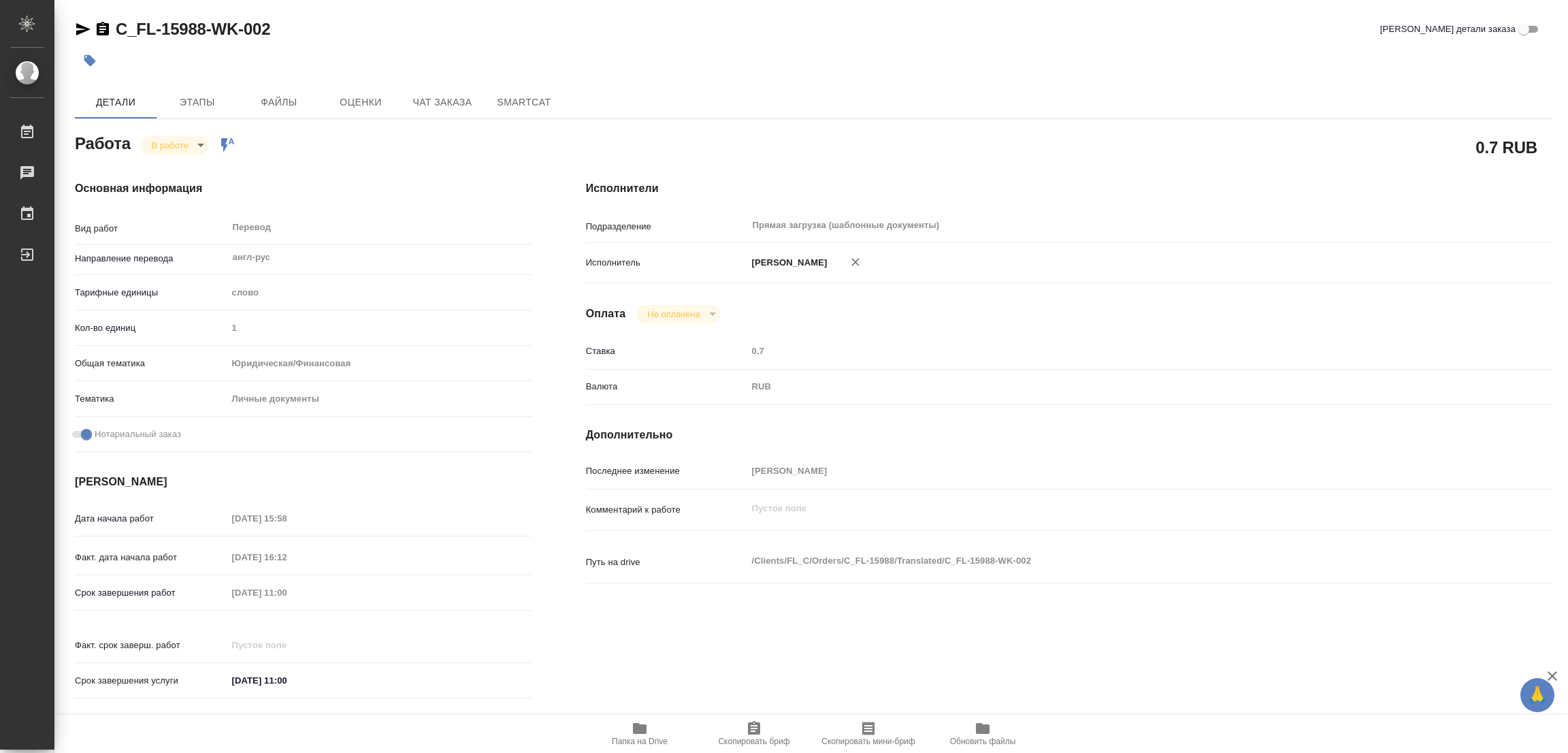
type textarea "x"
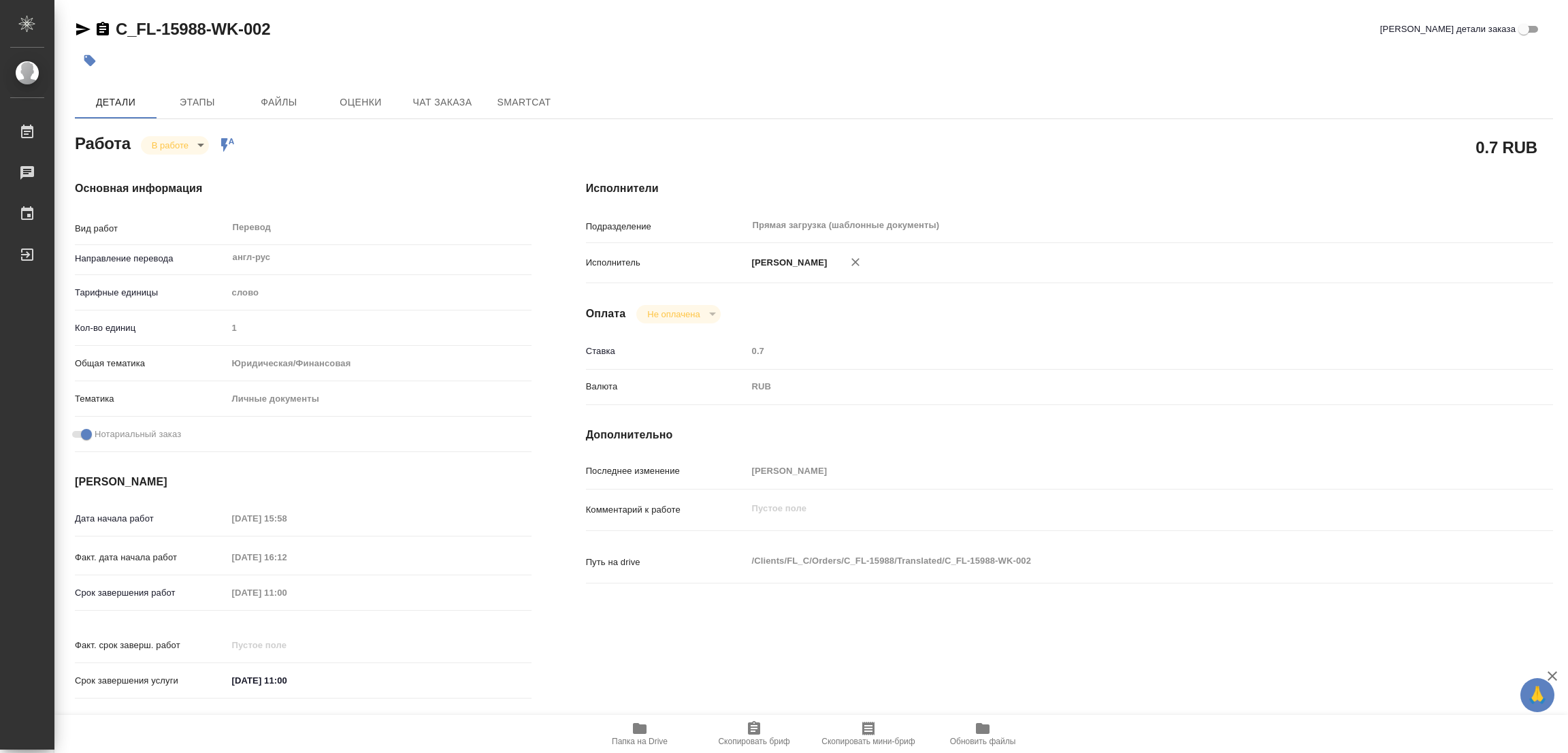
type textarea "x"
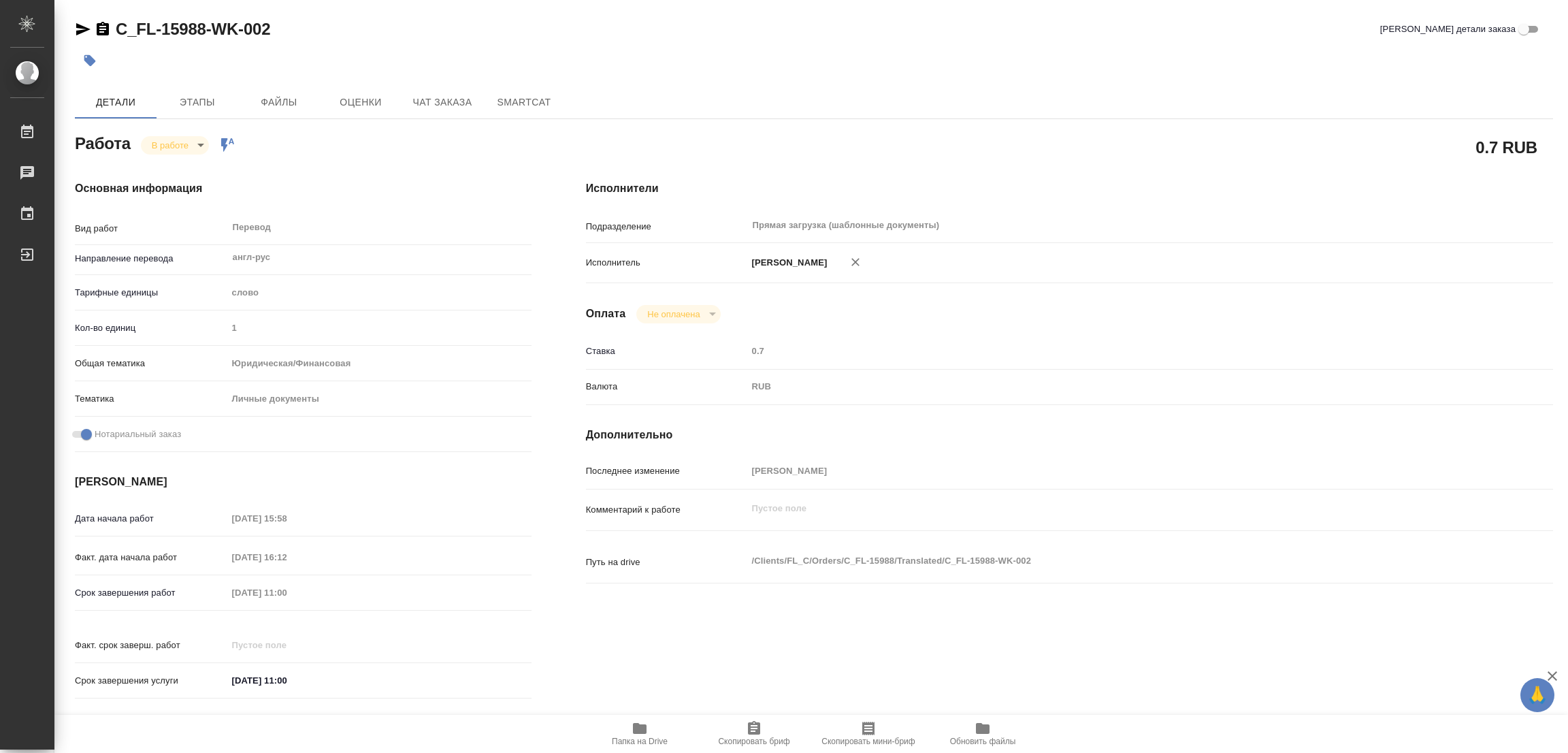
type textarea "x"
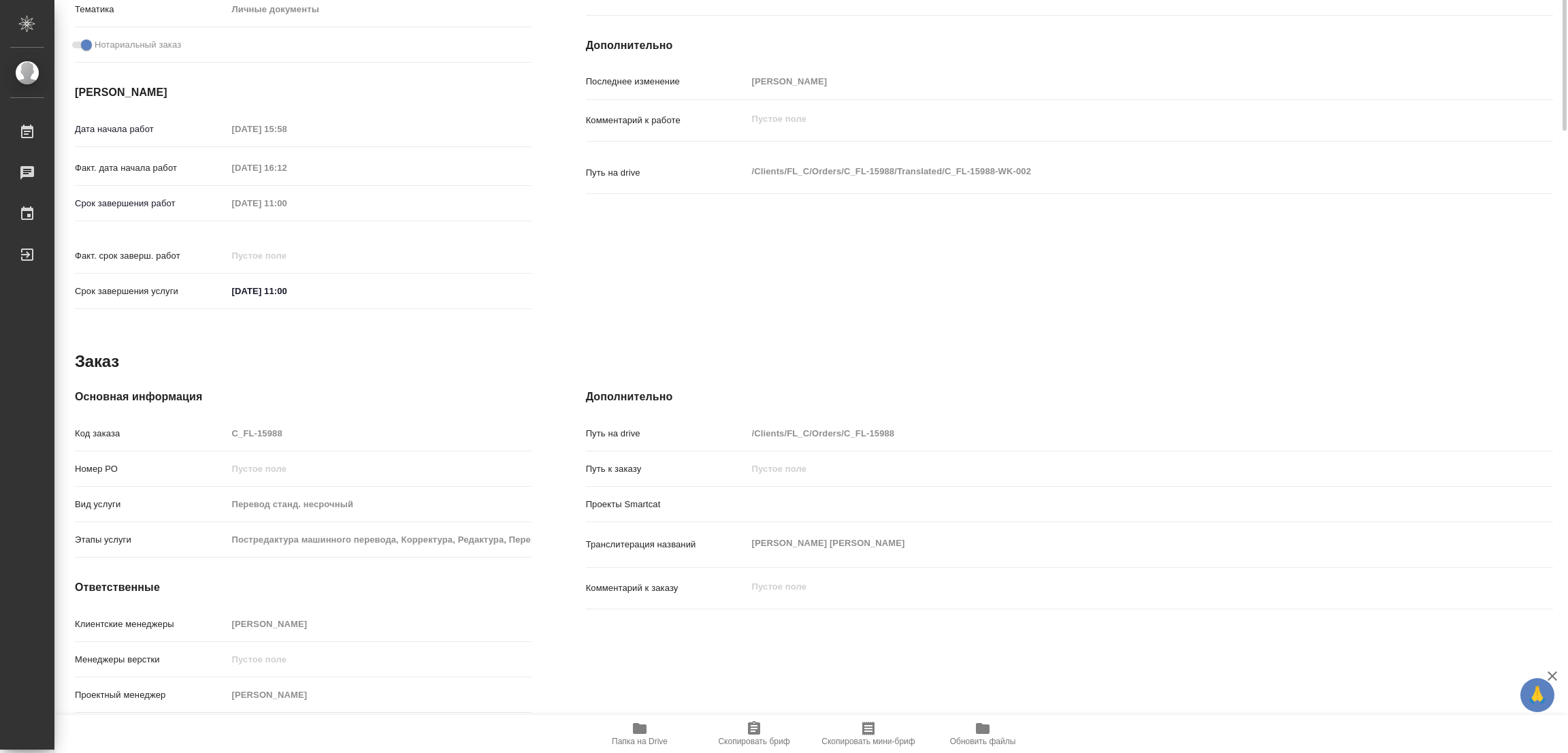
scroll to position [11, 0]
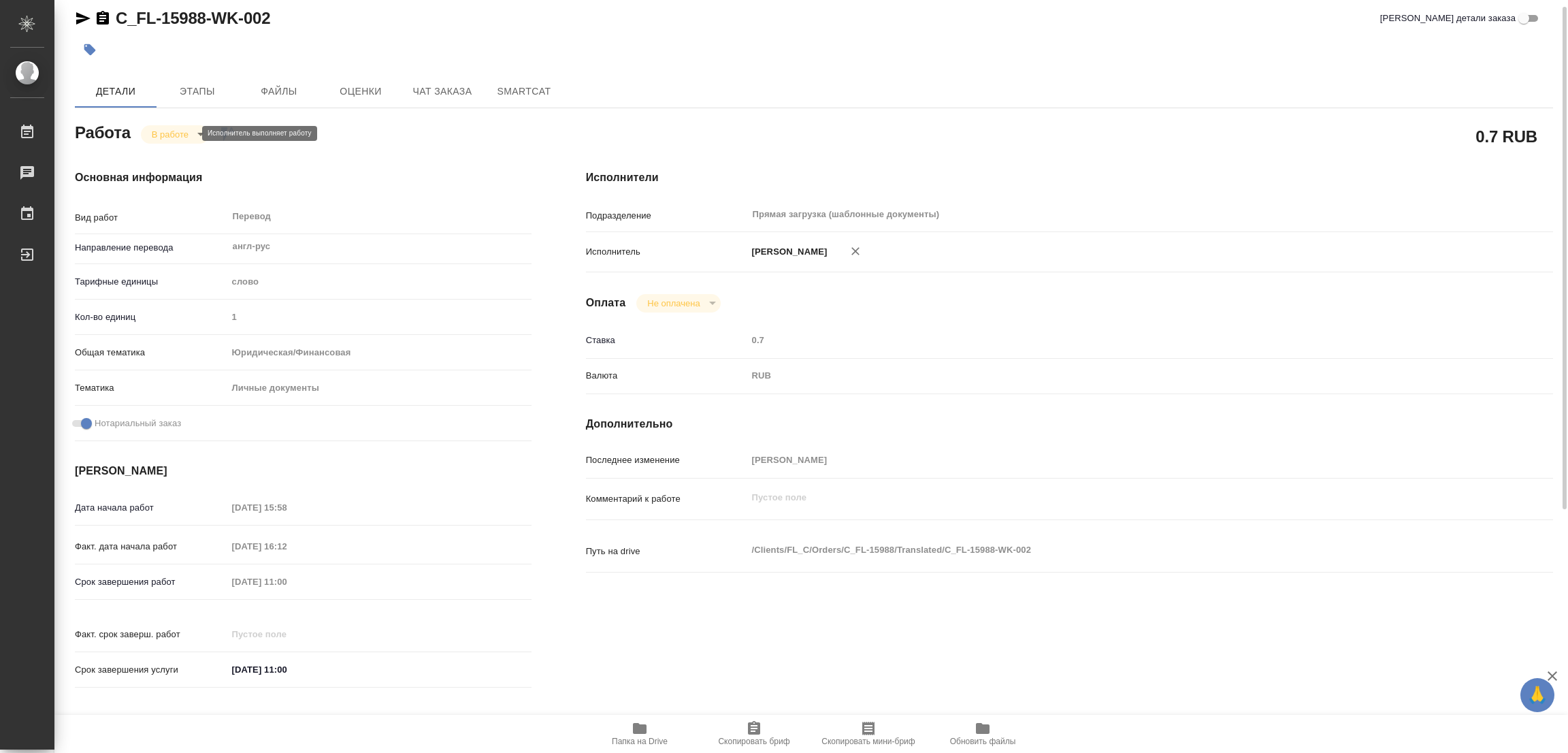
click at [176, 130] on body "🙏 .cls-1 fill:#fff; AWATERA Popova Galina Работы 0 Чаты График Выйти C_FL-15988…" at bounding box center [784, 376] width 1568 height 753
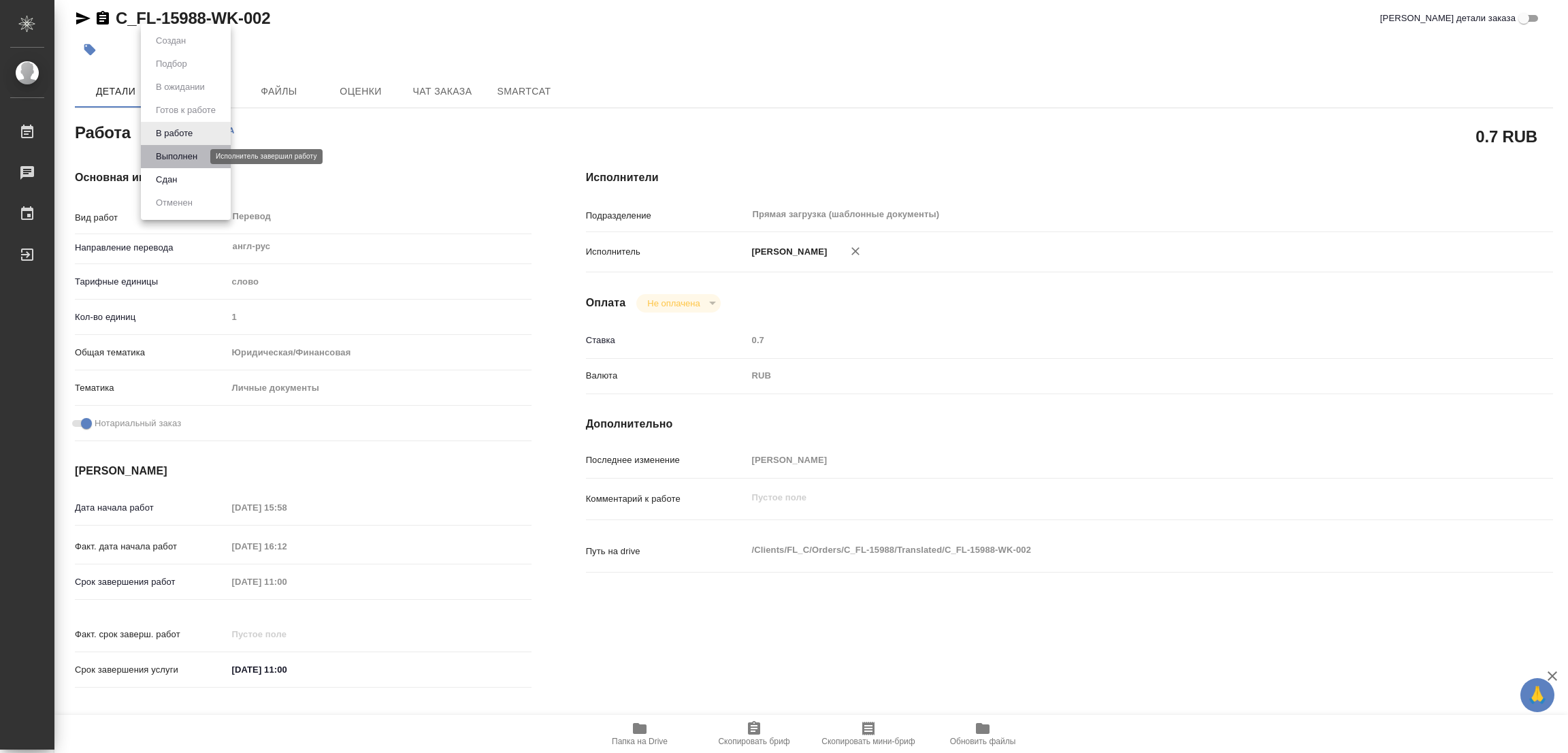
click at [170, 156] on button "Выполнен" at bounding box center [176, 156] width 50 height 15
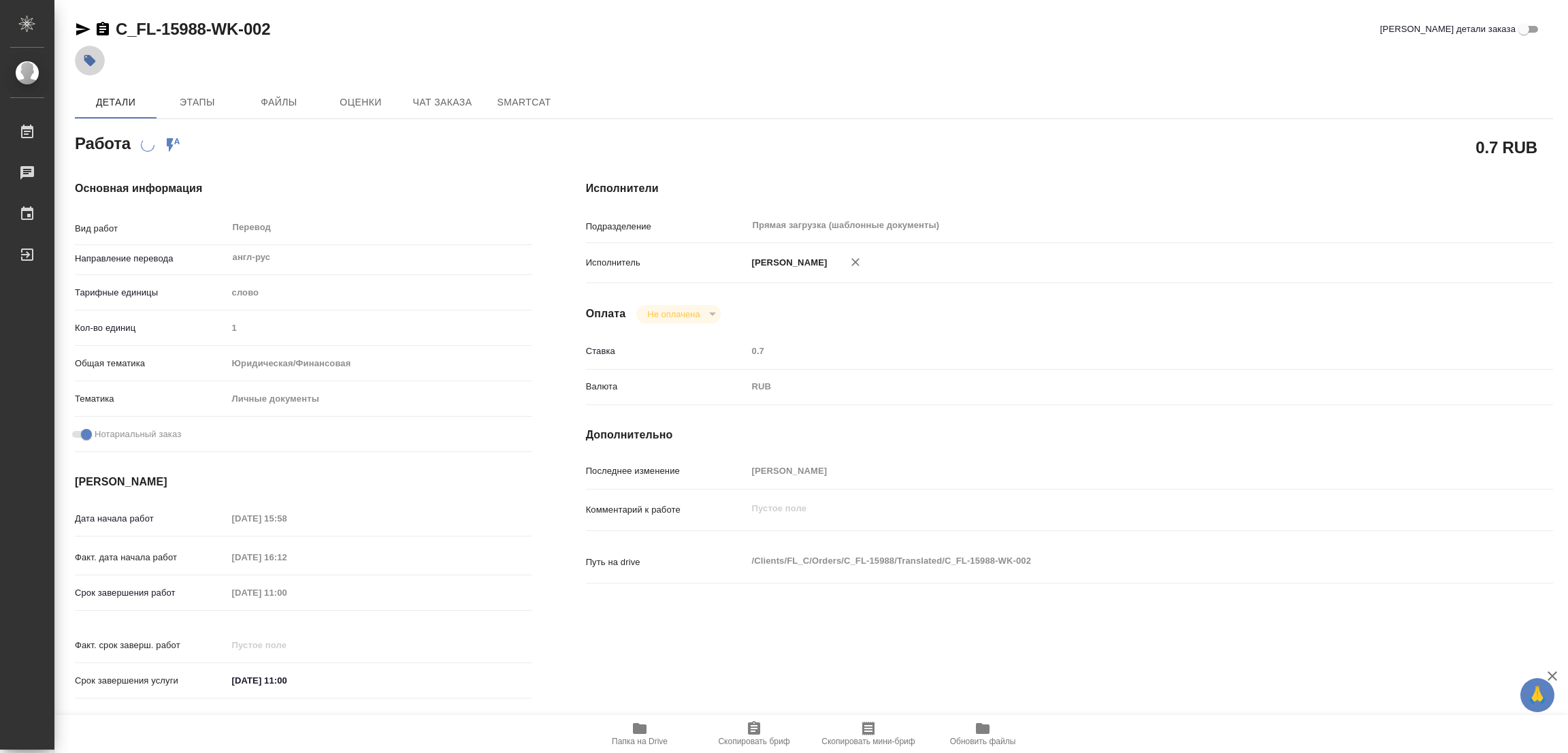
click at [92, 59] on icon "button" at bounding box center [90, 61] width 12 height 12
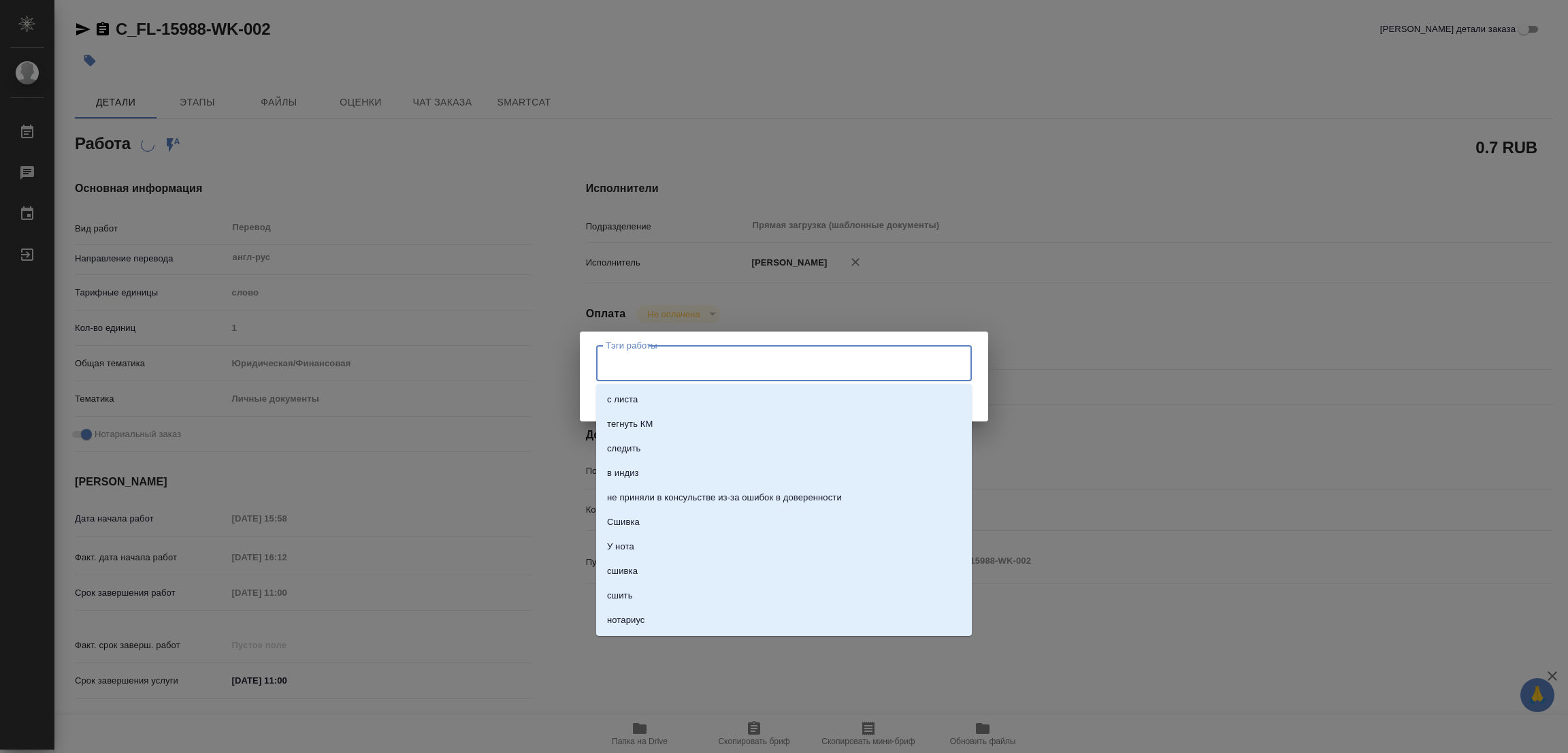
drag, startPoint x: 649, startPoint y: 360, endPoint x: 640, endPoint y: 360, distance: 9.0
click at [647, 360] on input "Тэги работы" at bounding box center [771, 363] width 337 height 23
type input "стат"
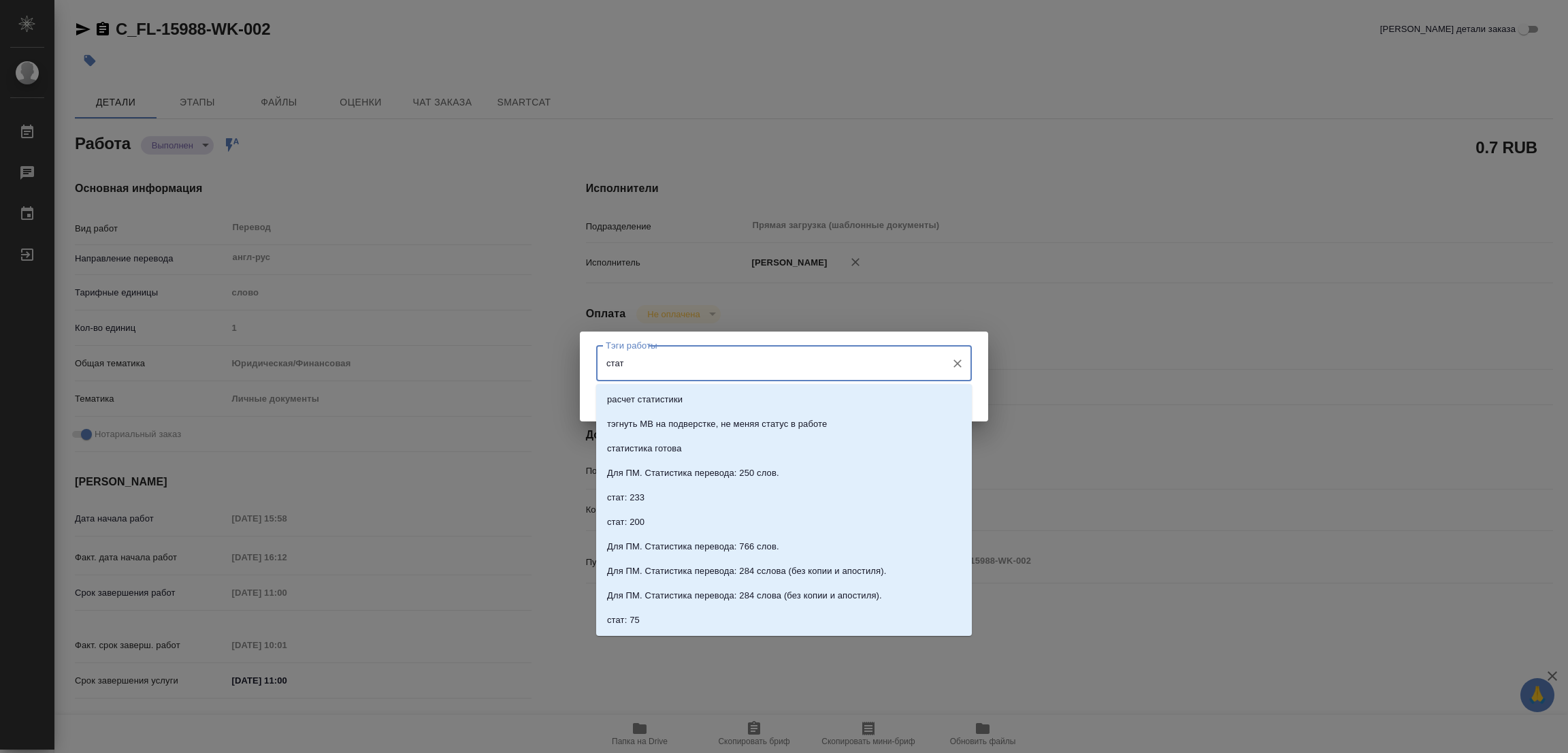
type textarea "x"
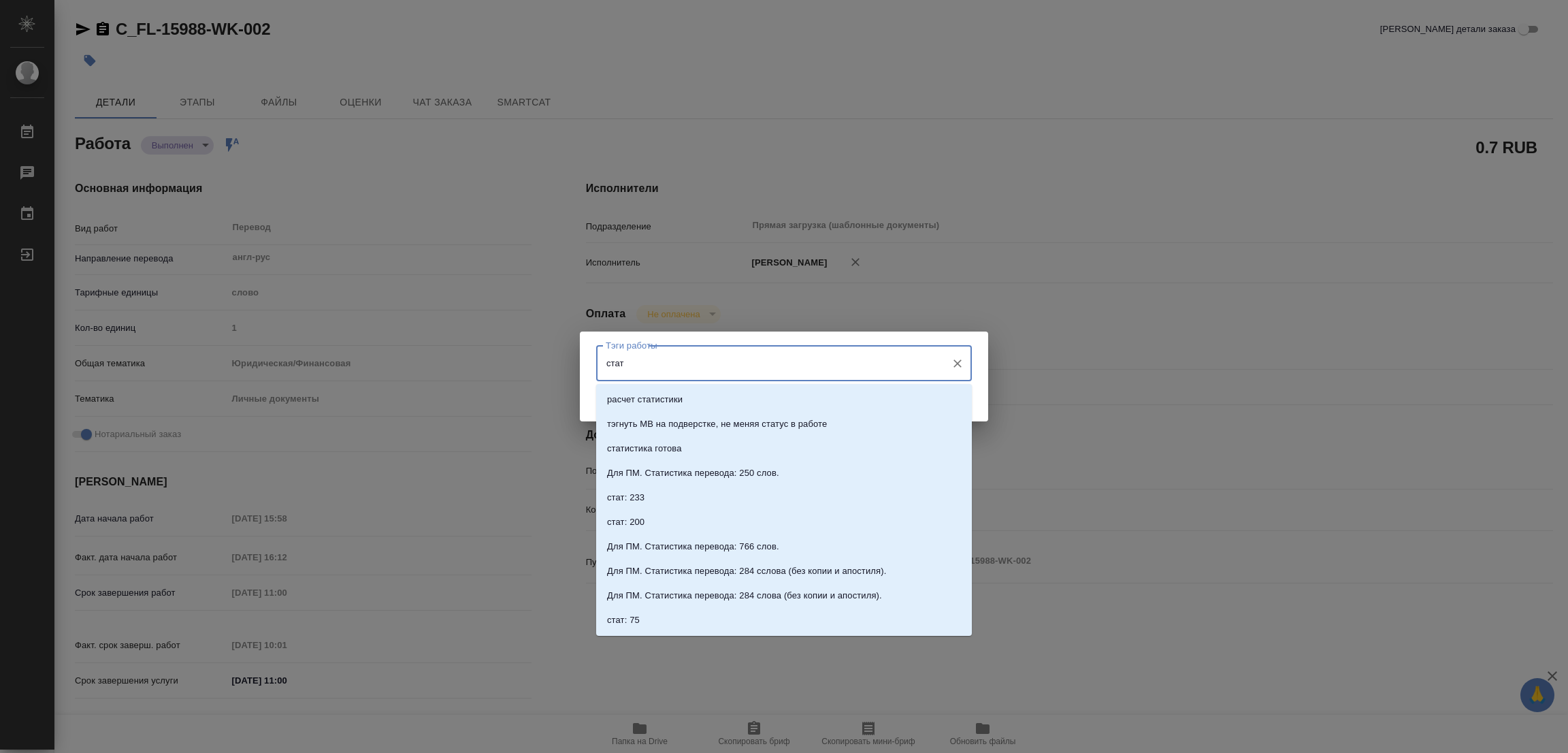
type textarea "x"
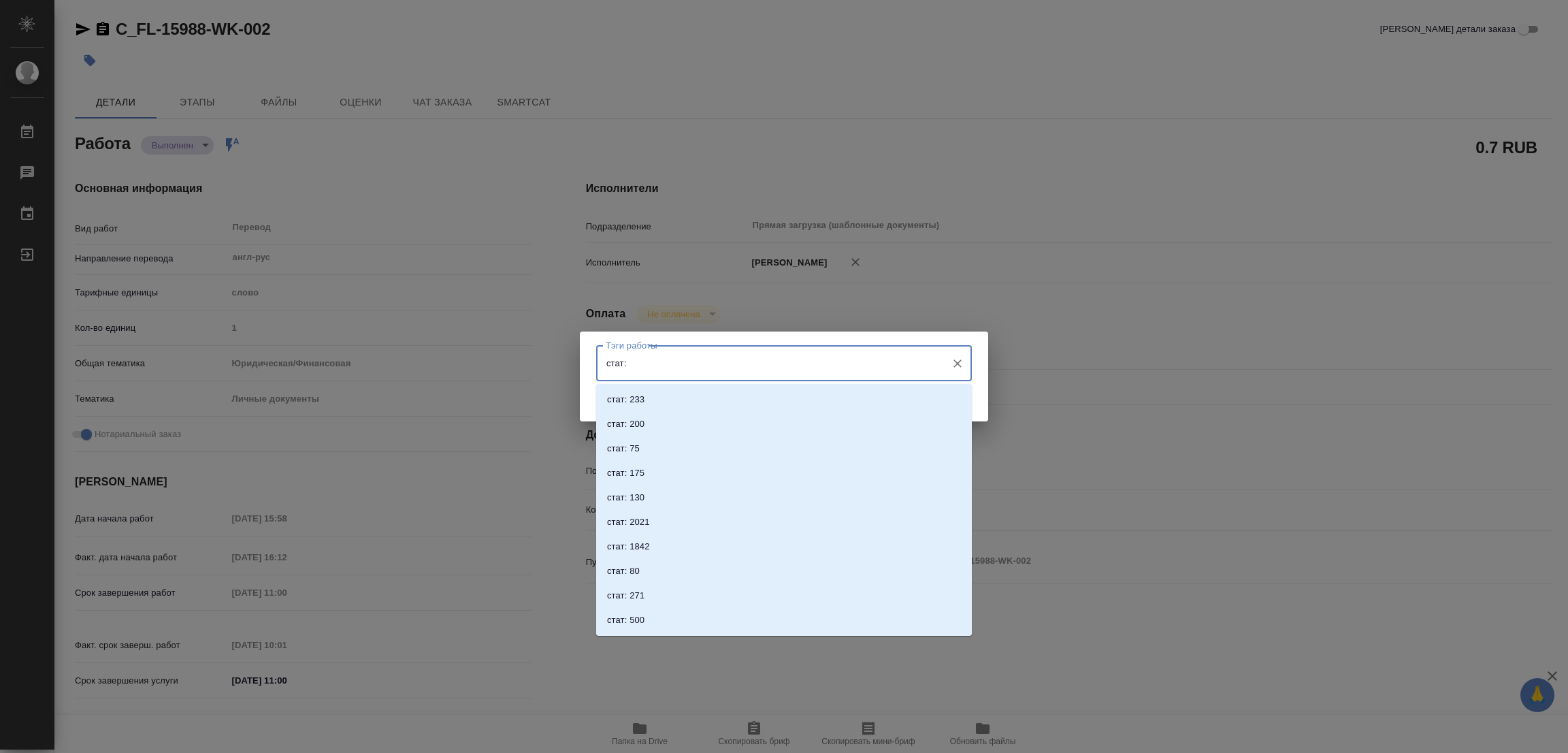
type input "стат:"
type textarea "x"
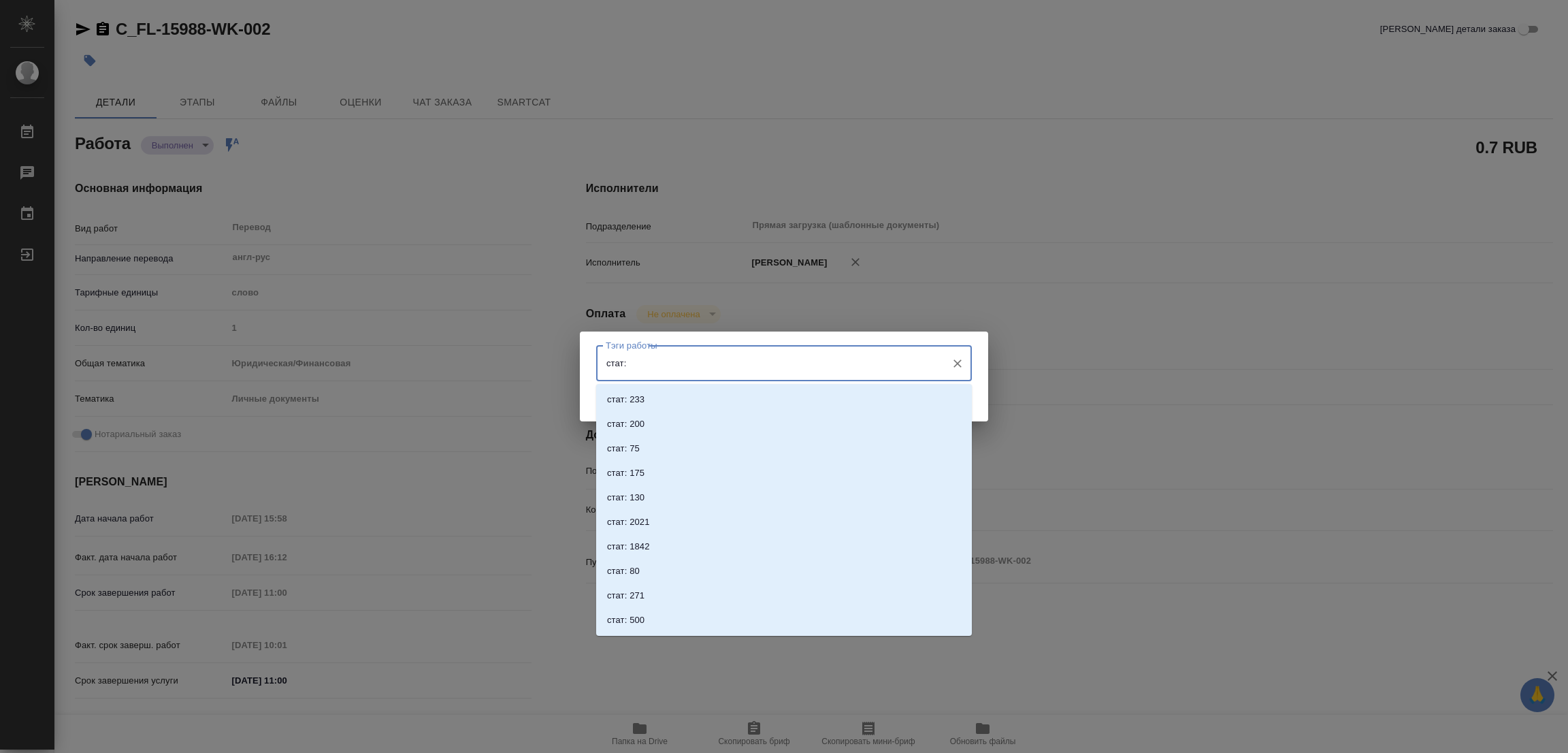
type textarea "x"
type input "стат: 75"
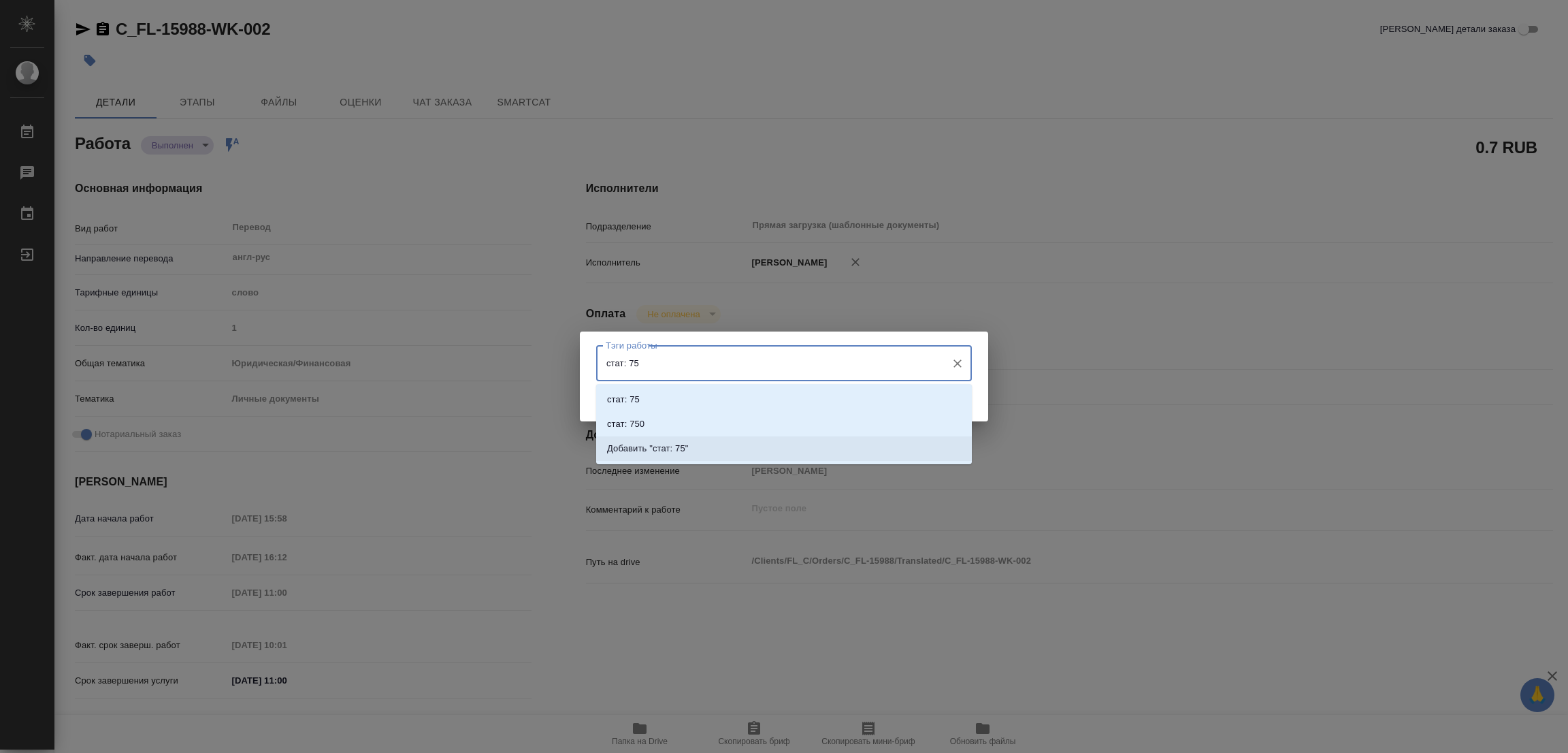
click at [677, 444] on p "Добавить "стат: 75"" at bounding box center [648, 448] width 82 height 13
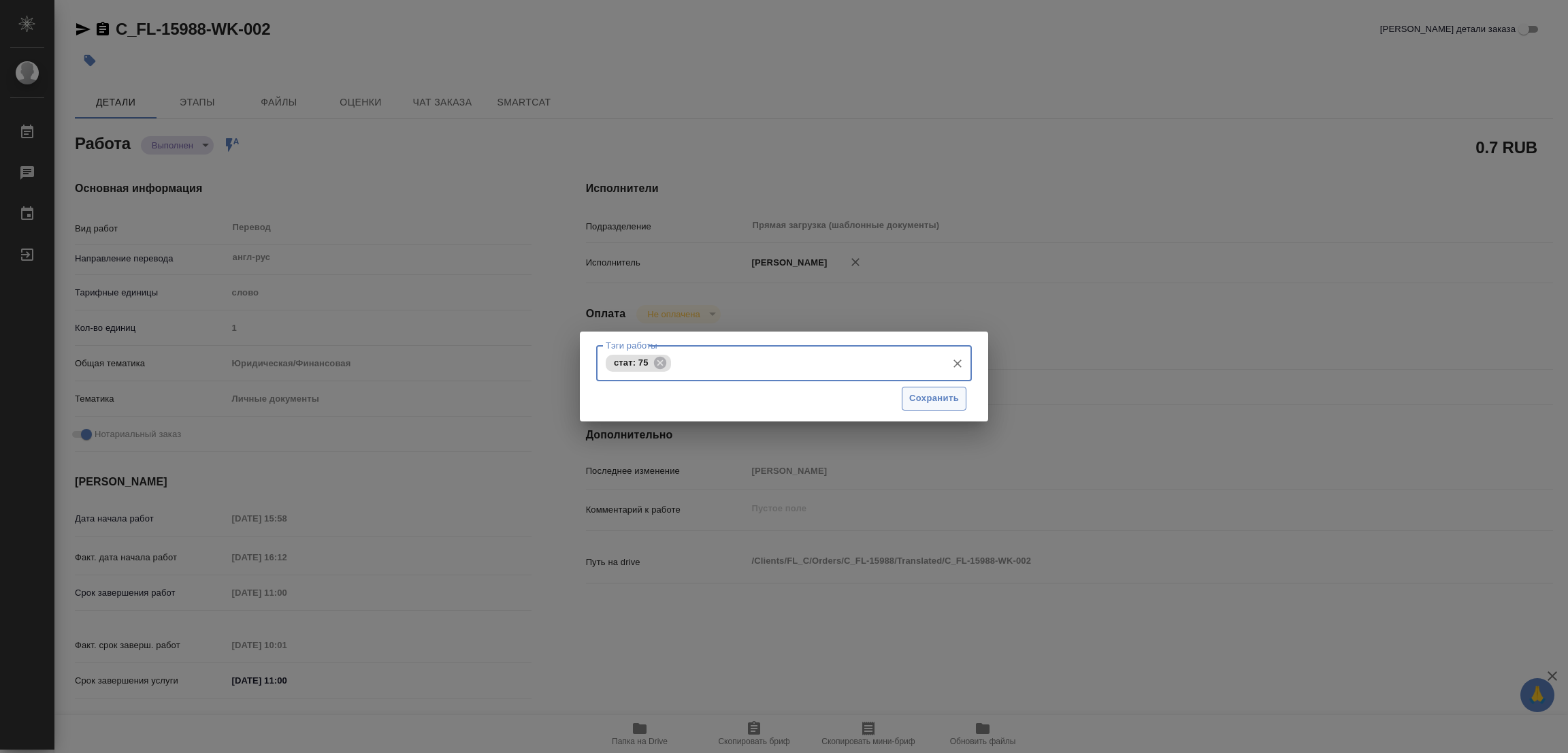
click at [937, 400] on span "Сохранить" at bounding box center [933, 398] width 50 height 15
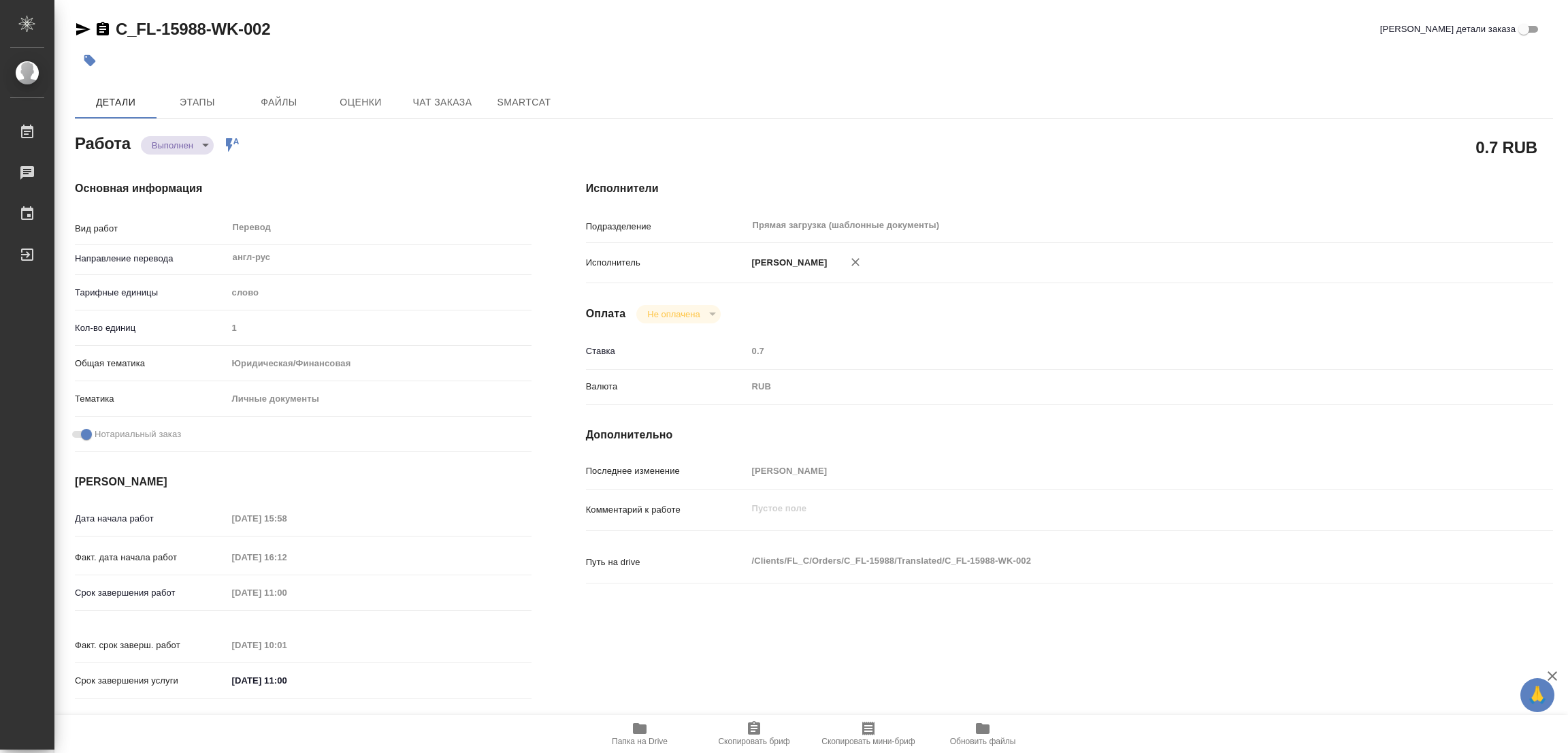
type input "completed"
type textarea "Перевод"
type textarea "x"
type input "англ-рус"
type input "5a8b1489cc6b4906c91bfd90"
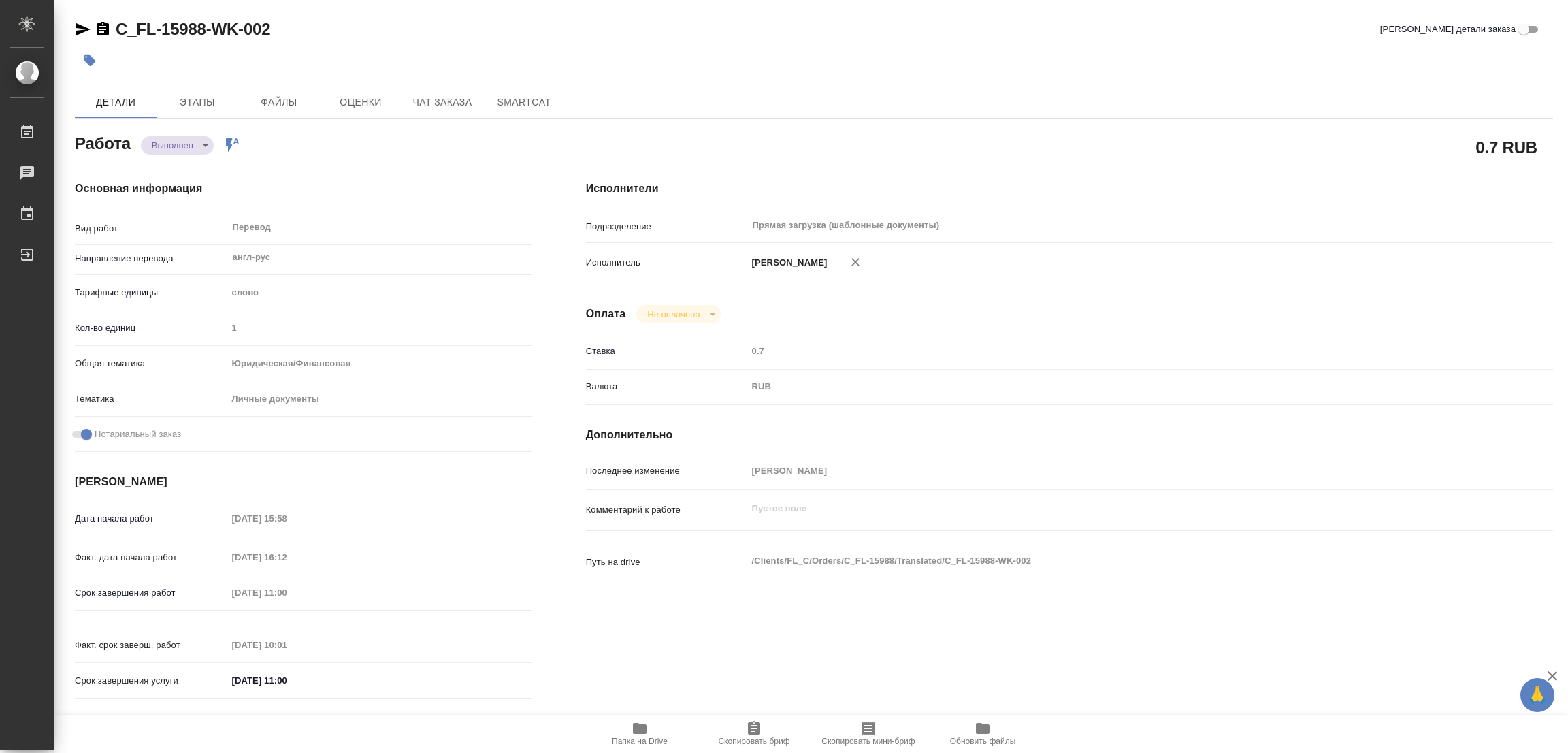
type input "1"
type input "yr-fn"
type input "5a8b8b956a9677013d343cfe"
checkbox input "true"
type input "14.10.2025 15:58"
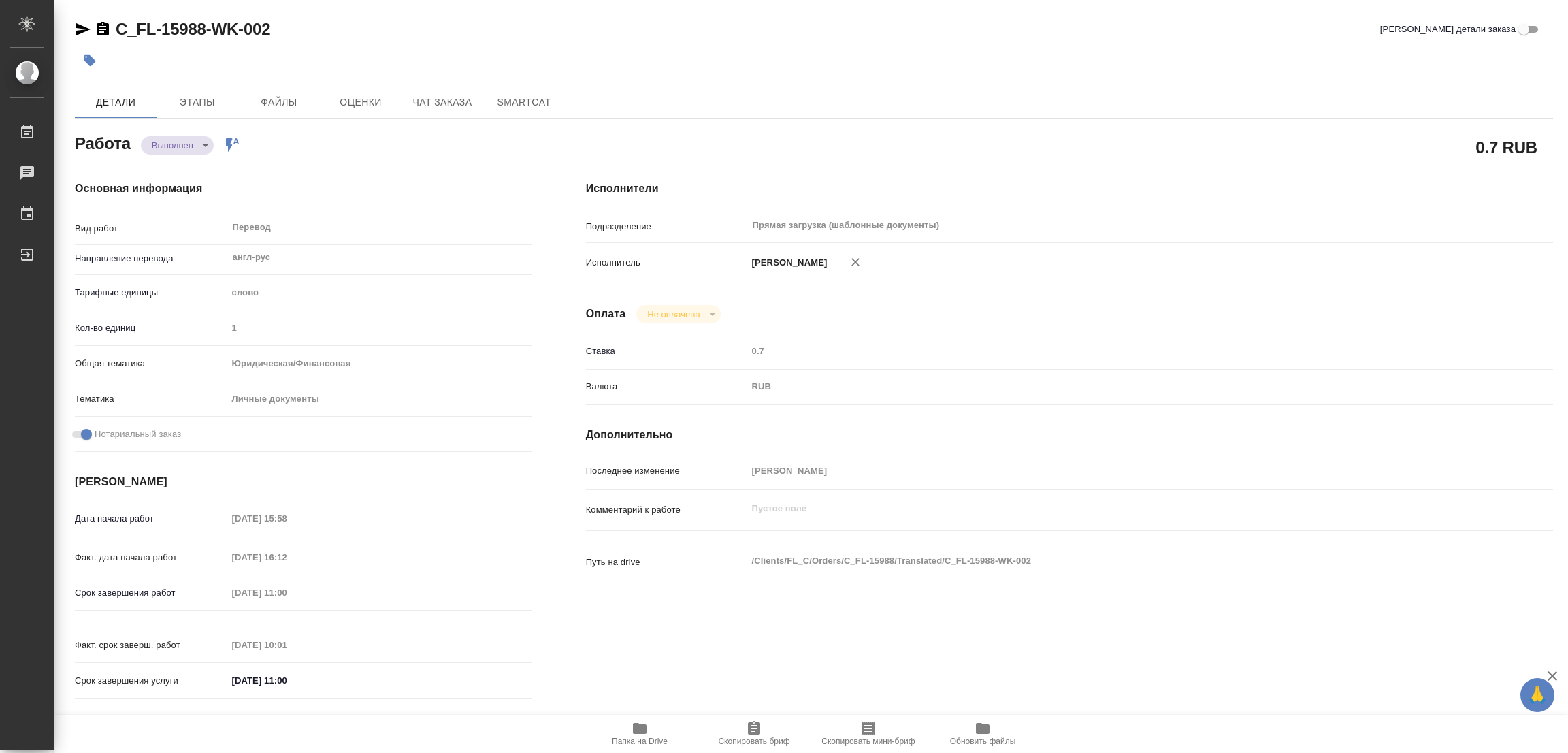
type input "14.10.2025 16:12"
type input "[DATE] 11:00"
type input "15.10.2025 10:01"
type input "[DATE] 11:00"
type input "Прямая загрузка (шаблонные документы)"
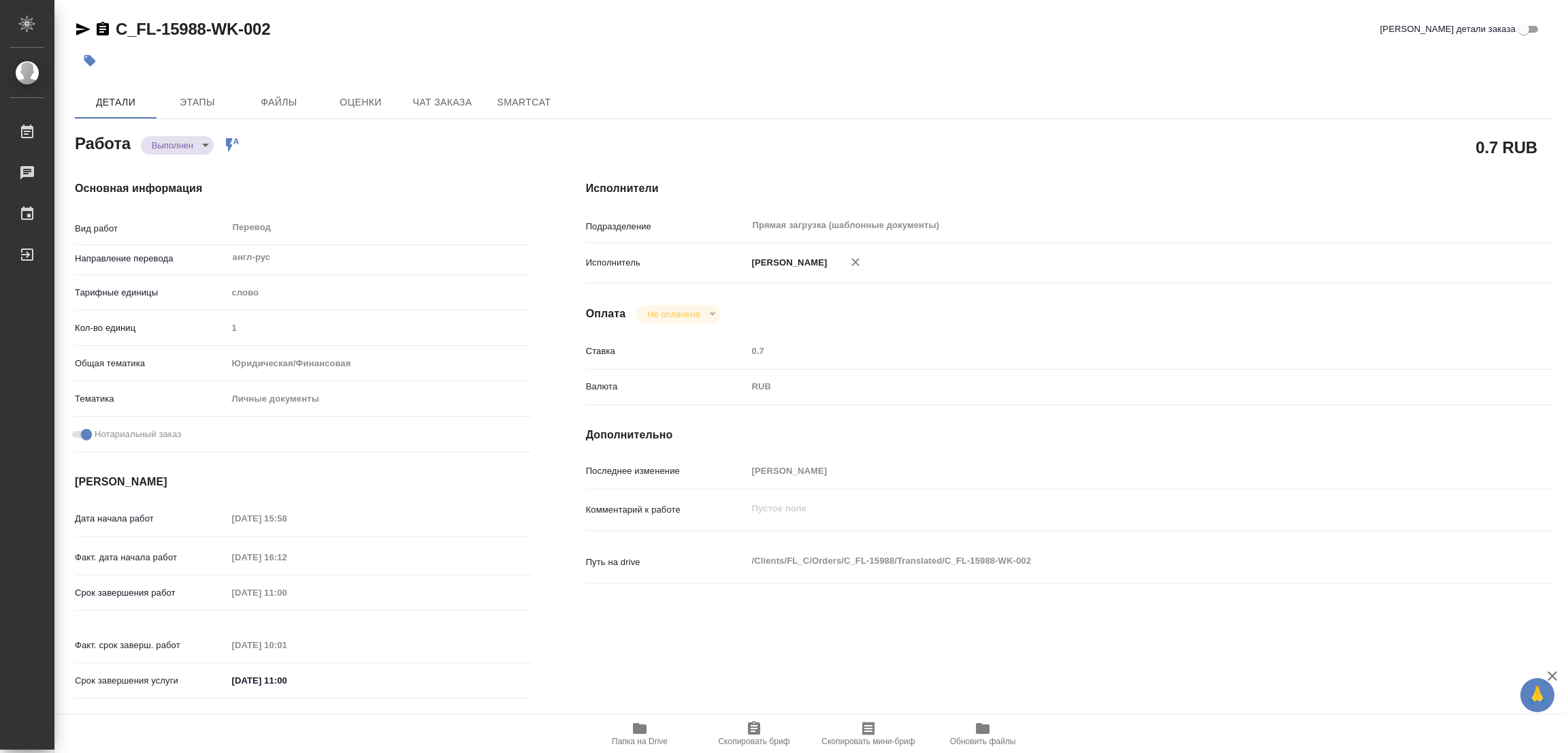
type input "notPayed"
type input "0.7"
type input "RUB"
type input "[PERSON_NAME]"
type textarea "x"
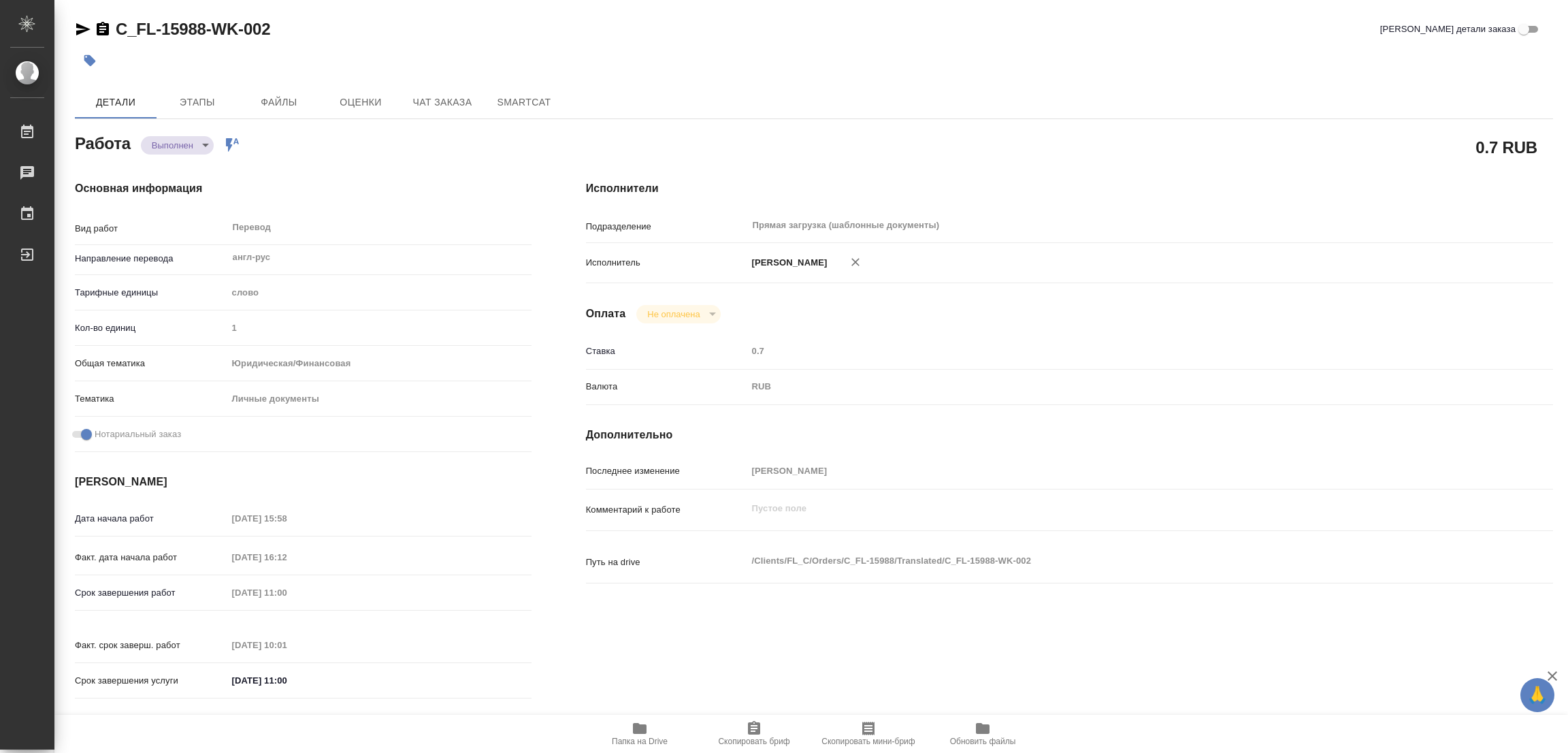
type textarea "/Clients/FL_C/Orders/C_FL-15988/Translated/C_FL-15988-WK-002"
type textarea "x"
type input "C_FL-15988"
type input "Перевод станд. несрочный"
type input "Постредактура машинного перевода, Корректура, Редактура, Перевод, Приёмка по ка…"
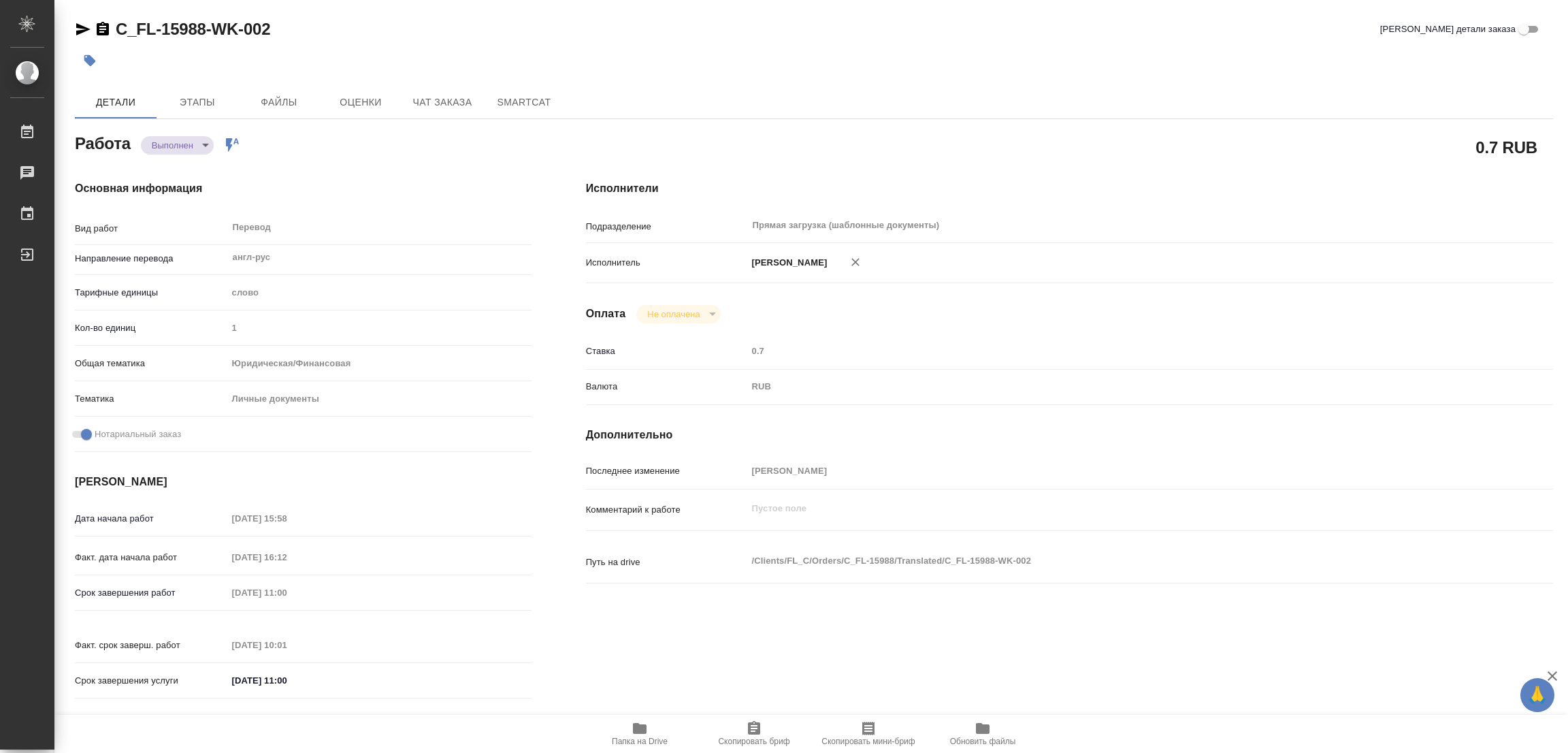
type input "Димитриева Юлия"
type input "/Clients/FL_C/Orders/C_FL-15988"
type textarea "Анорбоева Шохзода Олимжон Кизи"
type textarea "x"
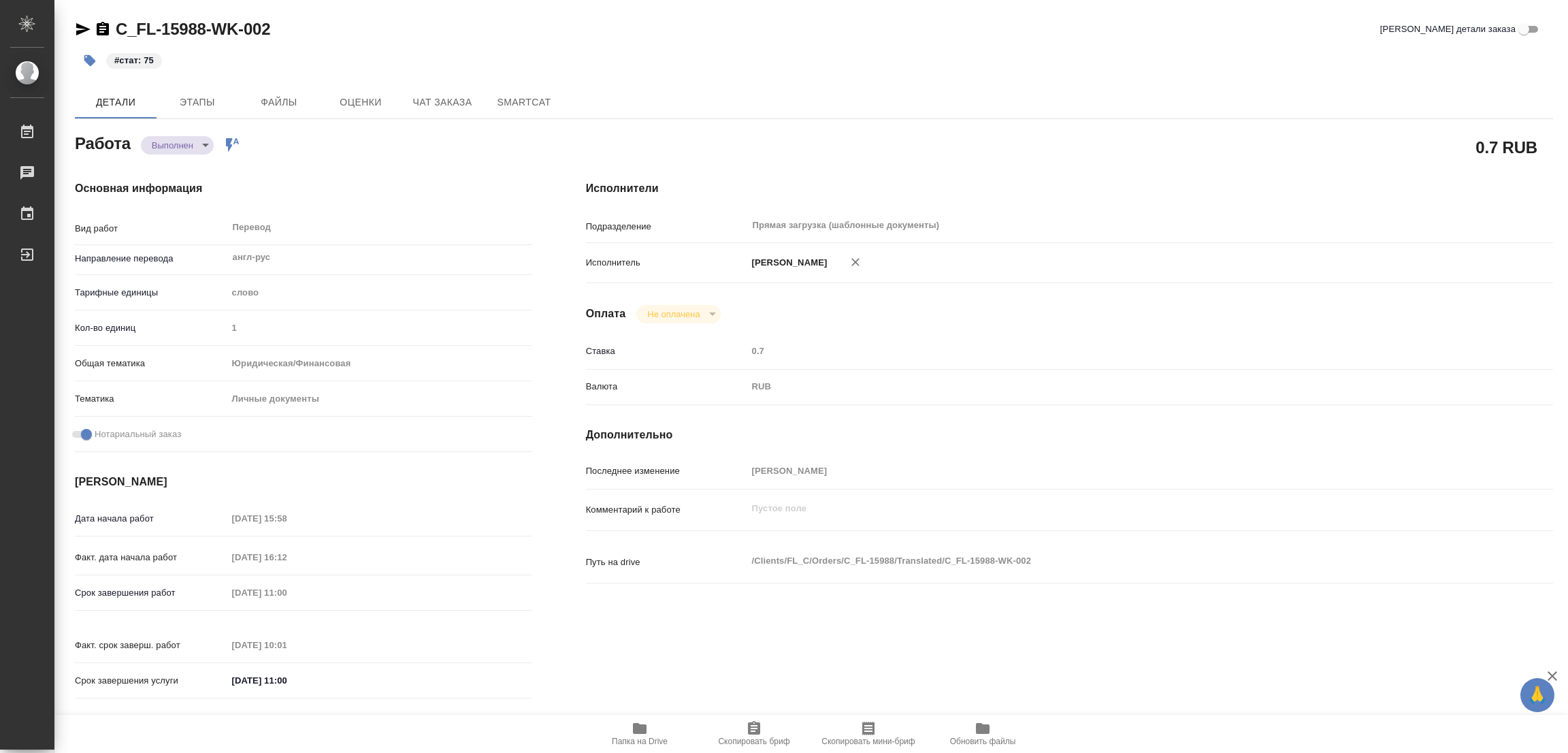
type textarea "x"
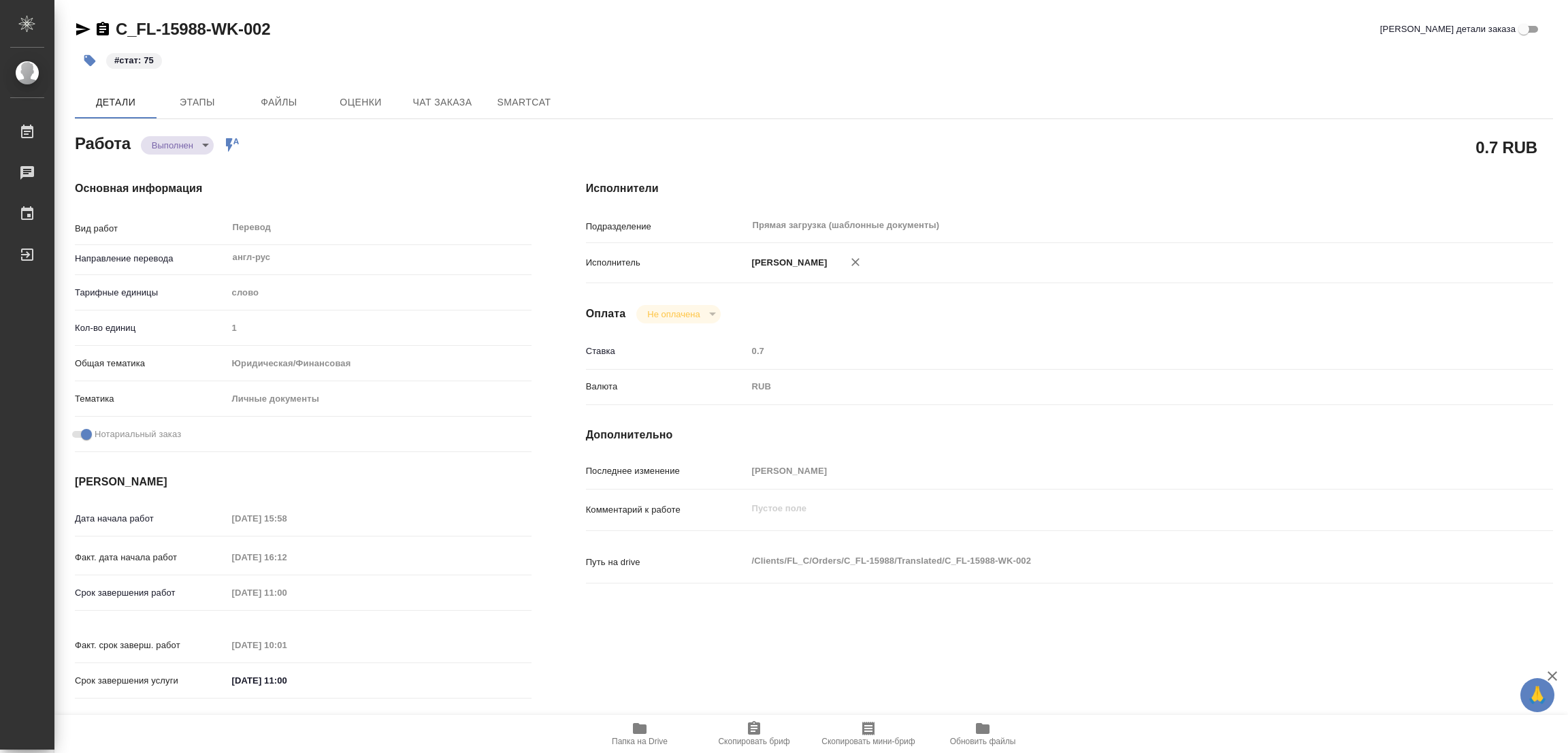
type textarea "x"
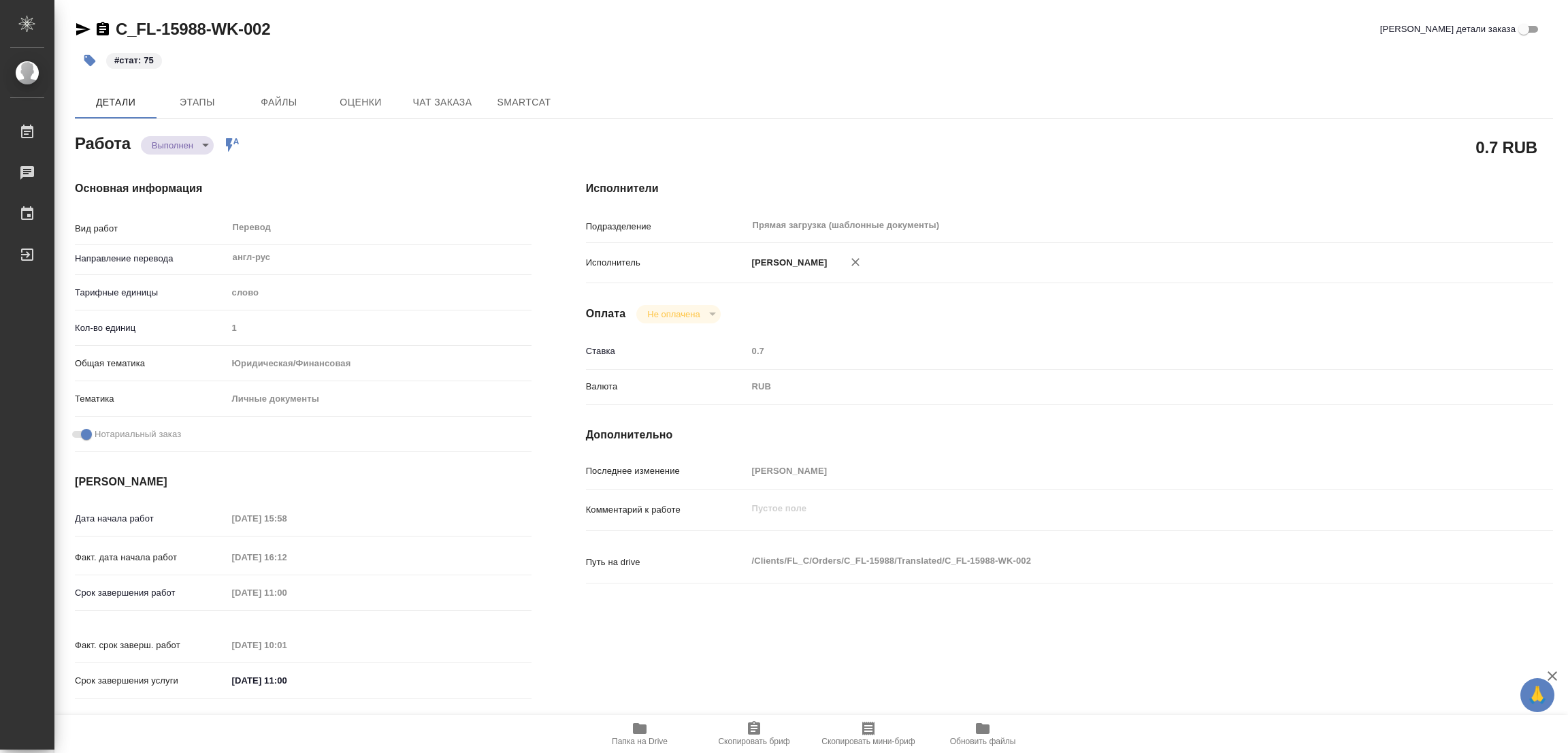
type textarea "x"
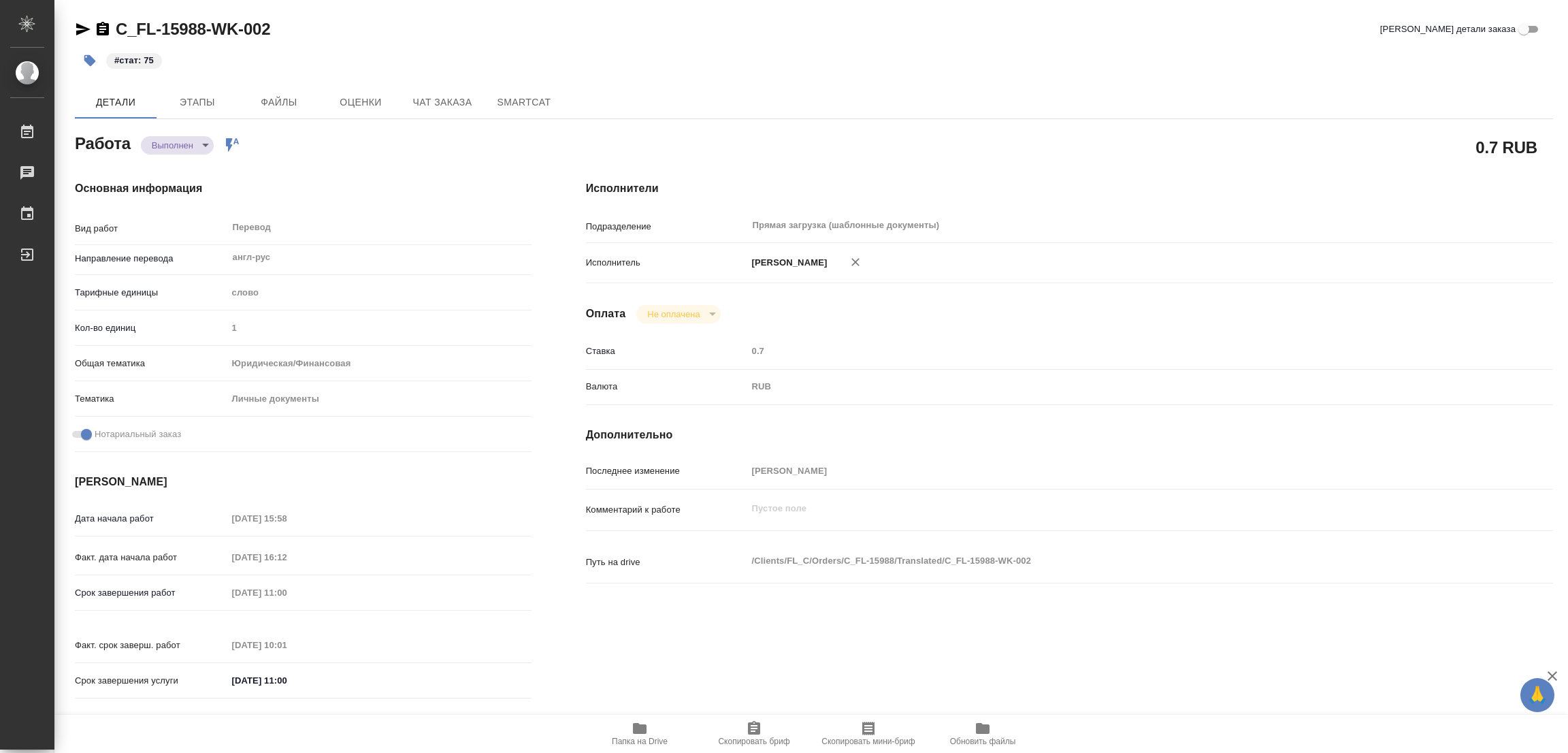
type textarea "x"
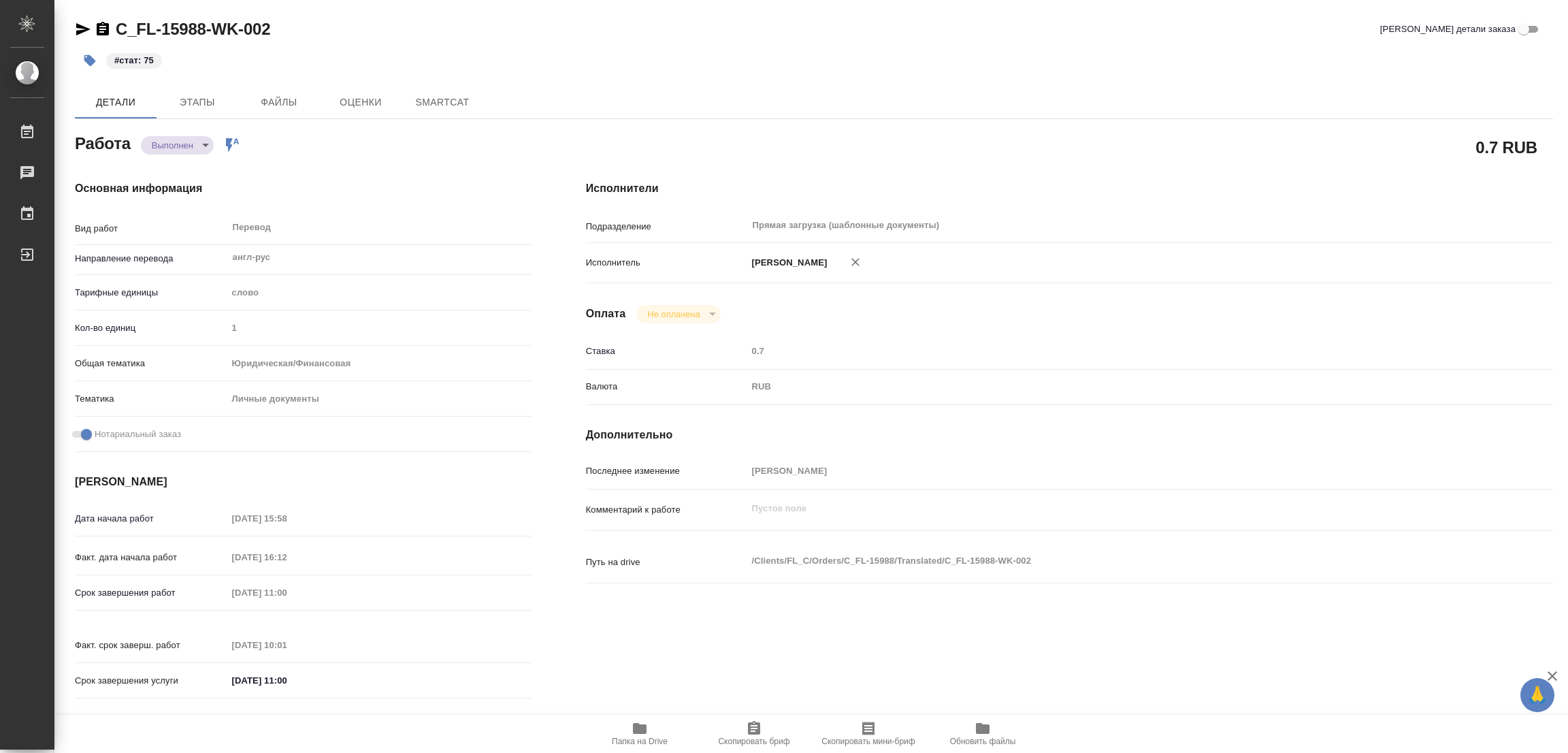
type textarea "x"
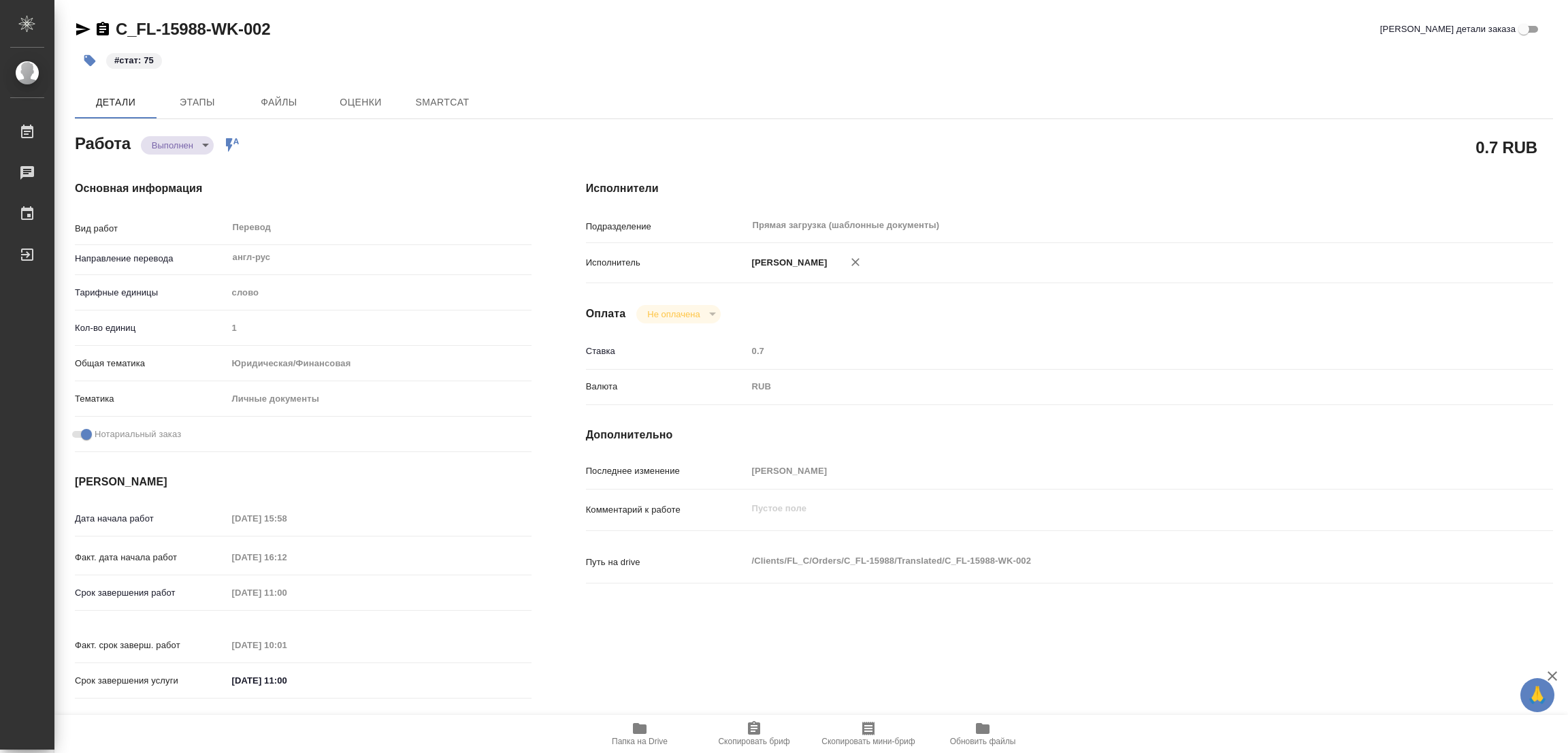
type textarea "x"
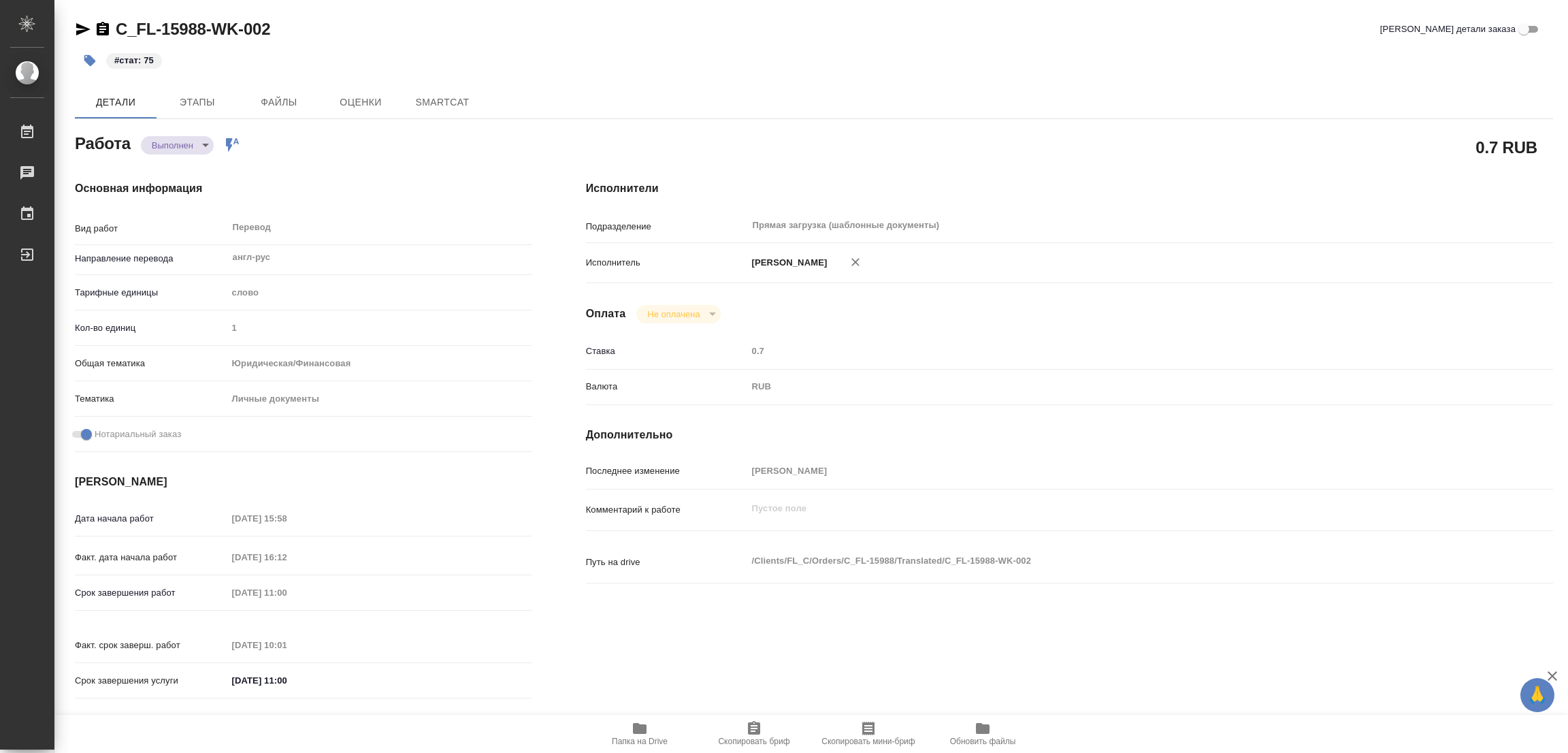
type textarea "x"
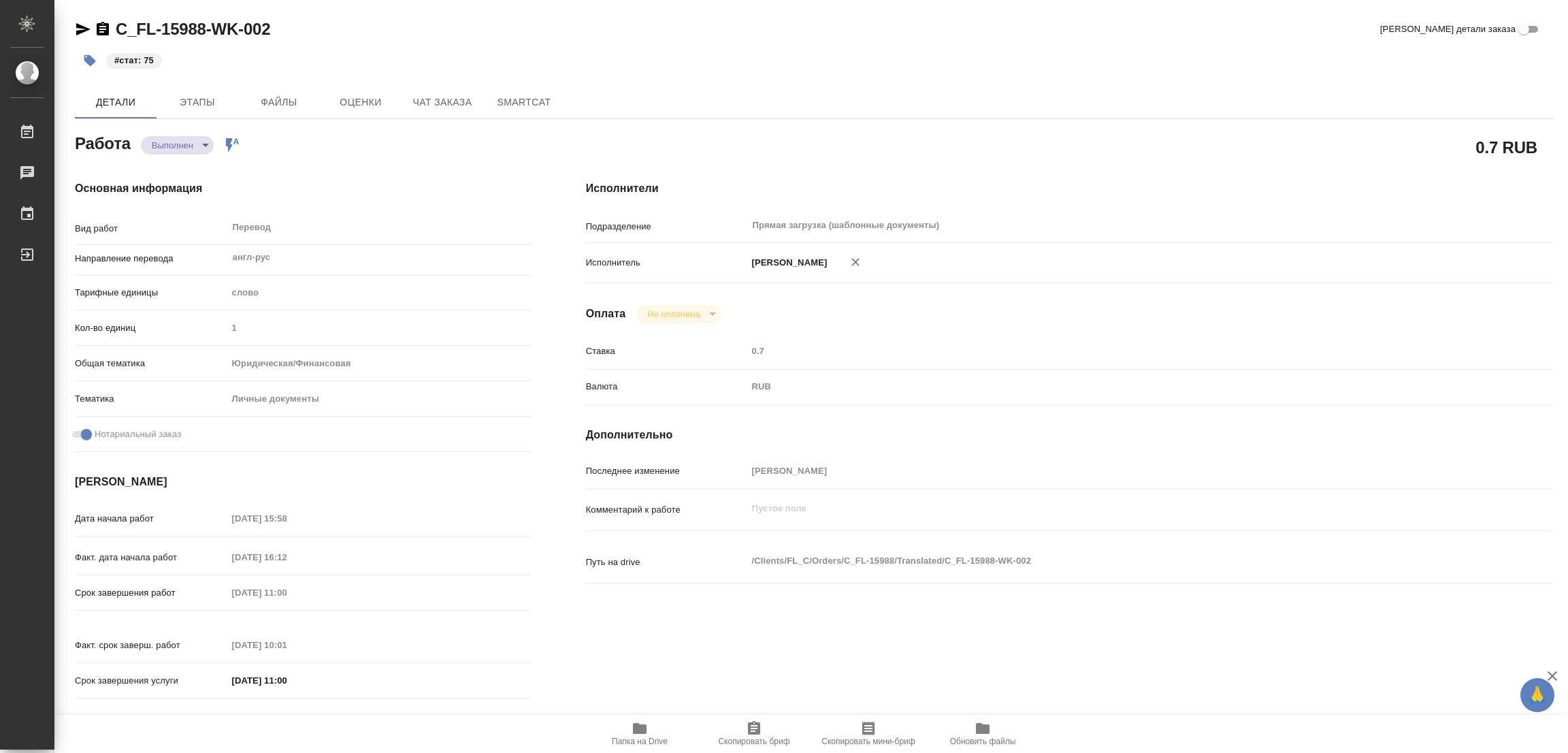
type textarea "x"
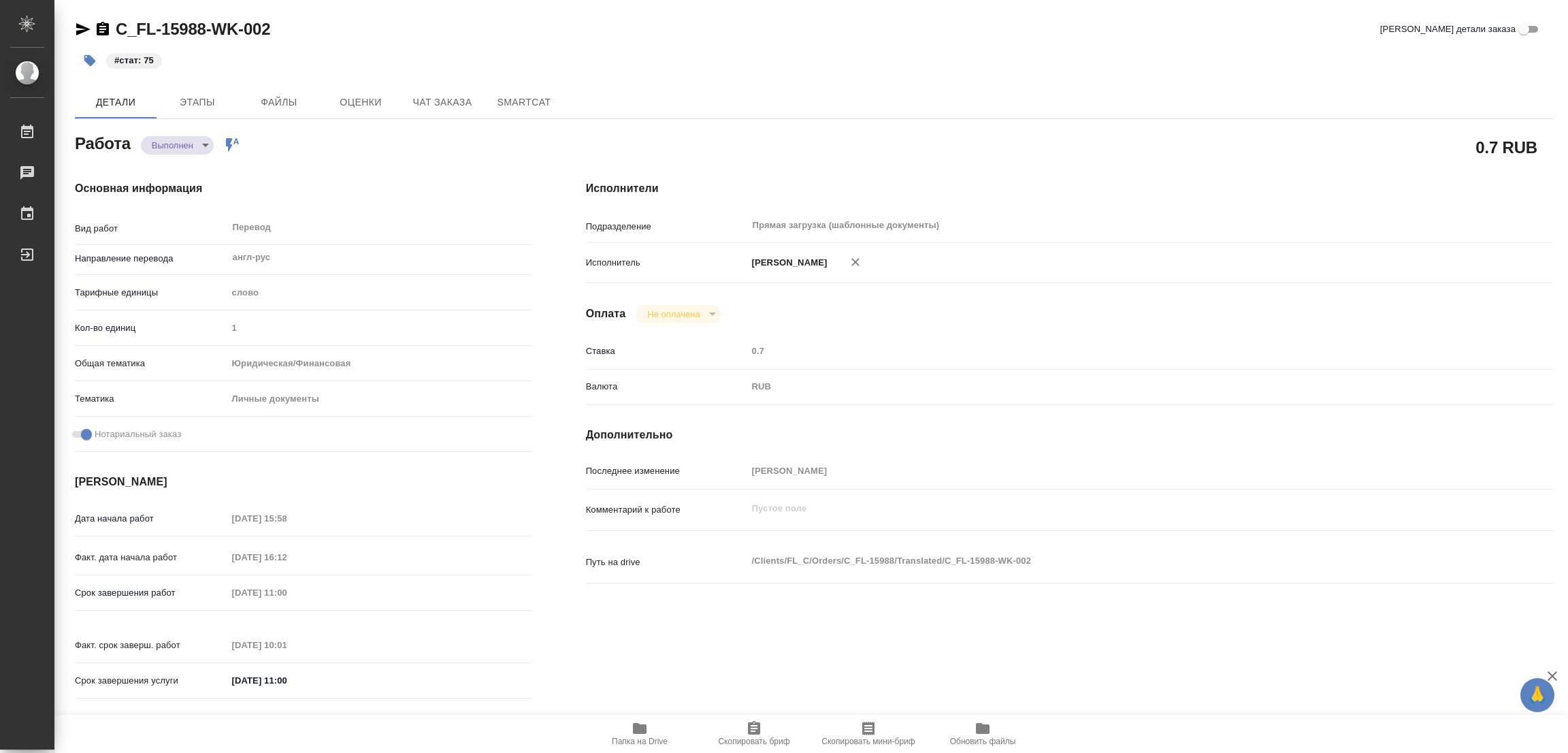
type textarea "x"
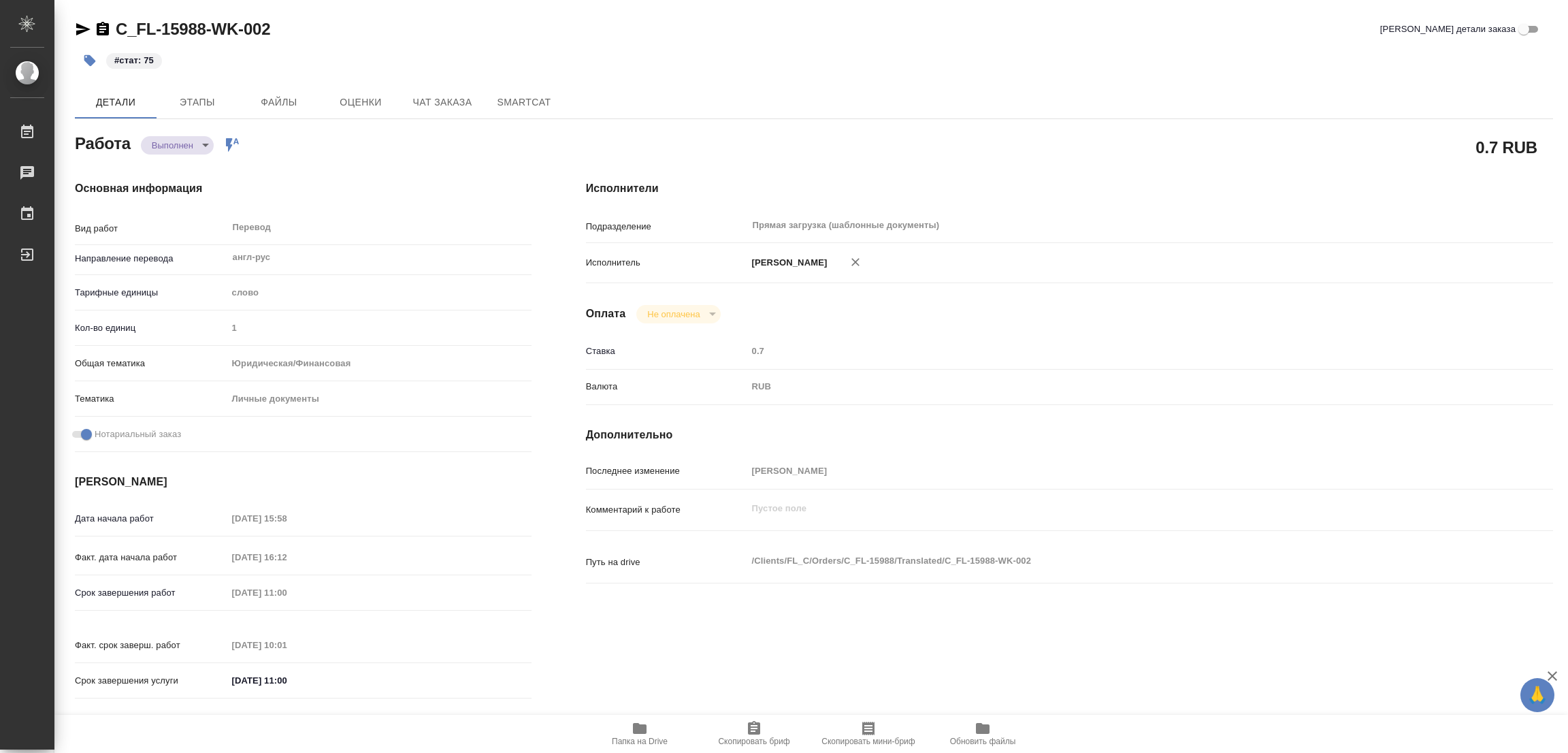
type textarea "x"
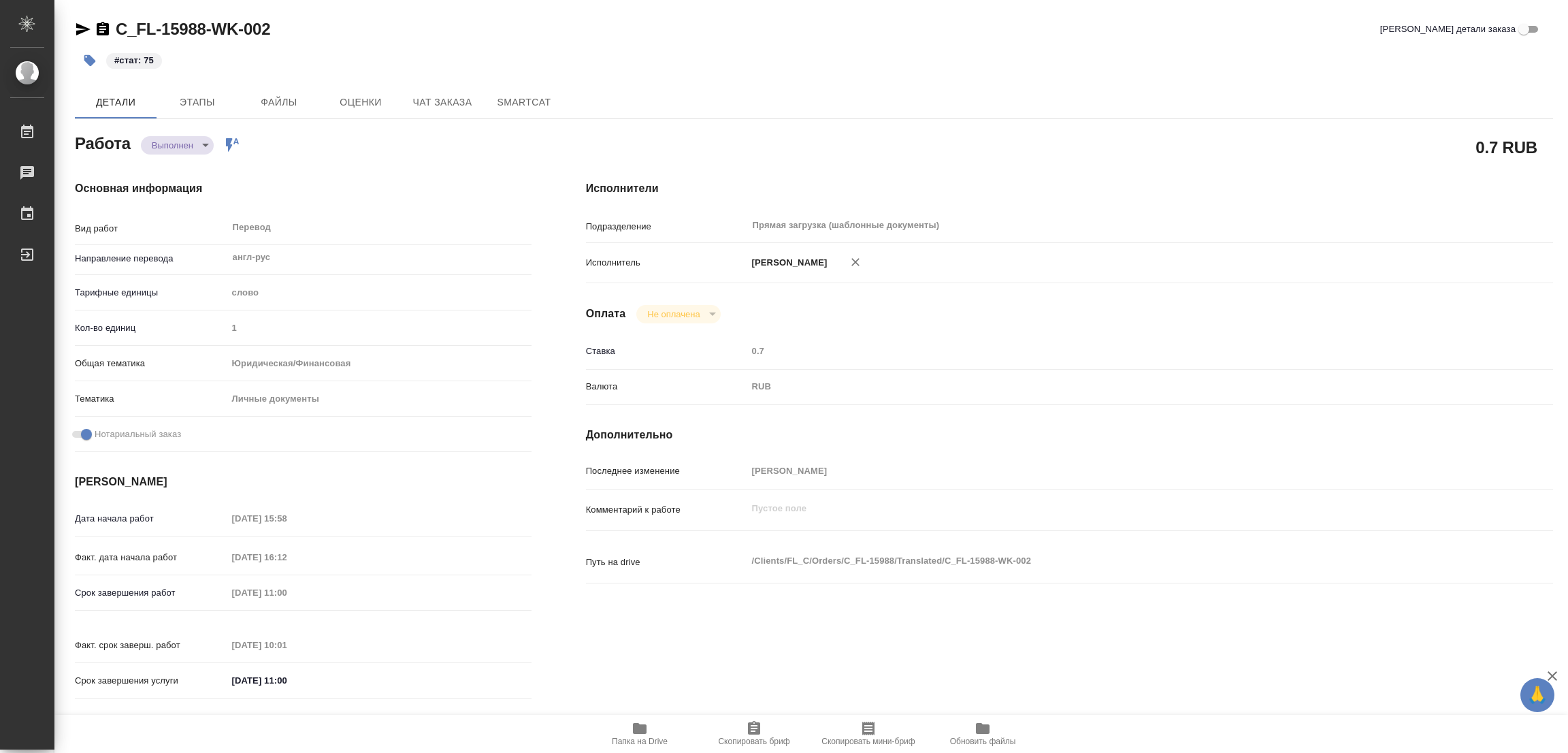
type textarea "x"
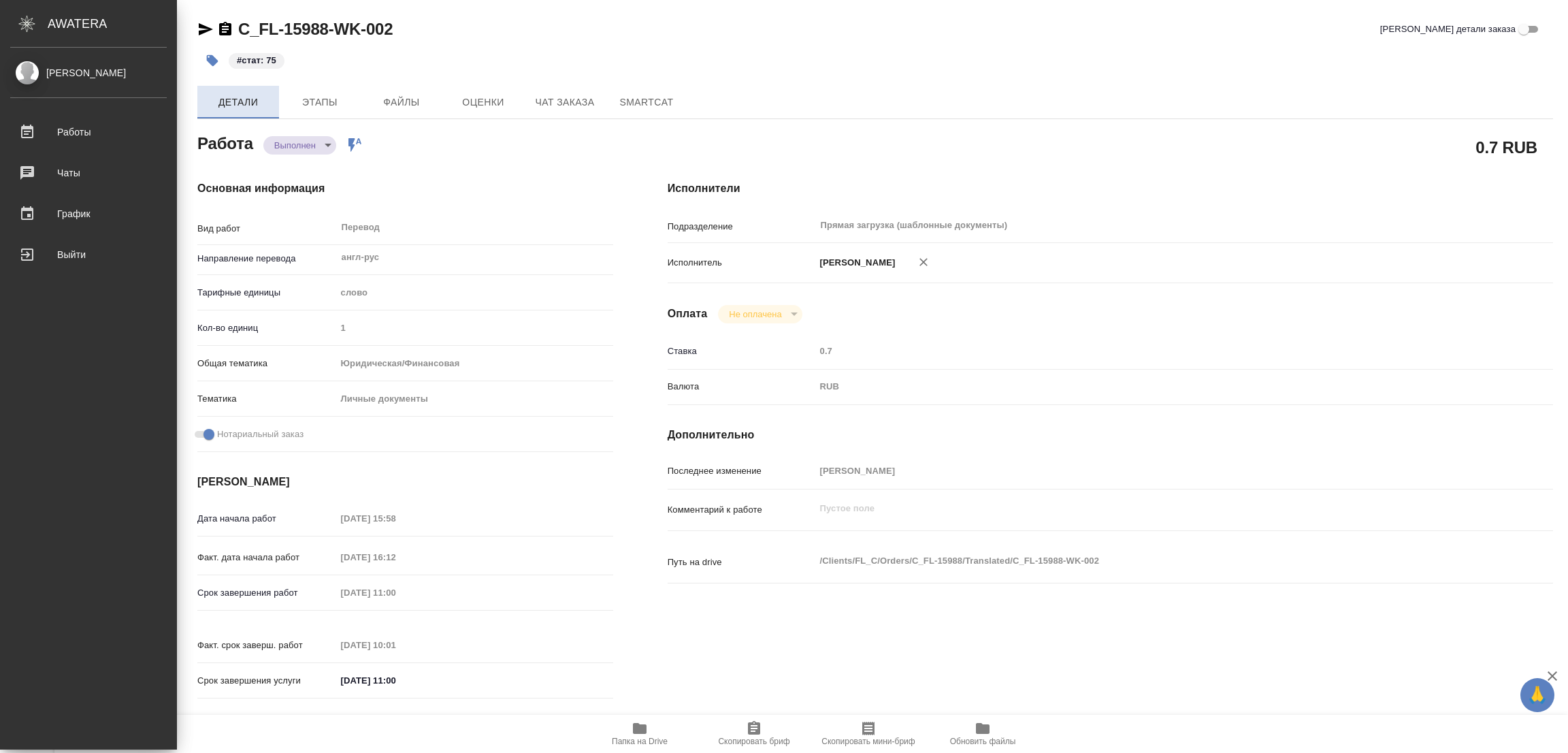
type textarea "x"
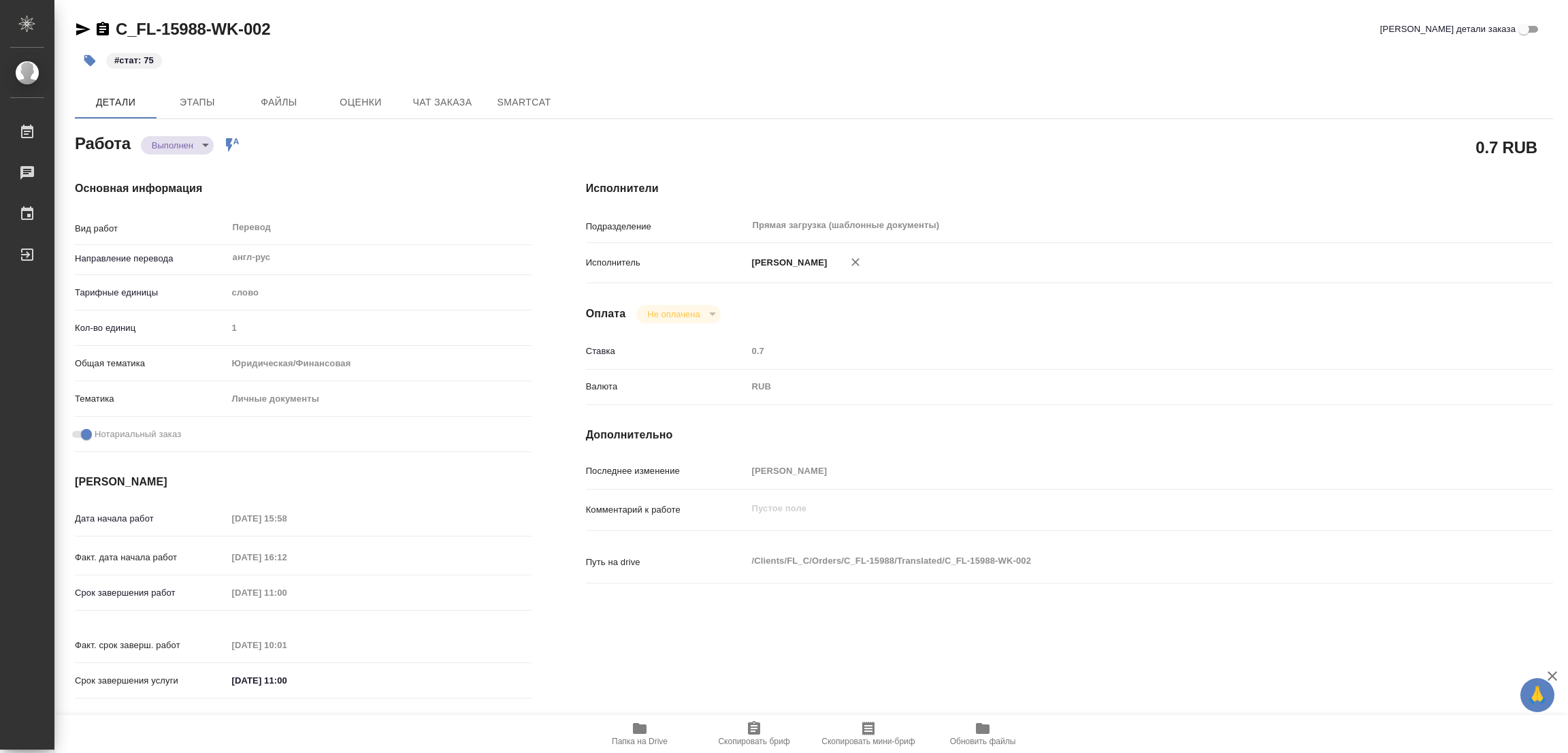
drag, startPoint x: 828, startPoint y: 123, endPoint x: 522, endPoint y: 3, distance: 328.7
click at [827, 123] on div "0.7 RUB" at bounding box center [1069, 147] width 1022 height 88
type textarea "x"
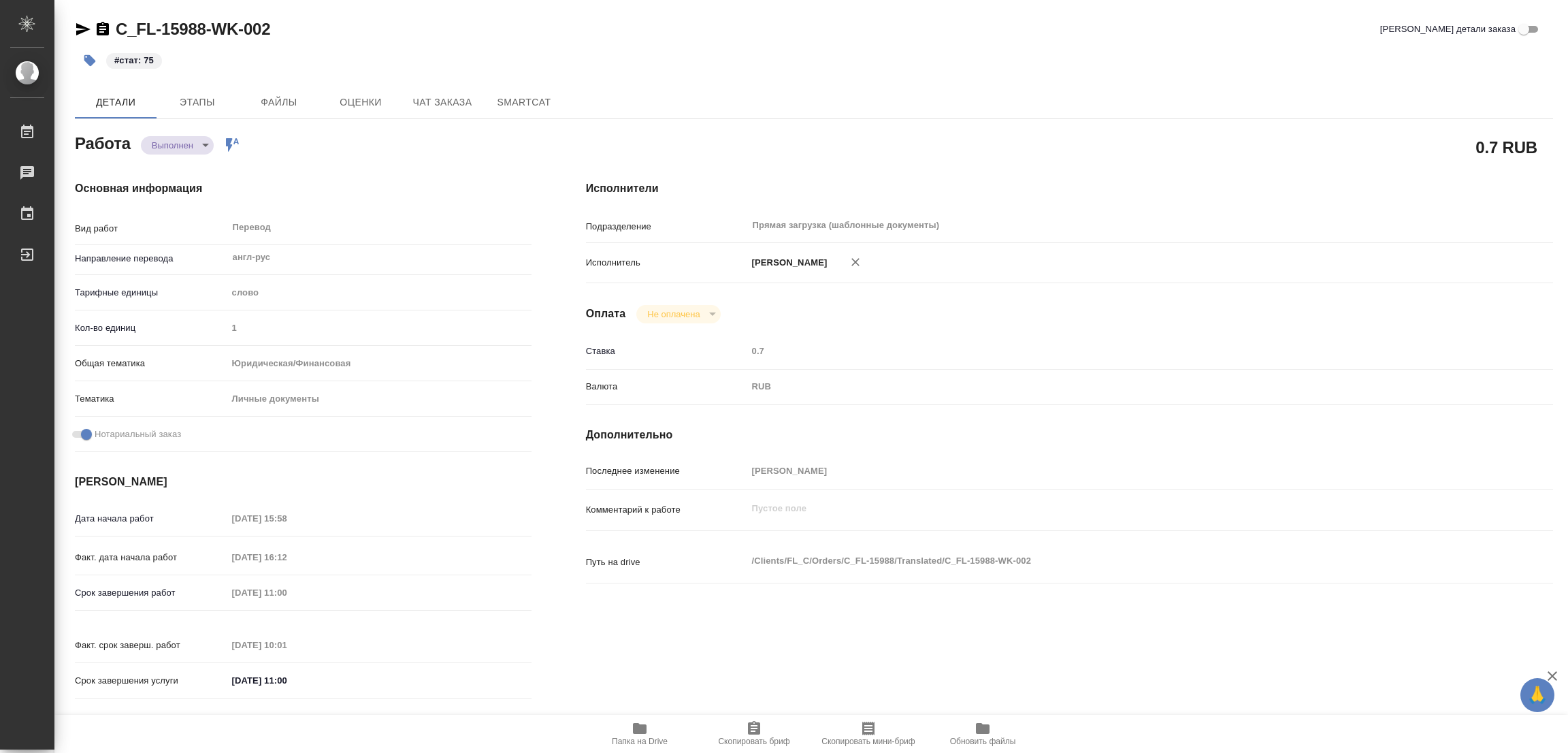
type textarea "x"
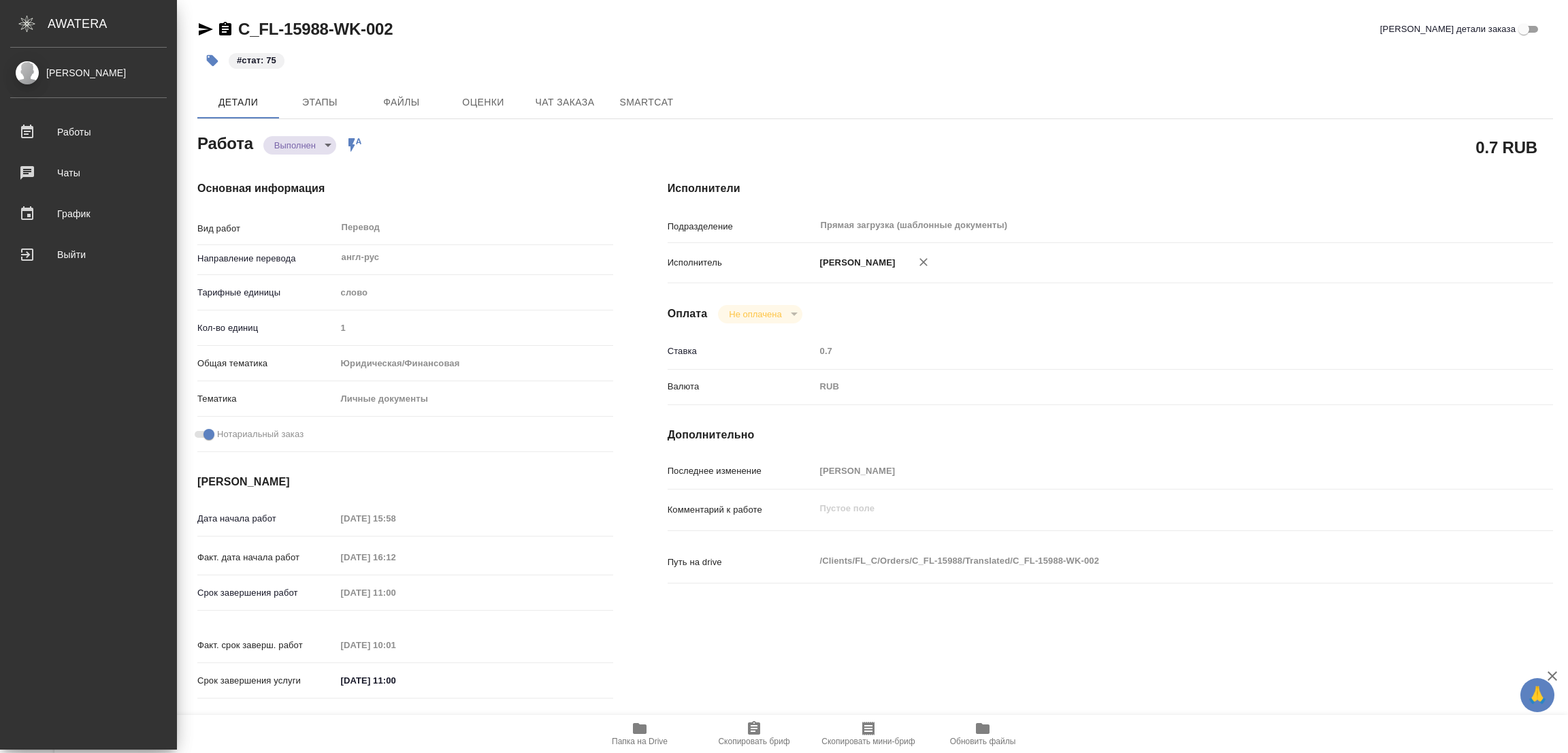
type textarea "x"
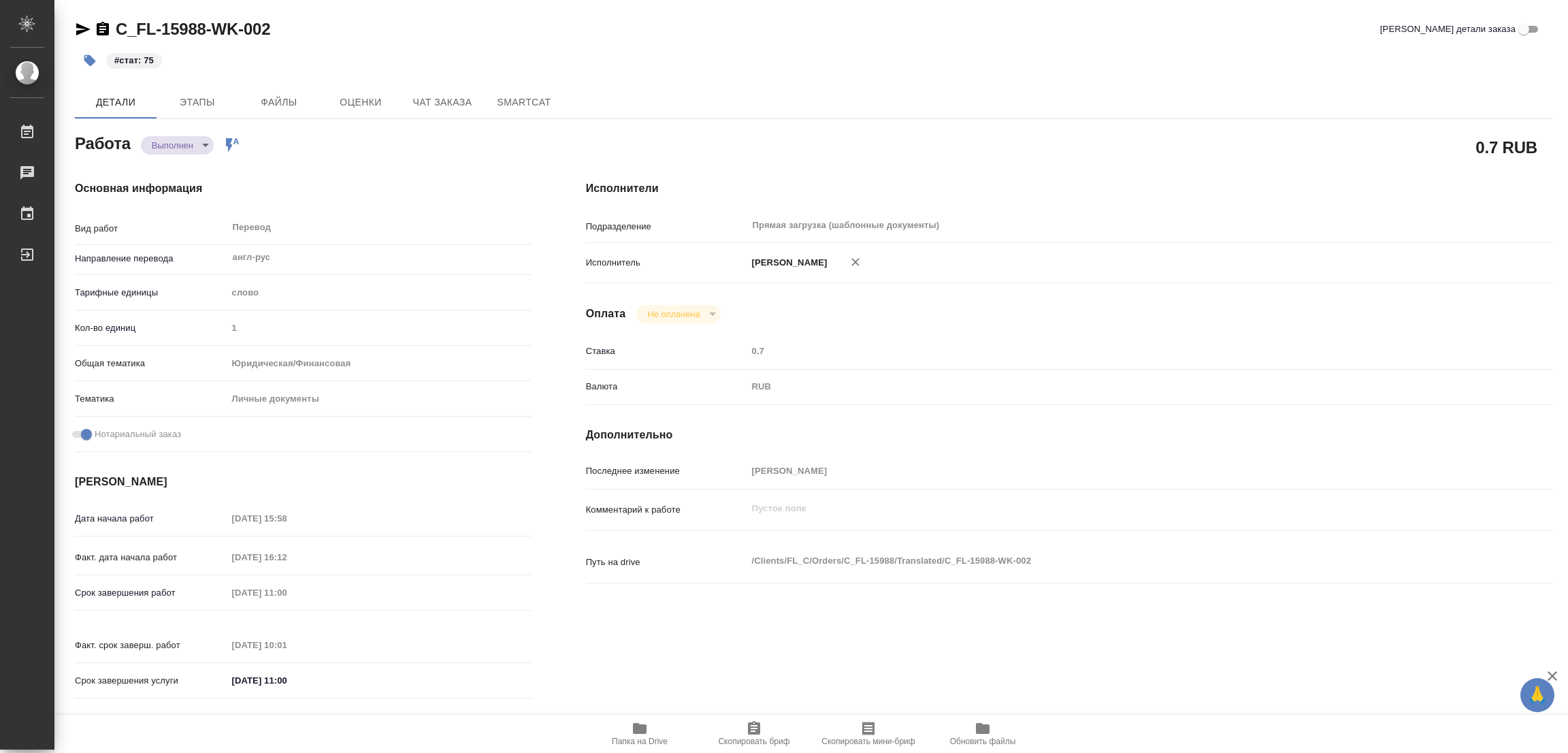
click at [533, 20] on div "C_FL-15988-WK-002 Кратко детали заказа" at bounding box center [814, 29] width 1478 height 22
type textarea "x"
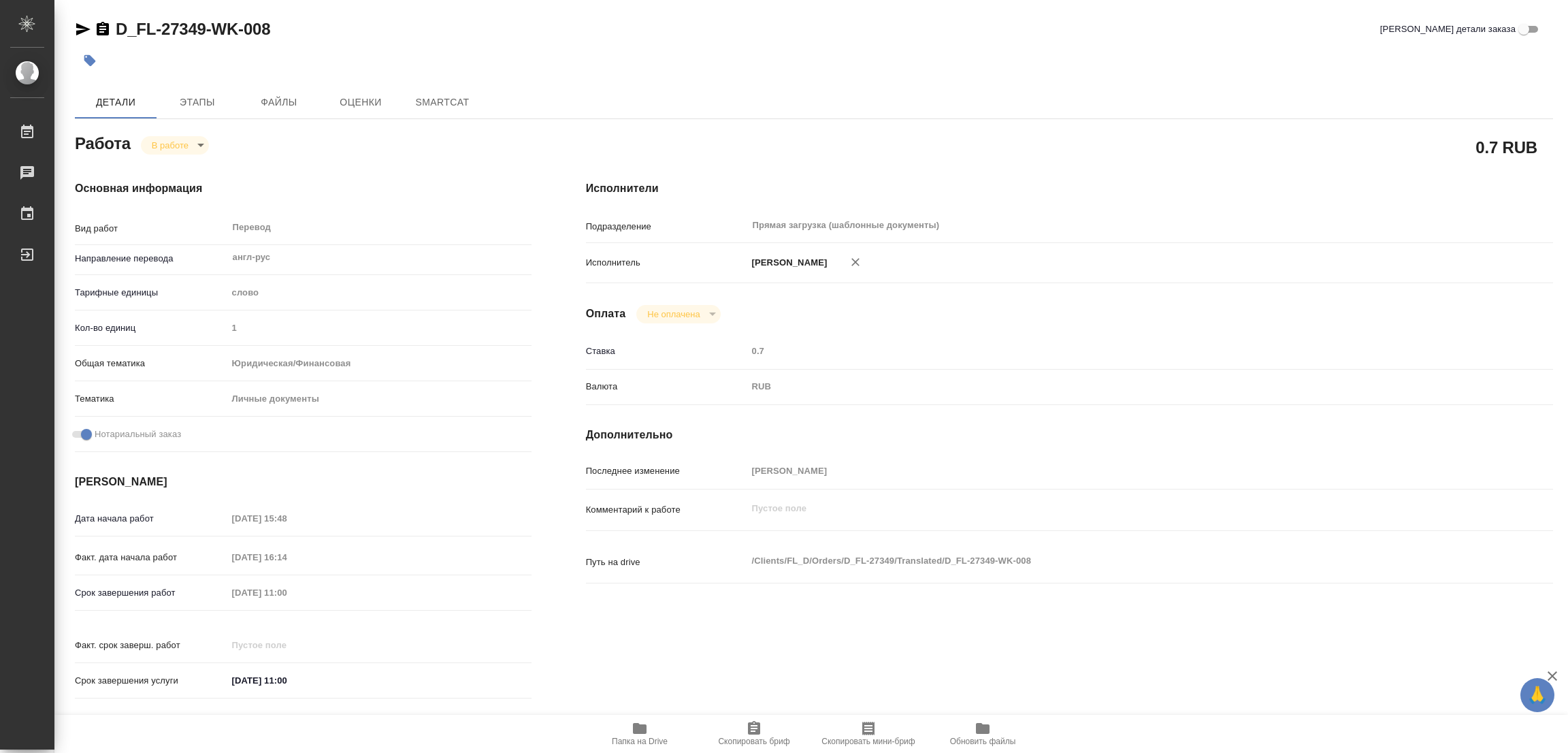
type textarea "x"
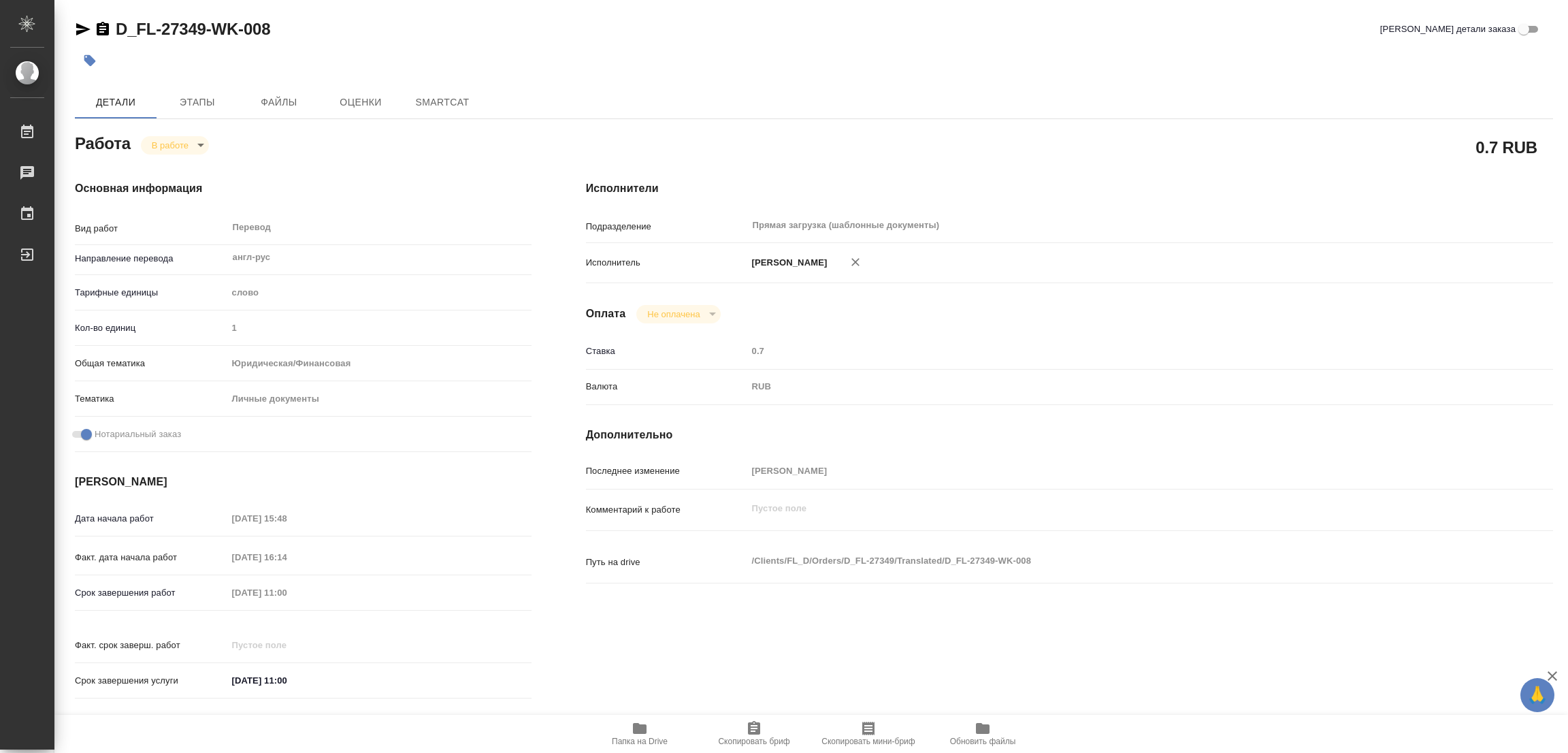
type textarea "x"
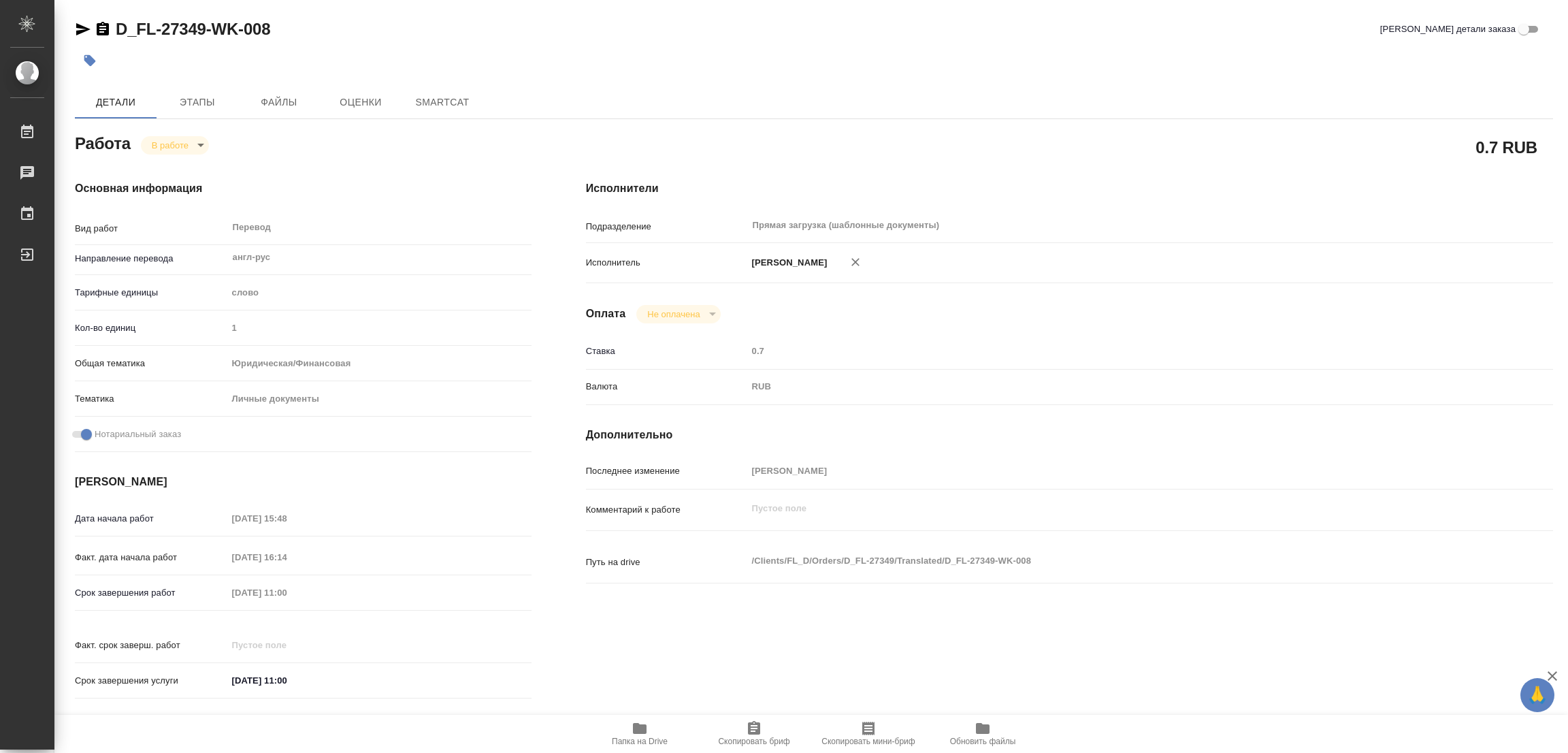
type textarea "x"
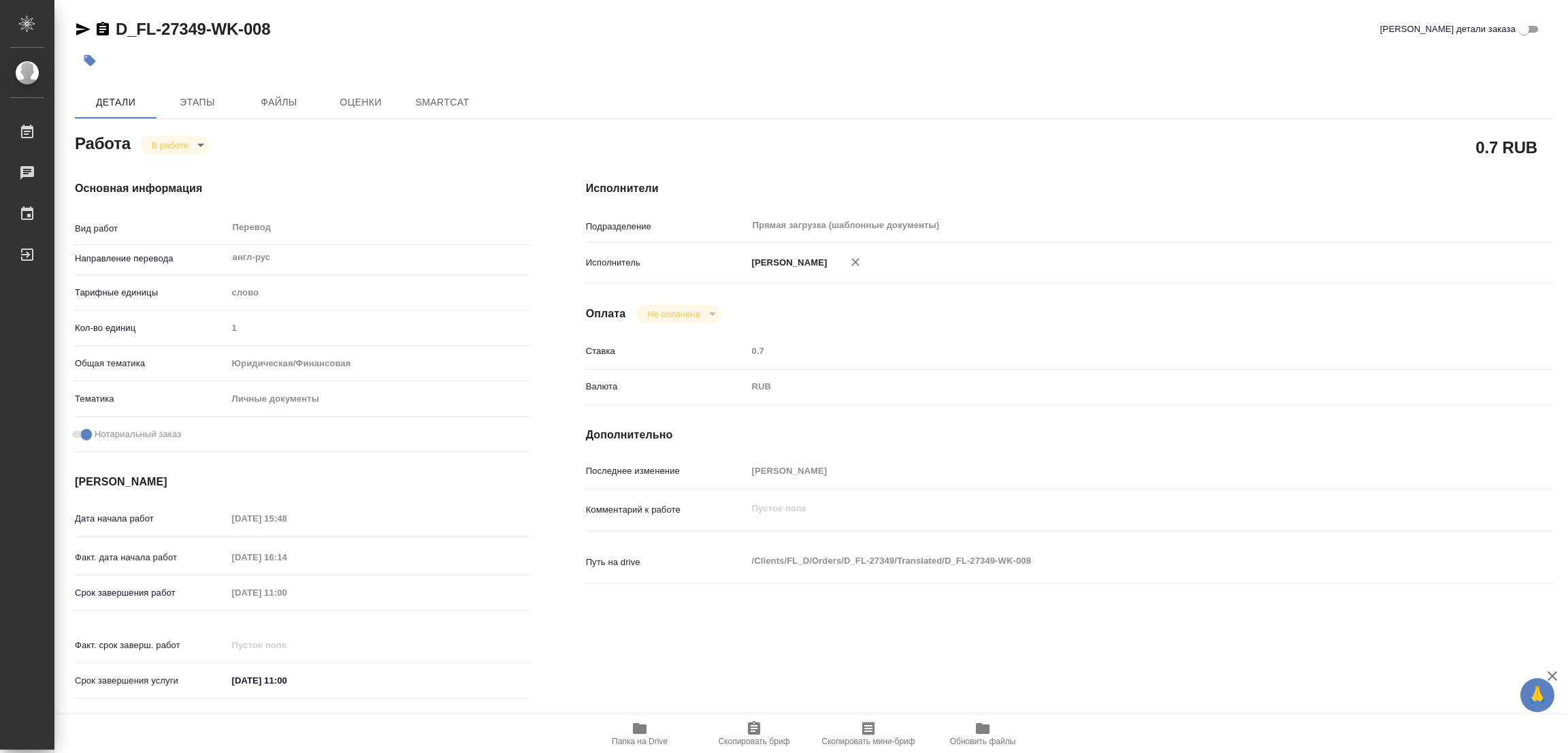
type textarea "x"
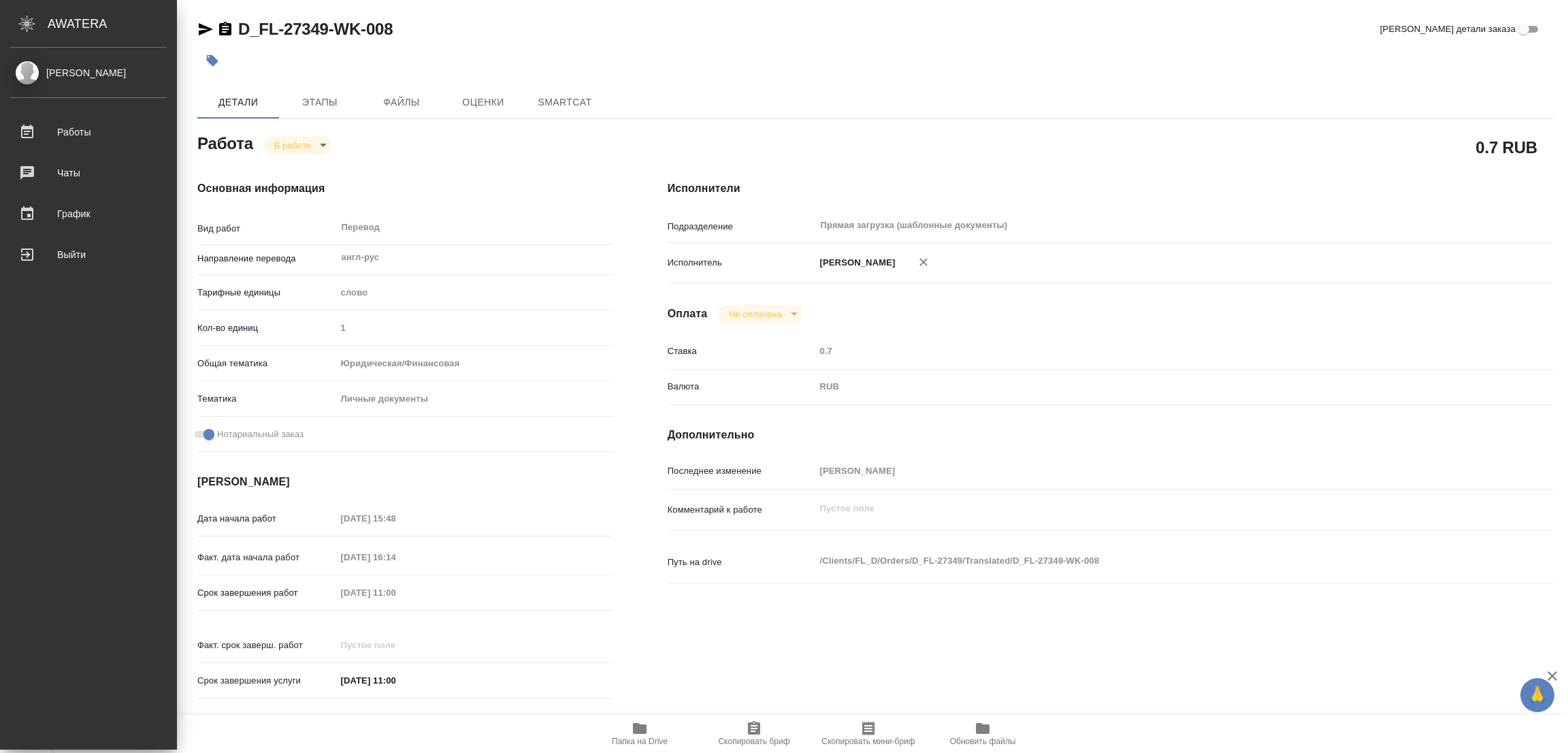
type textarea "x"
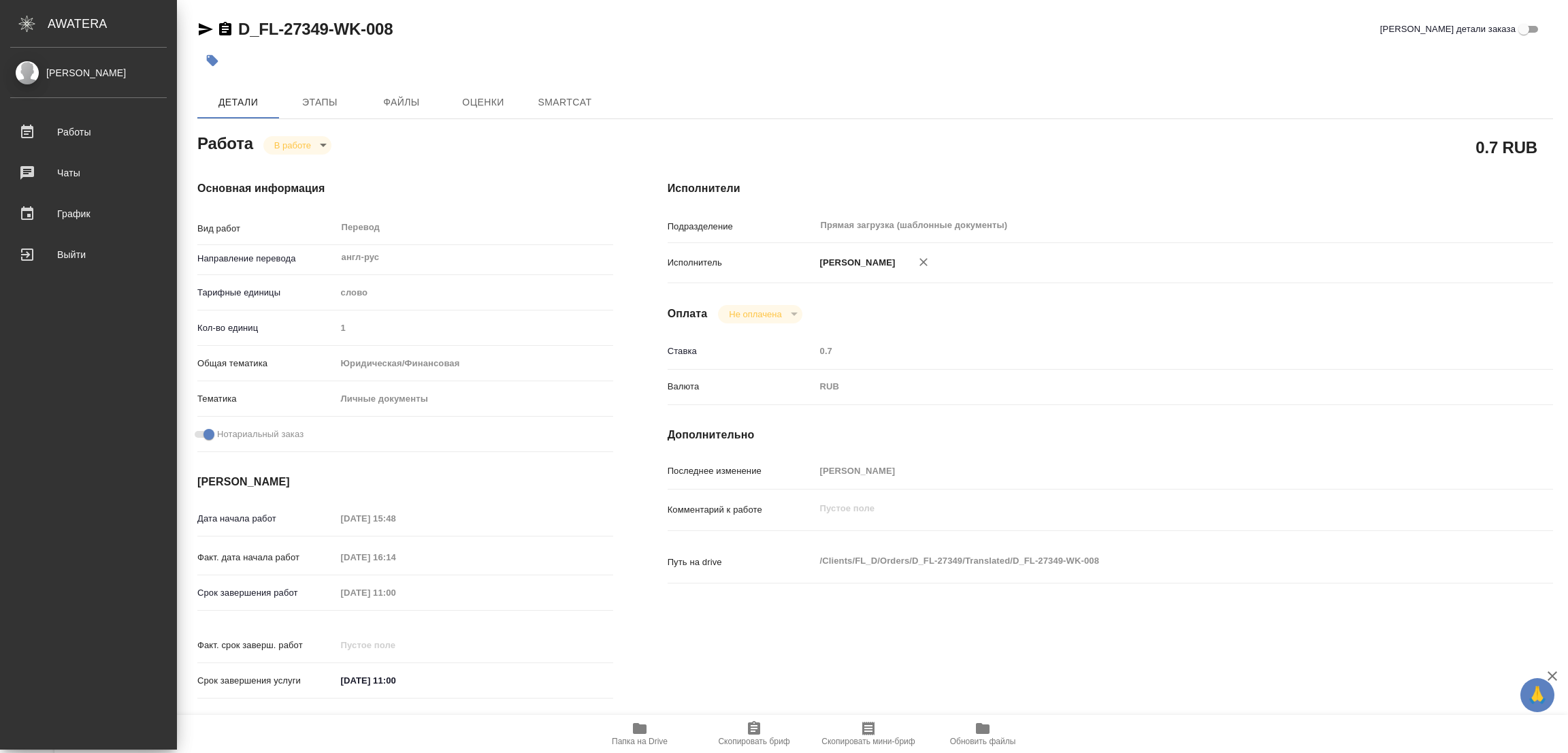
type textarea "x"
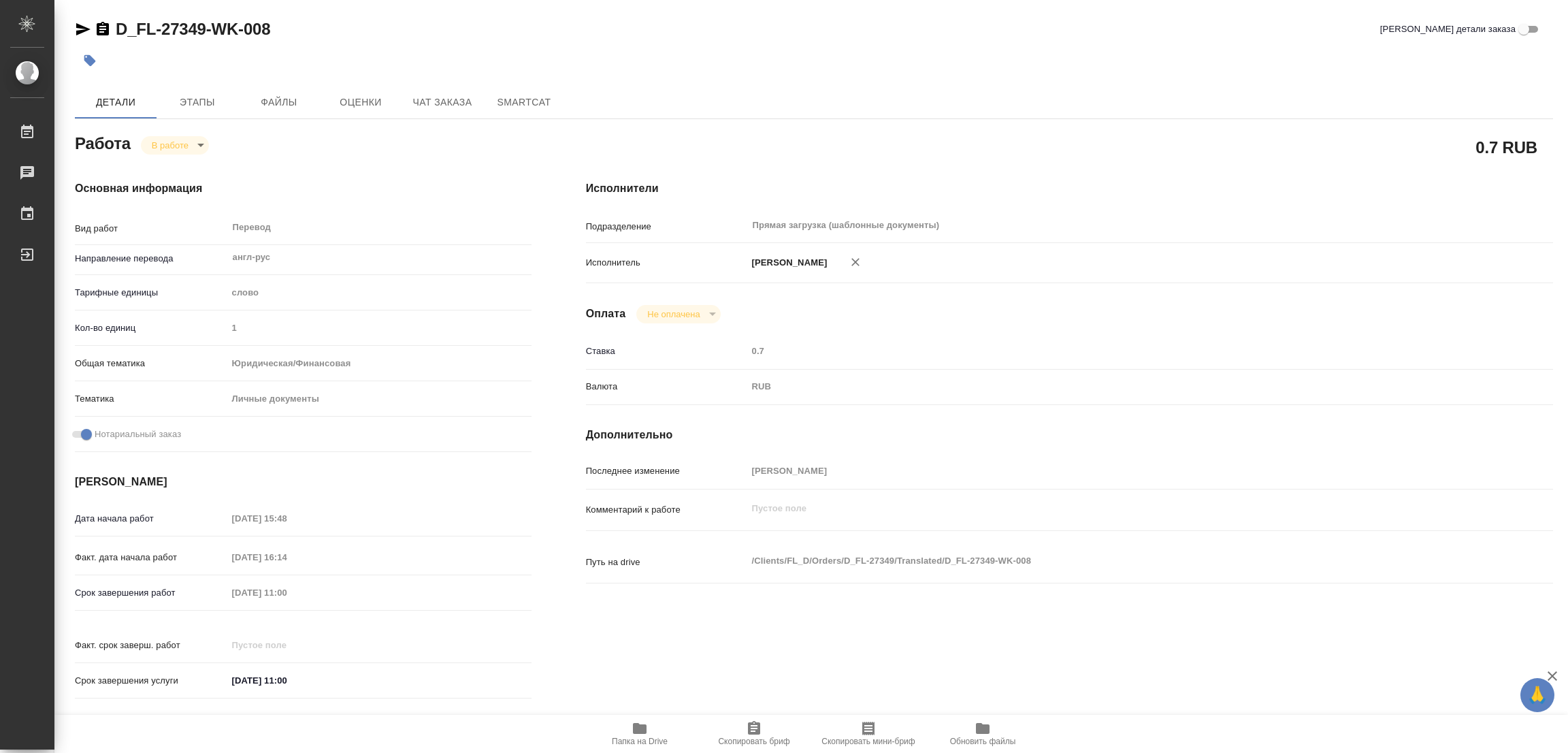
type textarea "x"
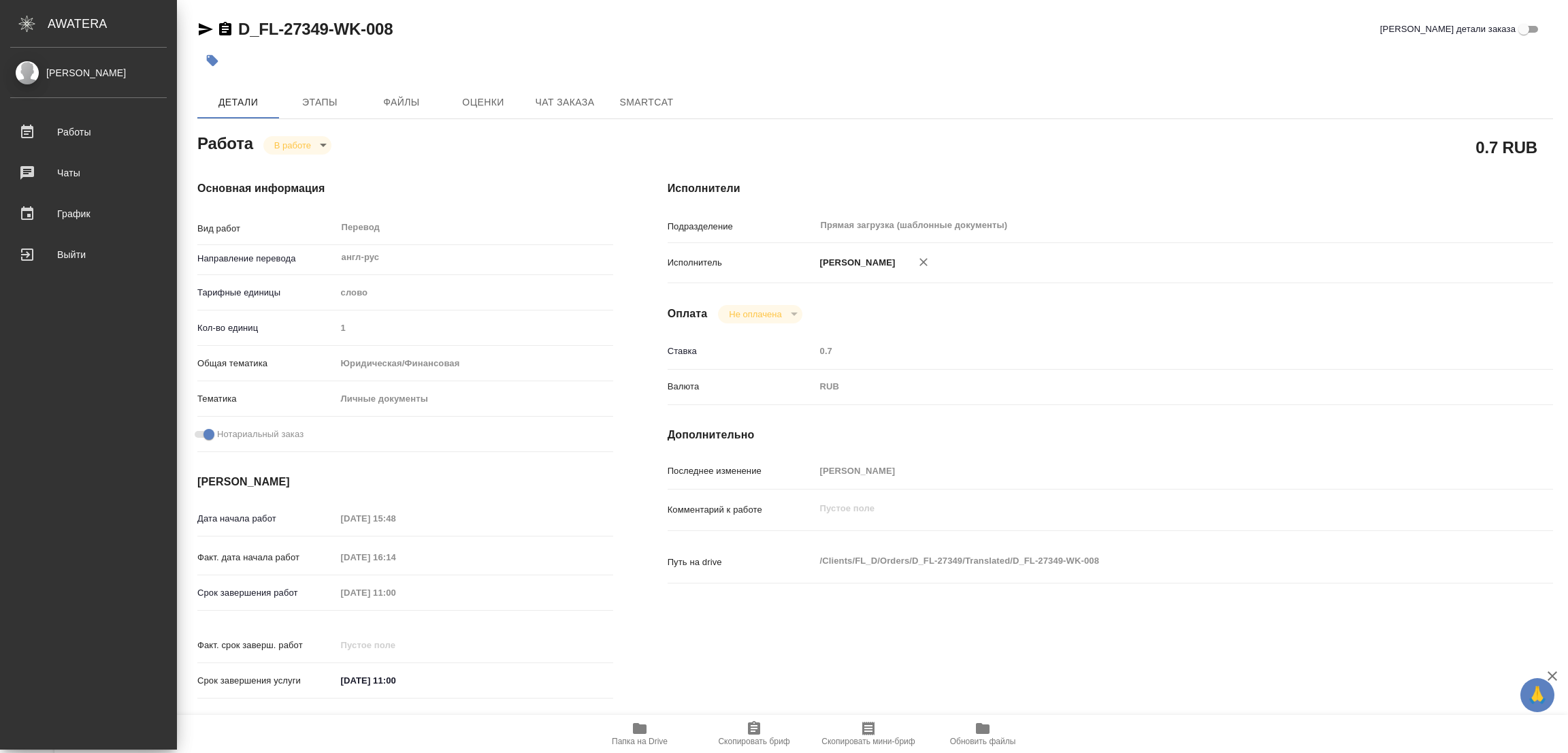
type textarea "x"
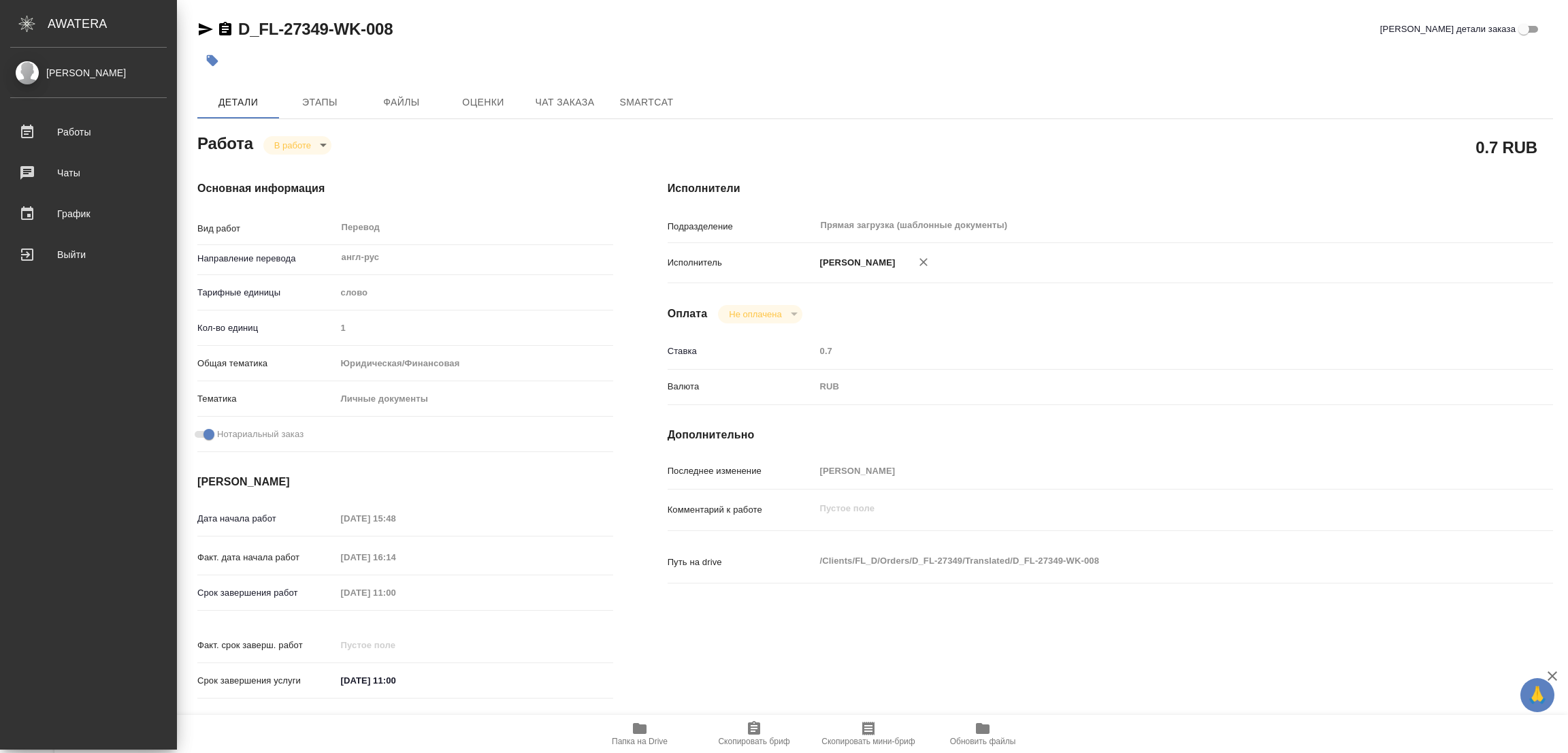
type textarea "x"
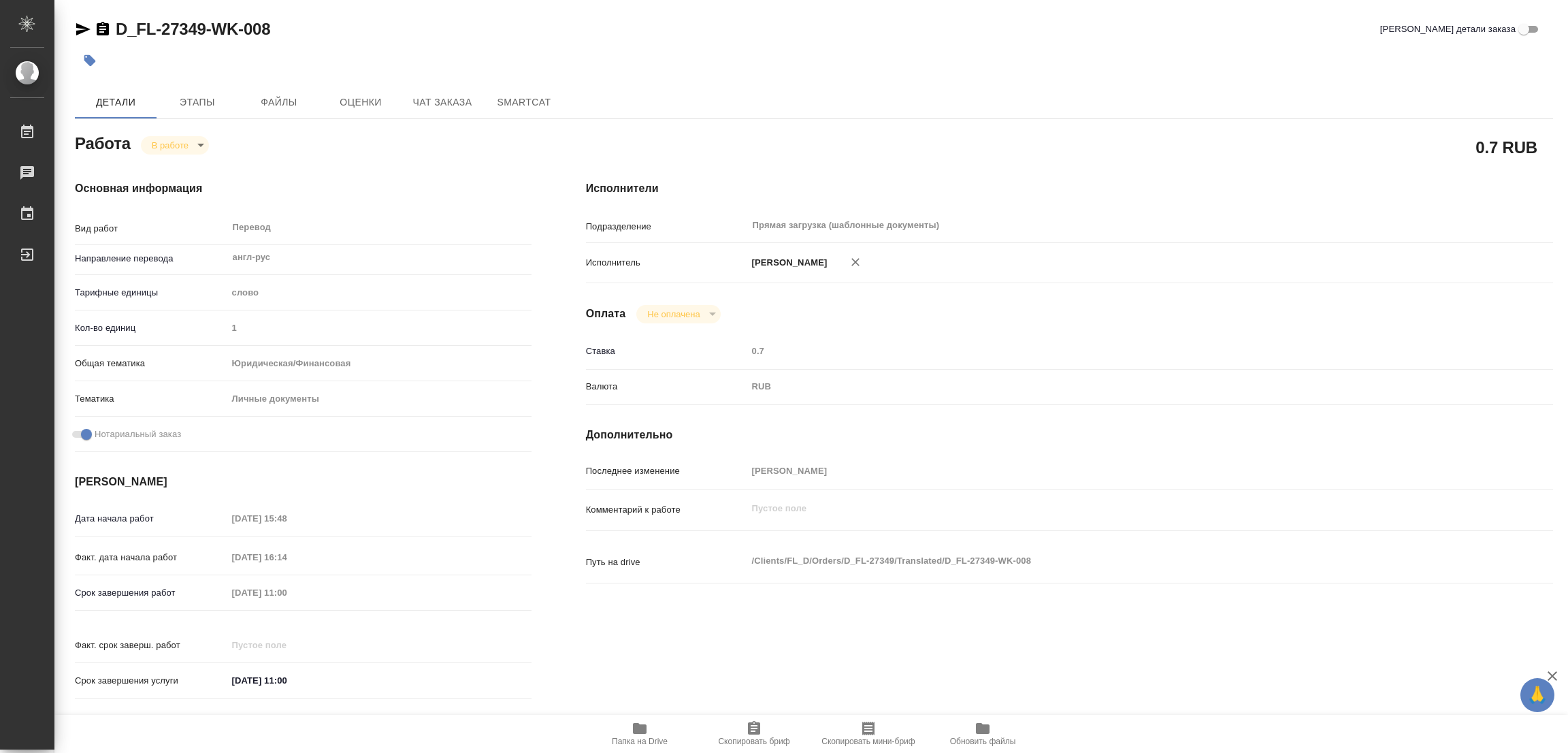
type textarea "x"
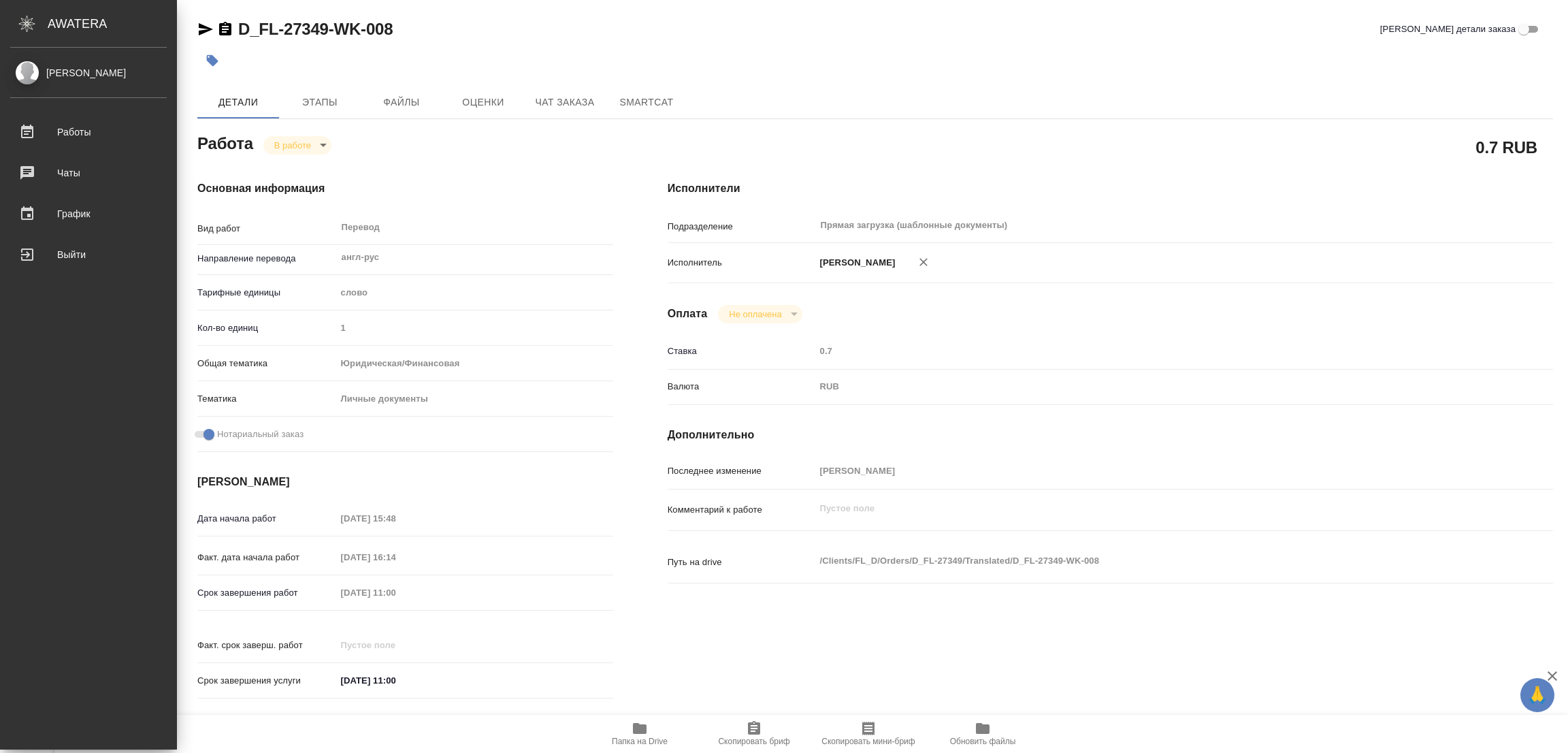
type textarea "x"
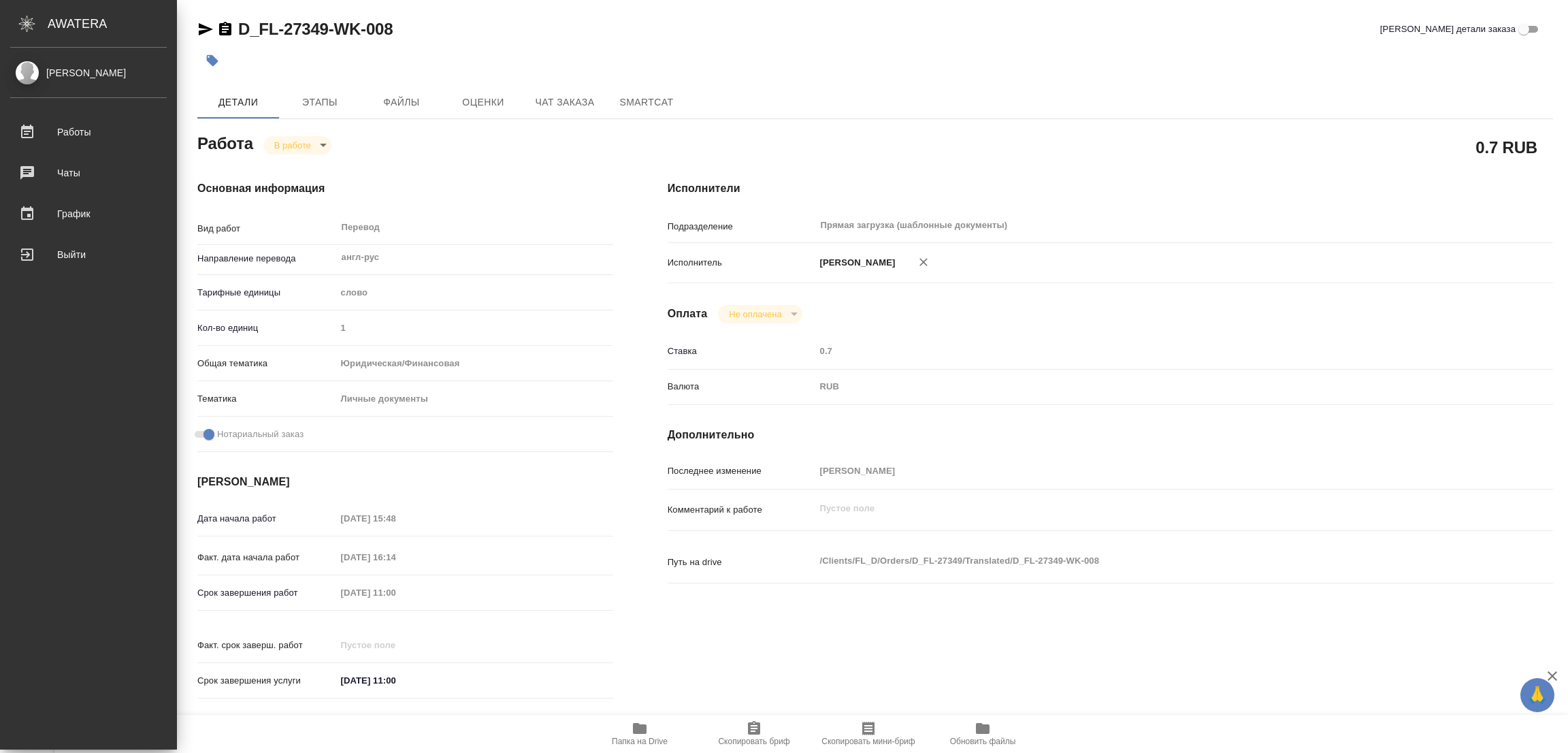
type textarea "x"
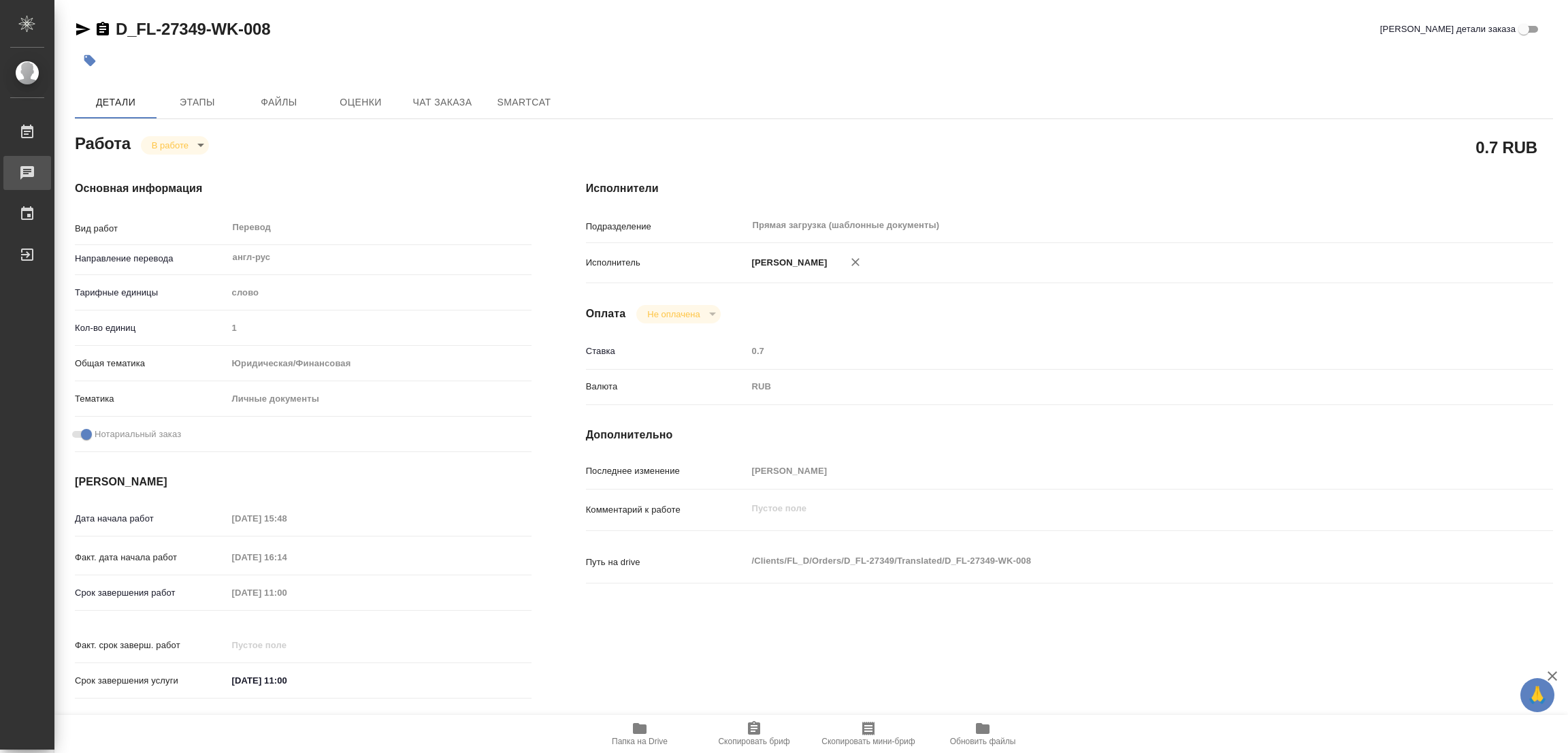
type textarea "x"
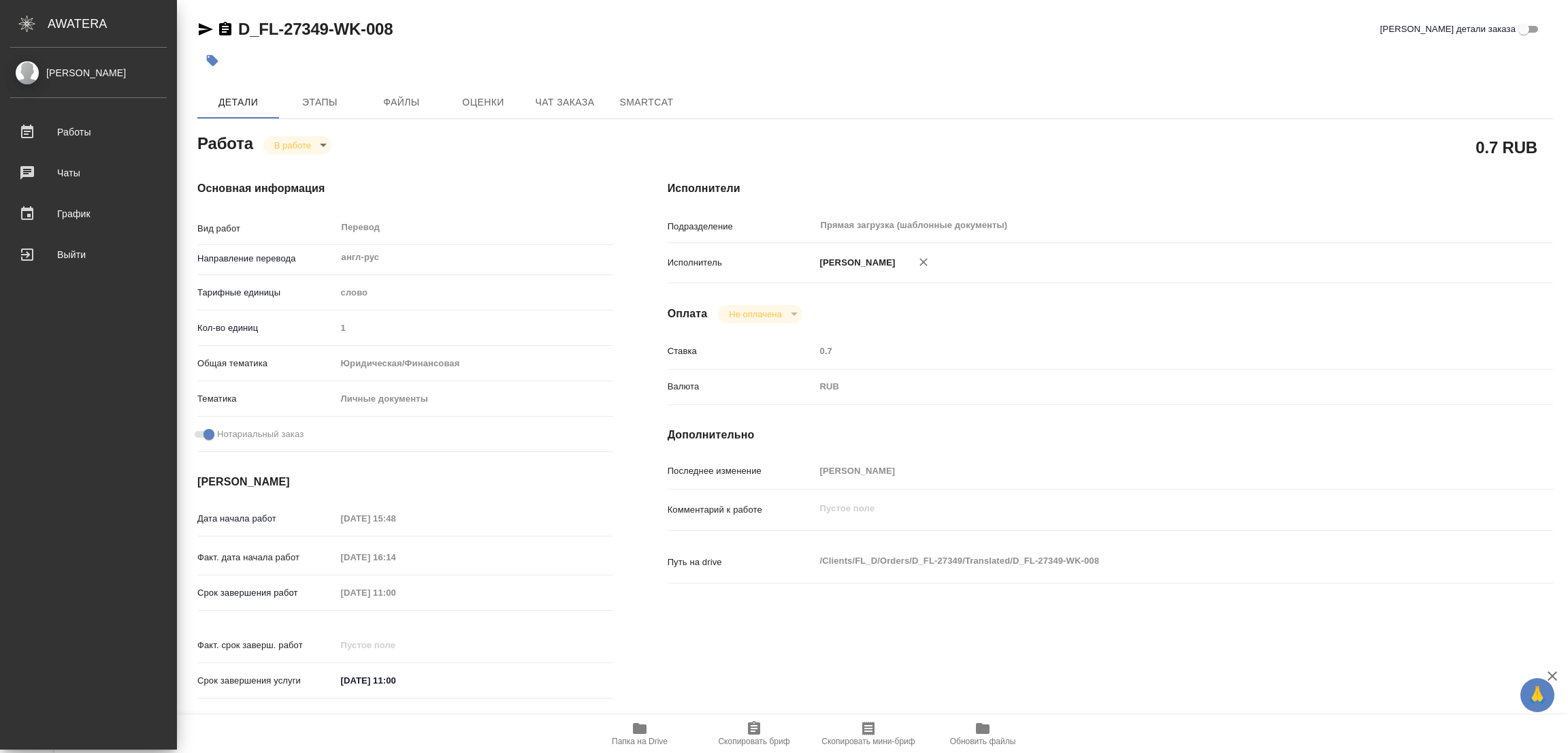
type textarea "x"
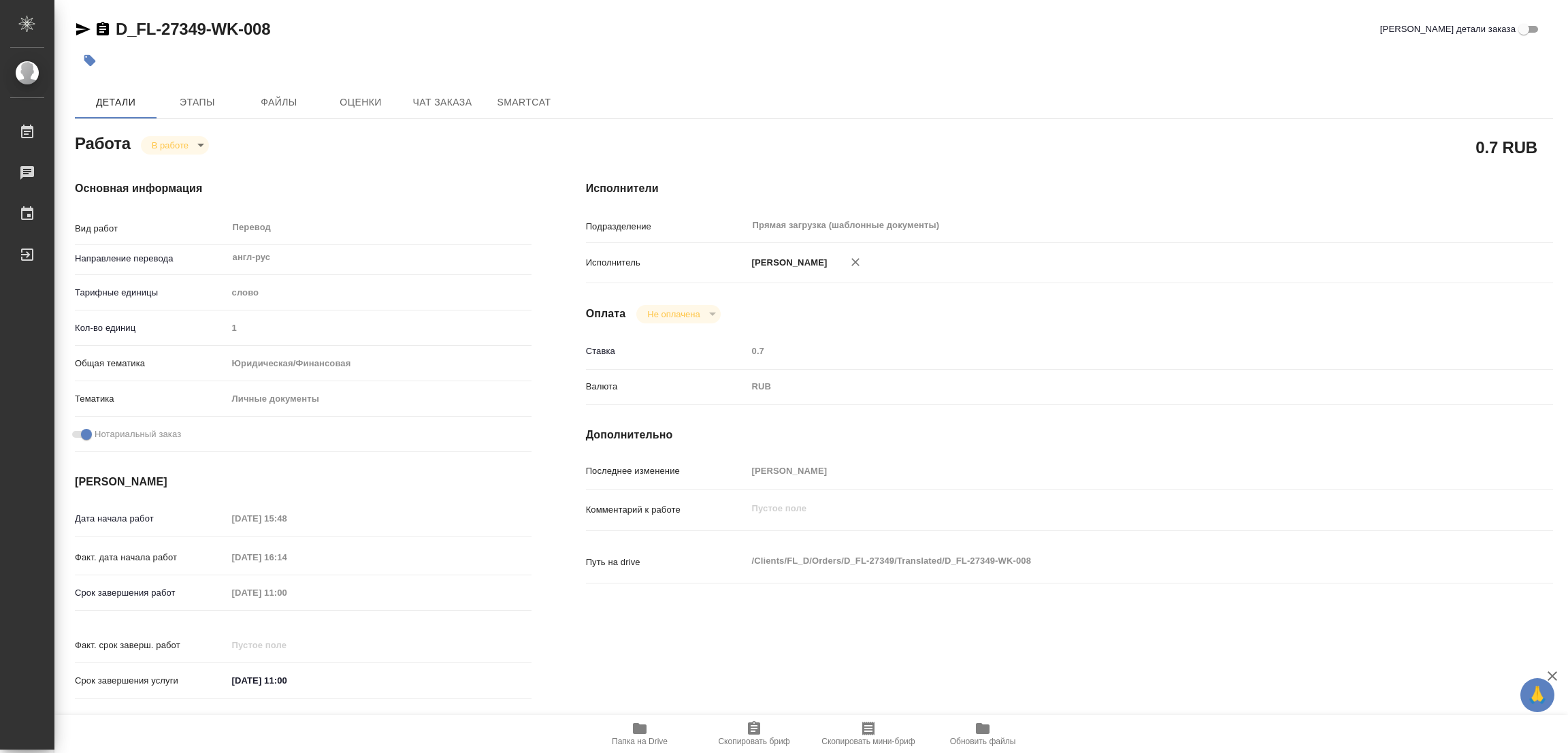
click at [639, 731] on icon "button" at bounding box center [639, 729] width 13 height 11
click at [197, 99] on span "Этапы" at bounding box center [197, 102] width 65 height 17
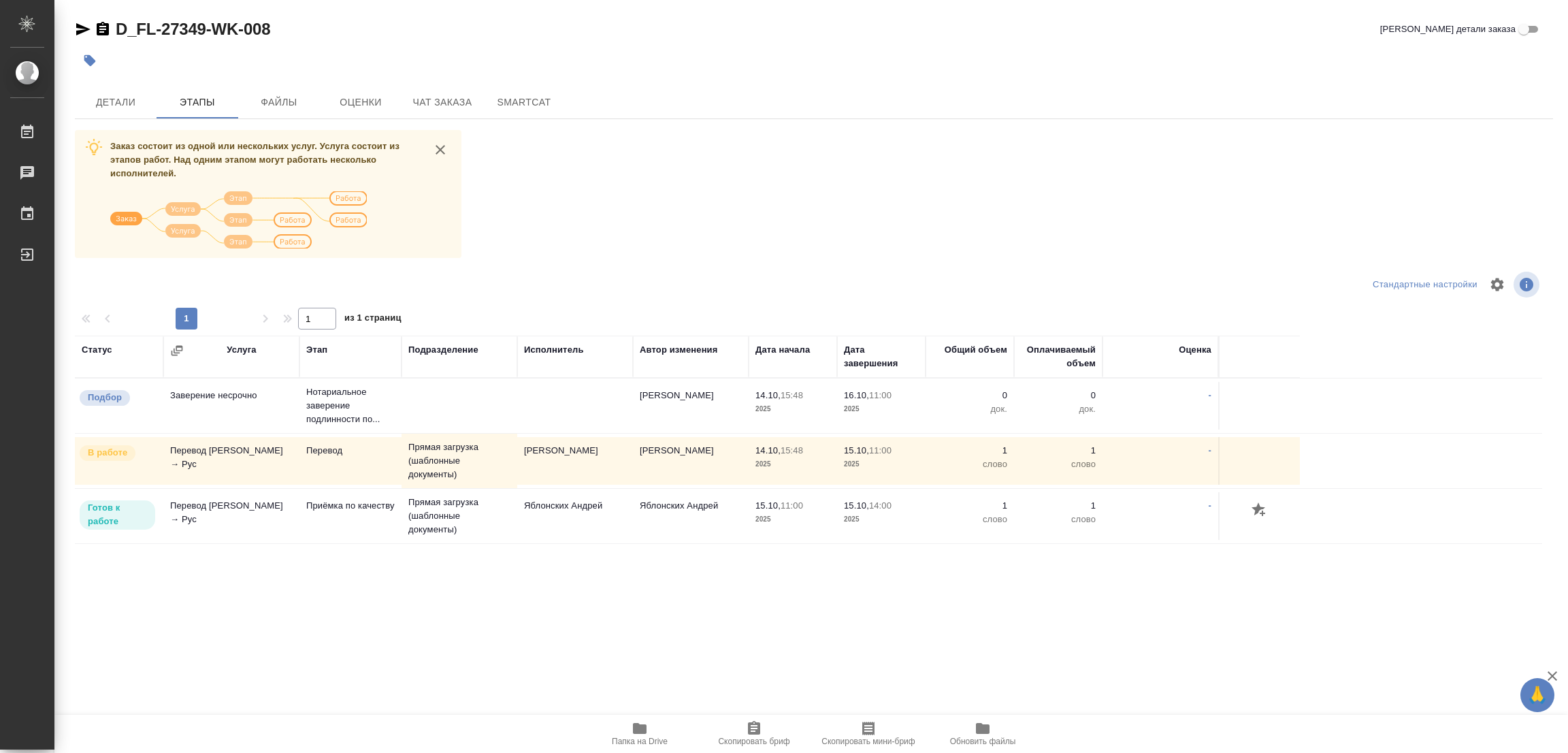
click at [378, 62] on div at bounding box center [567, 60] width 985 height 30
click at [100, 102] on span "Детали" at bounding box center [115, 102] width 65 height 17
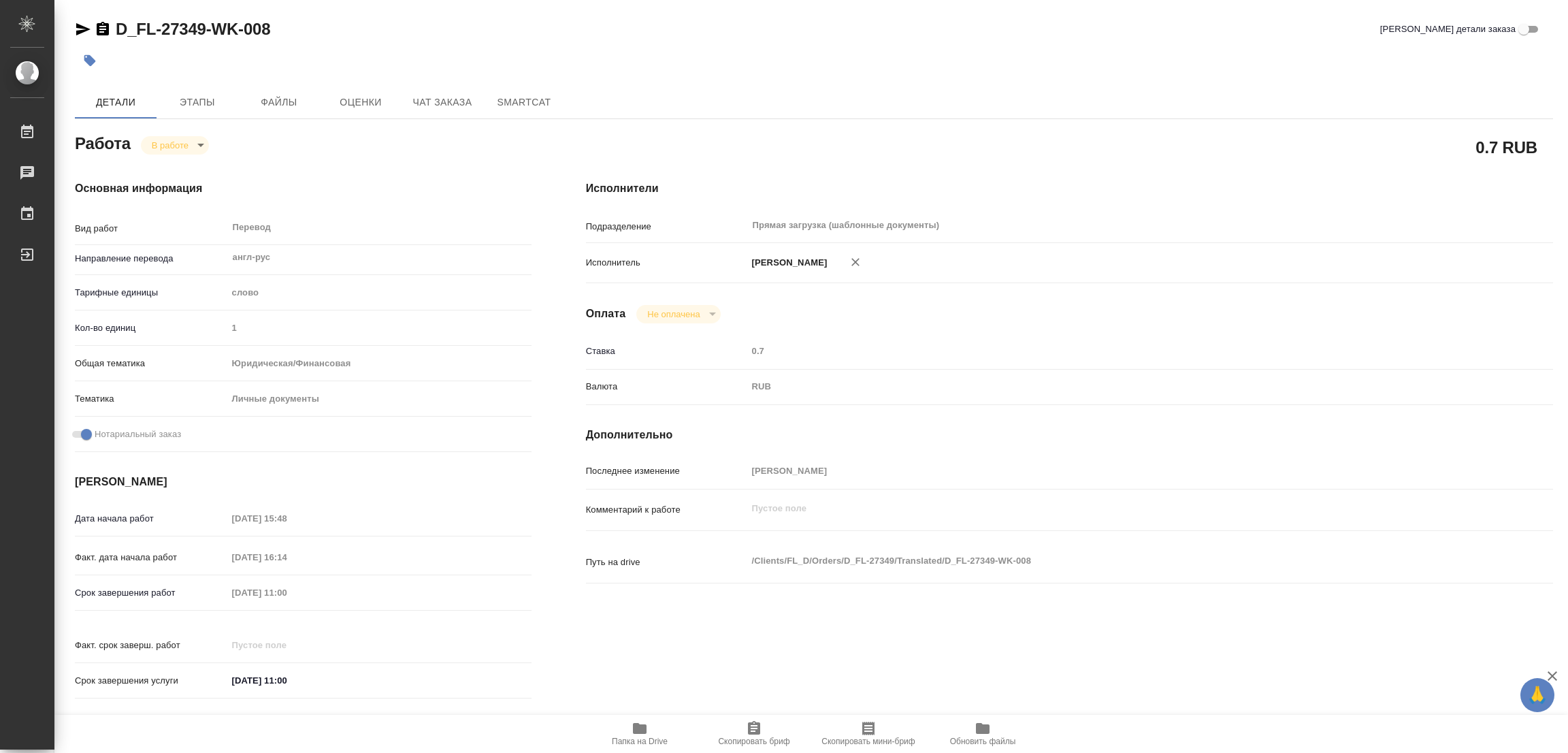
type textarea "x"
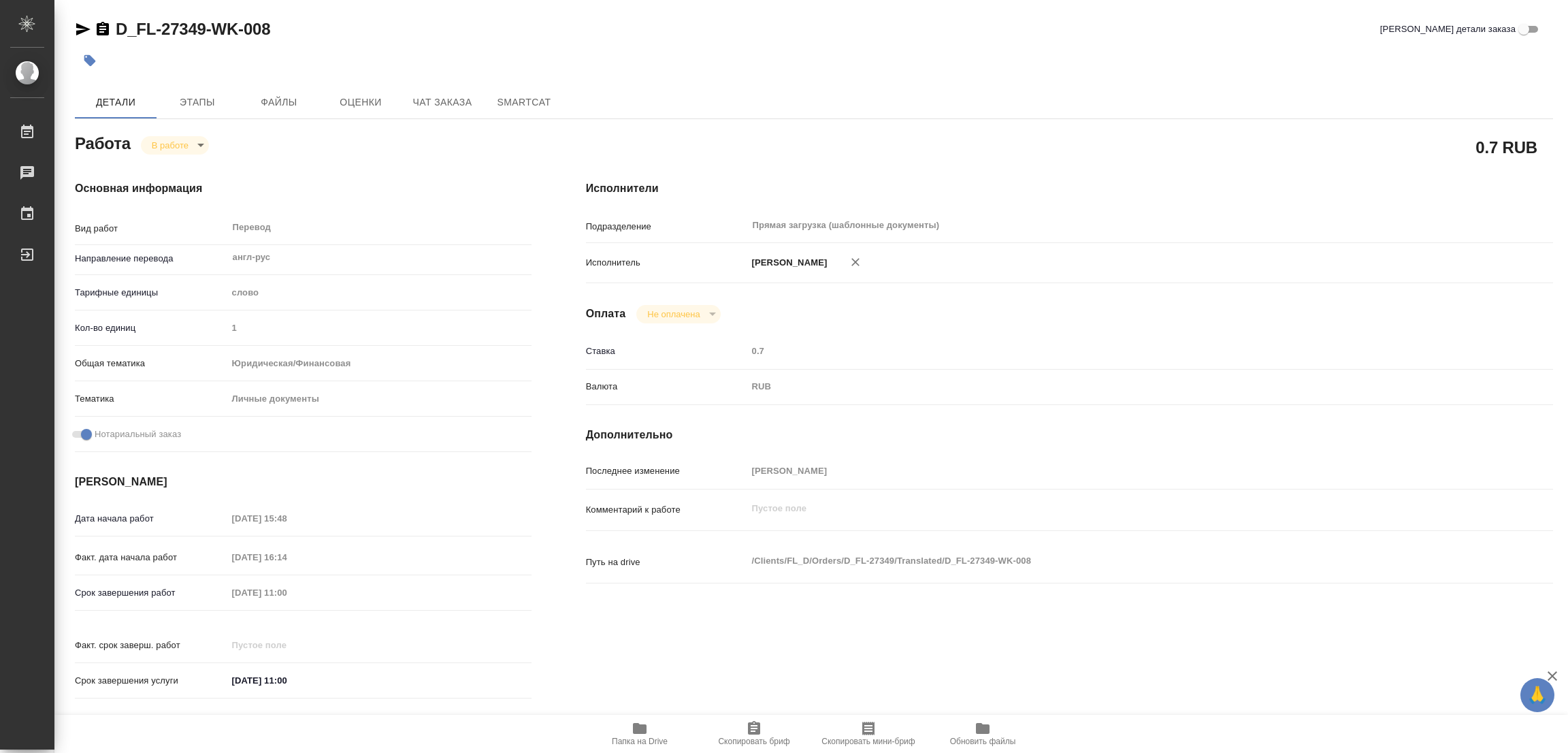
type textarea "x"
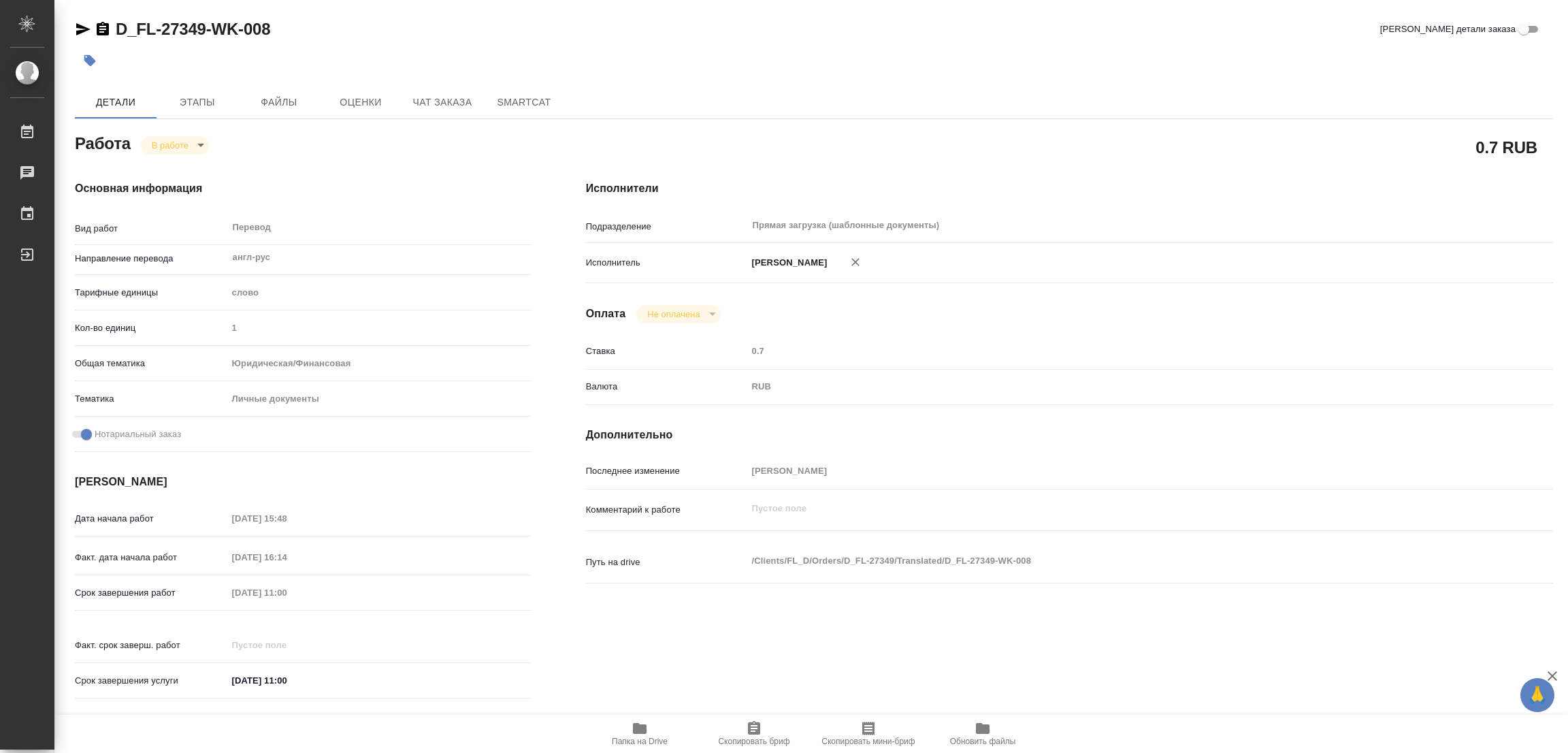
type textarea "x"
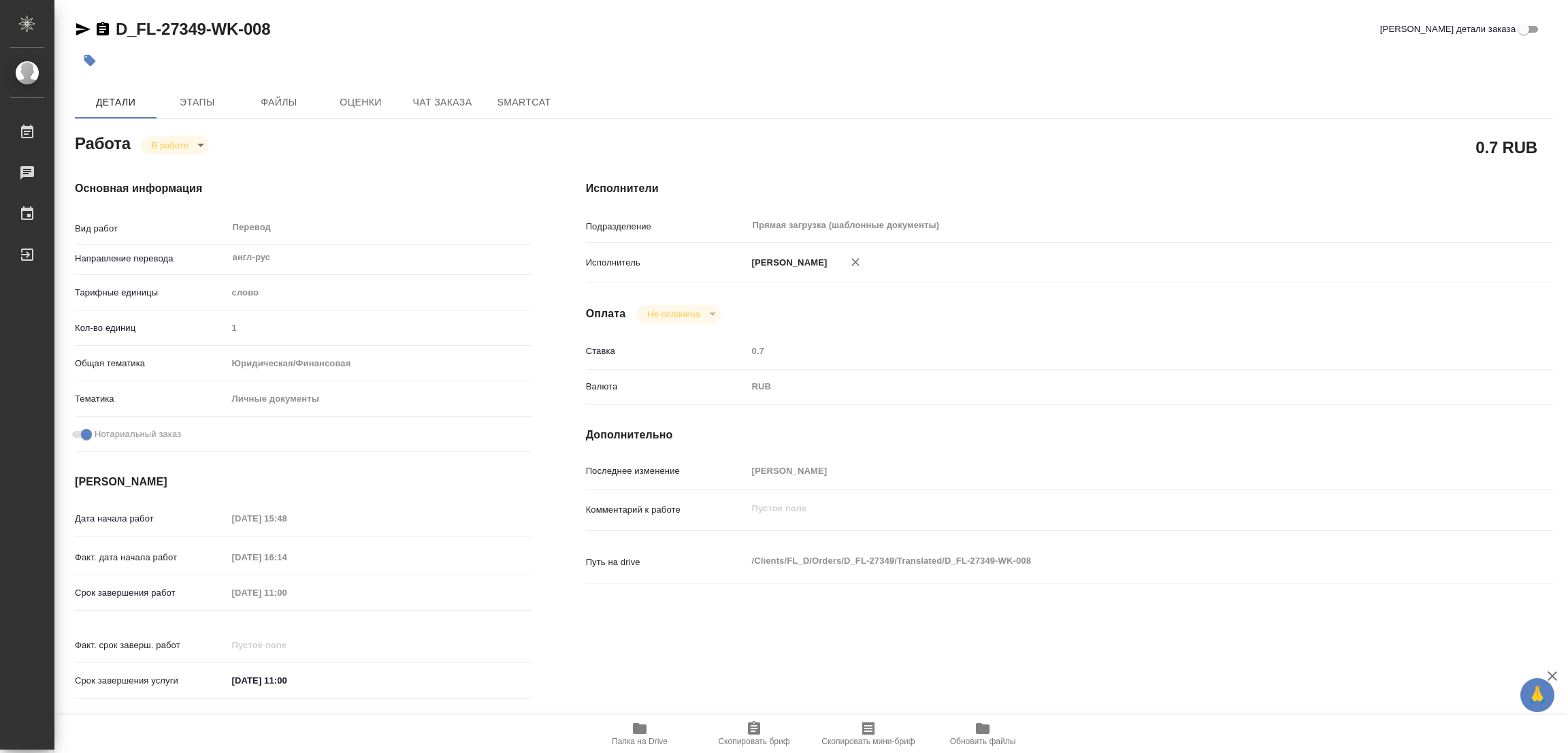
click at [176, 142] on body "🙏 .cls-1 fill:#fff; AWATERA [PERSON_NAME] Работы 0 Чаты График Выйти D_FL-27349…" at bounding box center [784, 376] width 1568 height 753
click at [175, 164] on button "Выполнен" at bounding box center [176, 168] width 50 height 15
type textarea "x"
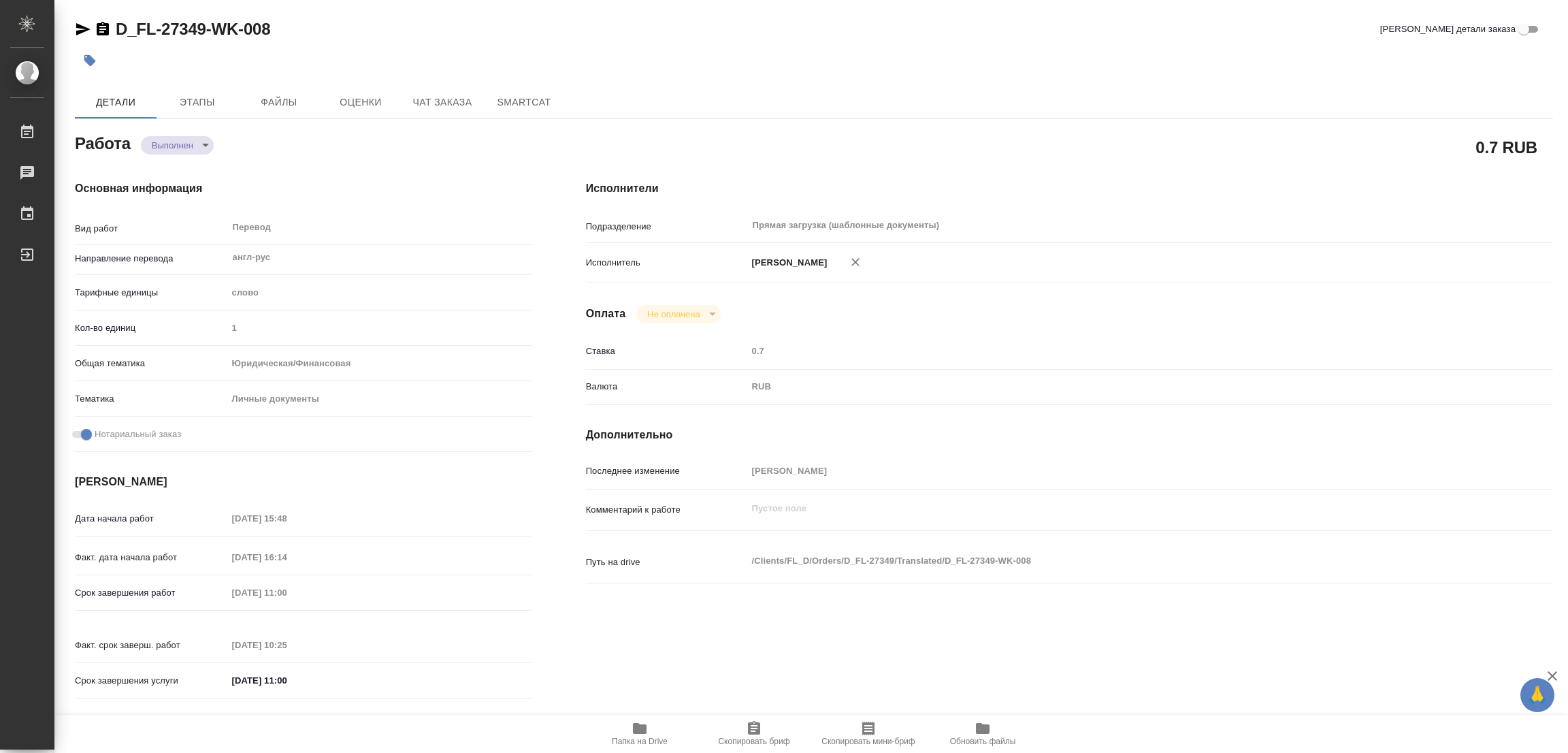
type textarea "x"
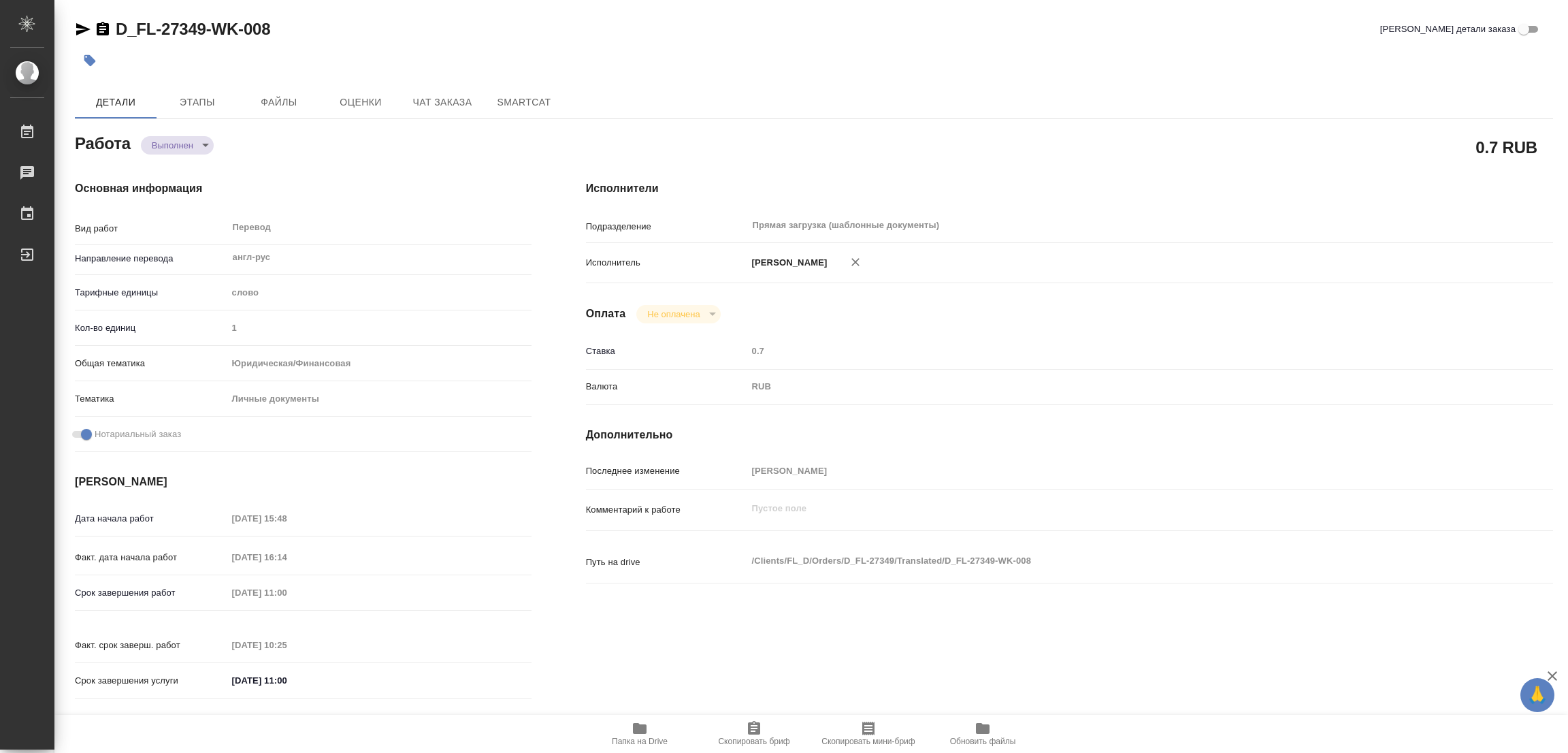
type textarea "x"
click at [87, 54] on icon "button" at bounding box center [90, 60] width 13 height 13
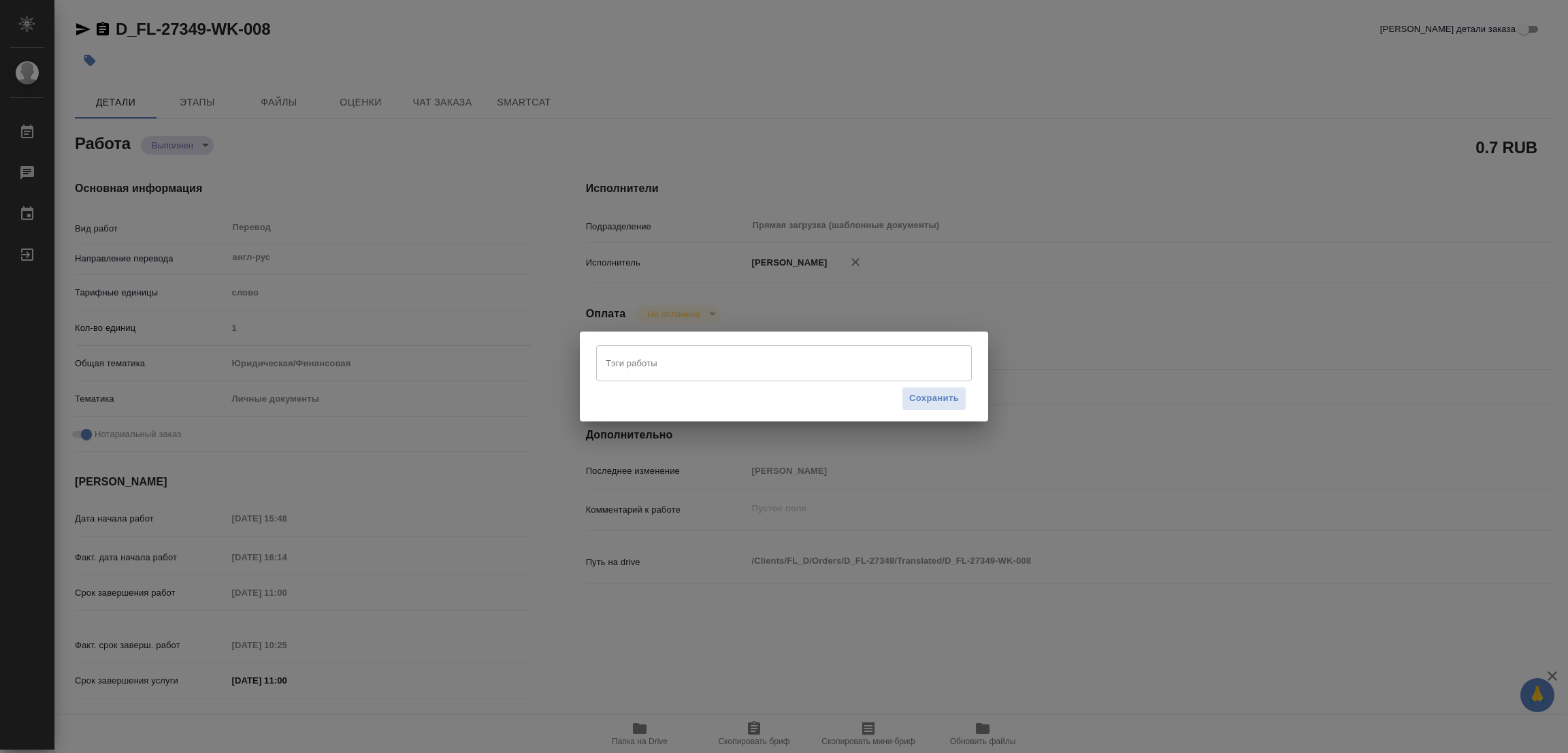
type textarea "x"
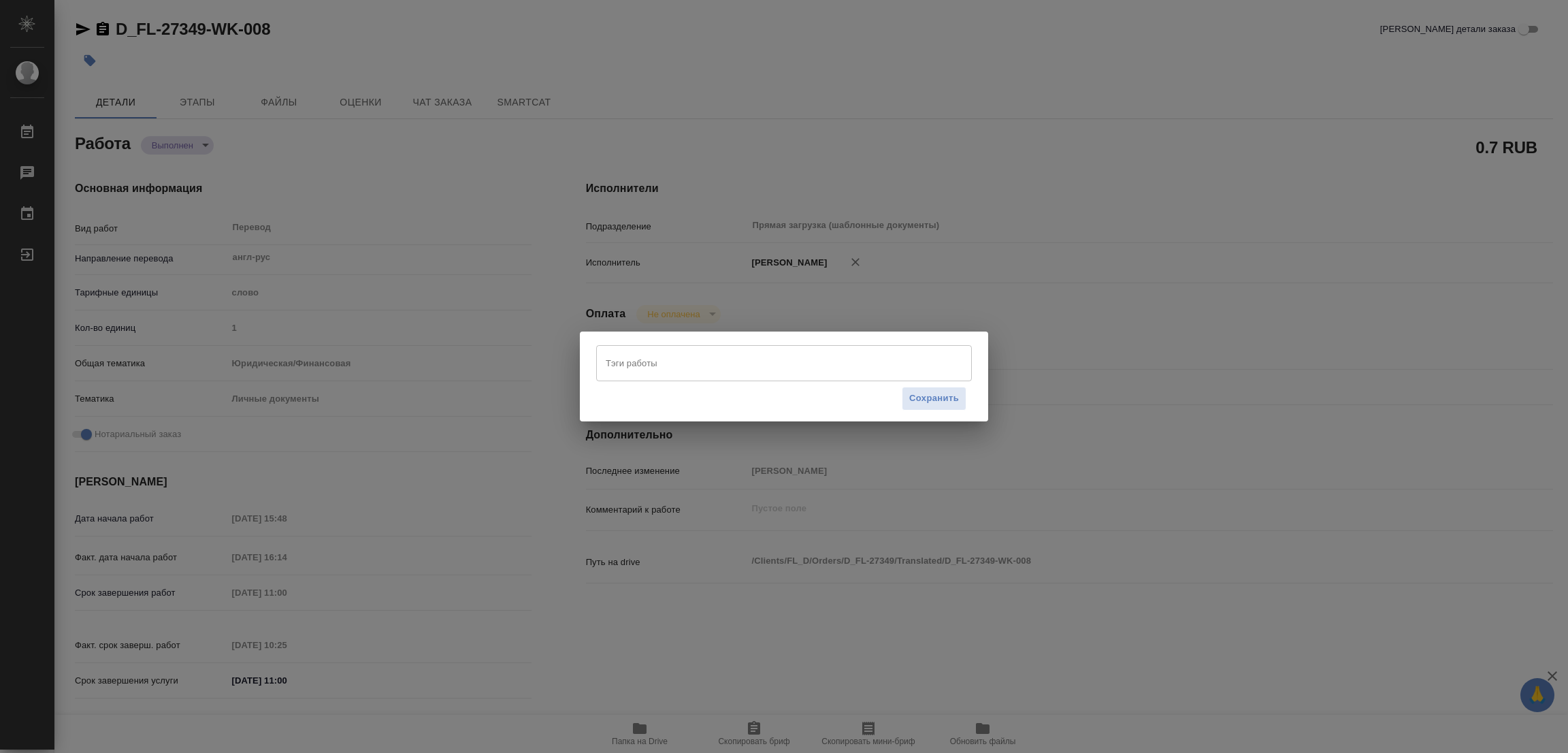
click at [630, 365] on input "Тэги работы" at bounding box center [771, 363] width 337 height 23
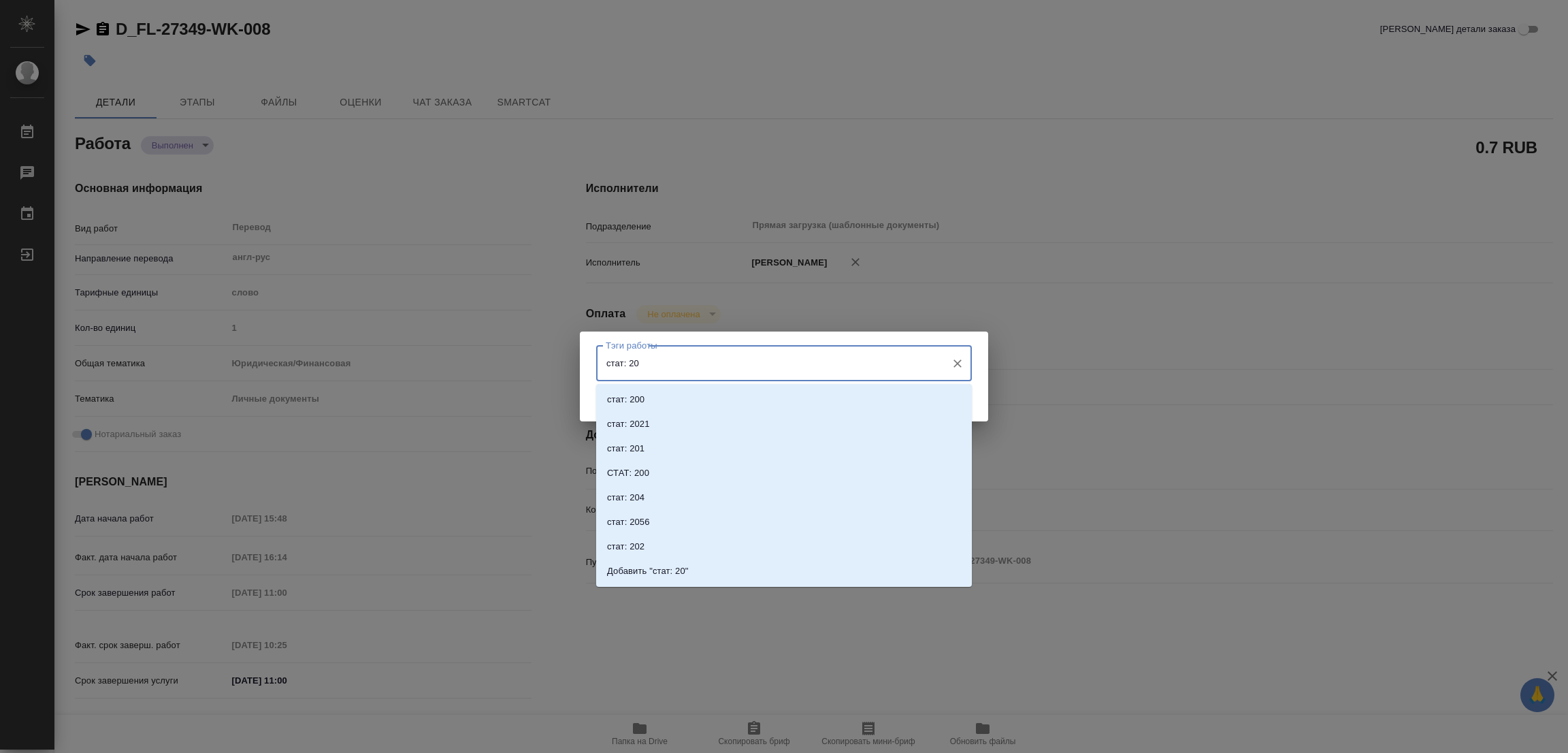
type input "стат: 200"
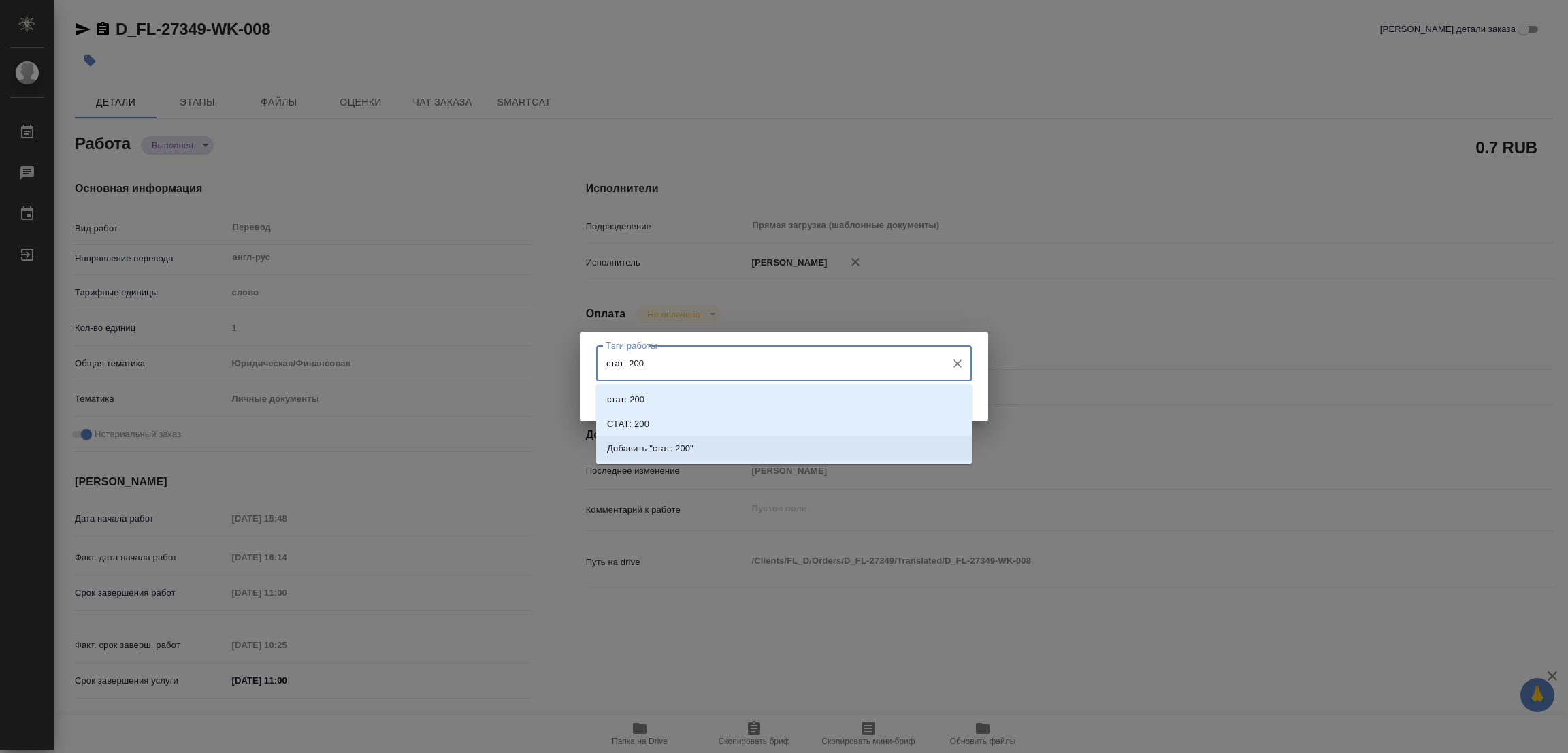
click at [673, 446] on p "Добавить "стат: 200"" at bounding box center [651, 448] width 87 height 13
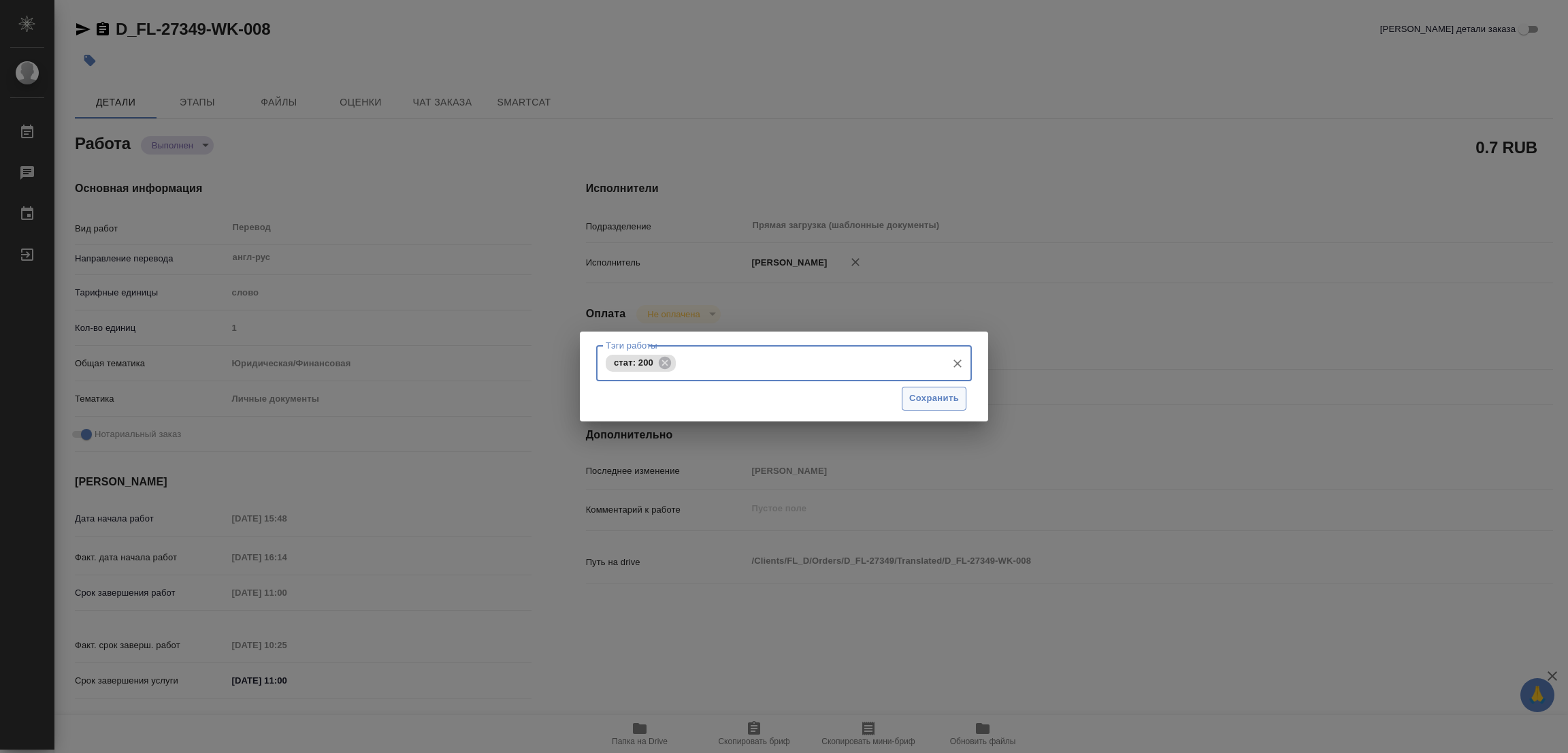
click at [921, 402] on span "Сохранить" at bounding box center [933, 398] width 50 height 15
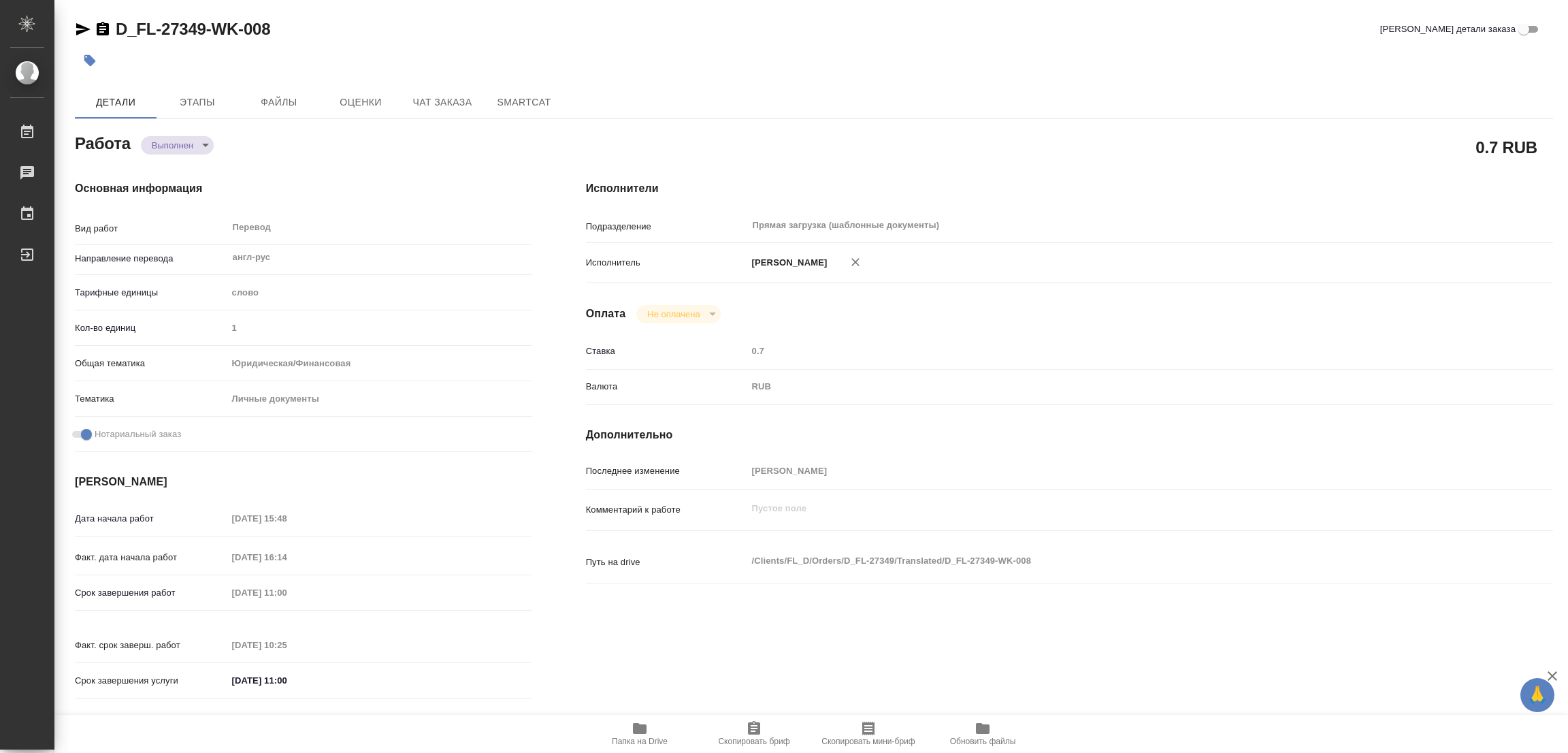
type input "completed"
type textarea "Перевод"
type textarea "x"
type input "англ-рус"
type input "5a8b1489cc6b4906c91bfd90"
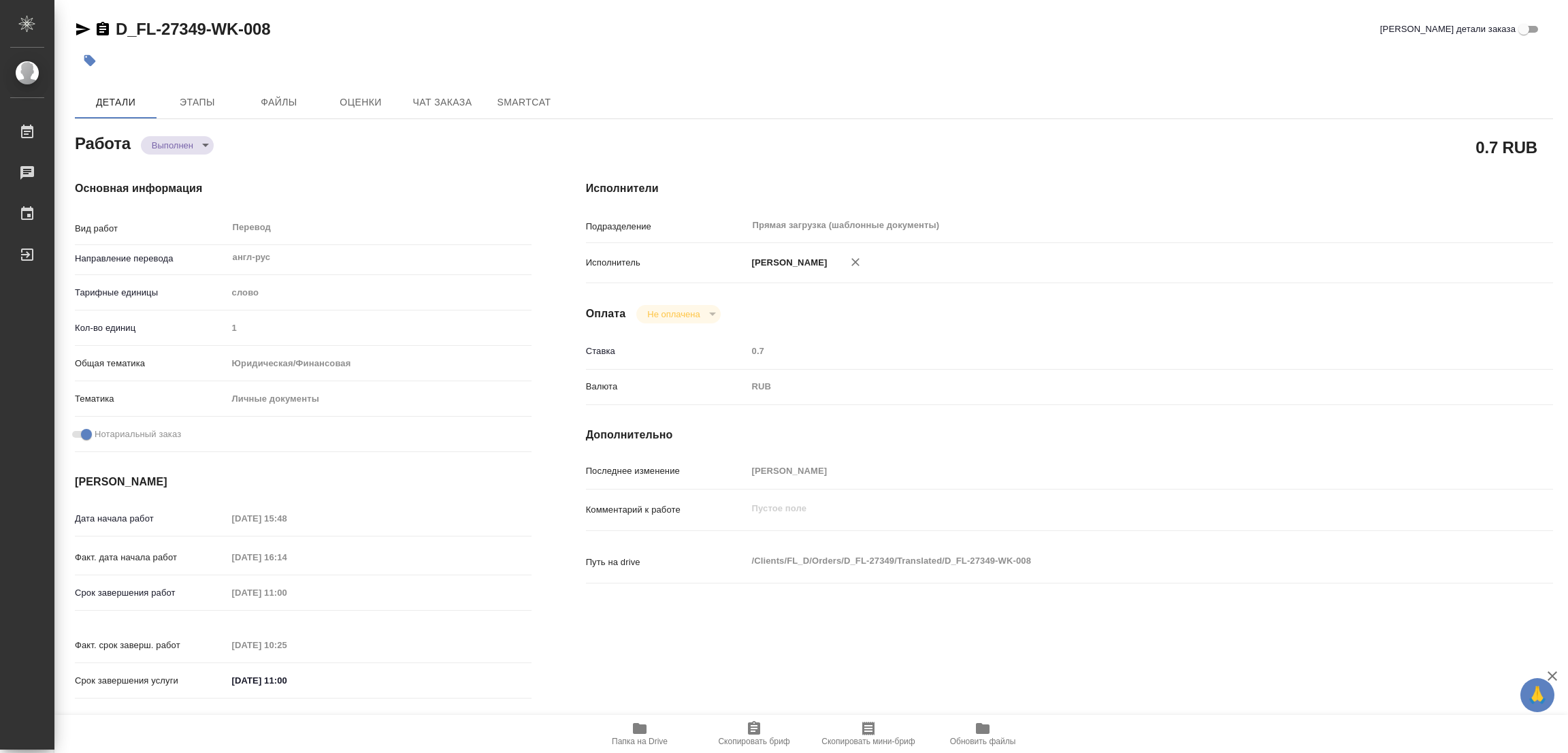
type input "1"
type input "yr-fn"
type input "5a8b8b956a9677013d343cfe"
checkbox input "true"
type input "[DATE] 15:48"
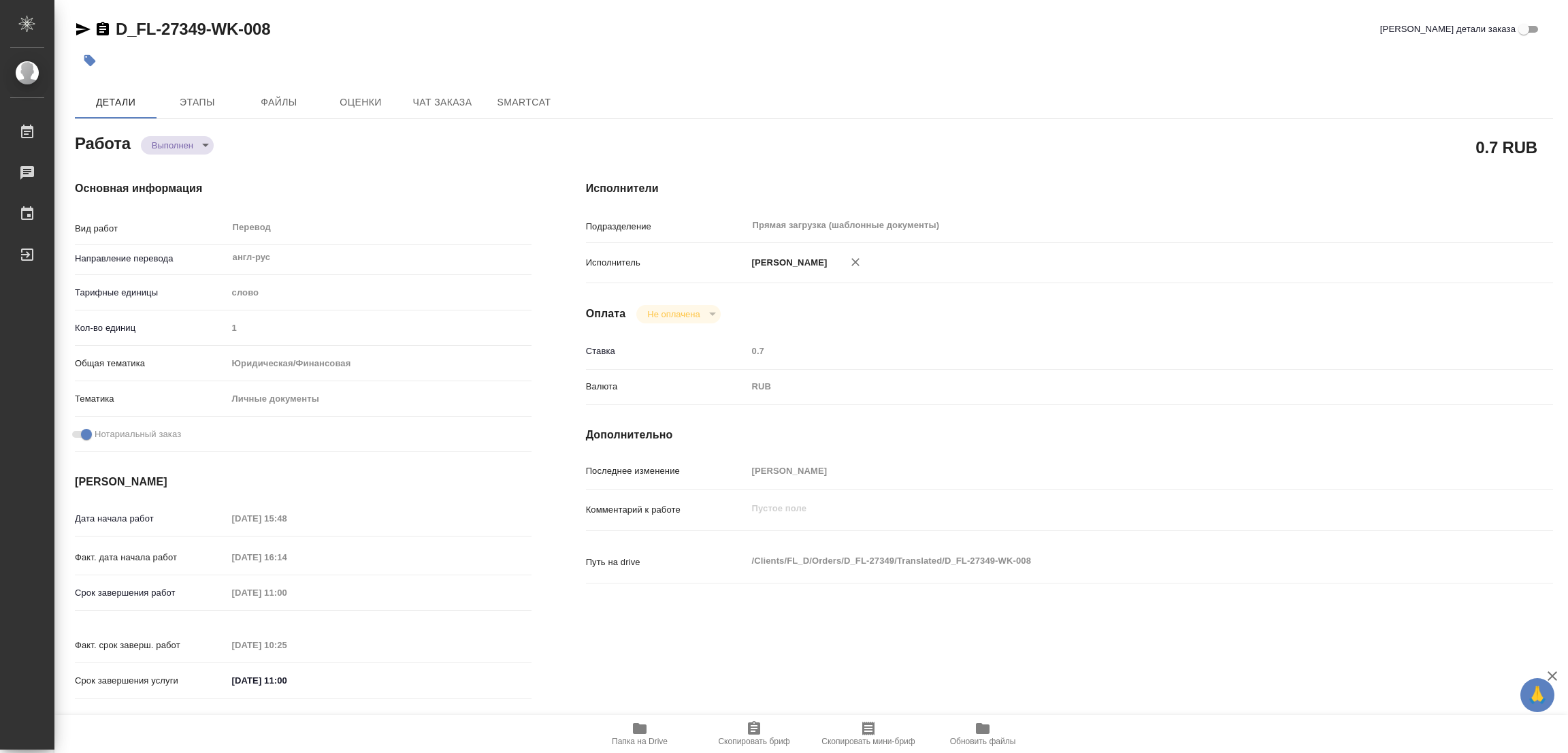
type input "[DATE] 16:14"
type input "[DATE] 11:00"
type input "[DATE] 10:25"
type input "[DATE] 11:00"
type input "Прямая загрузка (шаблонные документы)"
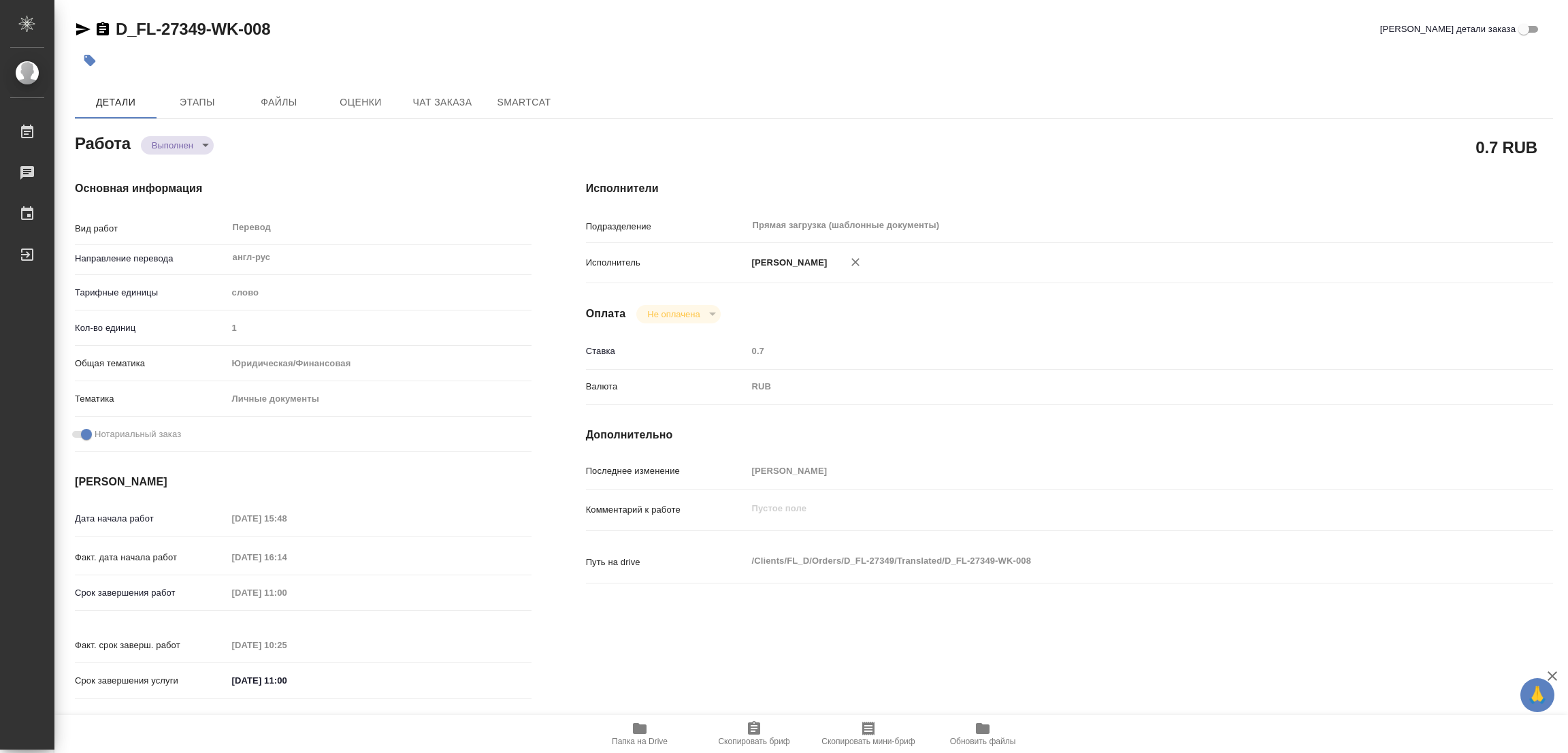
type input "notPayed"
type input "0.7"
type input "RUB"
type input "[PERSON_NAME]"
type textarea "x"
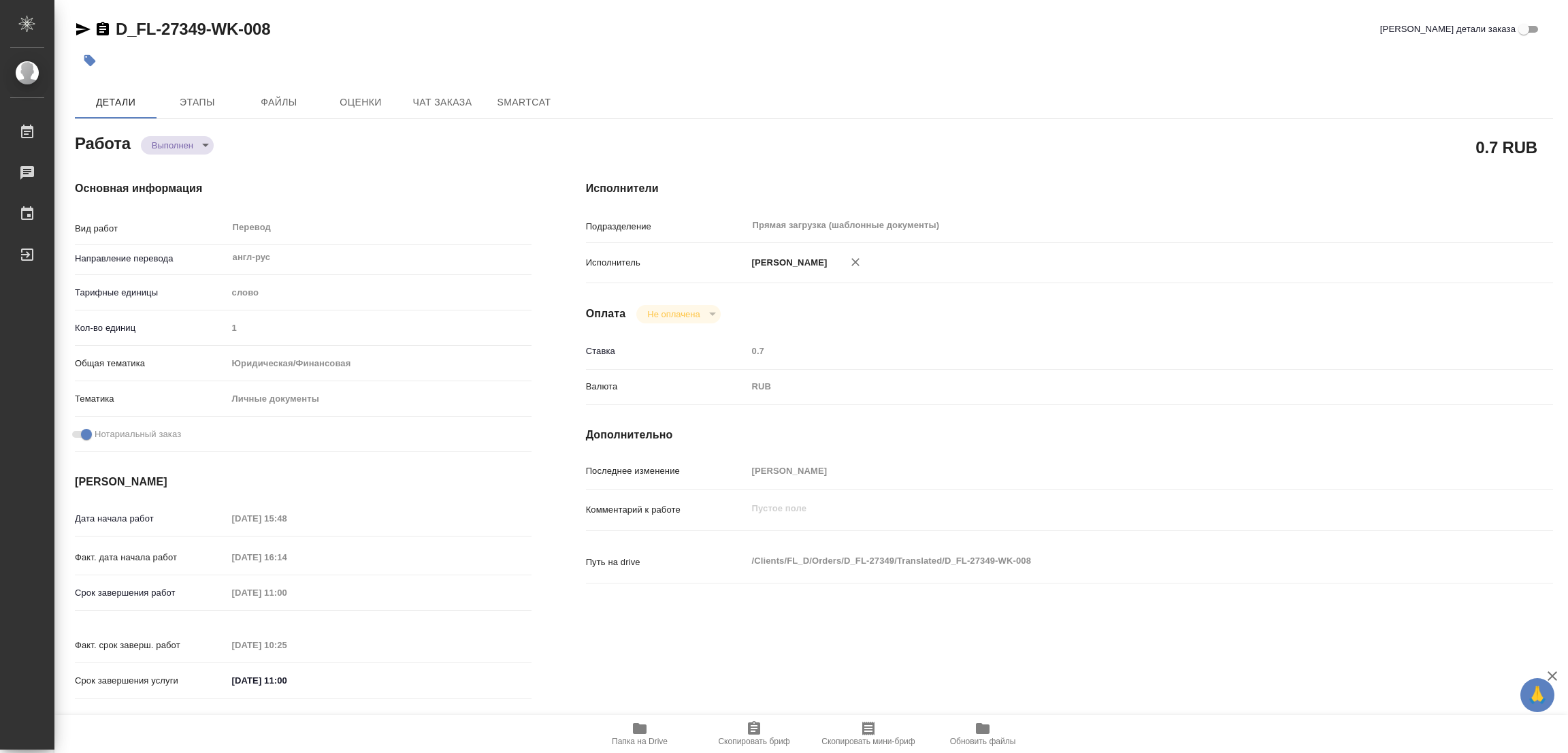
type textarea "/Clients/FL_D/Orders/D_FL-27349/Translated/D_FL-27349-WK-008"
type textarea "x"
type input "D_FL-27349"
type input "Перевод Стандарт"
type input "Редактура, Приёмка по качеству, Корректура, Постредактура машинного перевода, П…"
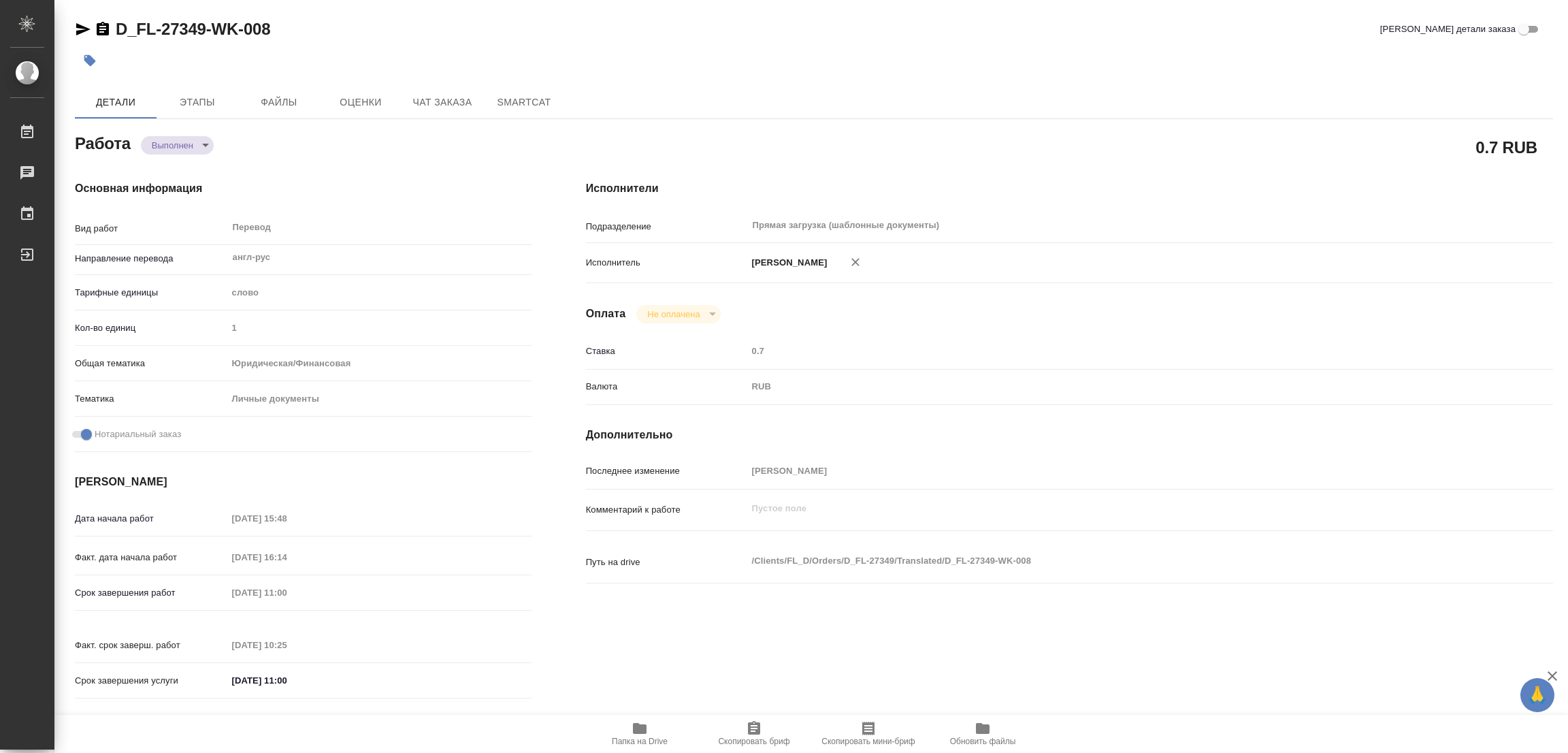
type input "[PERSON_NAME]"
type input "/Clients/FL_D/Orders/D_FL-27349"
type input "[URL][DOMAIN_NAME]"
type textarea "x"
type textarea "Доперевод апо, удо нота, печатей, штампов"
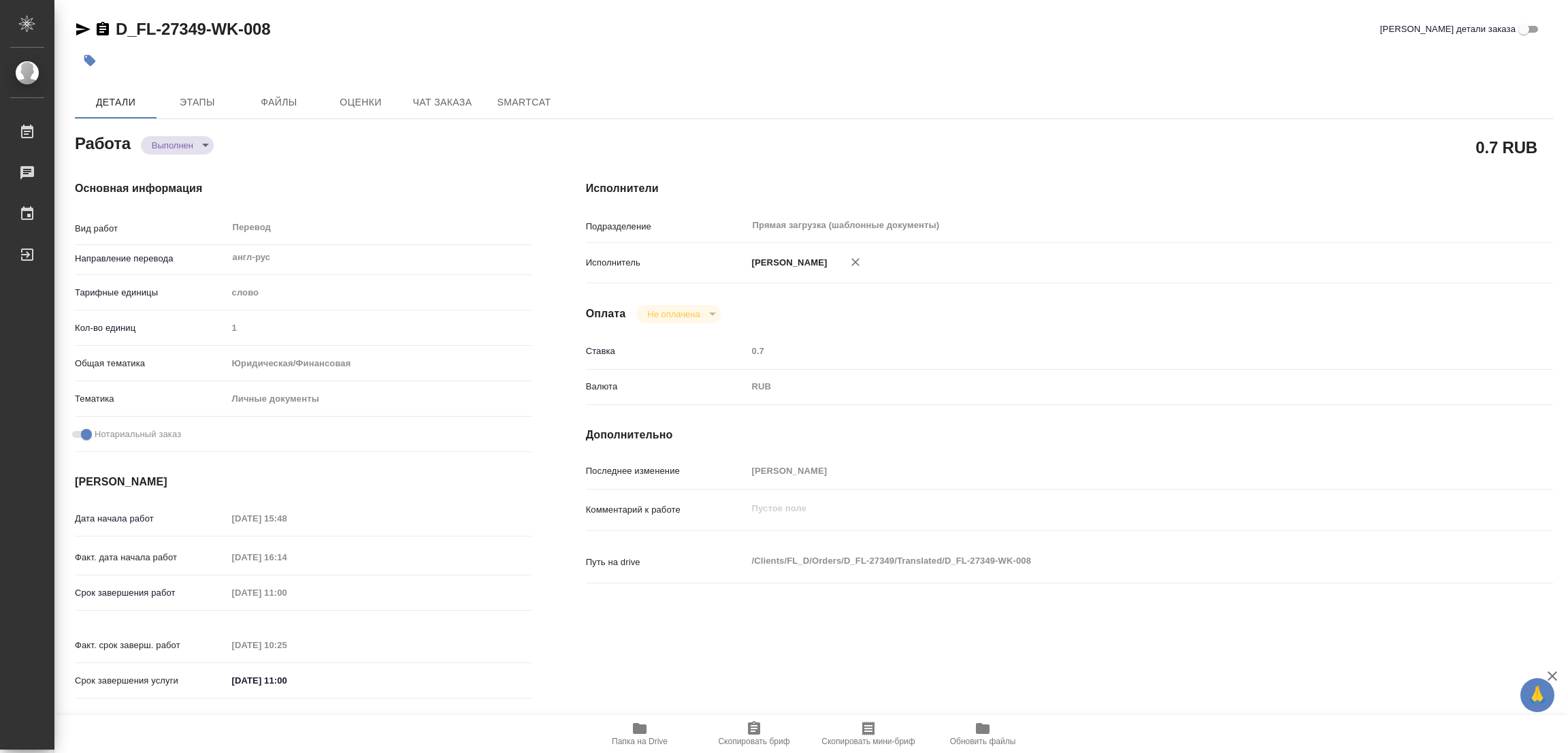
type textarea "x"
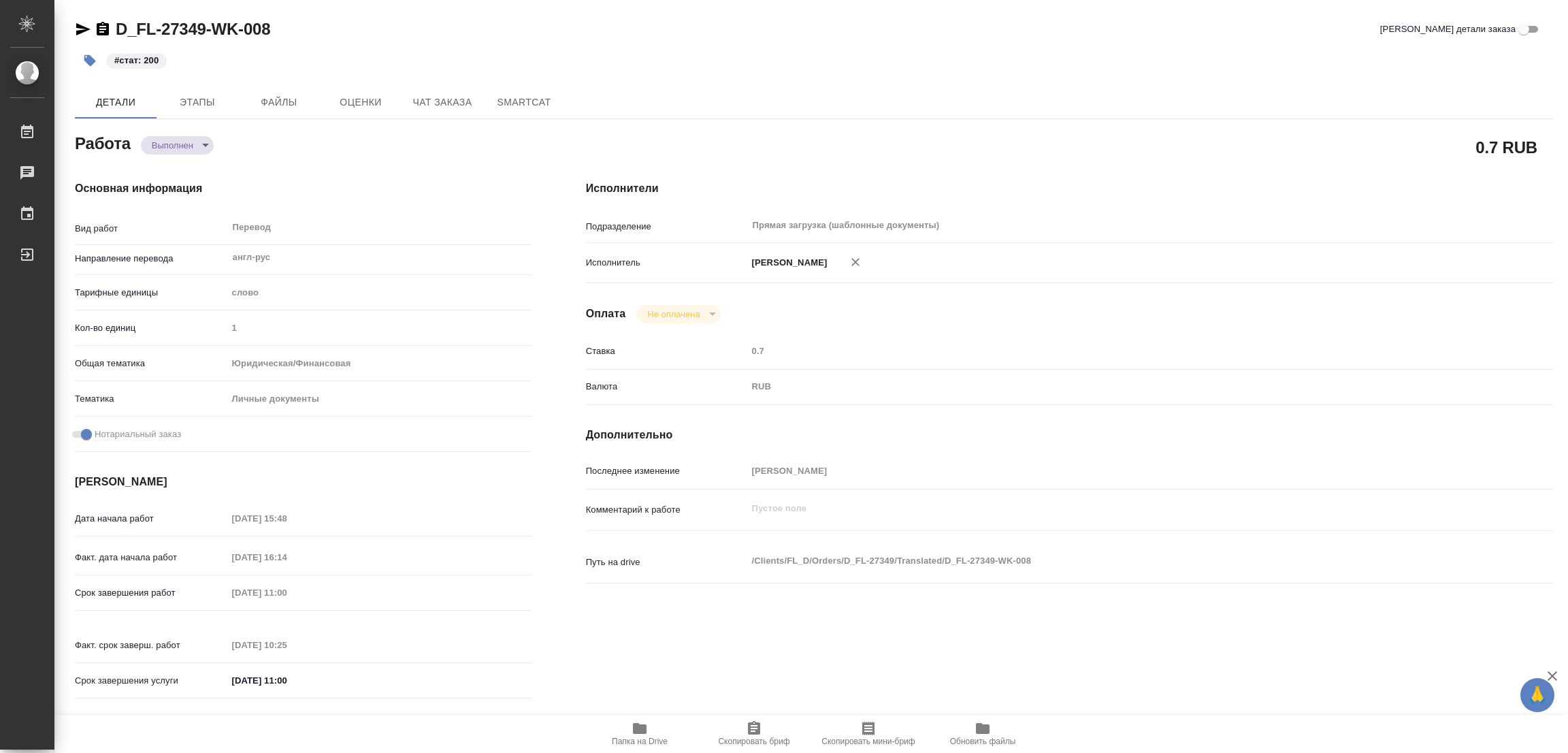
type textarea "x"
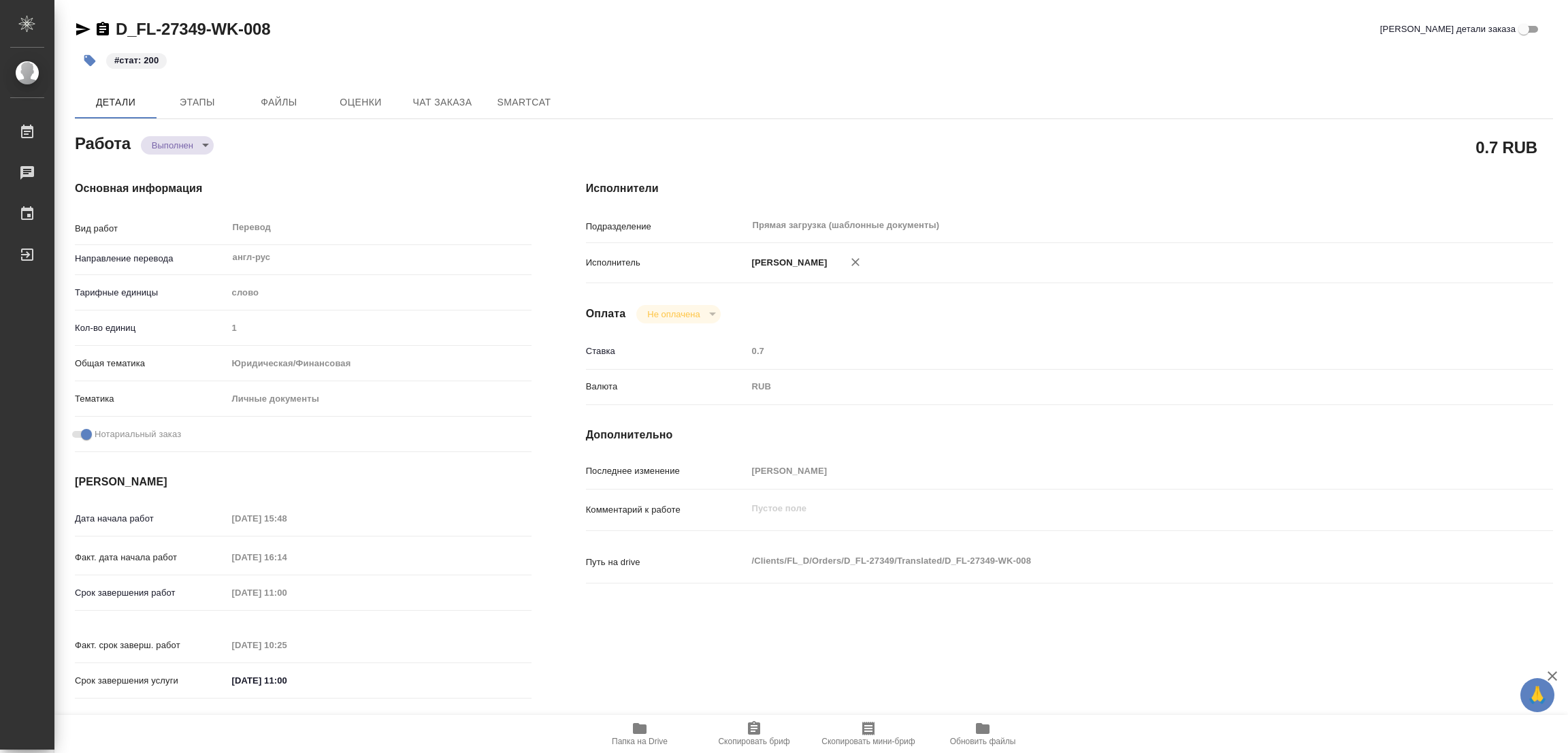
type textarea "x"
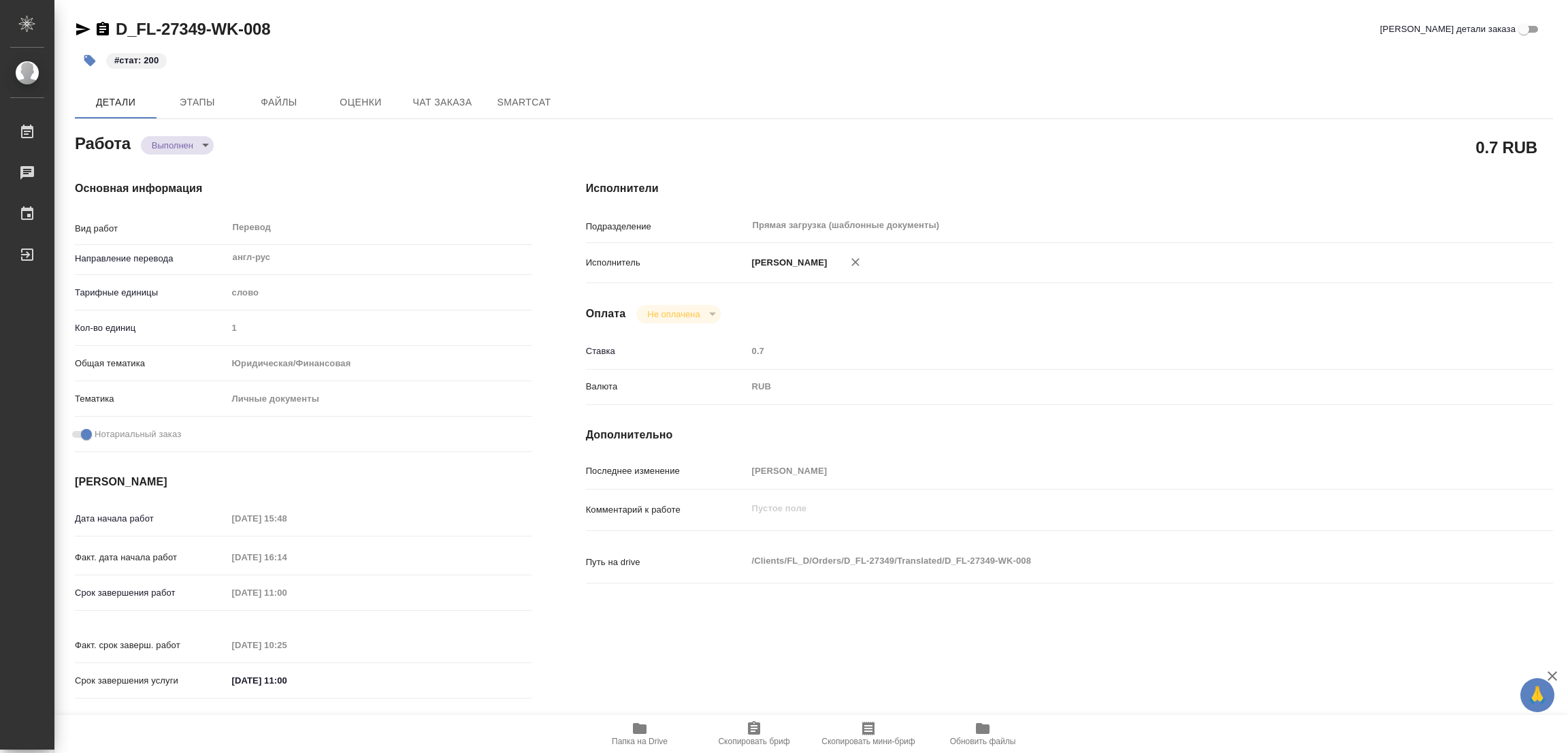
type textarea "x"
click at [689, 642] on div "Исполнители Подразделение Прямая загрузка (шаблонные документы) ​ Исполнитель […" at bounding box center [1069, 444] width 1022 height 582
